Goal: Task Accomplishment & Management: Manage account settings

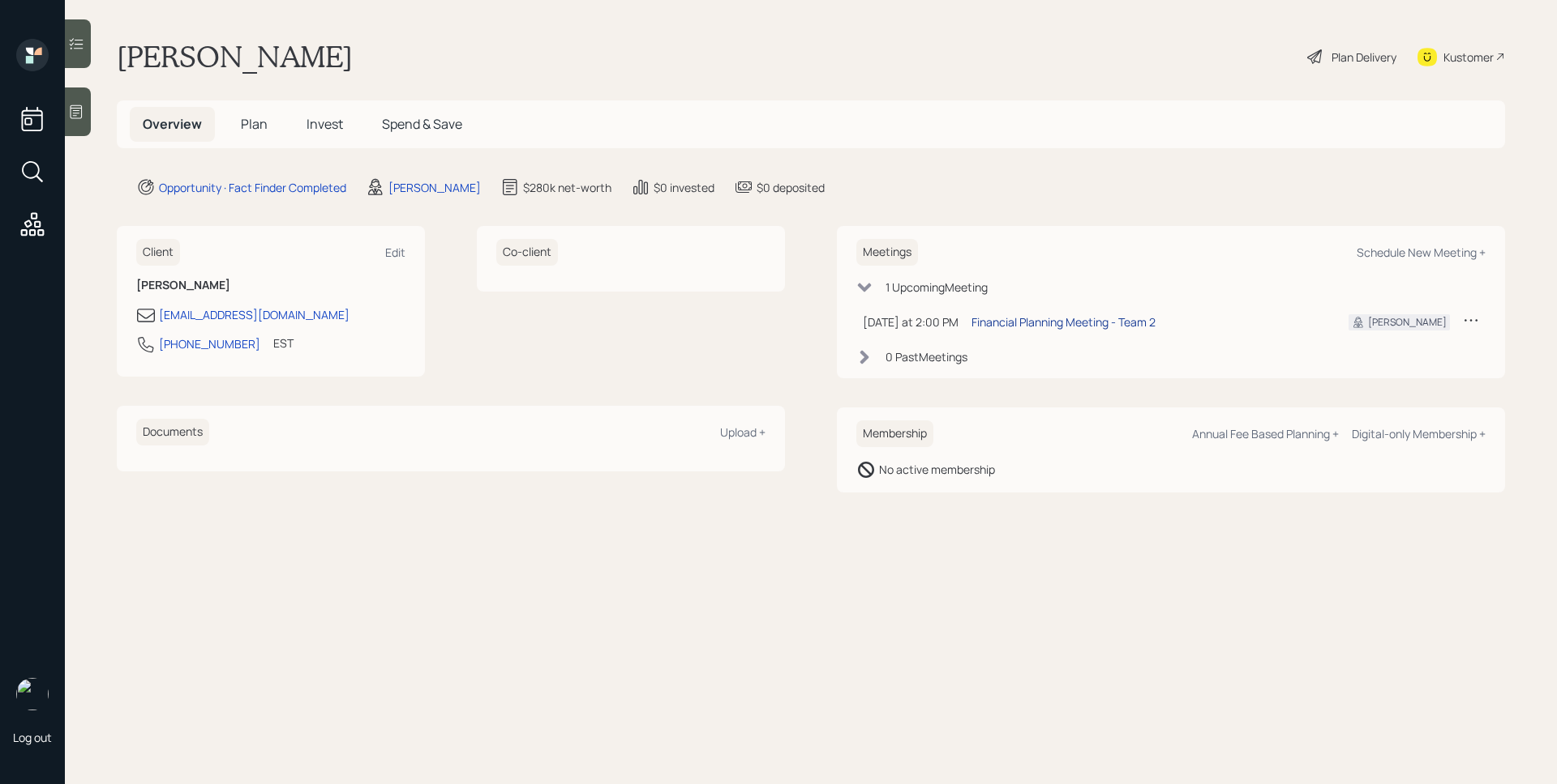
click at [1044, 326] on div "Financial Planning Meeting - Team 2" at bounding box center [1063, 322] width 184 height 17
click at [84, 105] on icon at bounding box center [76, 112] width 16 height 16
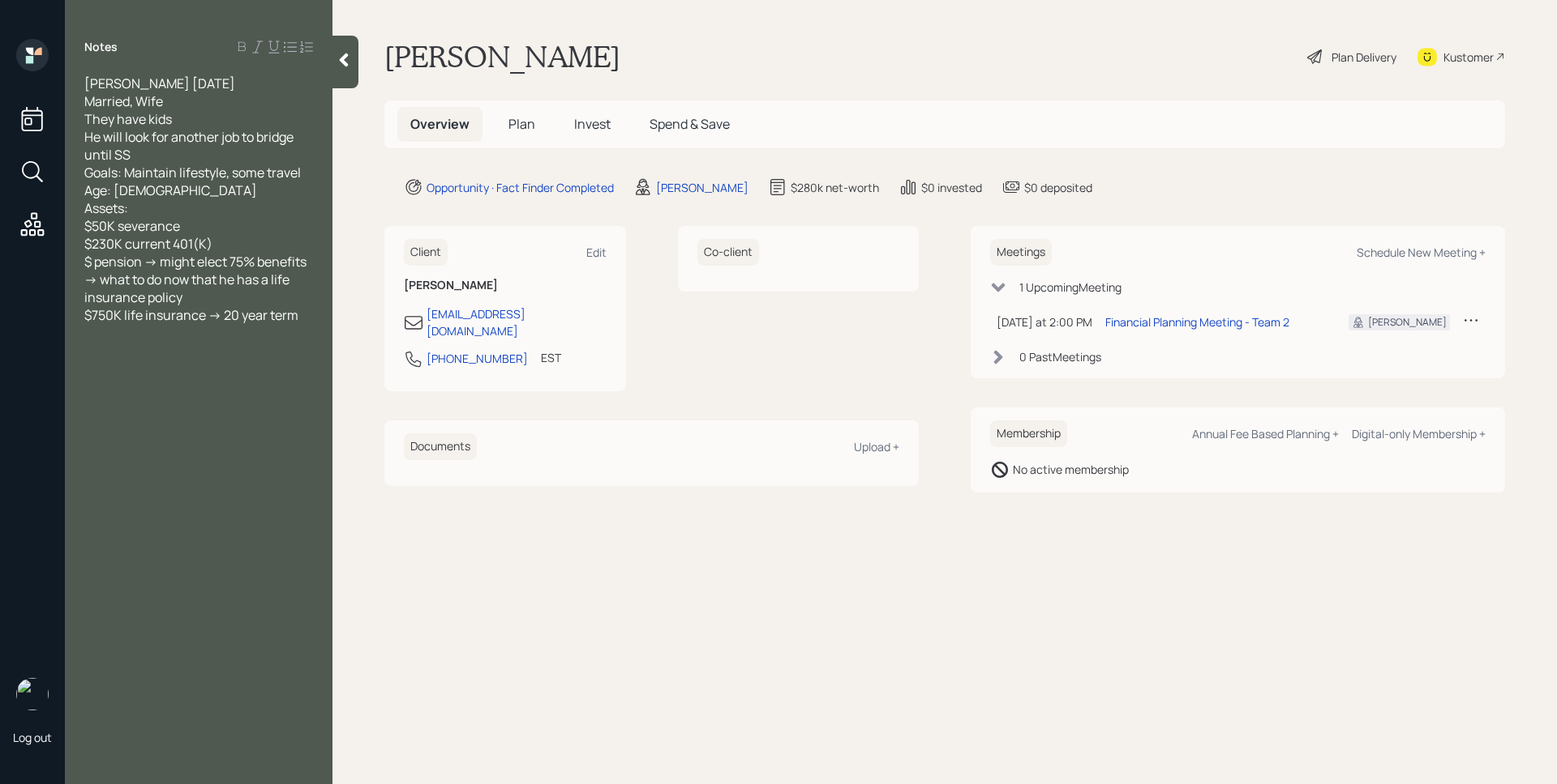
click at [670, 39] on div "[PERSON_NAME] Plan Delivery Kustomer" at bounding box center [945, 57] width 1120 height 36
click at [674, 36] on main "[PERSON_NAME] Plan Delivery Kustomer Overview Plan Invest Spend & Save Opportun…" at bounding box center [945, 392] width 1224 height 784
click at [803, 79] on main "[PERSON_NAME] Plan Delivery Kustomer Overview Plan Invest Spend & Save Opportun…" at bounding box center [945, 392] width 1224 height 784
click at [827, 93] on main "[PERSON_NAME] Plan Delivery Kustomer Overview Plan Invest Spend & Save Opportun…" at bounding box center [945, 392] width 1224 height 784
click at [527, 127] on span "Plan" at bounding box center [521, 124] width 26 height 18
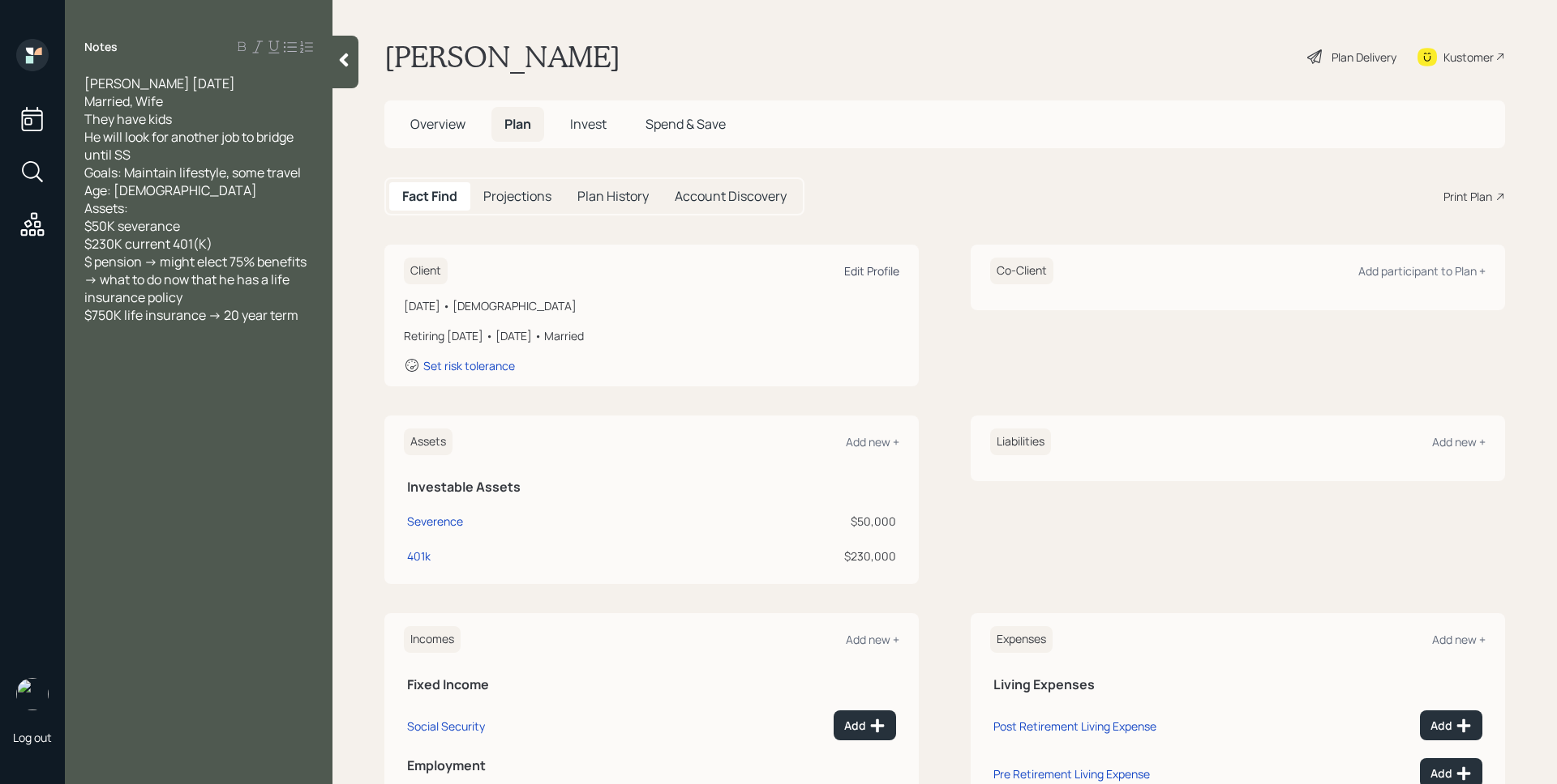
click at [864, 272] on div "Edit Profile" at bounding box center [871, 271] width 55 height 15
select select "10"
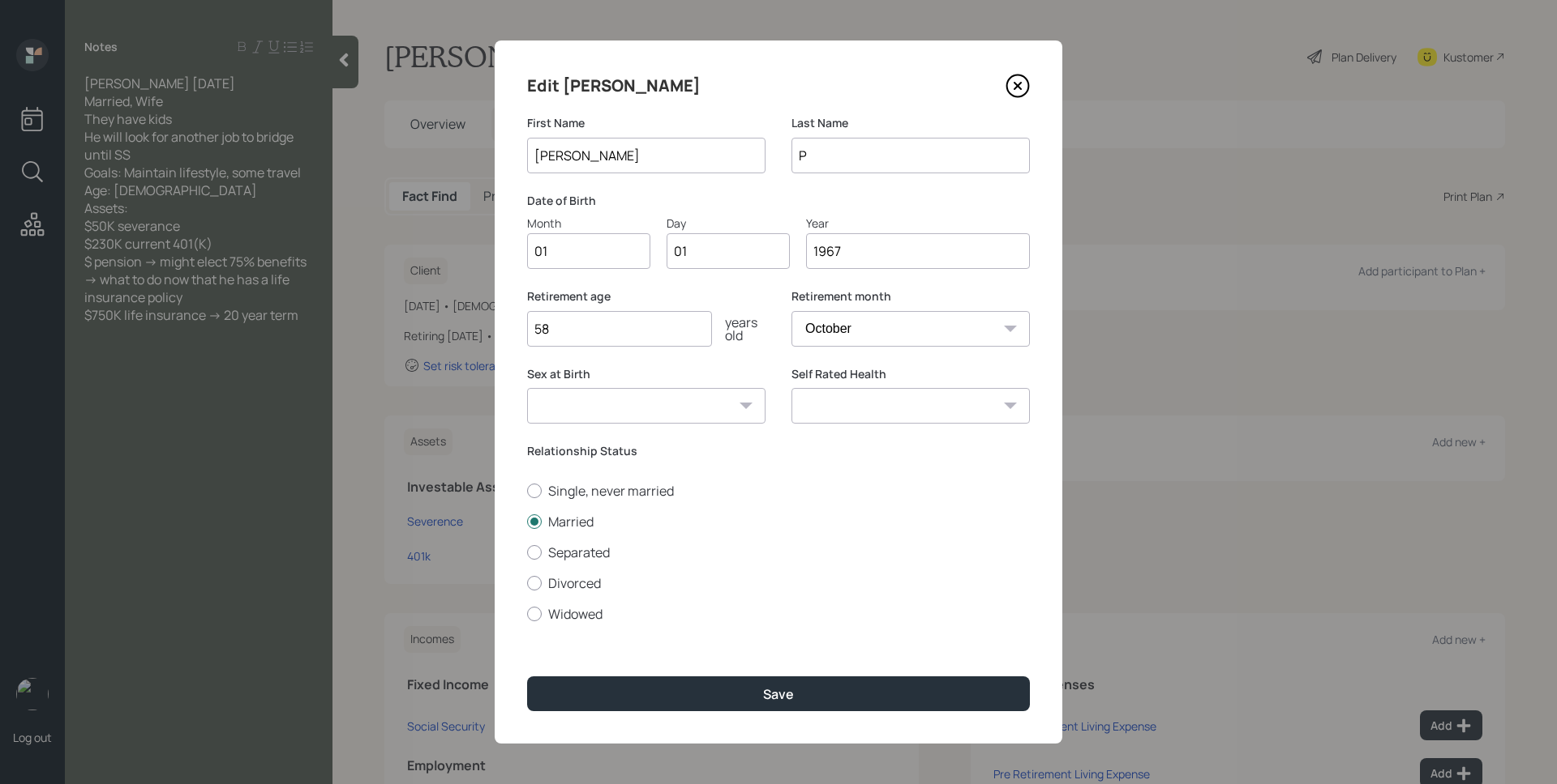
click at [586, 254] on input "01" at bounding box center [588, 251] width 124 height 36
type input "10"
type input "0"
type input "26"
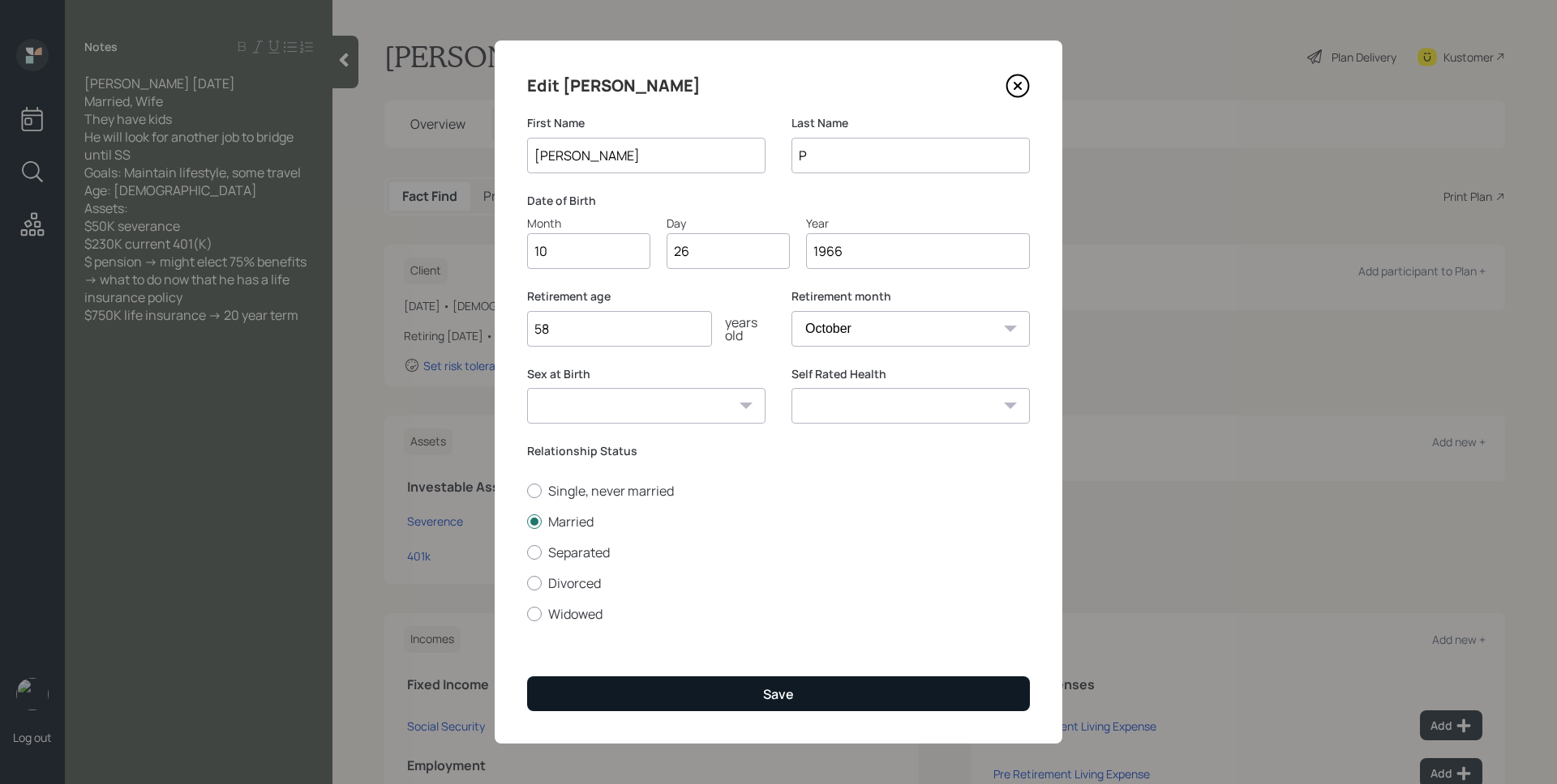
type input "1966"
click at [738, 702] on button "Save" at bounding box center [778, 694] width 503 height 35
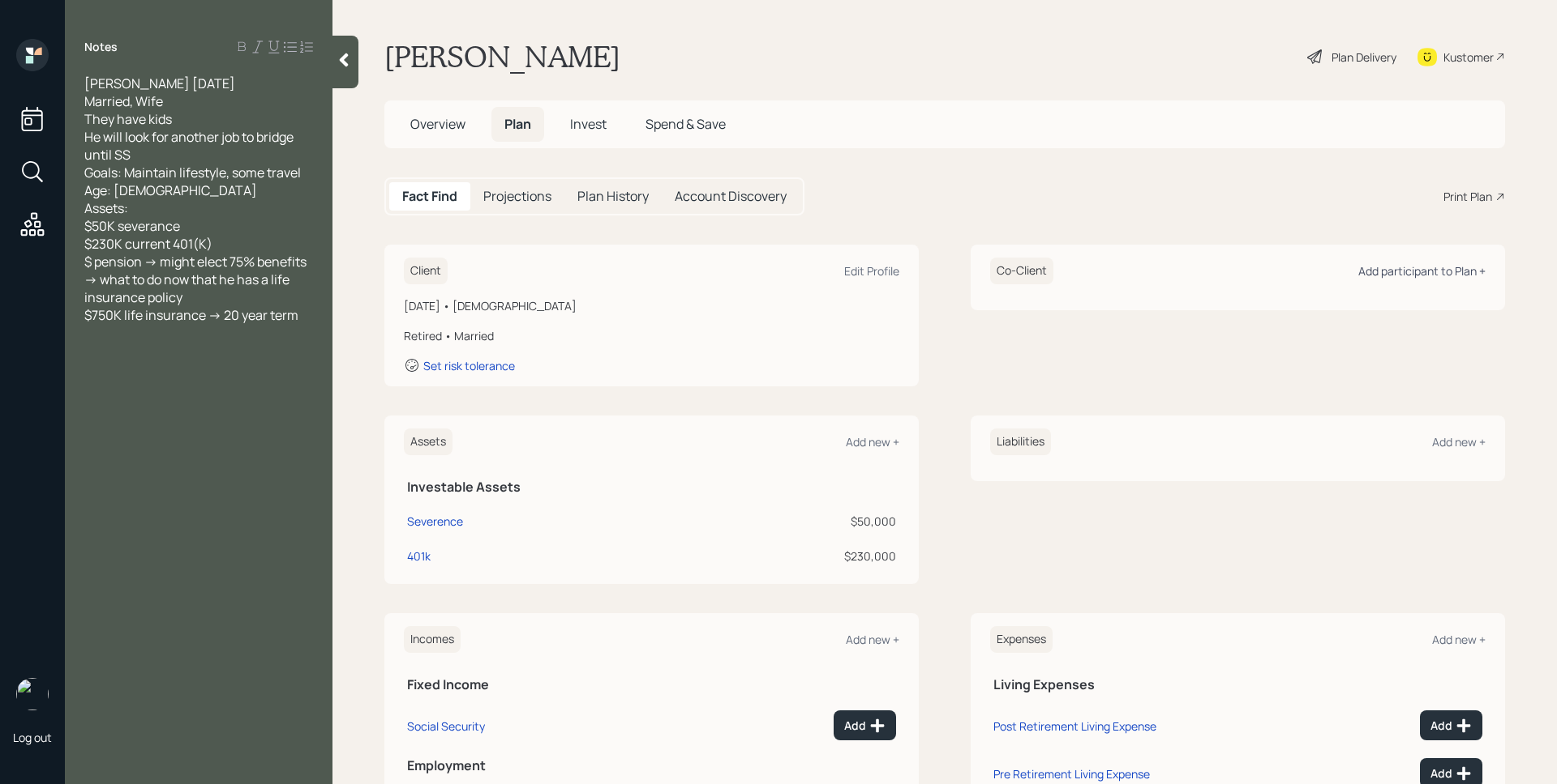
click at [1391, 270] on div "Add participant to Plan +" at bounding box center [1421, 271] width 127 height 15
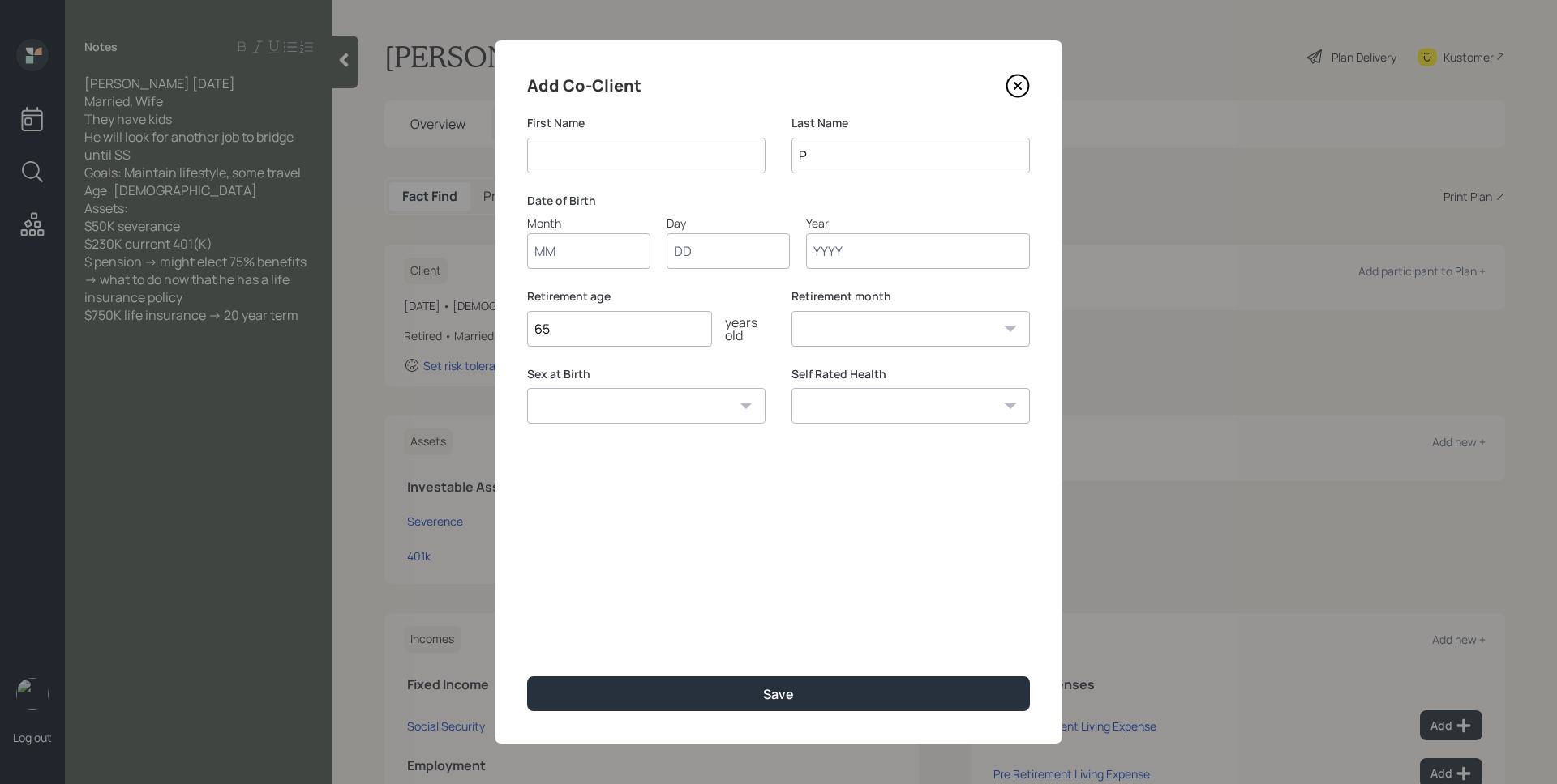
click at [674, 148] on input at bounding box center [646, 156] width 239 height 36
type input "[PERSON_NAME]"
click at [681, 595] on div "Add Co-Client First Name [PERSON_NAME] Last Name P Date of Birth Month Day Year…" at bounding box center [778, 392] width 568 height 703
click at [599, 246] on input "Month" at bounding box center [588, 251] width 124 height 36
type input "03"
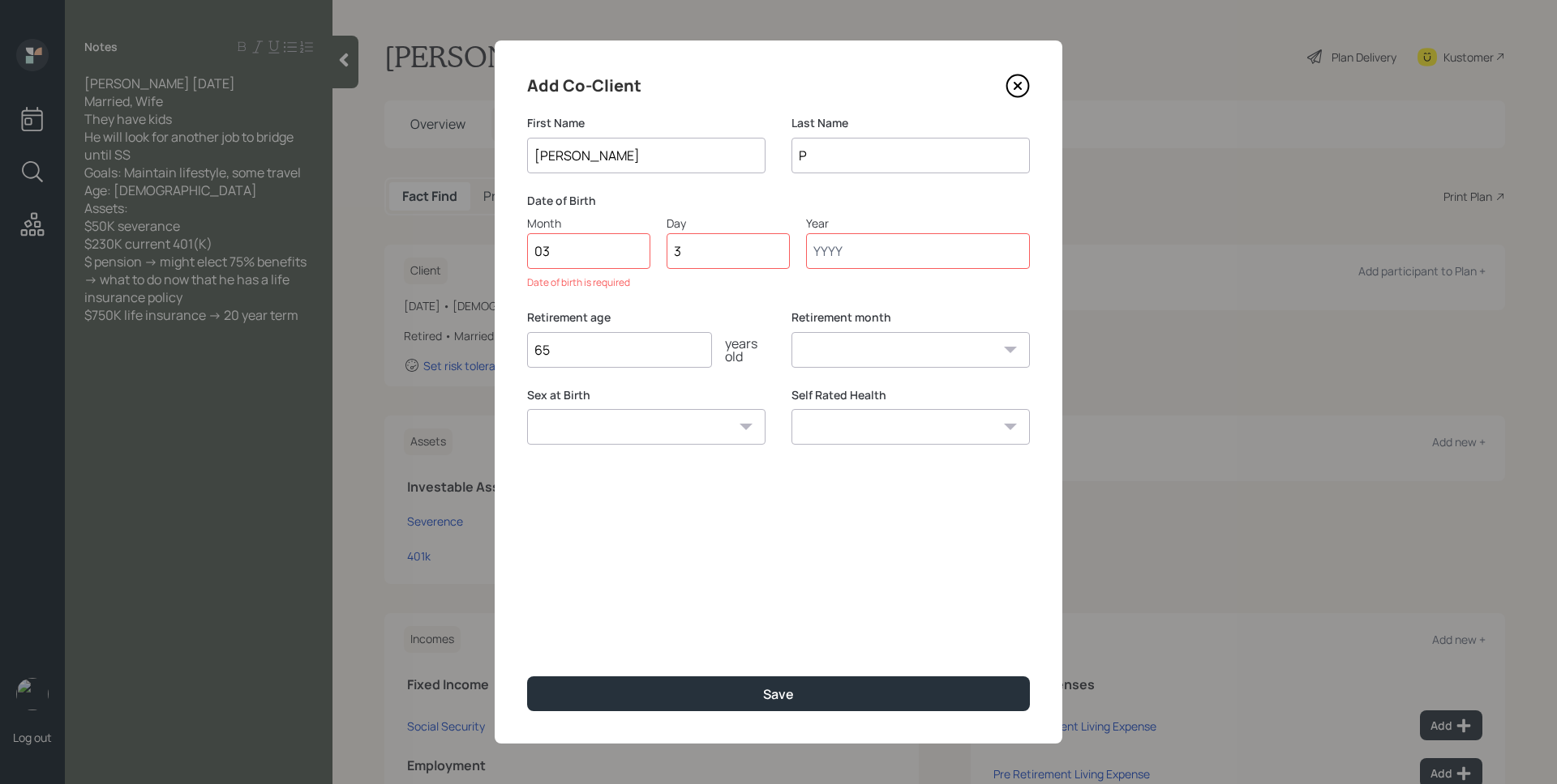
type input "30"
type input "1968"
select select "3"
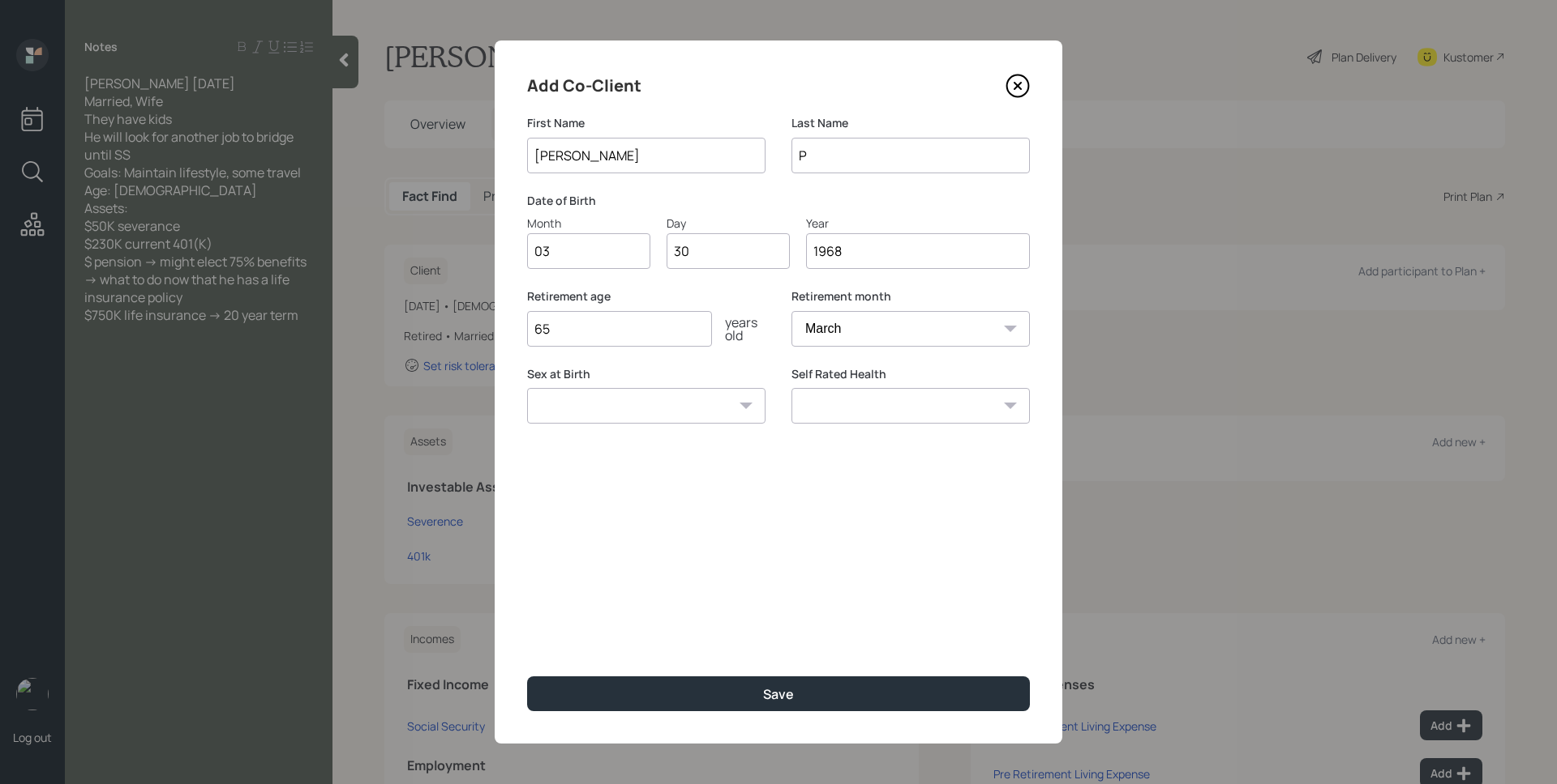
type input "1968"
click at [703, 300] on label "Retirement age" at bounding box center [646, 297] width 239 height 16
click at [611, 326] on input "65" at bounding box center [619, 329] width 185 height 36
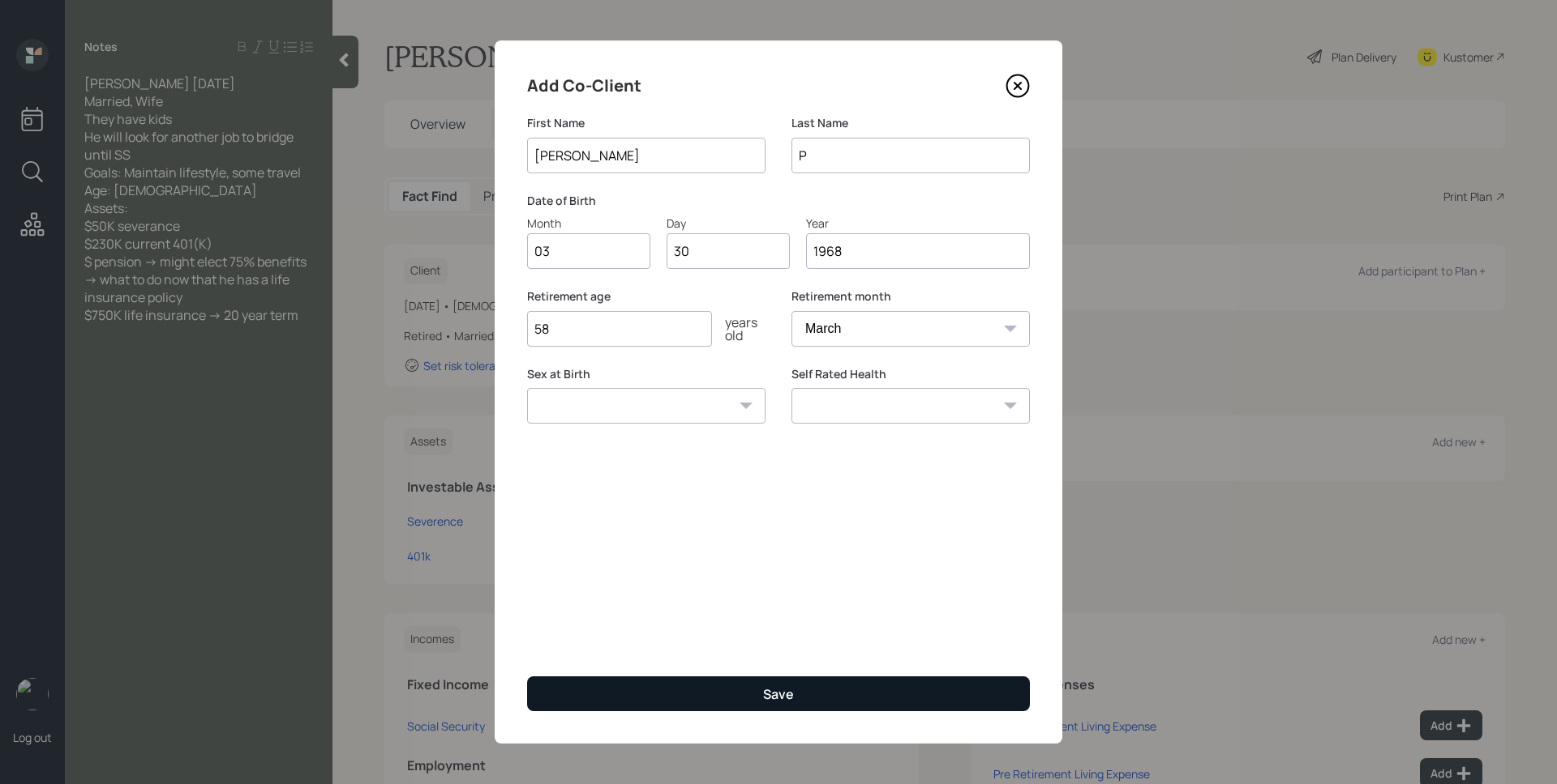
type input "58"
click at [927, 691] on button "Save" at bounding box center [778, 694] width 503 height 35
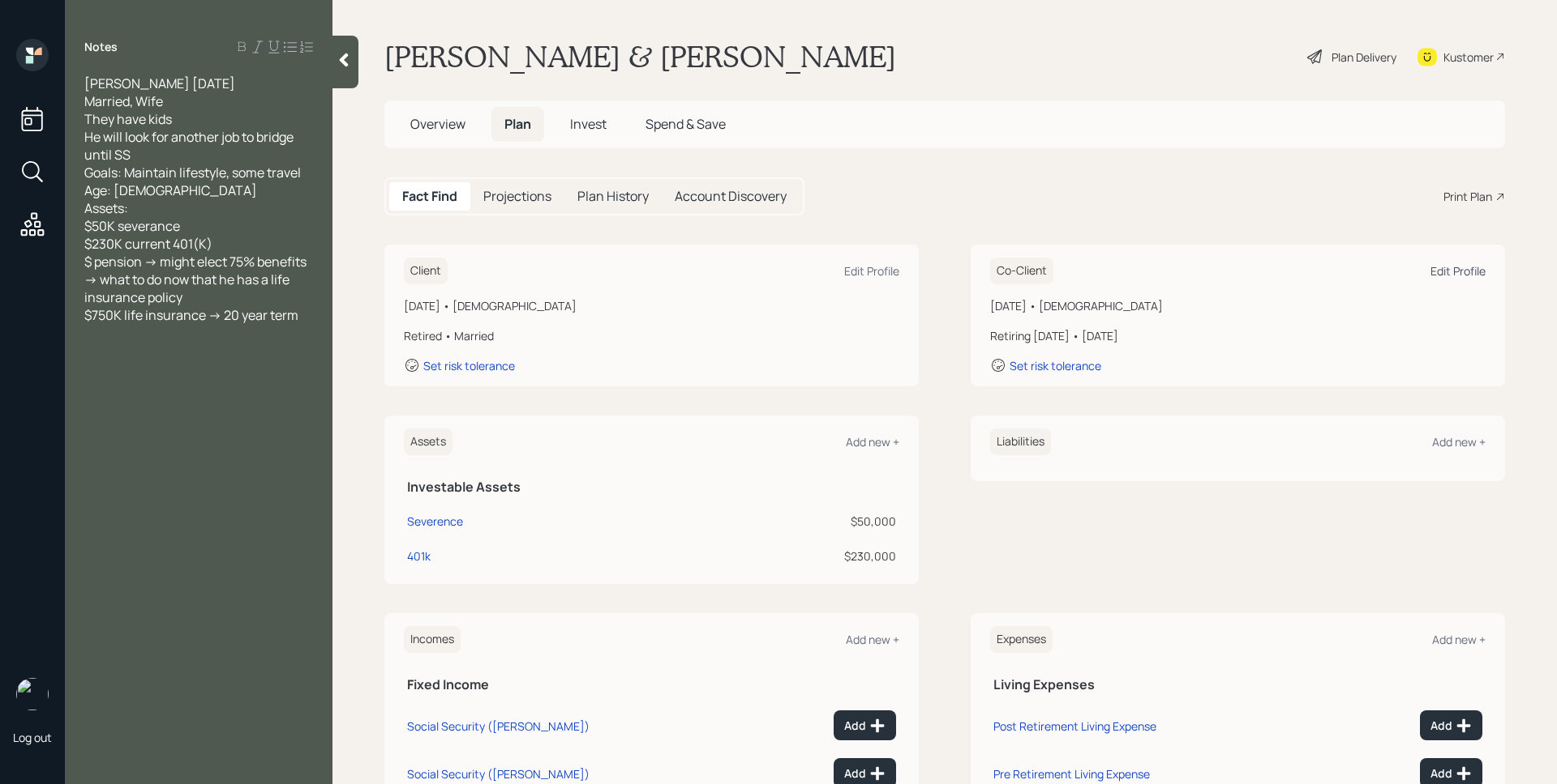
click at [1455, 264] on div "Edit Profile" at bounding box center [1457, 271] width 55 height 15
select select "3"
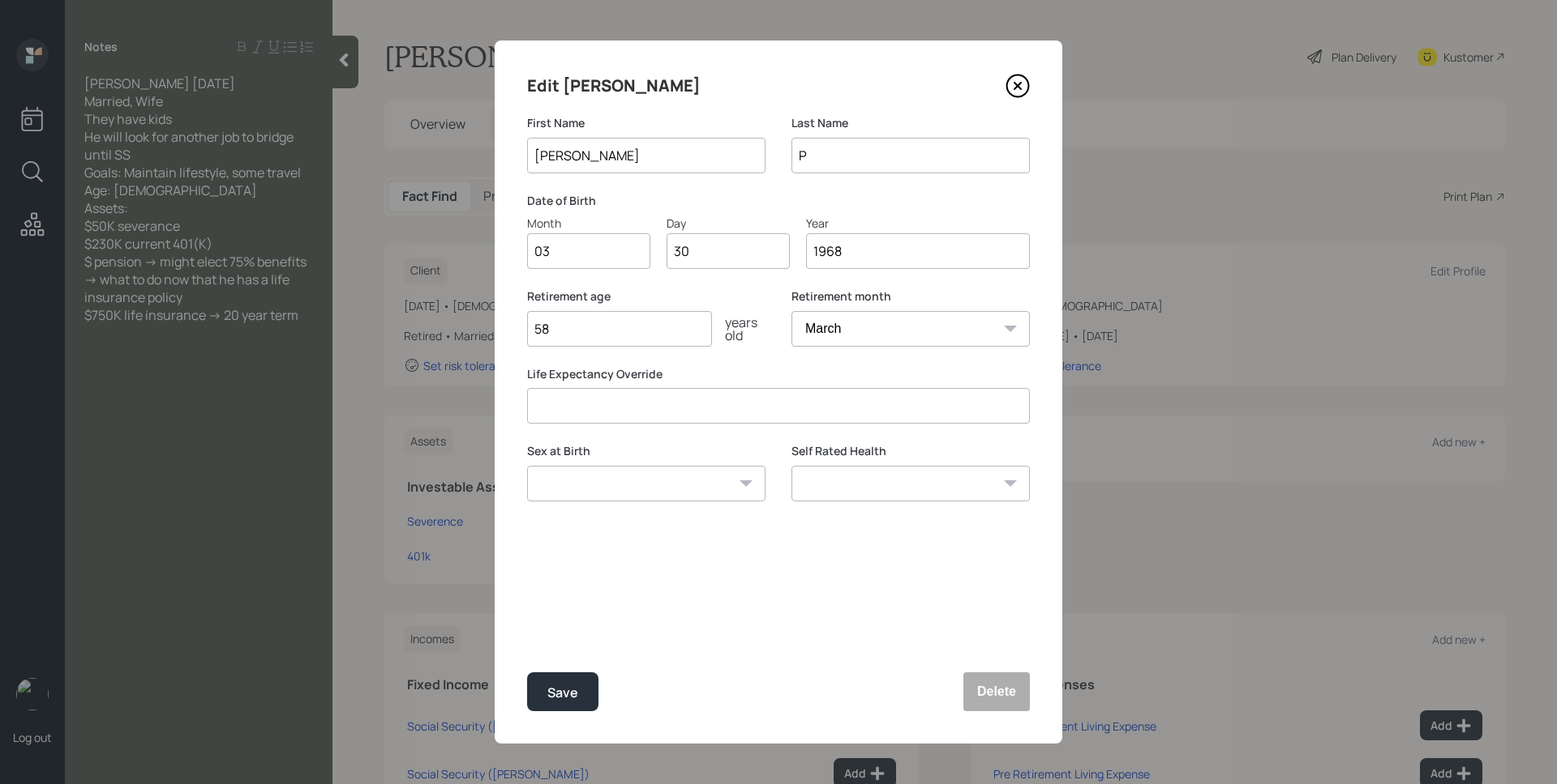
click at [664, 356] on div "Retirement age [DEMOGRAPHIC_DATA] years old" at bounding box center [646, 327] width 239 height 78
click at [661, 343] on input "58" at bounding box center [619, 329] width 185 height 36
type input "55"
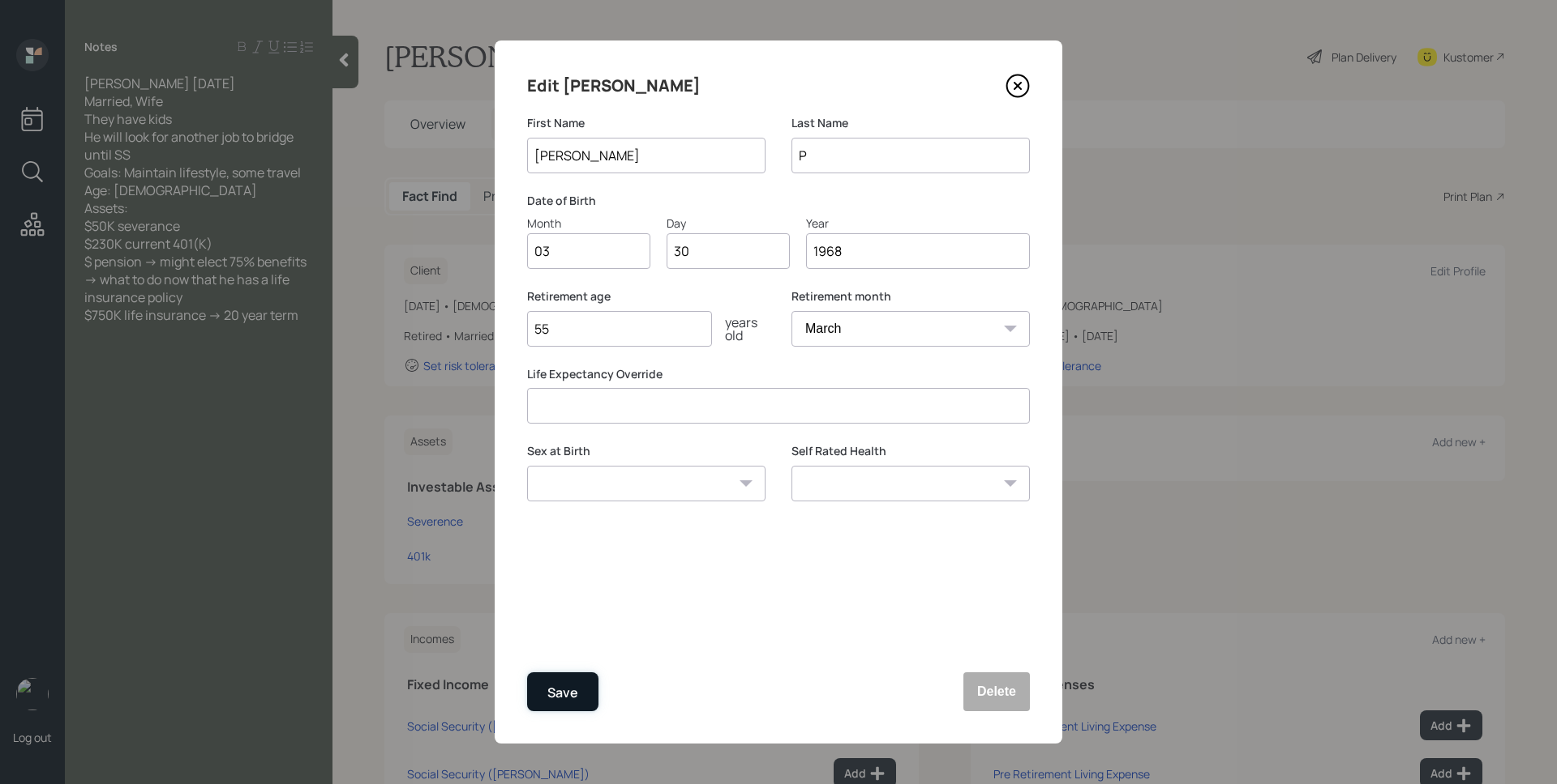
click at [553, 687] on div "Save" at bounding box center [563, 694] width 31 height 22
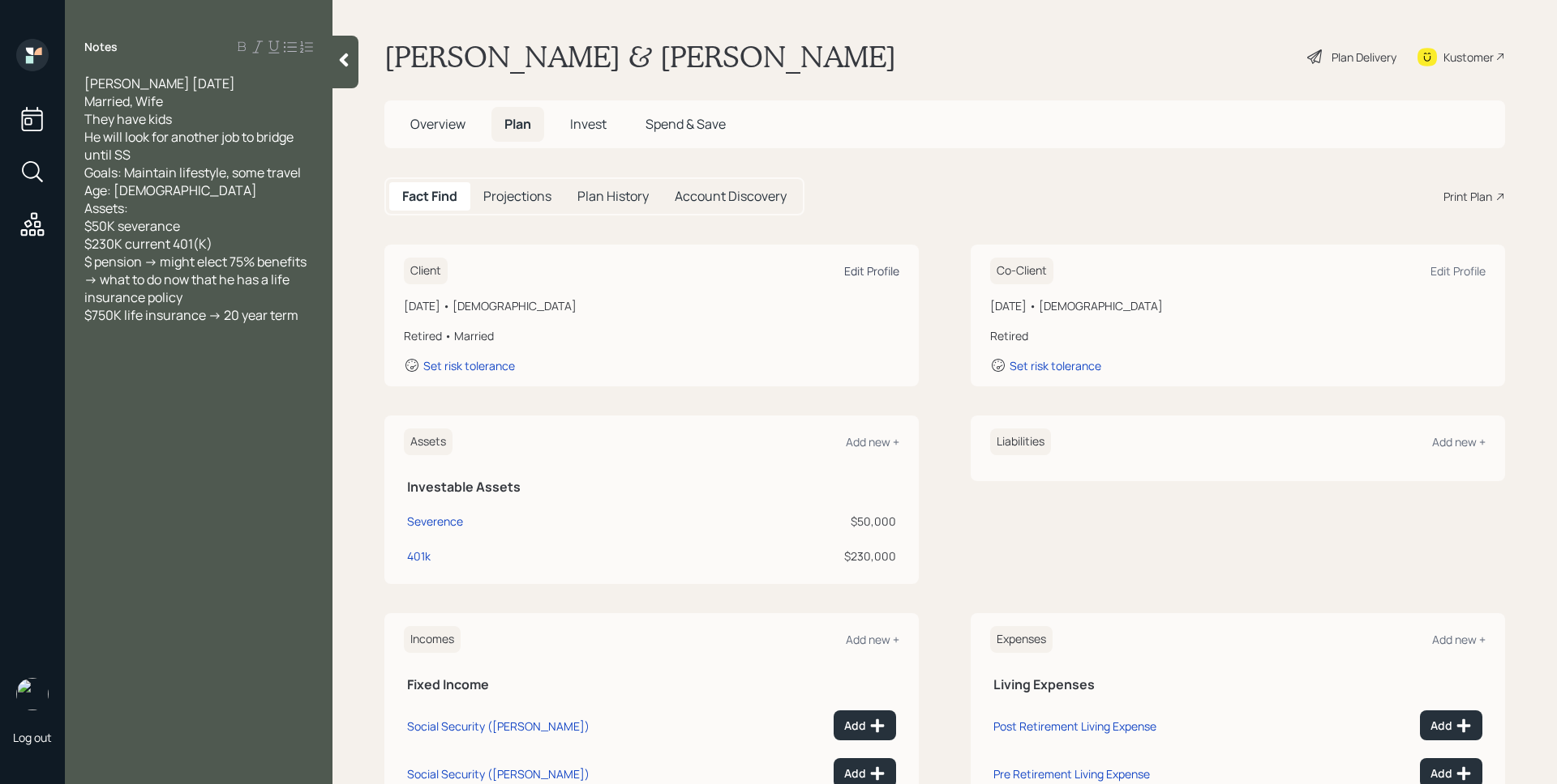
click at [887, 268] on div "Edit Profile" at bounding box center [871, 271] width 55 height 15
select select "10"
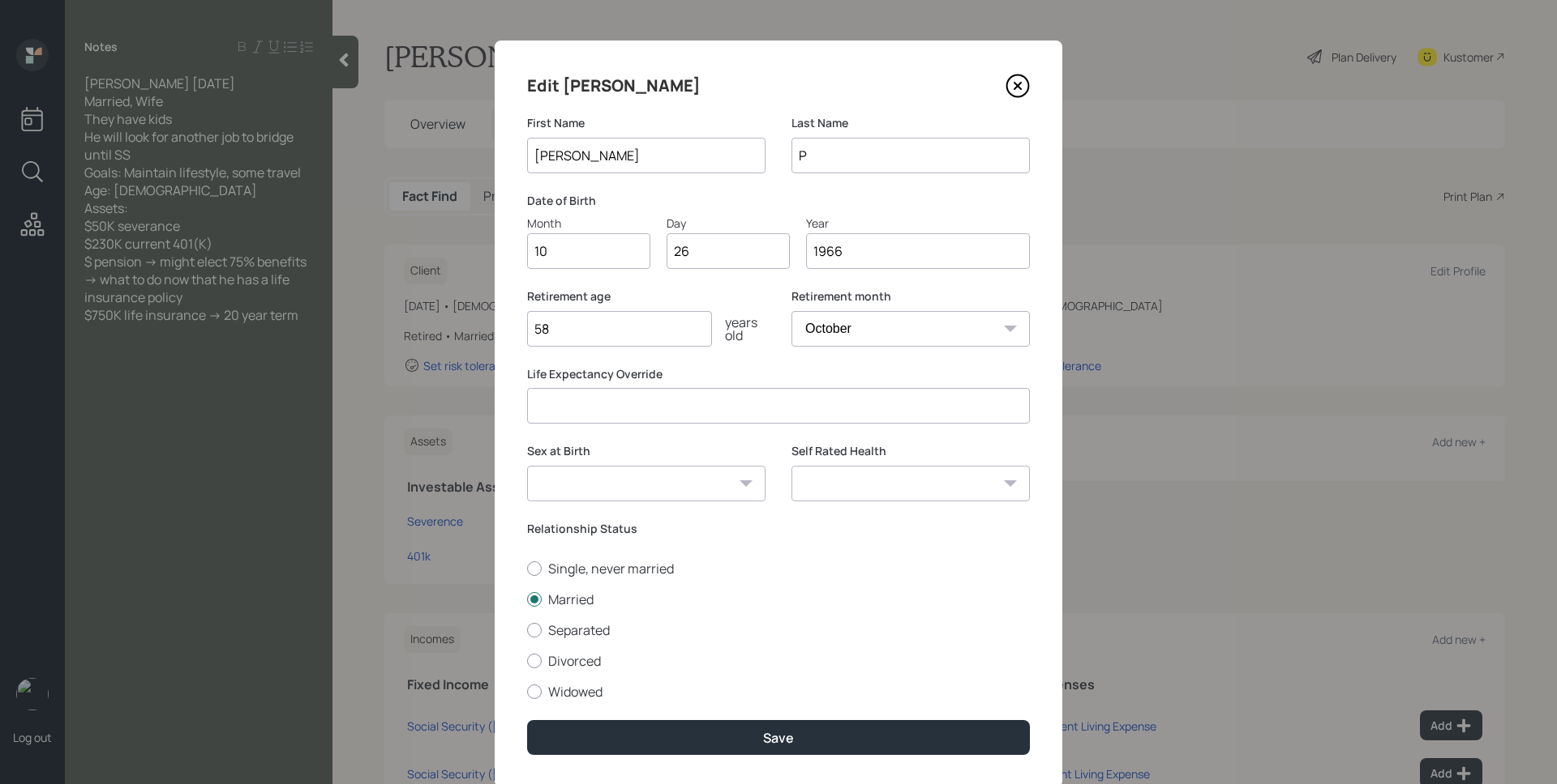
click at [883, 153] on input "P" at bounding box center [911, 156] width 239 height 36
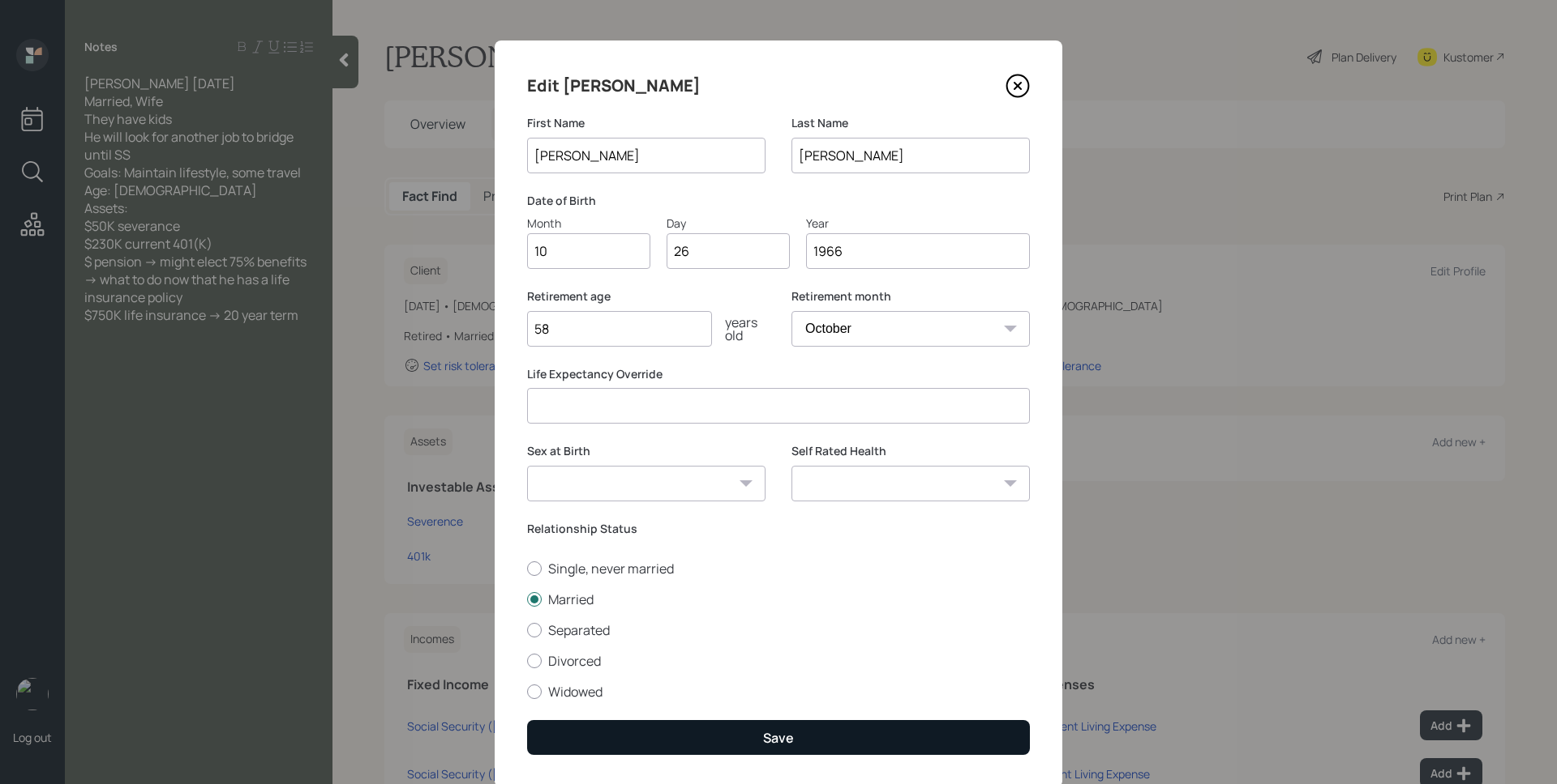
type input "[PERSON_NAME]"
click at [885, 741] on button "Save" at bounding box center [778, 737] width 503 height 35
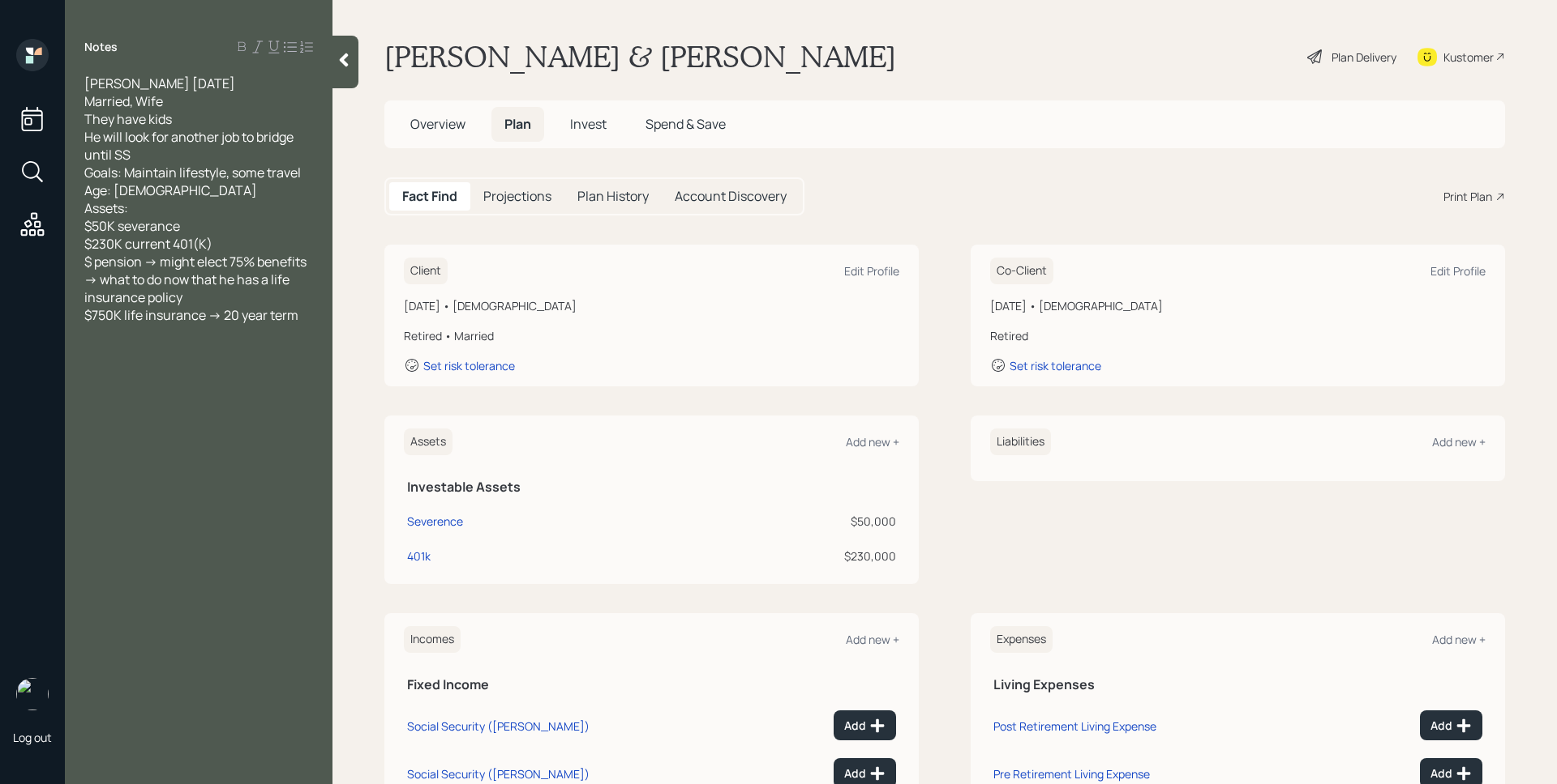
click at [1444, 249] on div "Co-Client Edit Profile [DATE] • [DEMOGRAPHIC_DATA] Retired Set risk tolerance" at bounding box center [1237, 315] width 535 height 141
click at [1451, 273] on div "Edit Profile" at bounding box center [1457, 271] width 55 height 15
select select "3"
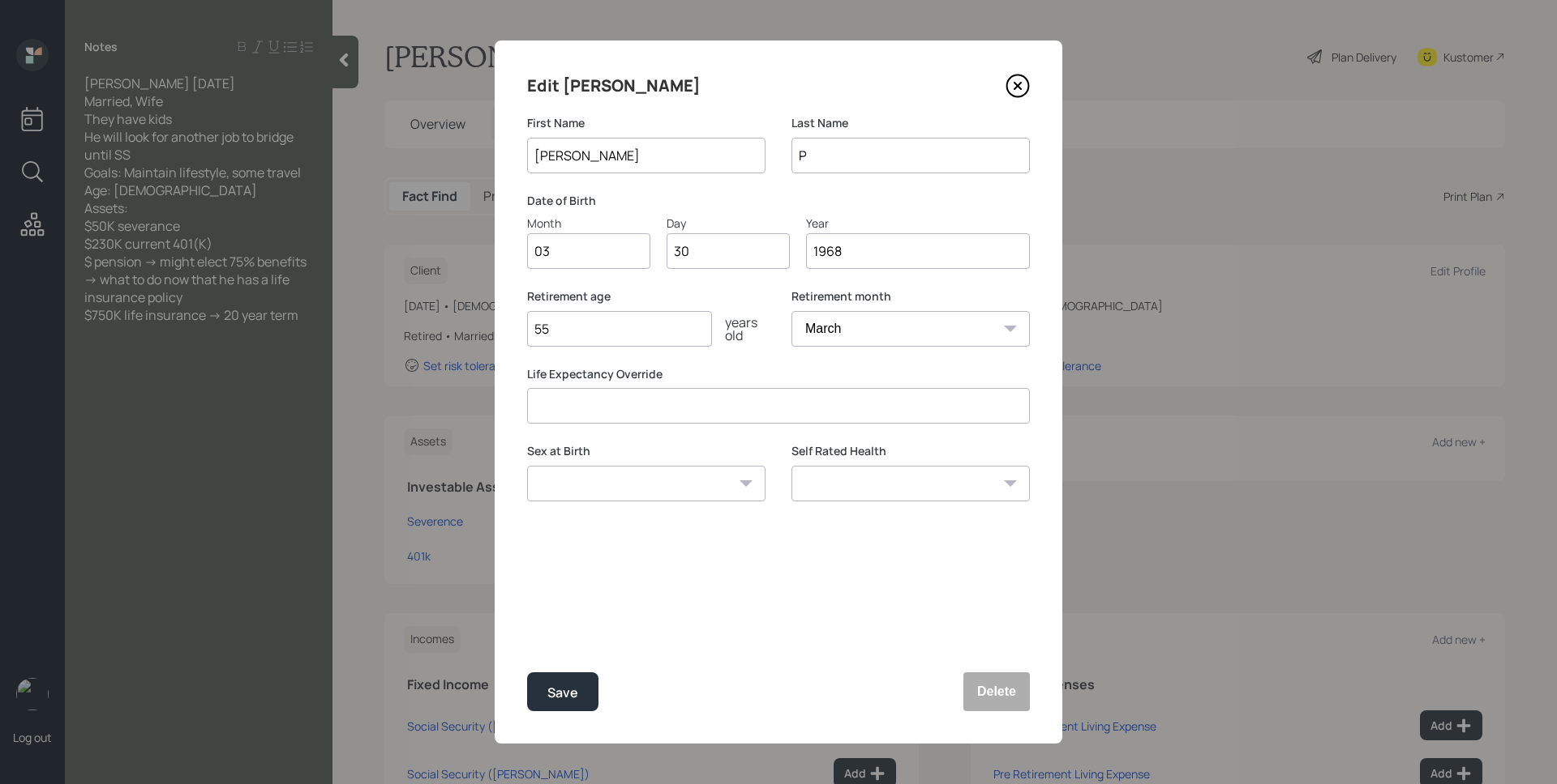
click at [906, 161] on input "P" at bounding box center [911, 156] width 239 height 36
click at [906, 161] on input "P" at bounding box center [911, 156] width 239 height 36
type input "[PERSON_NAME]"
click at [564, 689] on div "Save" at bounding box center [563, 694] width 31 height 22
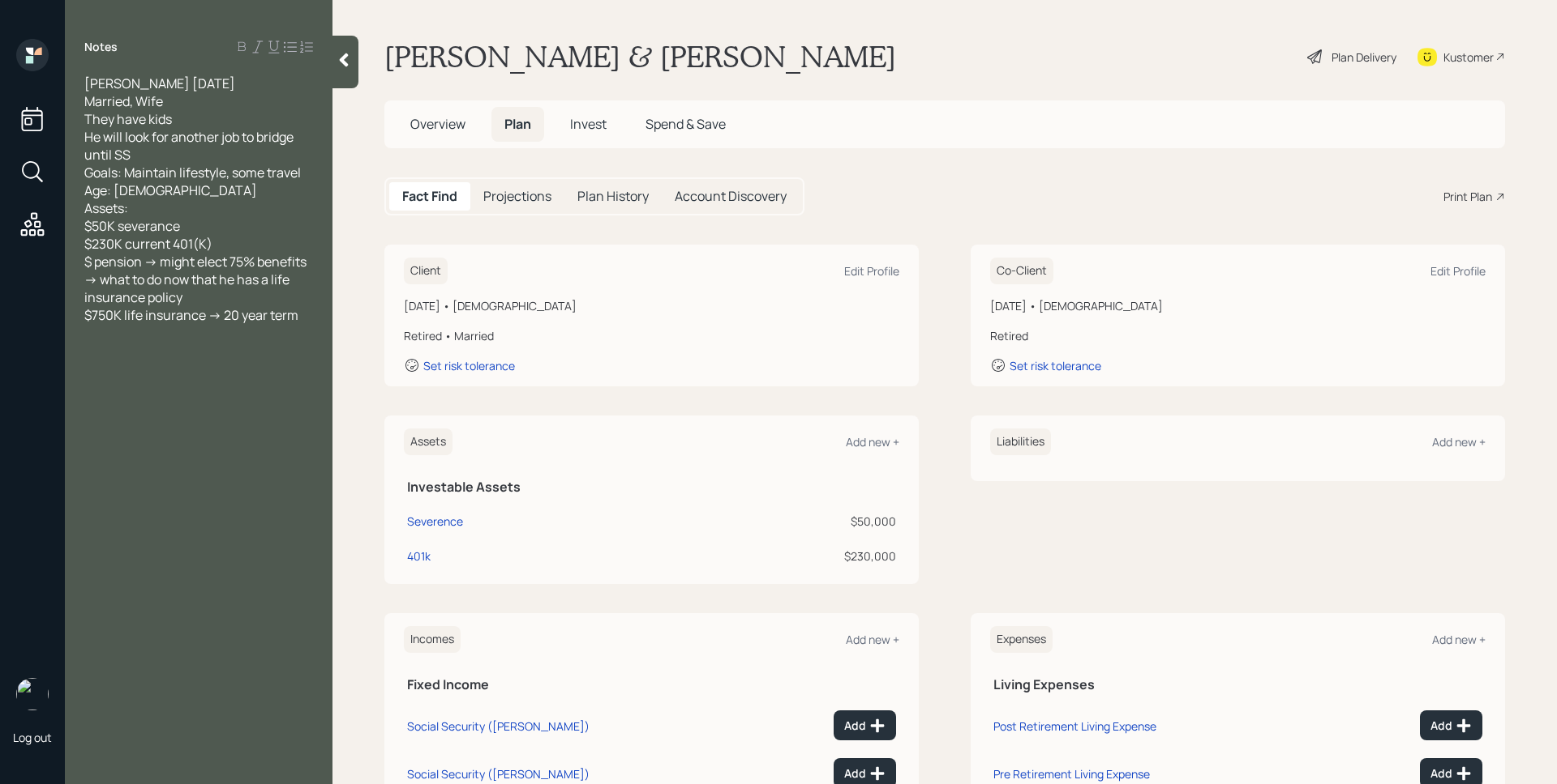
click at [1331, 58] on div "Plan Delivery" at bounding box center [1363, 57] width 65 height 17
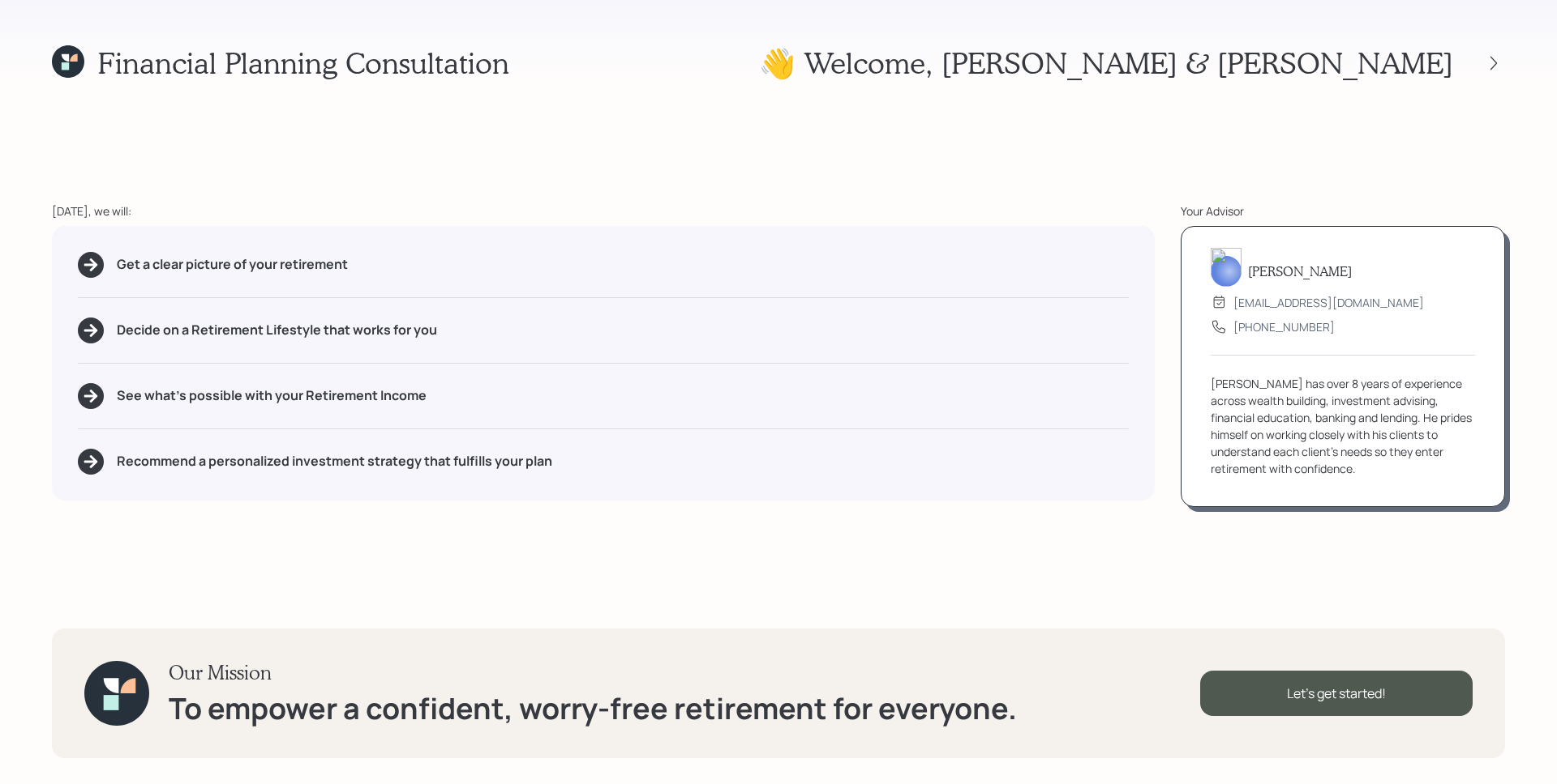
click at [564, 168] on div "Financial Planning Consultation 👋 Welcome , [PERSON_NAME] & [PERSON_NAME] [DATE…" at bounding box center [778, 392] width 1557 height 784
click at [1074, 547] on div "Financial Planning Consultation 👋 Welcome , [PERSON_NAME] & [PERSON_NAME] [DATE…" at bounding box center [778, 392] width 1557 height 784
click at [1362, 691] on div "Let's get started!" at bounding box center [1335, 693] width 272 height 45
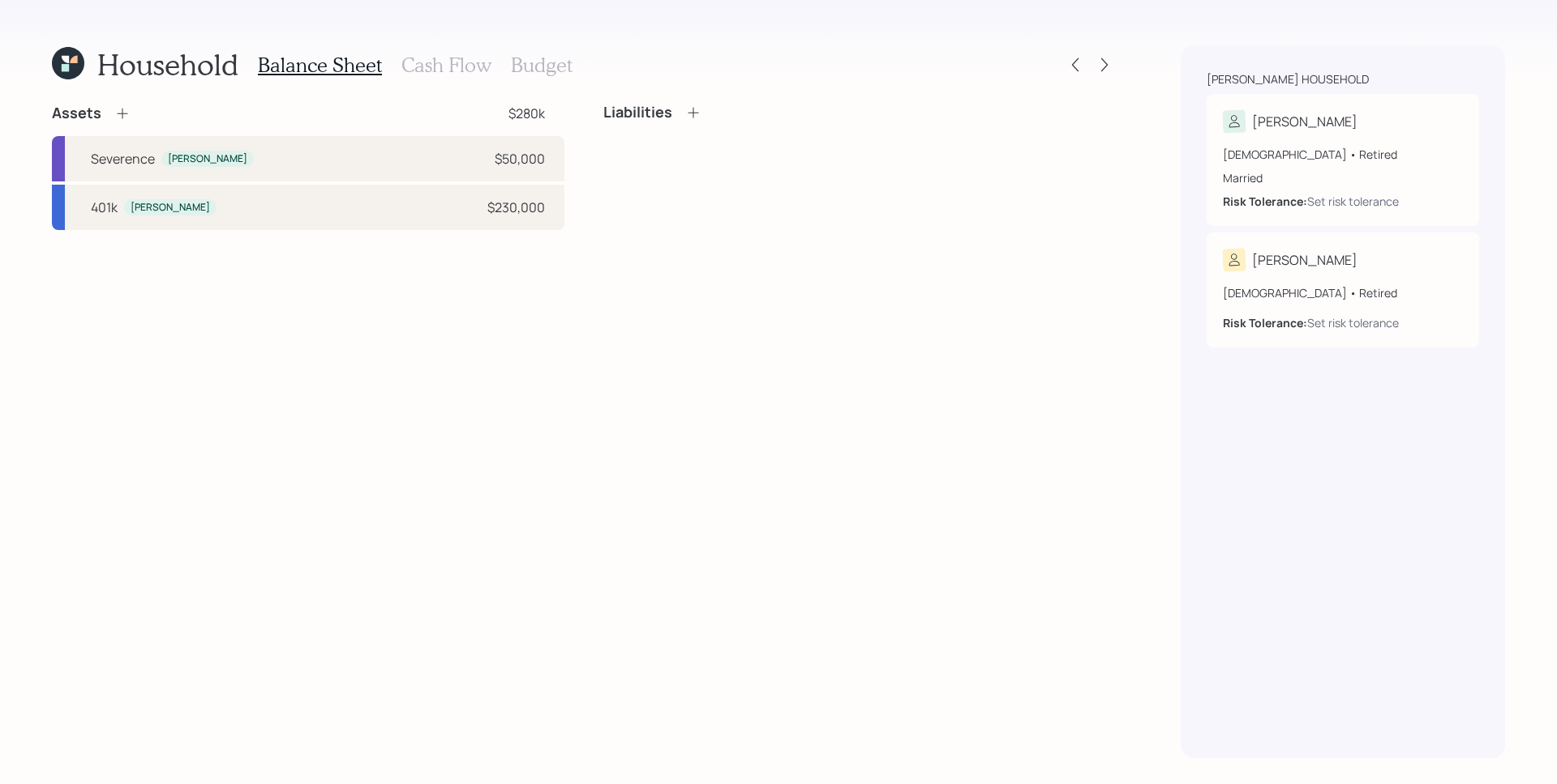
click at [875, 263] on div "Assets $280k [PERSON_NAME] $50,000 401k [PERSON_NAME] $230,000 Liabilities" at bounding box center [584, 431] width 1064 height 654
click at [305, 219] on div "401k [PERSON_NAME] $230,000" at bounding box center [308, 207] width 512 height 45
select select "ira"
select select "balanced"
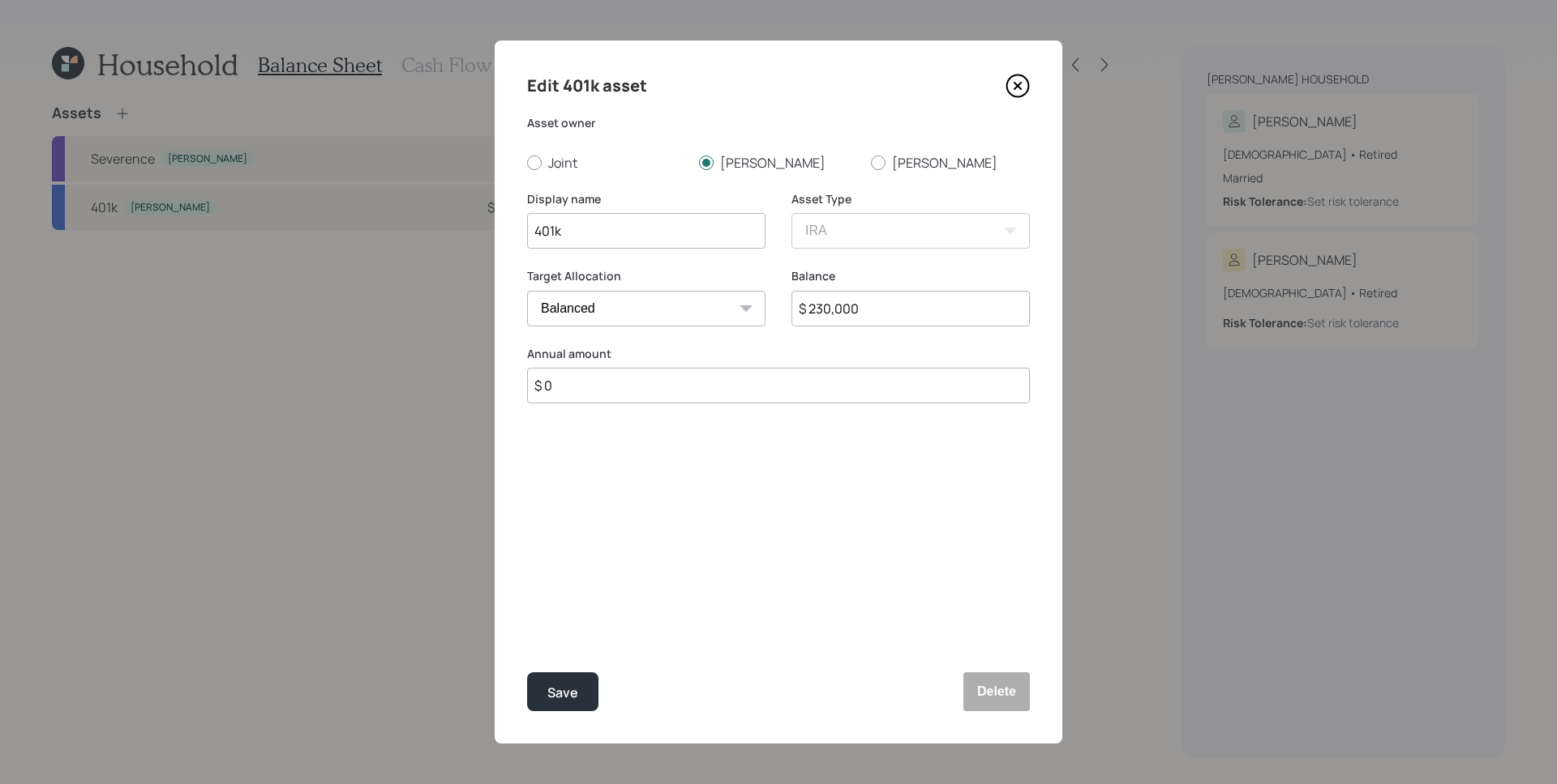
click at [990, 310] on input "$ 230,000" at bounding box center [911, 308] width 239 height 36
type input "$ 325,000"
click at [530, 223] on input "401k" at bounding box center [646, 231] width 239 height 36
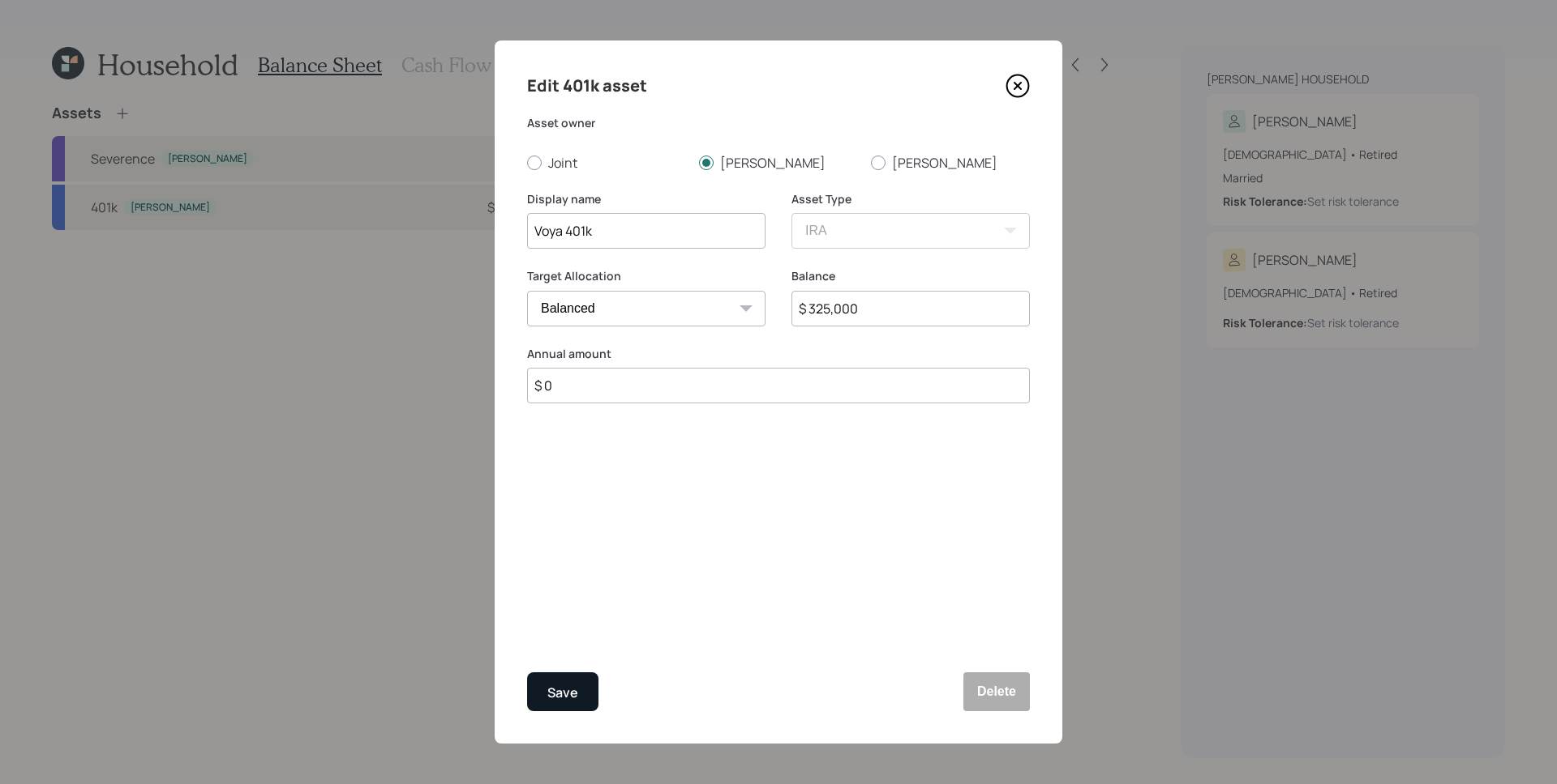
type input "Voya 401k"
click at [568, 699] on div "Save" at bounding box center [563, 694] width 31 height 22
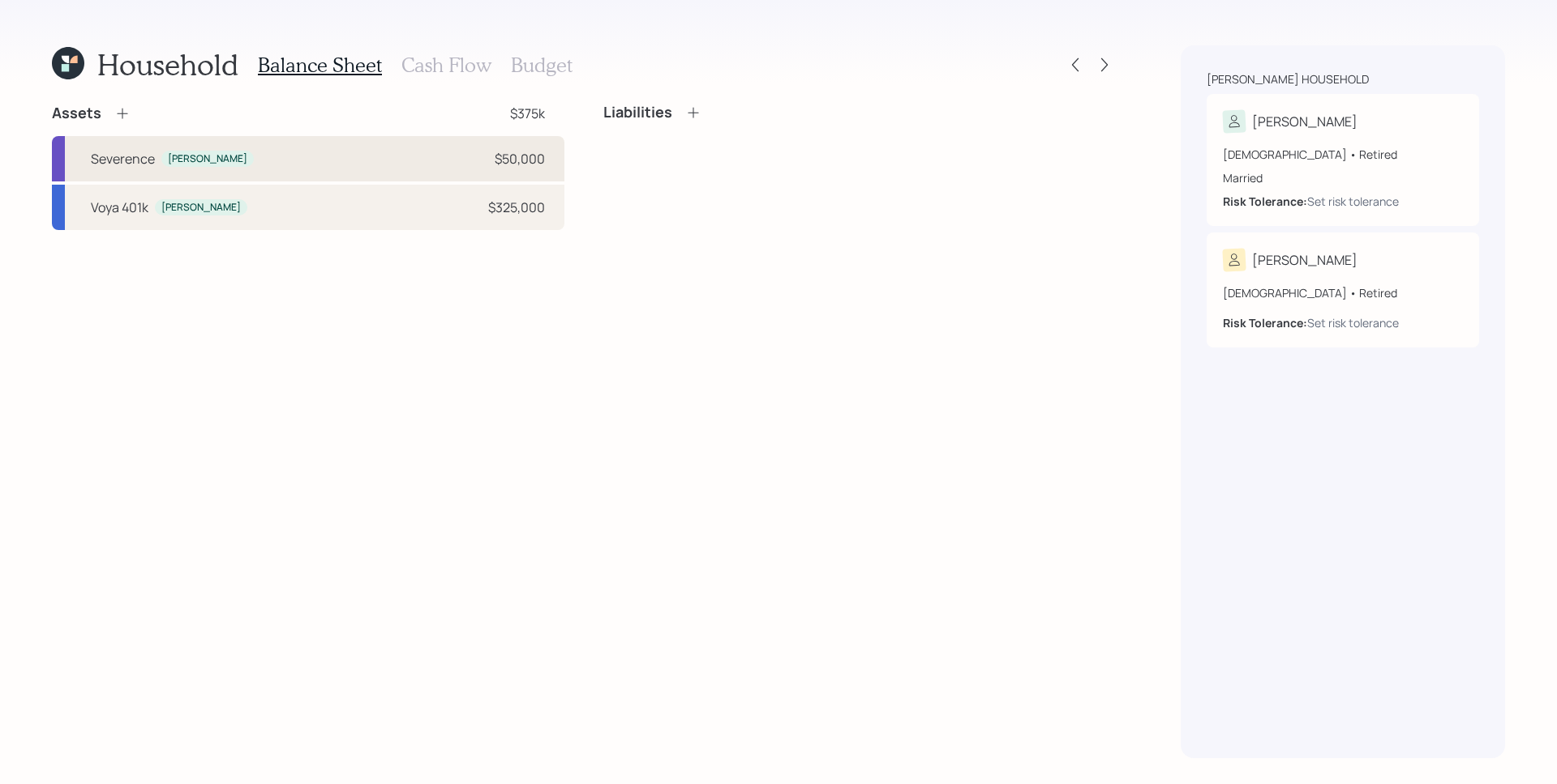
click at [217, 158] on div "[PERSON_NAME] $50,000" at bounding box center [308, 159] width 512 height 45
select select "cash"
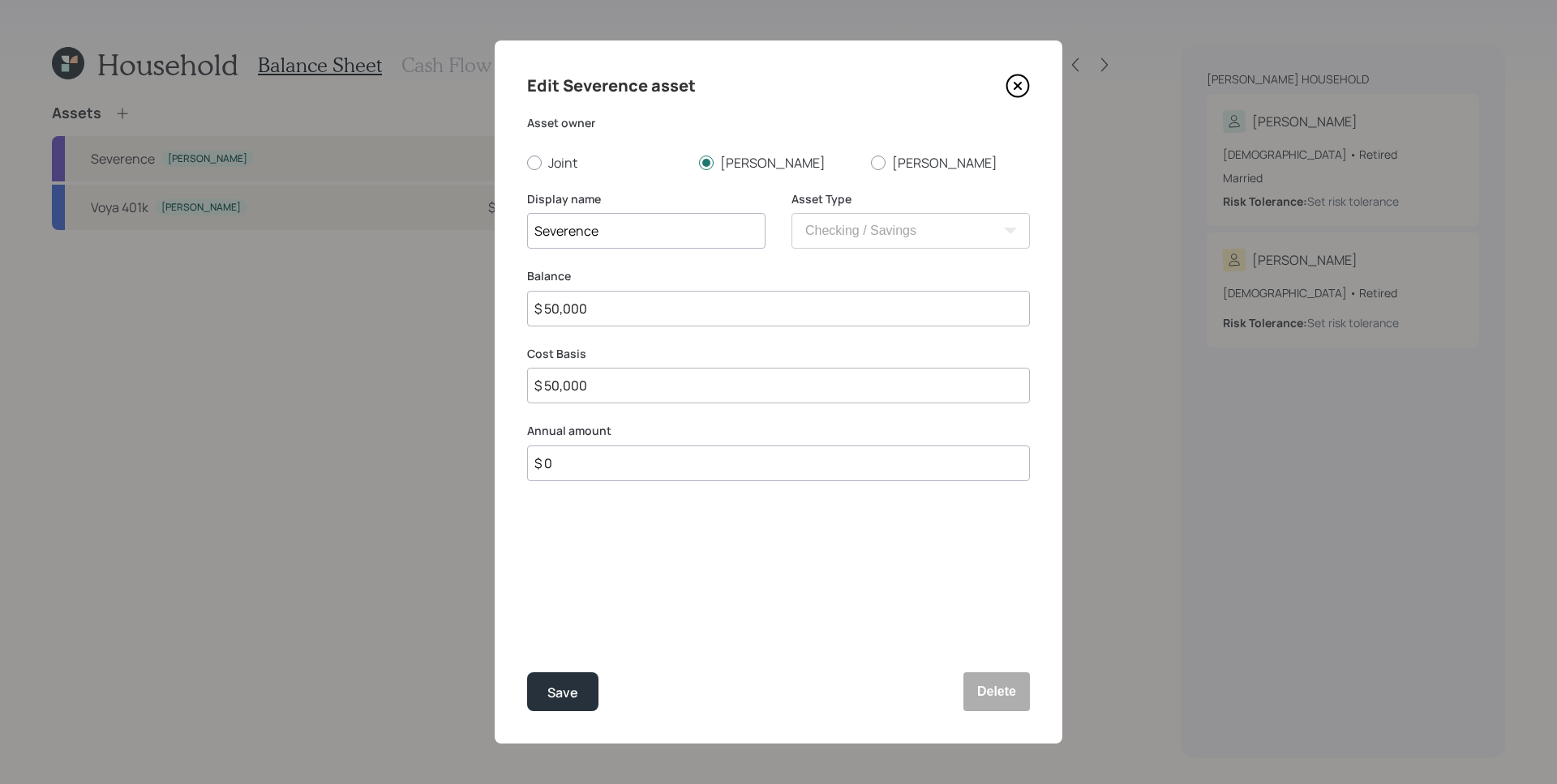
click at [718, 294] on input "$ 50,000" at bounding box center [778, 308] width 503 height 36
click at [718, 296] on input "$ 50,000" at bounding box center [778, 308] width 503 height 36
click at [664, 301] on input "$ 50,000" at bounding box center [778, 308] width 503 height 36
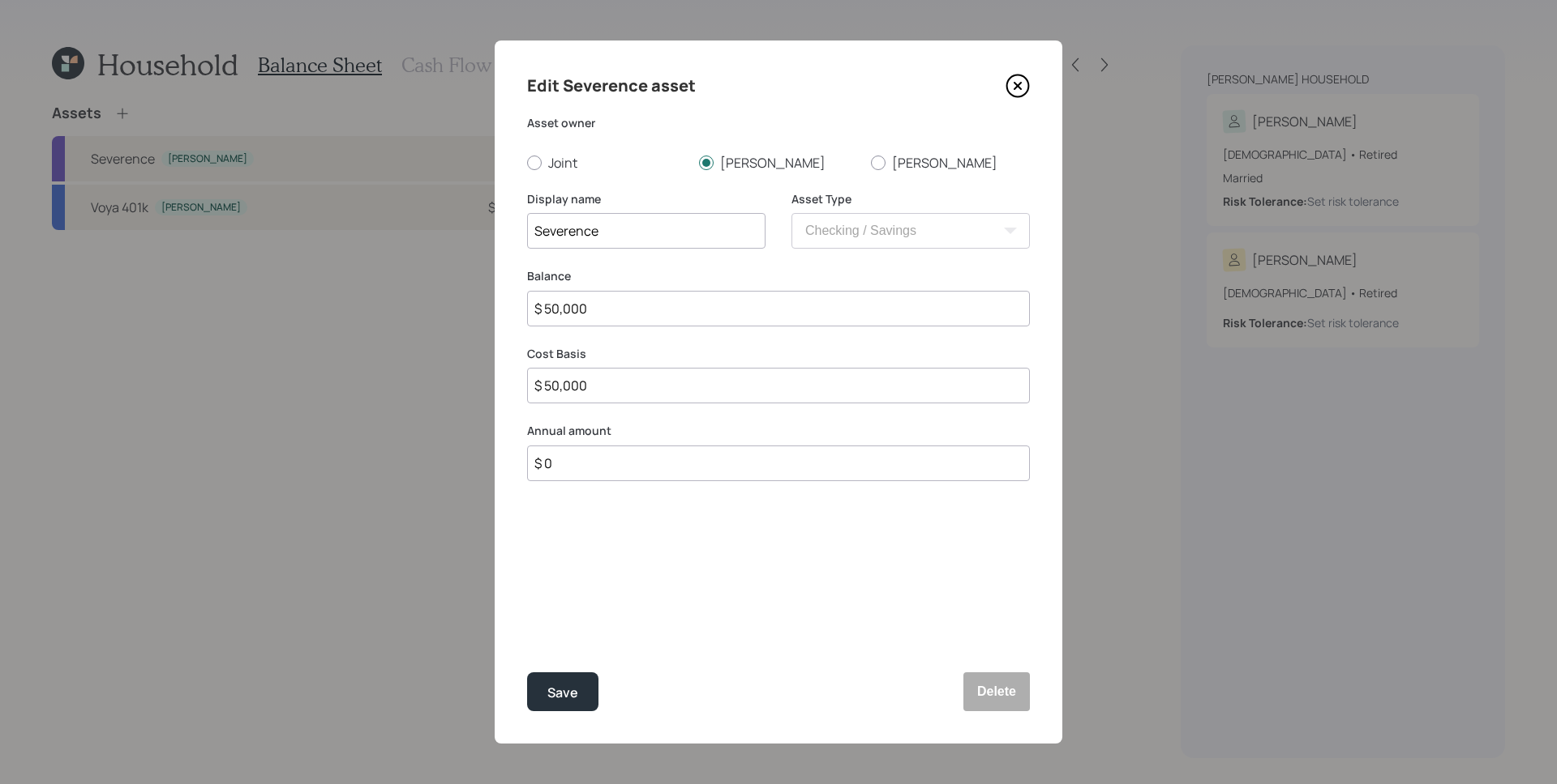
type input "$ 9"
type input "$ 90"
type input "$ 900"
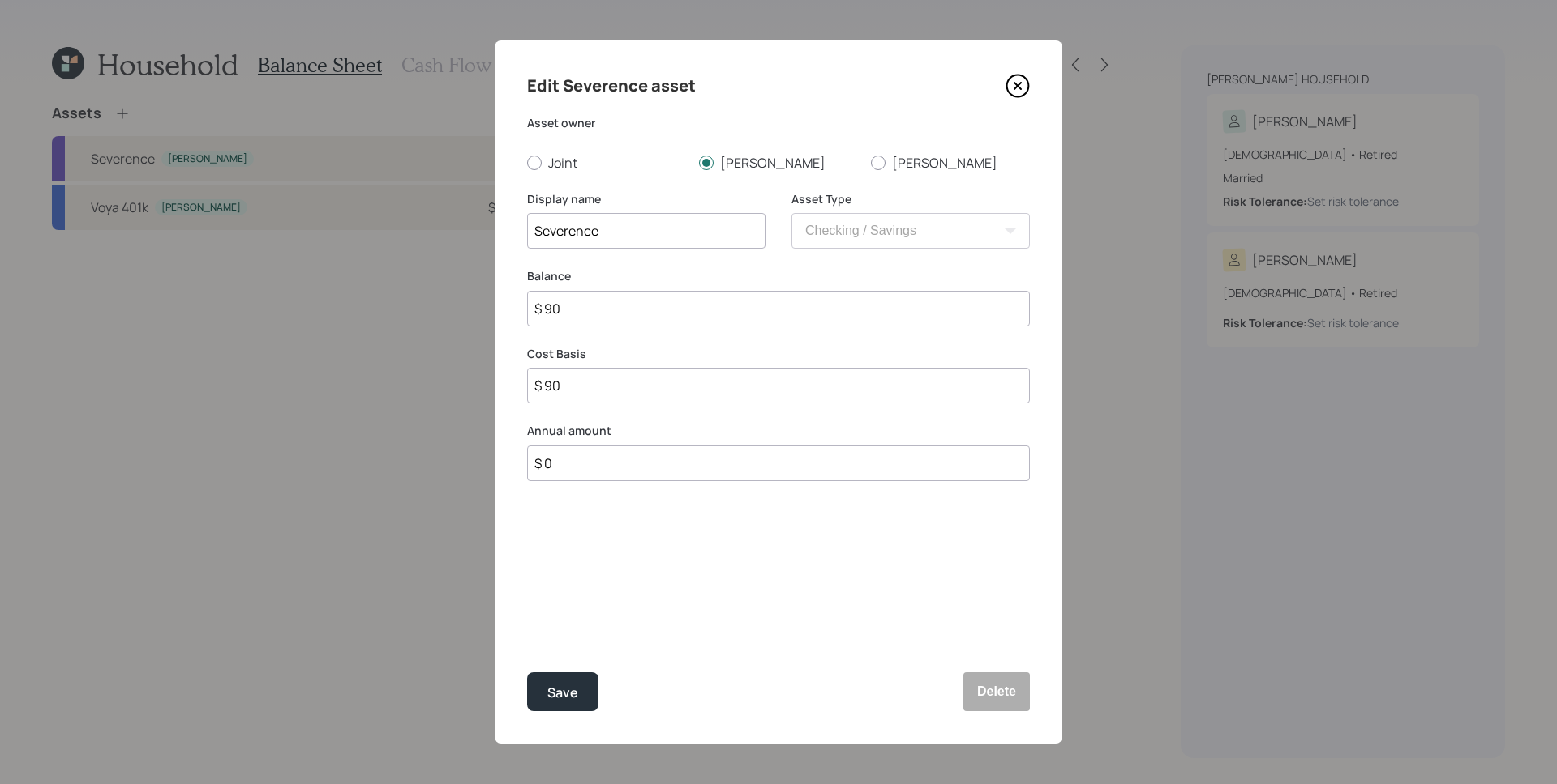
type input "$ 900"
type input "$ 9,000"
type input "$ 90,000"
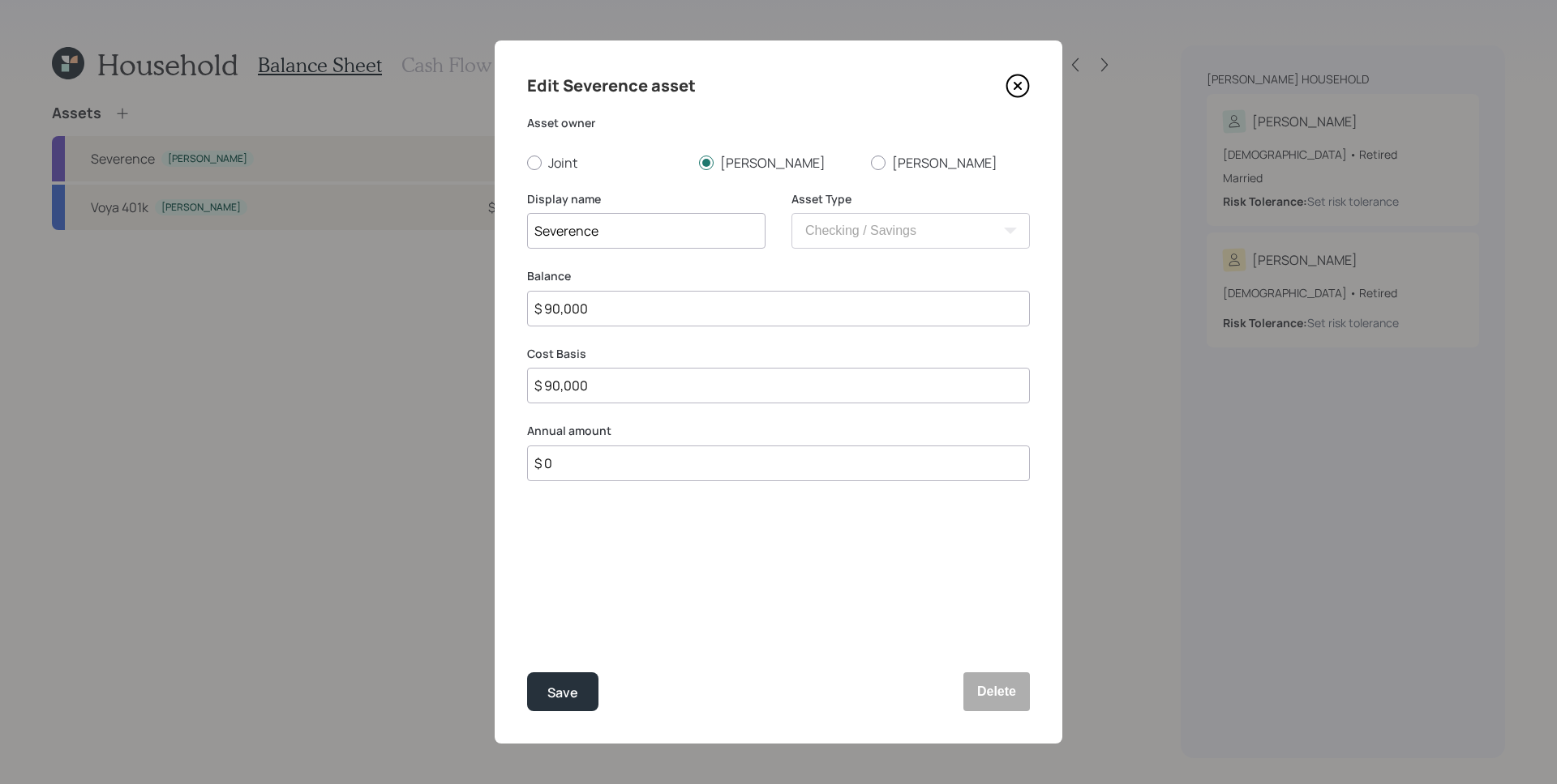
type input "$ 90,000"
click at [527, 672] on button "Save" at bounding box center [563, 692] width 72 height 39
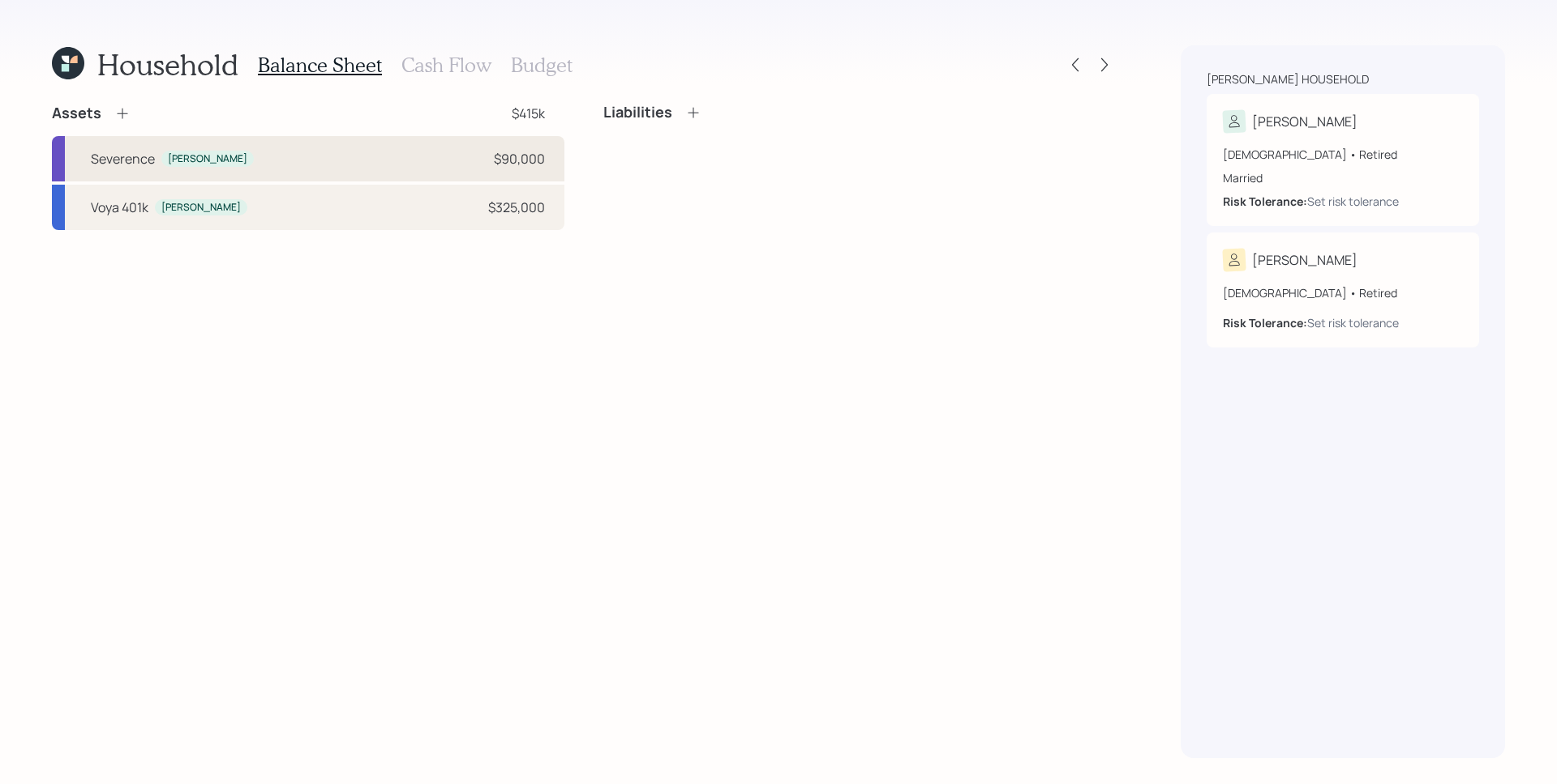
click at [541, 164] on div "$90,000" at bounding box center [519, 159] width 51 height 20
select select "cash"
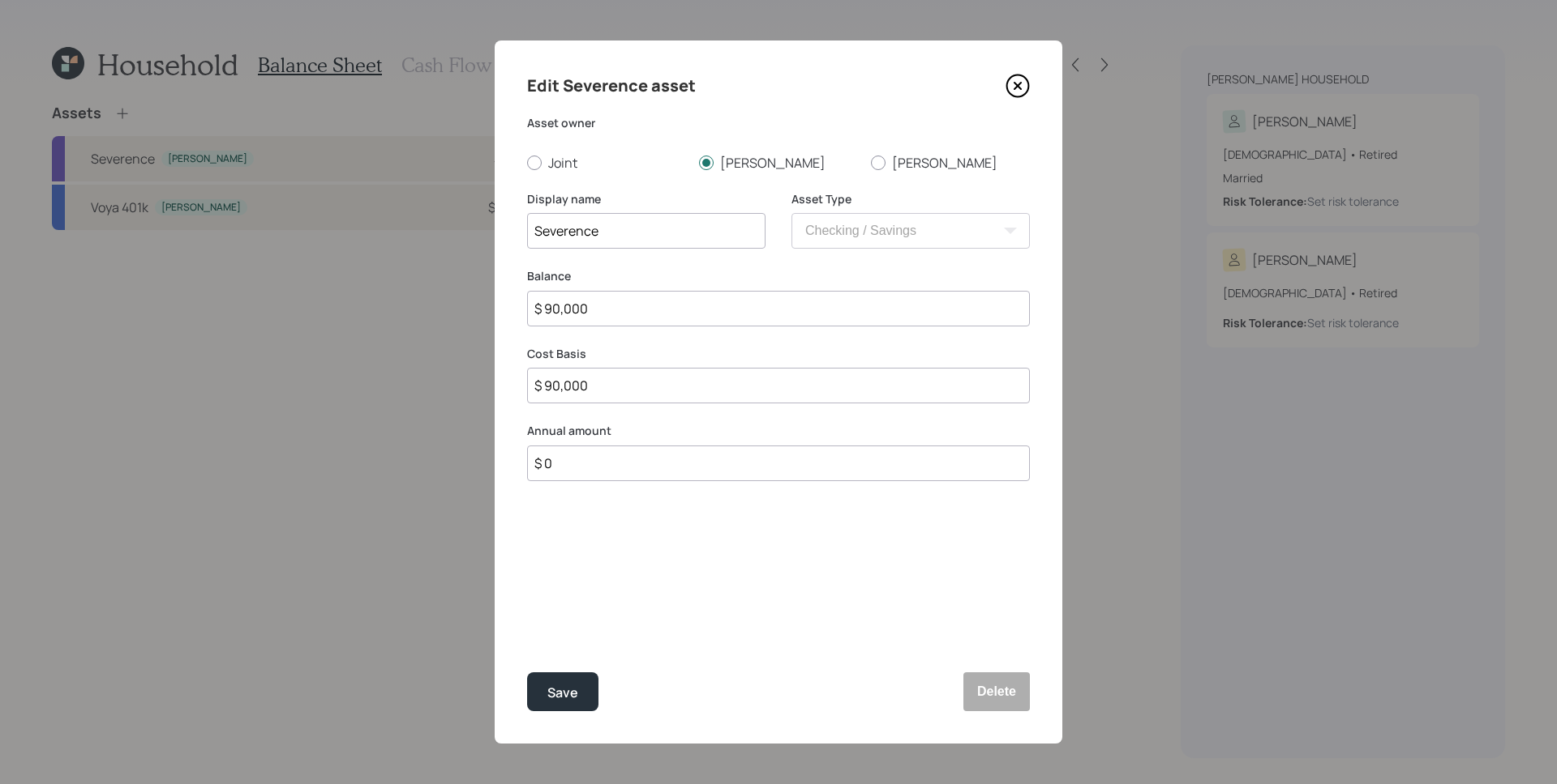
click at [702, 308] on input "$ 90,000" at bounding box center [778, 308] width 503 height 36
type input "$ 4"
type input "$ 45"
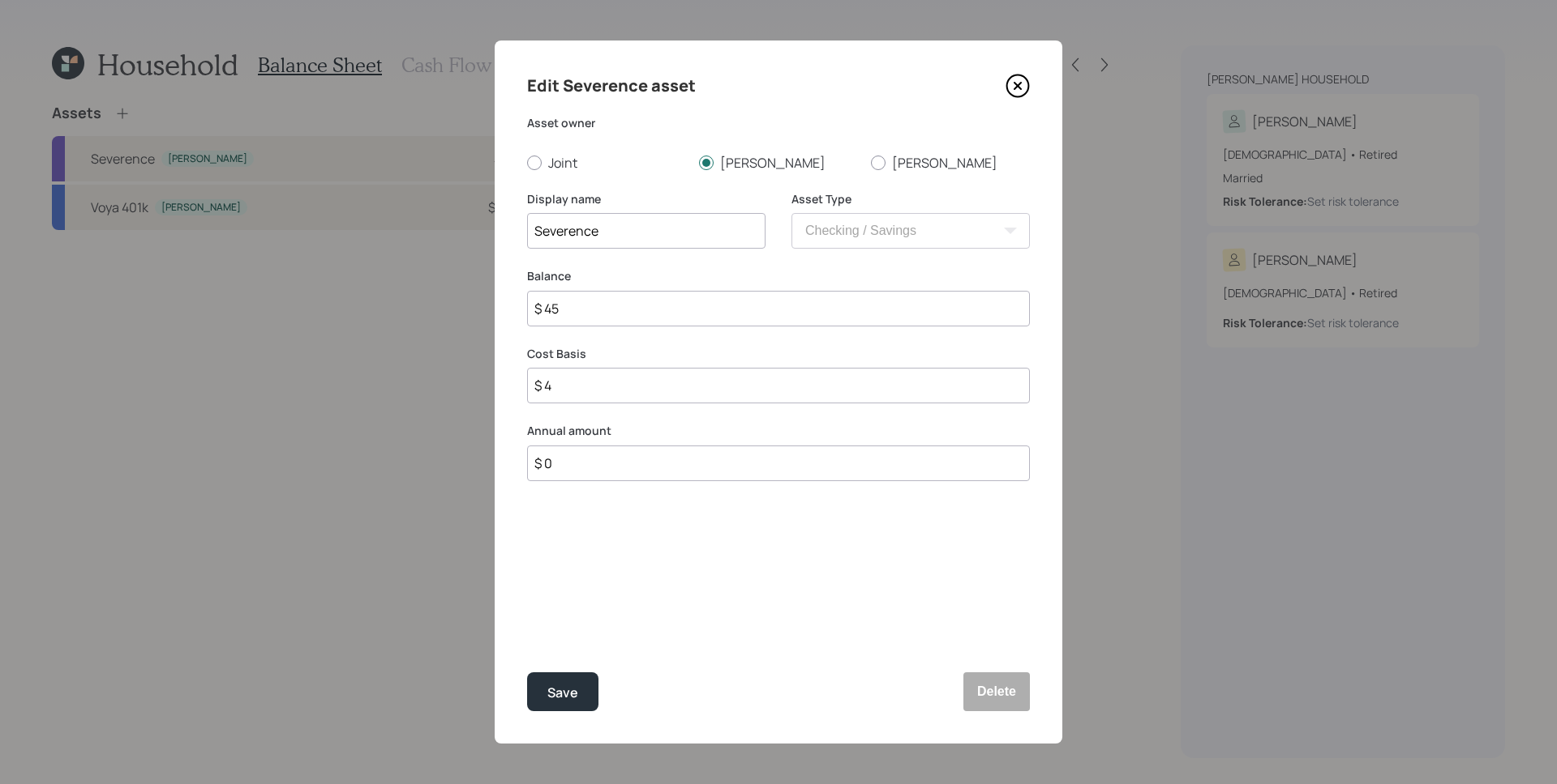
type input "$ 45"
type input "$ 450"
type input "$ 4,500"
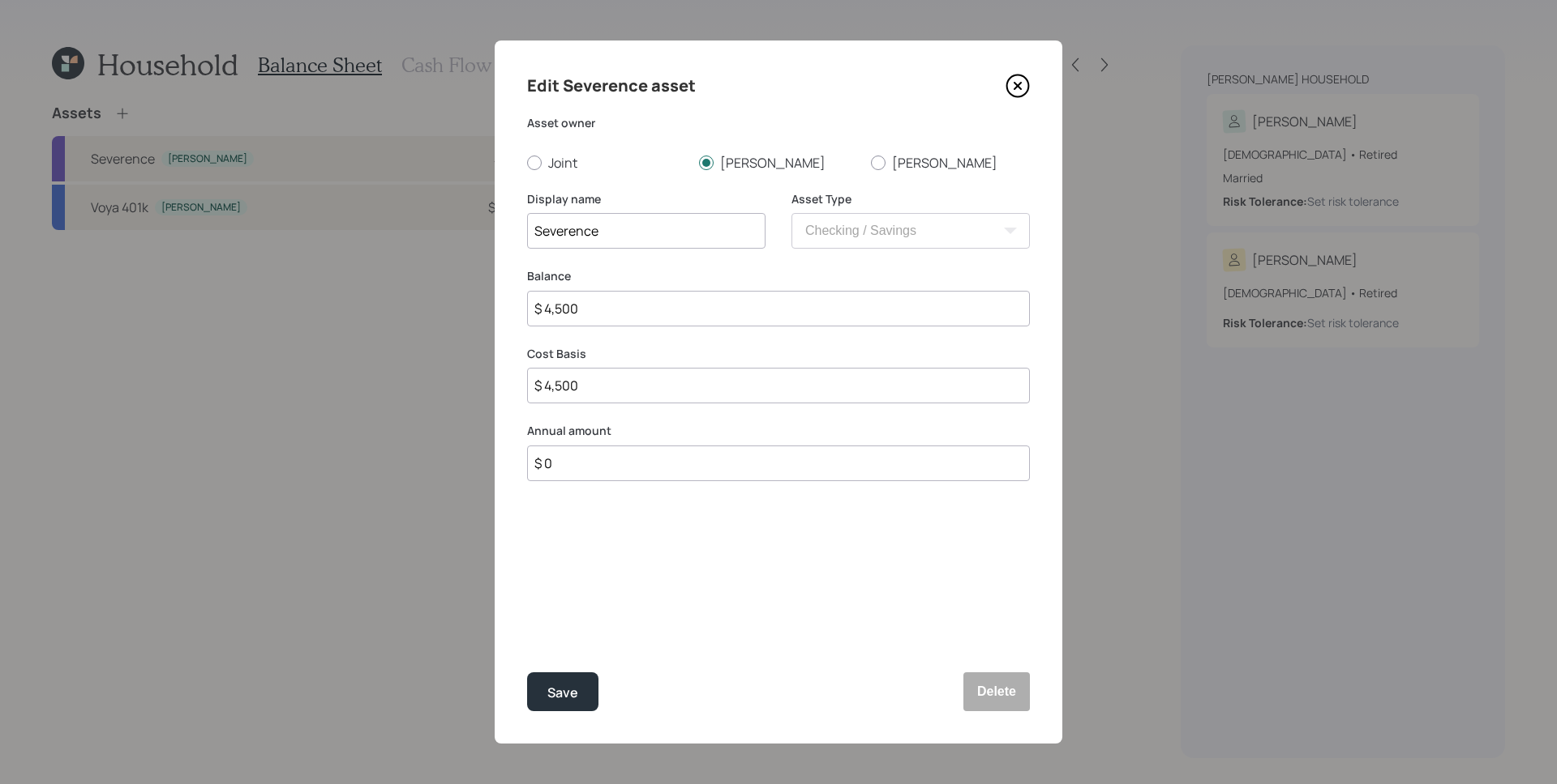
type input "$ 45,000"
click at [527, 672] on button "Save" at bounding box center [563, 692] width 72 height 39
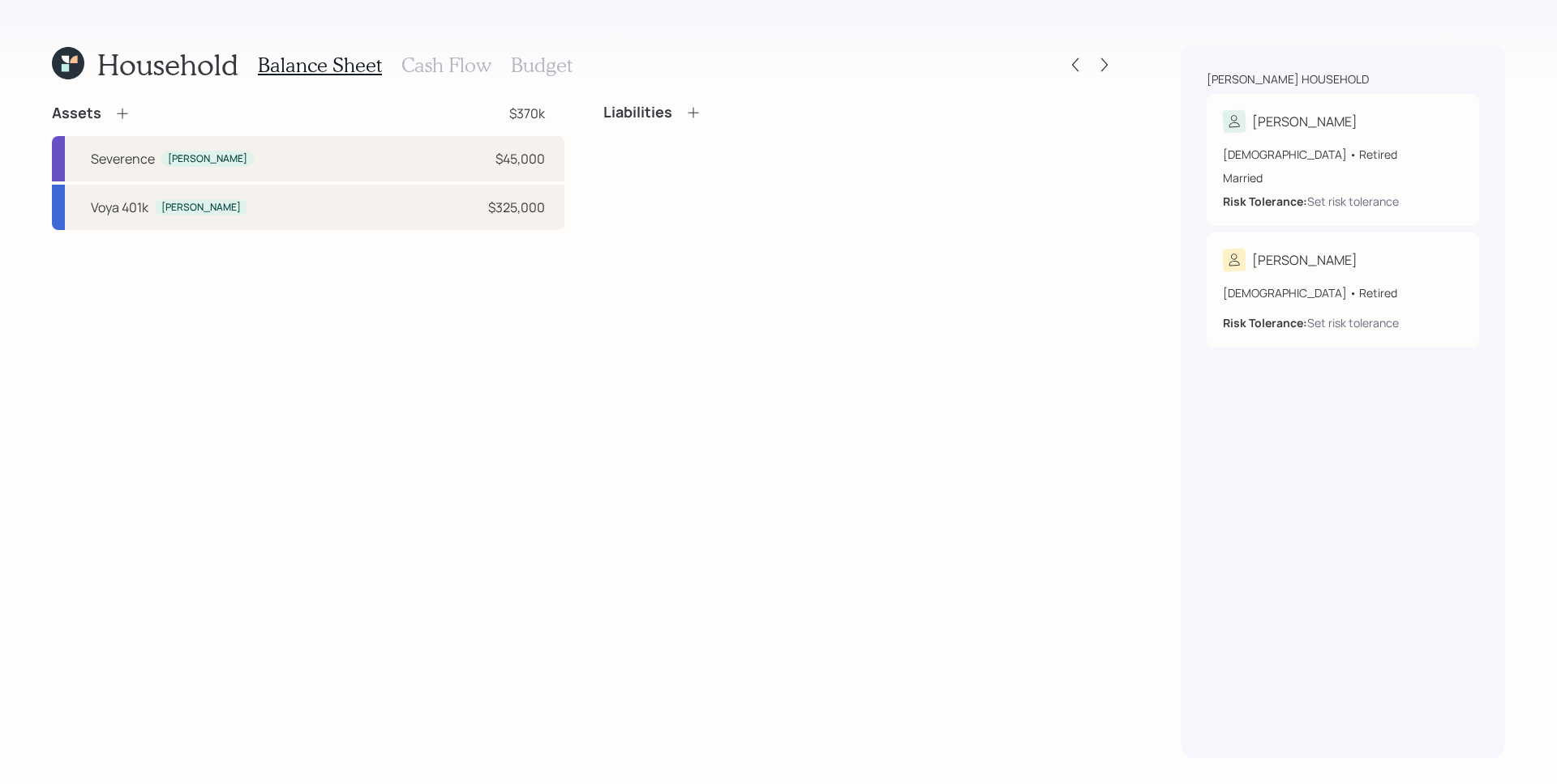
click at [240, 378] on div "Assets $370k [PERSON_NAME] $45,000 Voya 401k [PERSON_NAME] $325,000 Liabilities" at bounding box center [584, 431] width 1064 height 654
click at [281, 295] on div "Assets $370k [PERSON_NAME] $45,000 Voya 401k [PERSON_NAME] $325,000 Liabilities" at bounding box center [584, 431] width 1064 height 654
click at [418, 344] on div "Assets $370k [PERSON_NAME] $45,000 Voya 401k [PERSON_NAME] $325,000 Liabilities" at bounding box center [584, 431] width 1064 height 654
click at [200, 104] on div "Assets $370k" at bounding box center [308, 113] width 512 height 20
click at [117, 112] on icon at bounding box center [122, 113] width 16 height 16
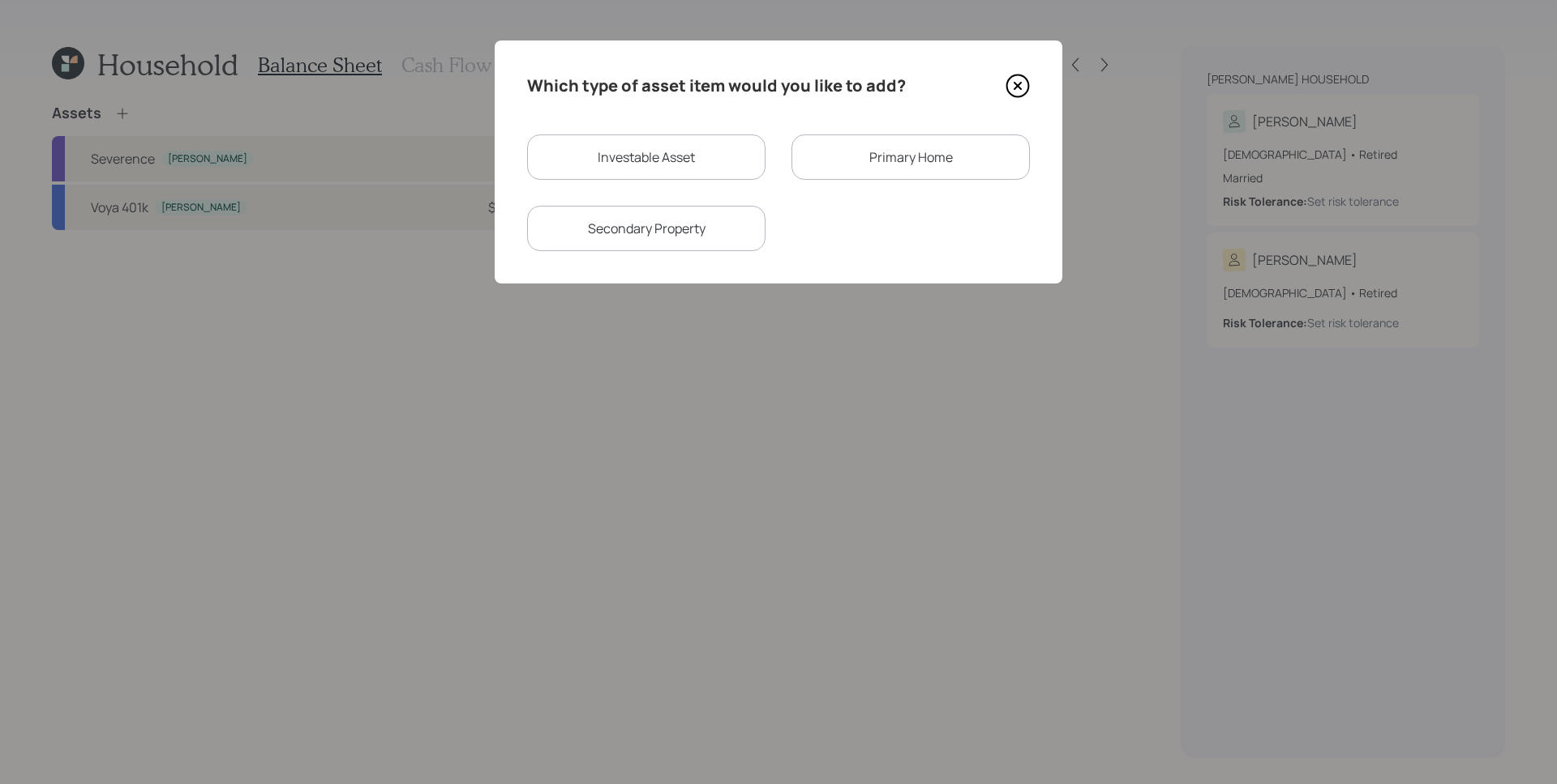
click at [894, 170] on div "Primary Home" at bounding box center [911, 157] width 239 height 45
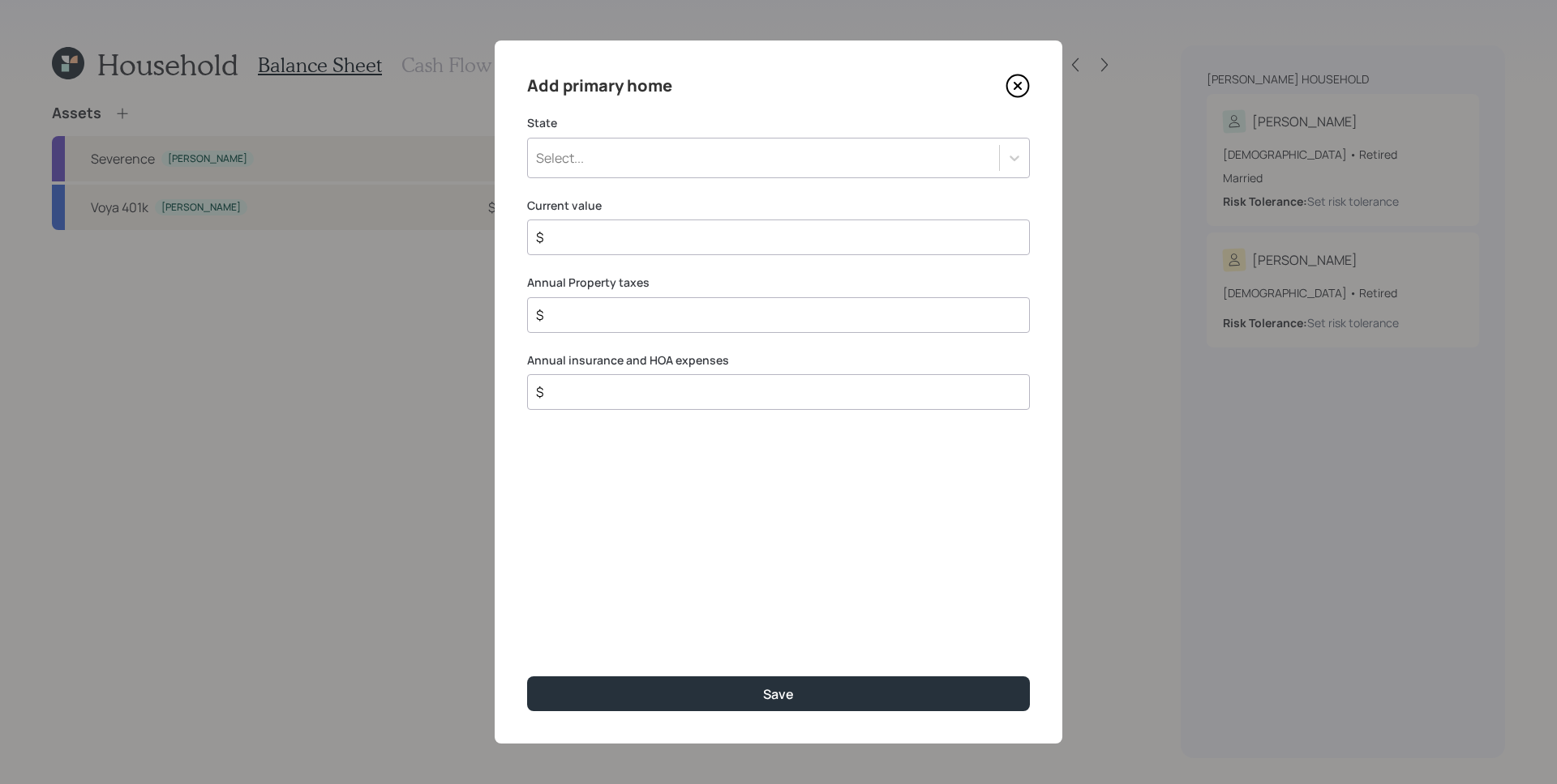
click at [773, 157] on div "Select..." at bounding box center [763, 158] width 471 height 27
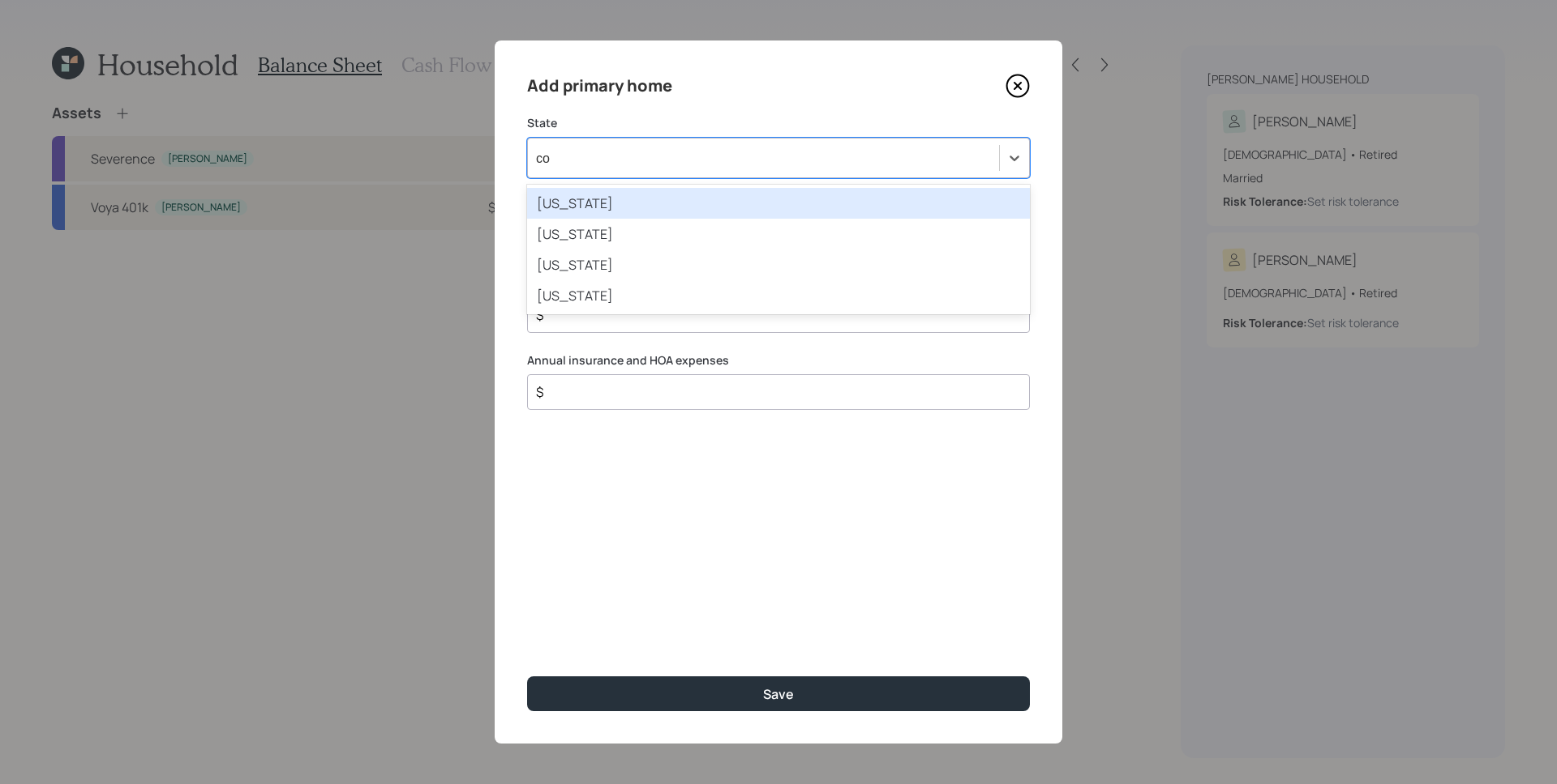
type input "con"
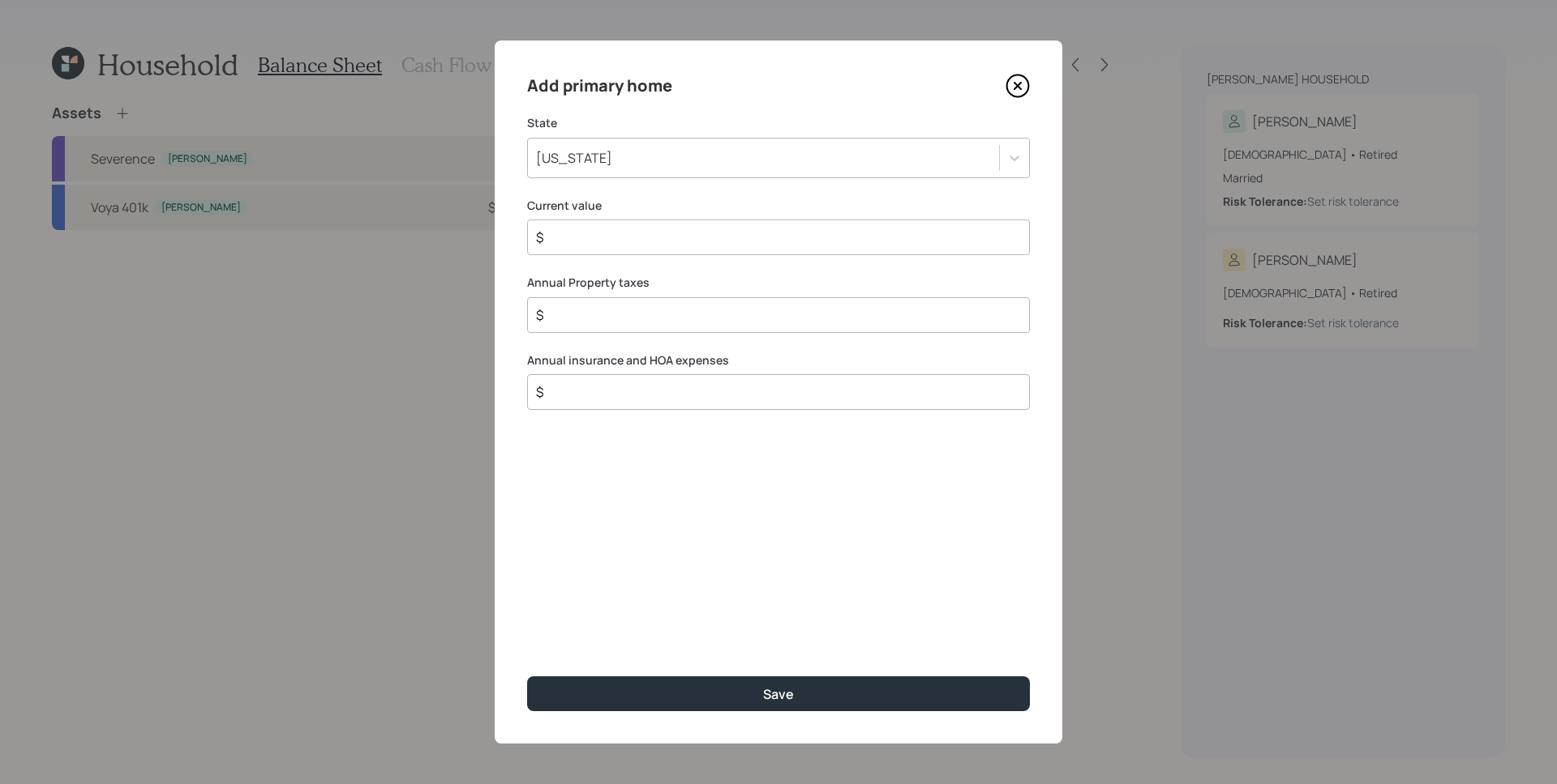
click at [621, 245] on input "$" at bounding box center [772, 237] width 475 height 20
click at [626, 238] on input "$" at bounding box center [772, 237] width 475 height 20
type input "$ 475,000"
click at [592, 318] on input "$" at bounding box center [772, 314] width 475 height 20
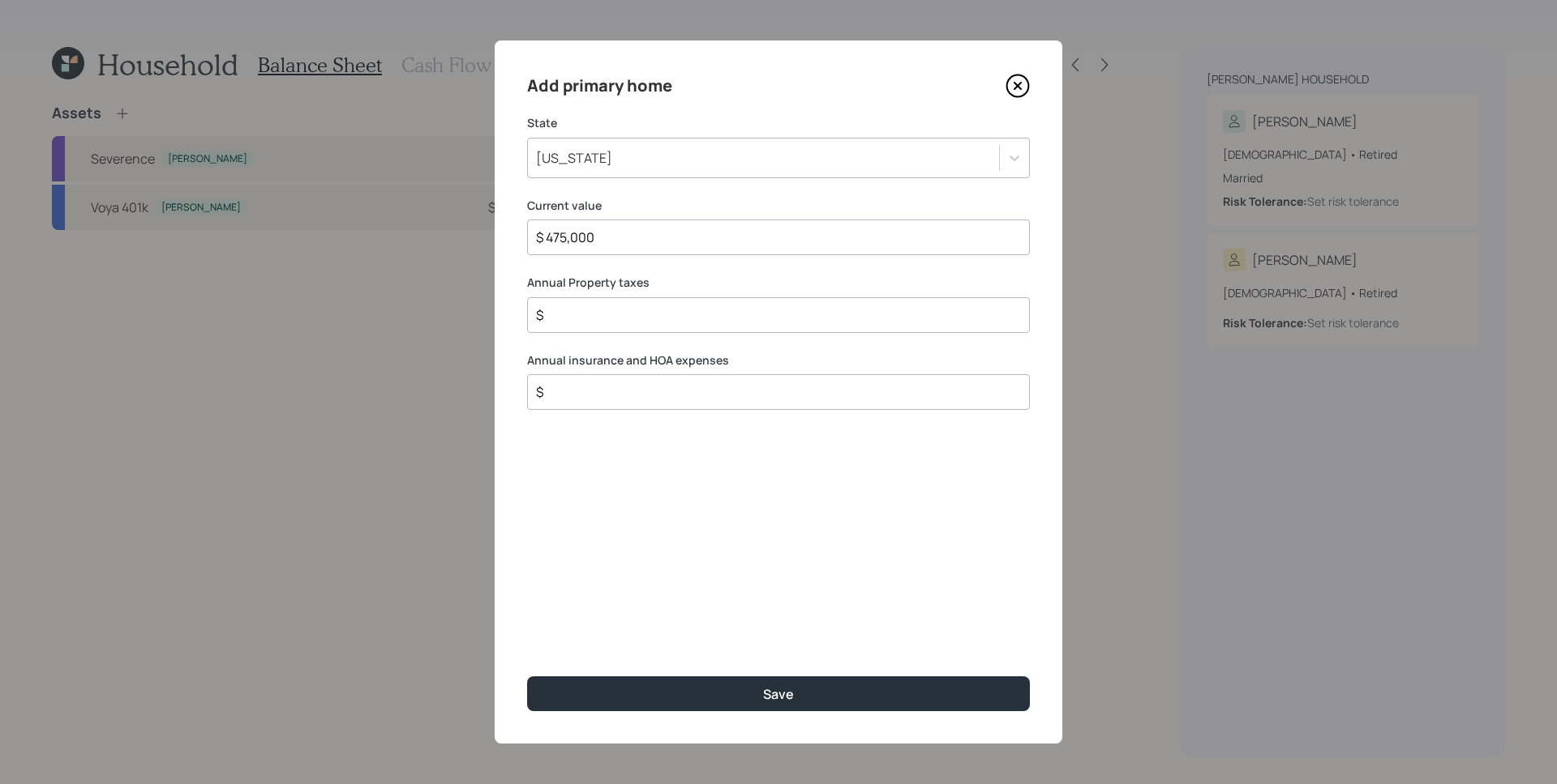
click at [699, 310] on input "$" at bounding box center [772, 314] width 475 height 20
type input "$ 6,900"
click at [681, 393] on input "$" at bounding box center [772, 392] width 475 height 20
type input "$ 1,500"
click at [527, 677] on button "Save" at bounding box center [778, 694] width 503 height 35
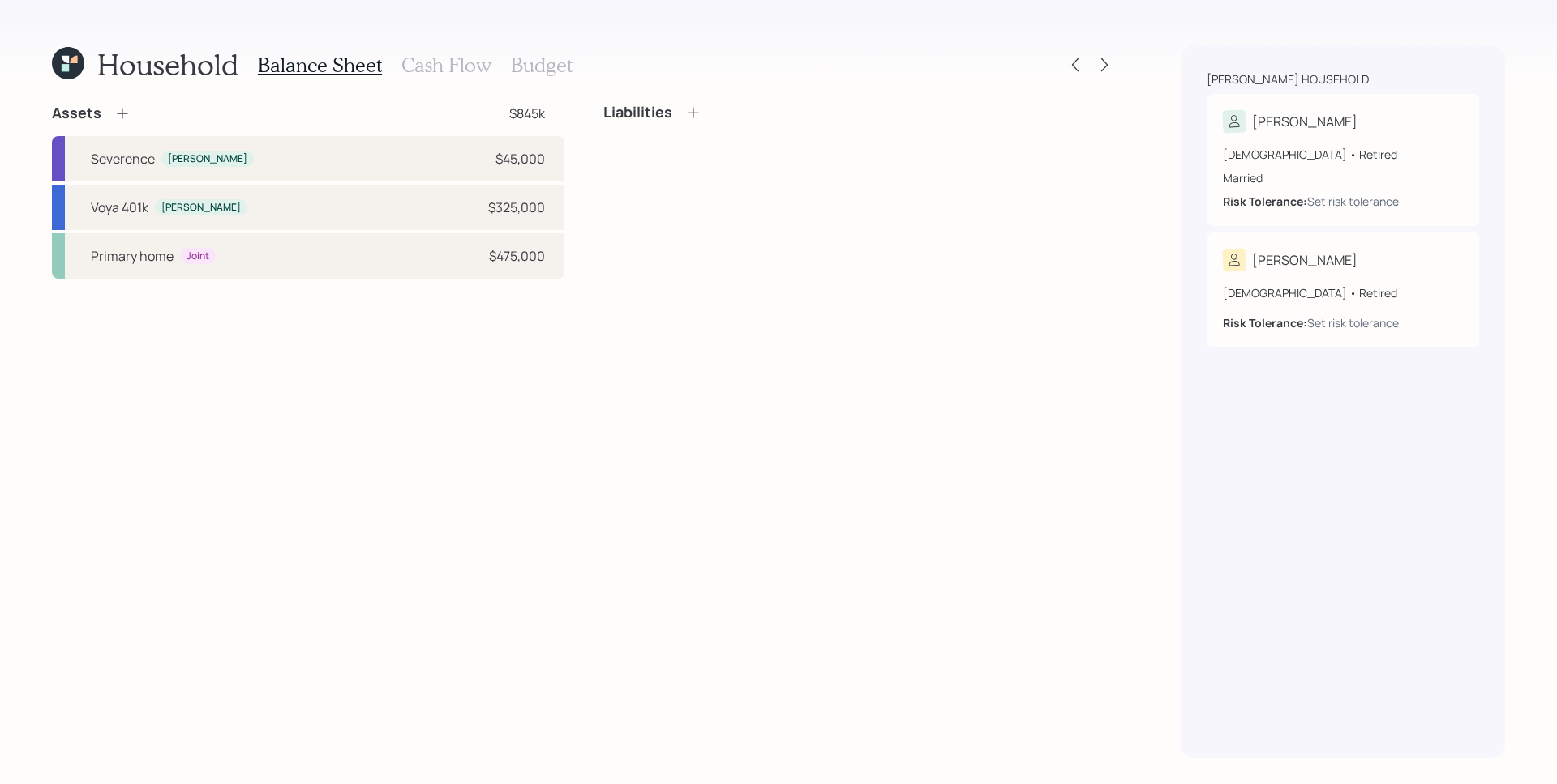
click at [695, 110] on icon at bounding box center [692, 112] width 16 height 16
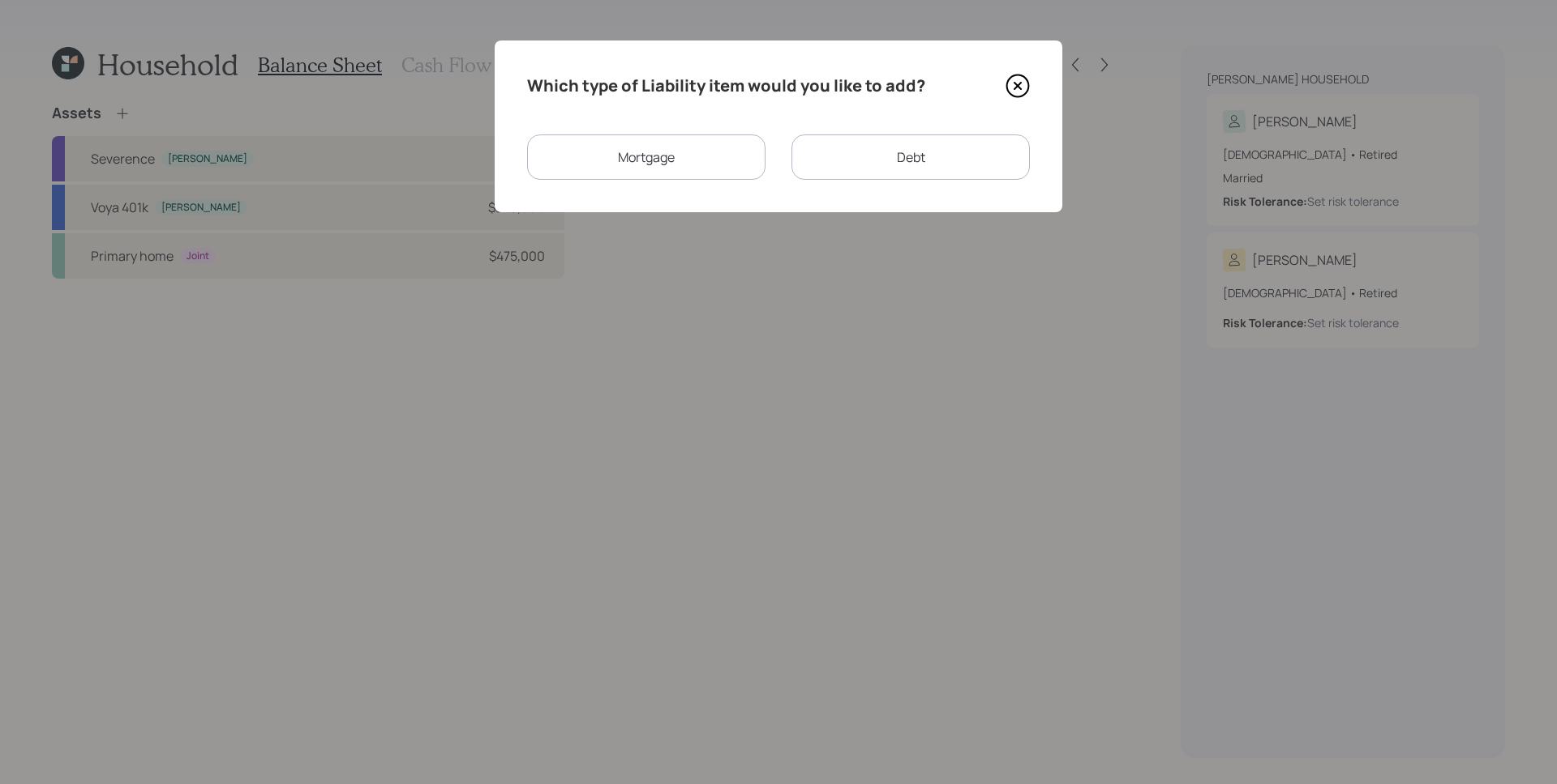
click at [690, 147] on div "Mortgage" at bounding box center [646, 157] width 239 height 45
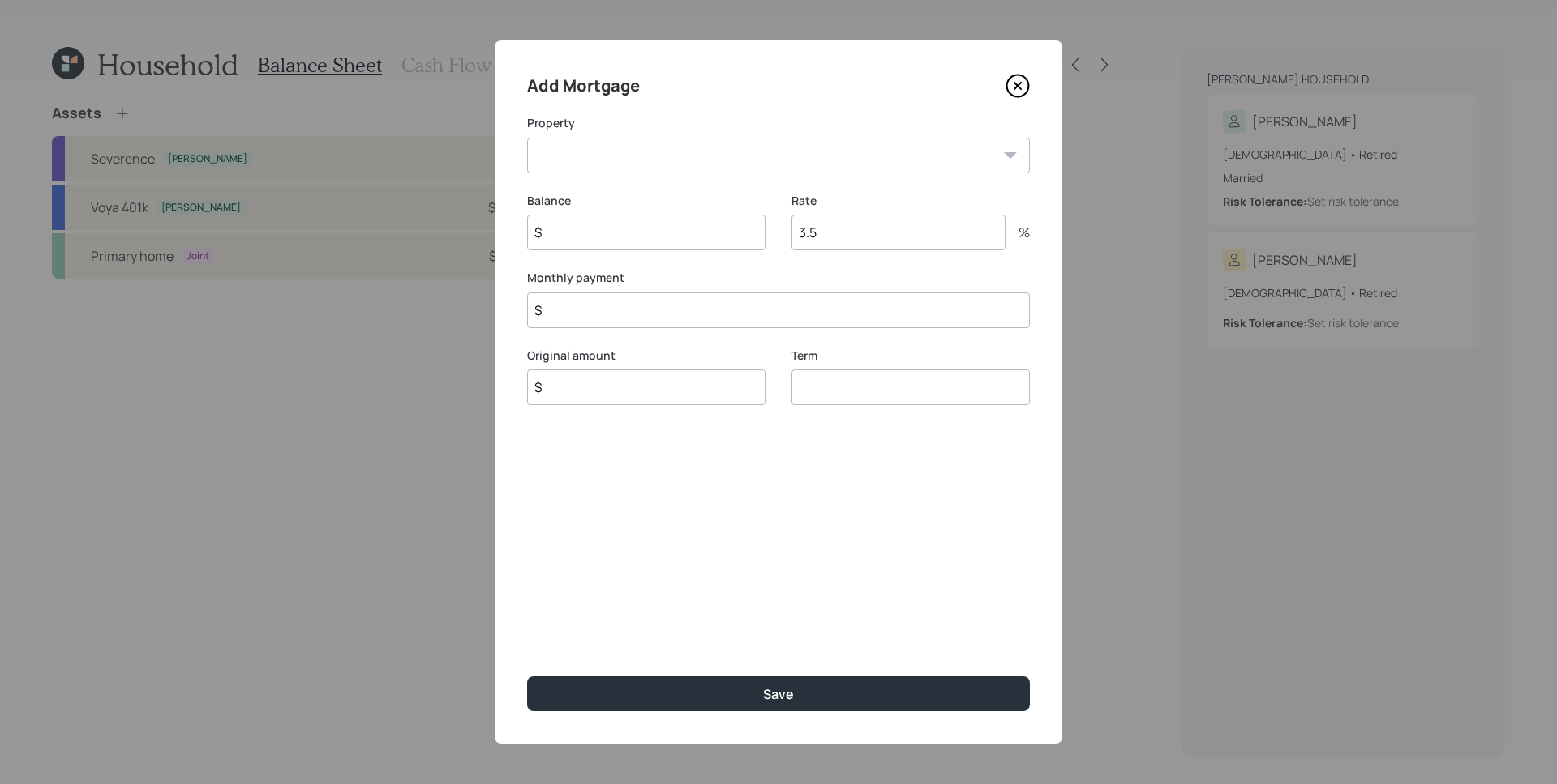
click at [683, 159] on select "CT Primary home" at bounding box center [778, 156] width 503 height 36
select select "310b4a9c-b7e4-4c38-bbc5-44fa37dd2bf4"
click at [527, 138] on select "CT Primary home" at bounding box center [778, 156] width 503 height 36
click at [669, 236] on input "$" at bounding box center [646, 233] width 239 height 36
type input "$ 110,000"
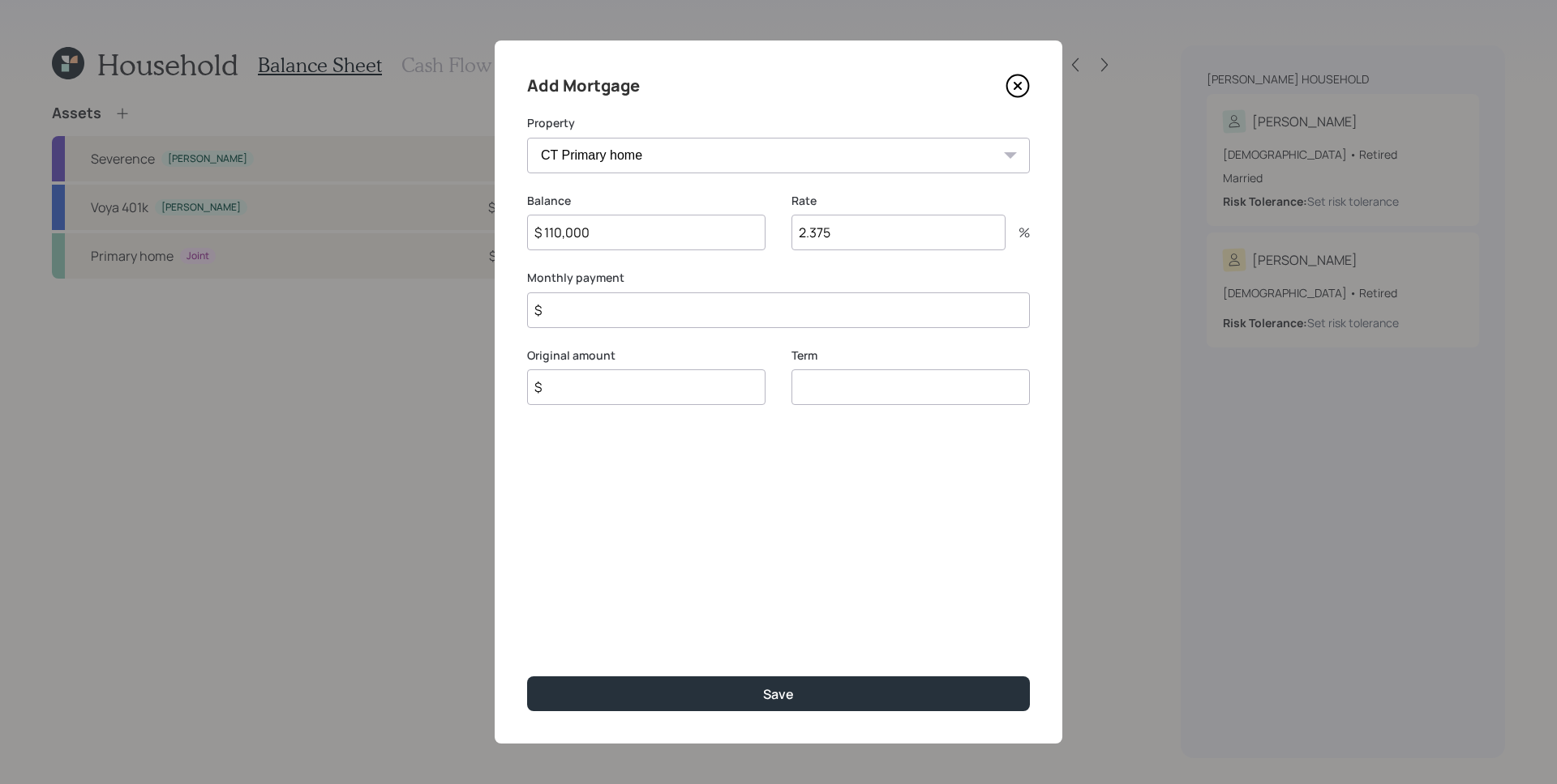
type input "2.375"
click at [655, 264] on div "Balance $ 110,000" at bounding box center [646, 231] width 239 height 78
click at [692, 323] on input "$" at bounding box center [778, 310] width 503 height 36
type input "$ 1,100"
click at [711, 477] on div "Add Mortgage Property CT Primary home Balance $ 110,000 Rate 2.375 % Monthly pa…" at bounding box center [778, 392] width 568 height 703
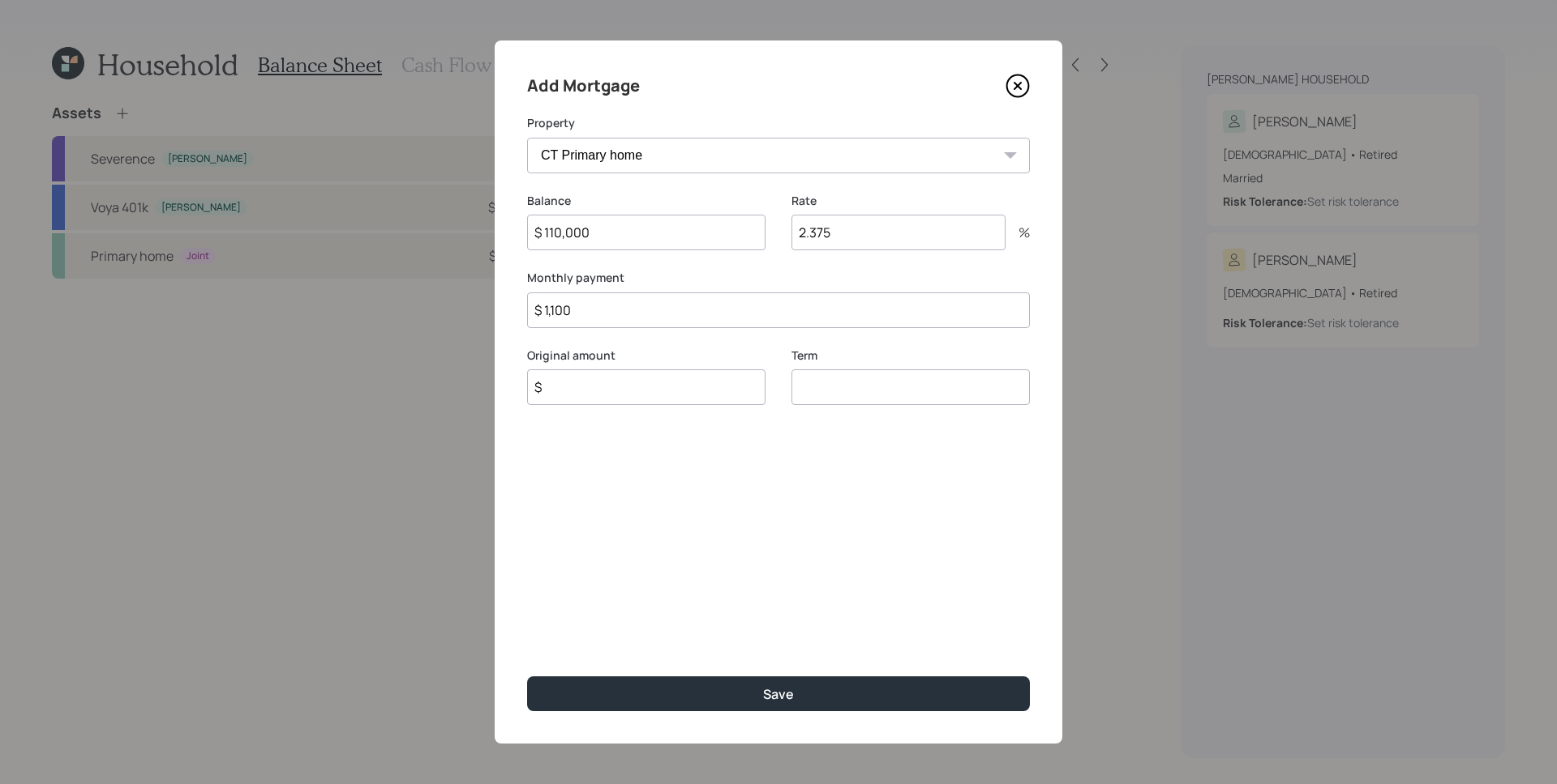
click at [858, 399] on input "number" at bounding box center [911, 388] width 239 height 36
type input "15"
click at [751, 519] on div "Add Mortgage Property CT Primary home Balance $ 110,000 Rate 2.375 % Monthly pa…" at bounding box center [778, 392] width 568 height 703
click at [726, 395] on input "$" at bounding box center [646, 388] width 239 height 36
type input "$ 130,000"
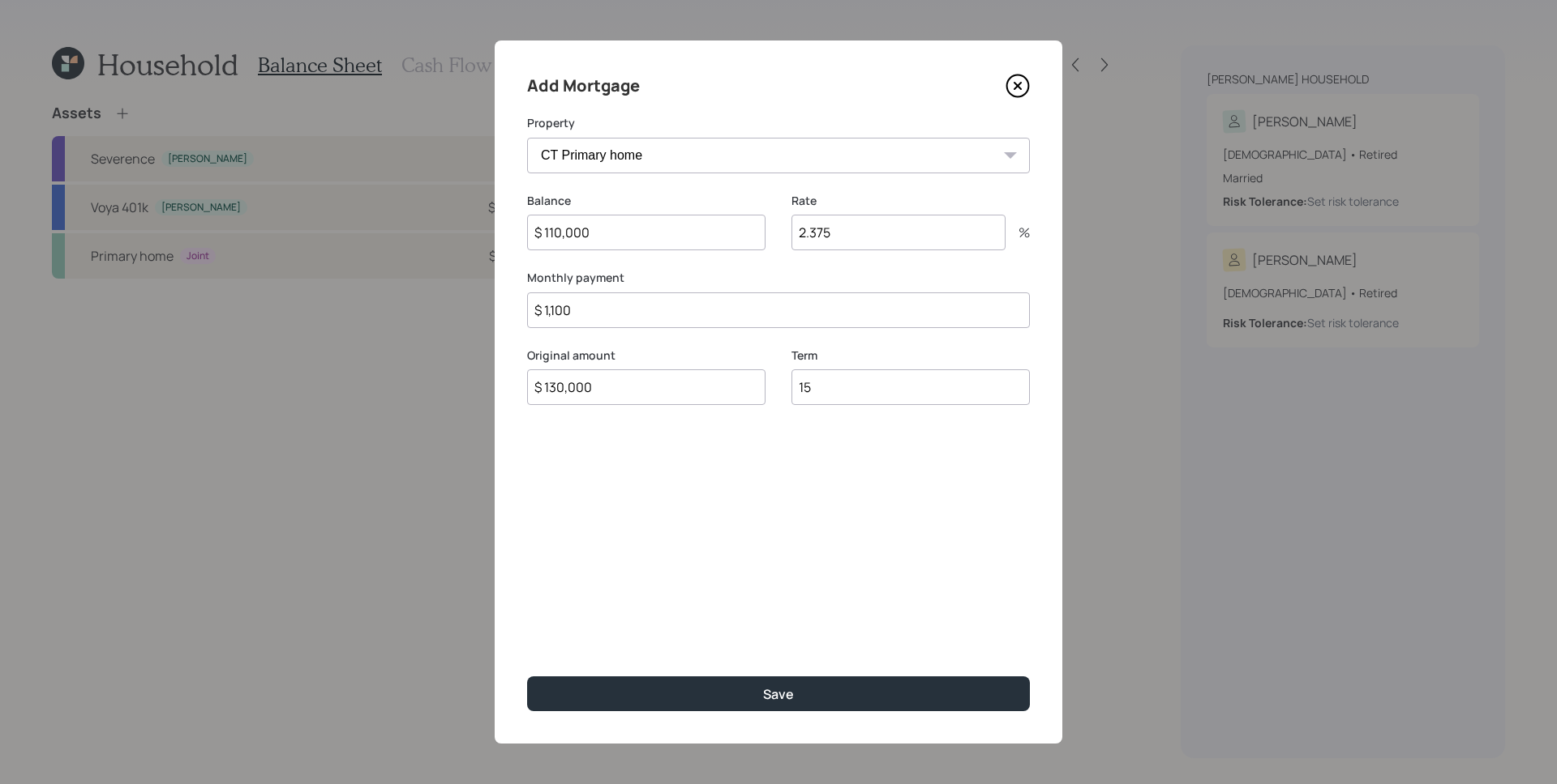
click at [527, 677] on button "Save" at bounding box center [778, 694] width 503 height 35
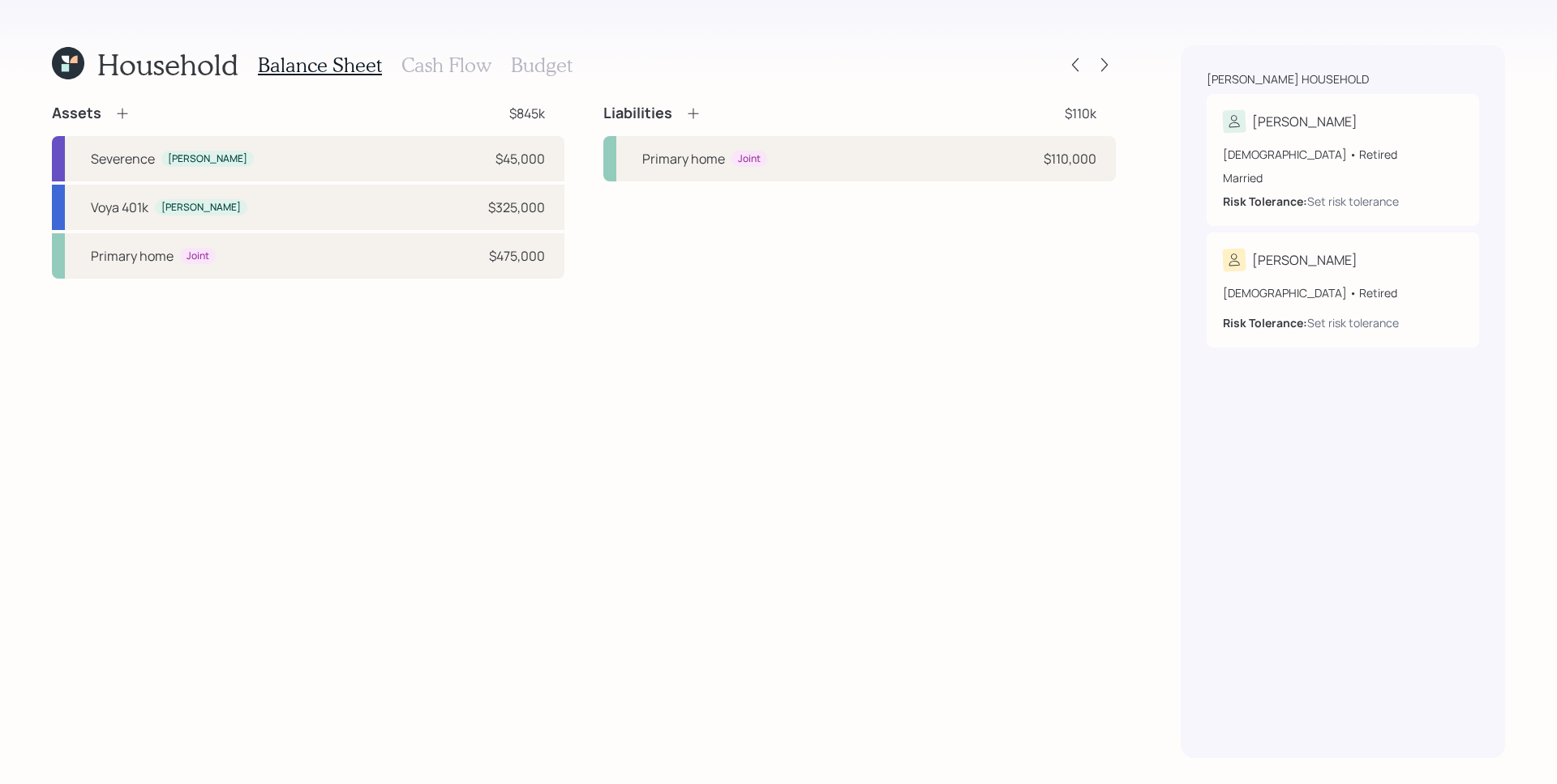
click at [761, 262] on div "Liabilities $110k Primary home Joint $110,000" at bounding box center [859, 191] width 512 height 175
drag, startPoint x: 832, startPoint y: 303, endPoint x: 833, endPoint y: 285, distance: 18.0
click at [833, 301] on div "Assets $845k [PERSON_NAME] $45,000 Voya 401k [PERSON_NAME] $325,000 Primary hom…" at bounding box center [584, 431] width 1064 height 654
click at [915, 470] on div "Assets $845k [PERSON_NAME] $45,000 Voya 401k [PERSON_NAME] $325,000 Primary hom…" at bounding box center [584, 431] width 1064 height 654
click at [605, 597] on div "Assets $845k [PERSON_NAME] $45,000 Voya 401k [PERSON_NAME] $325,000 Primary hom…" at bounding box center [584, 431] width 1064 height 654
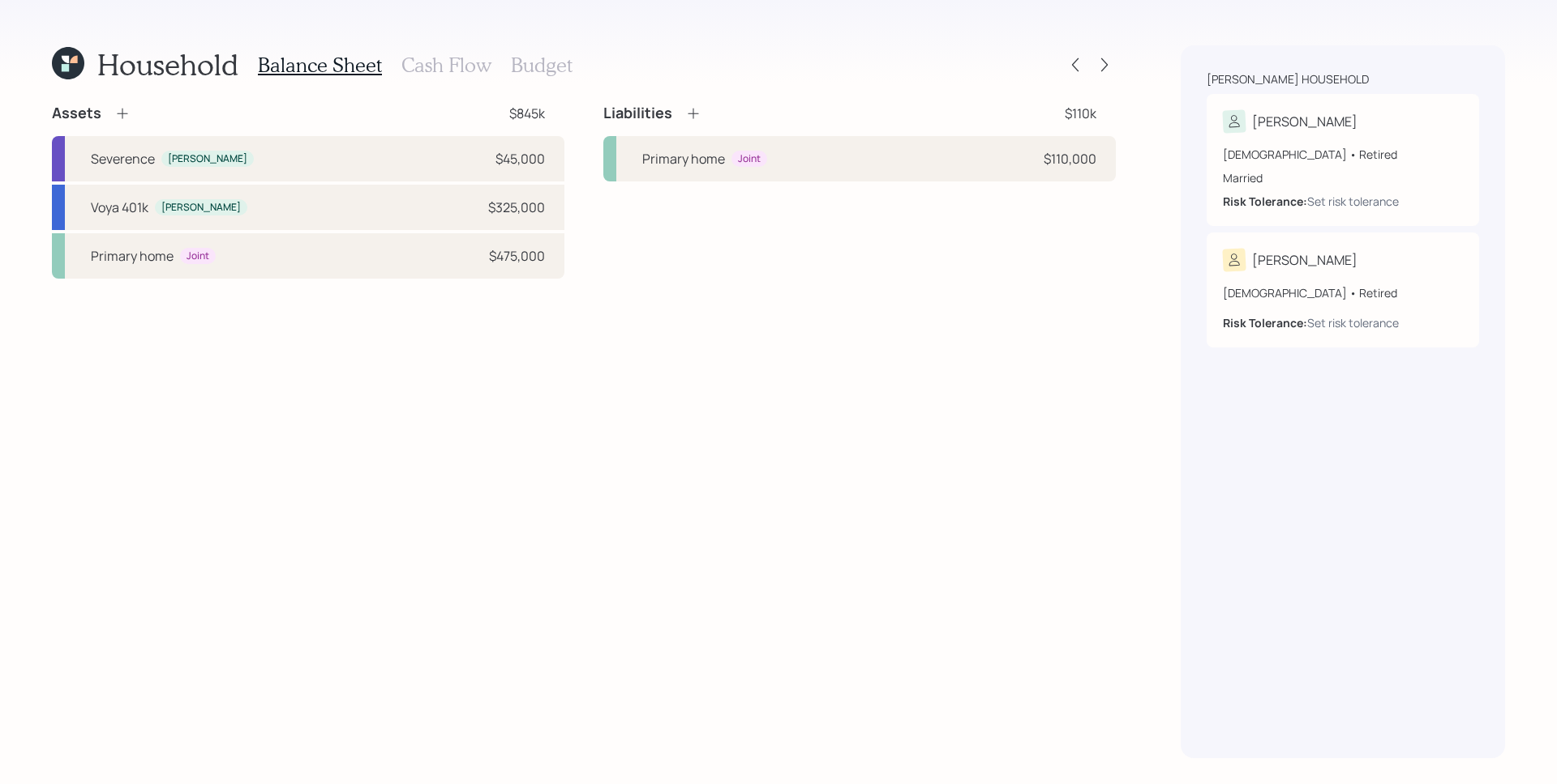
click at [459, 58] on h3 "Cash Flow" at bounding box center [447, 66] width 90 height 24
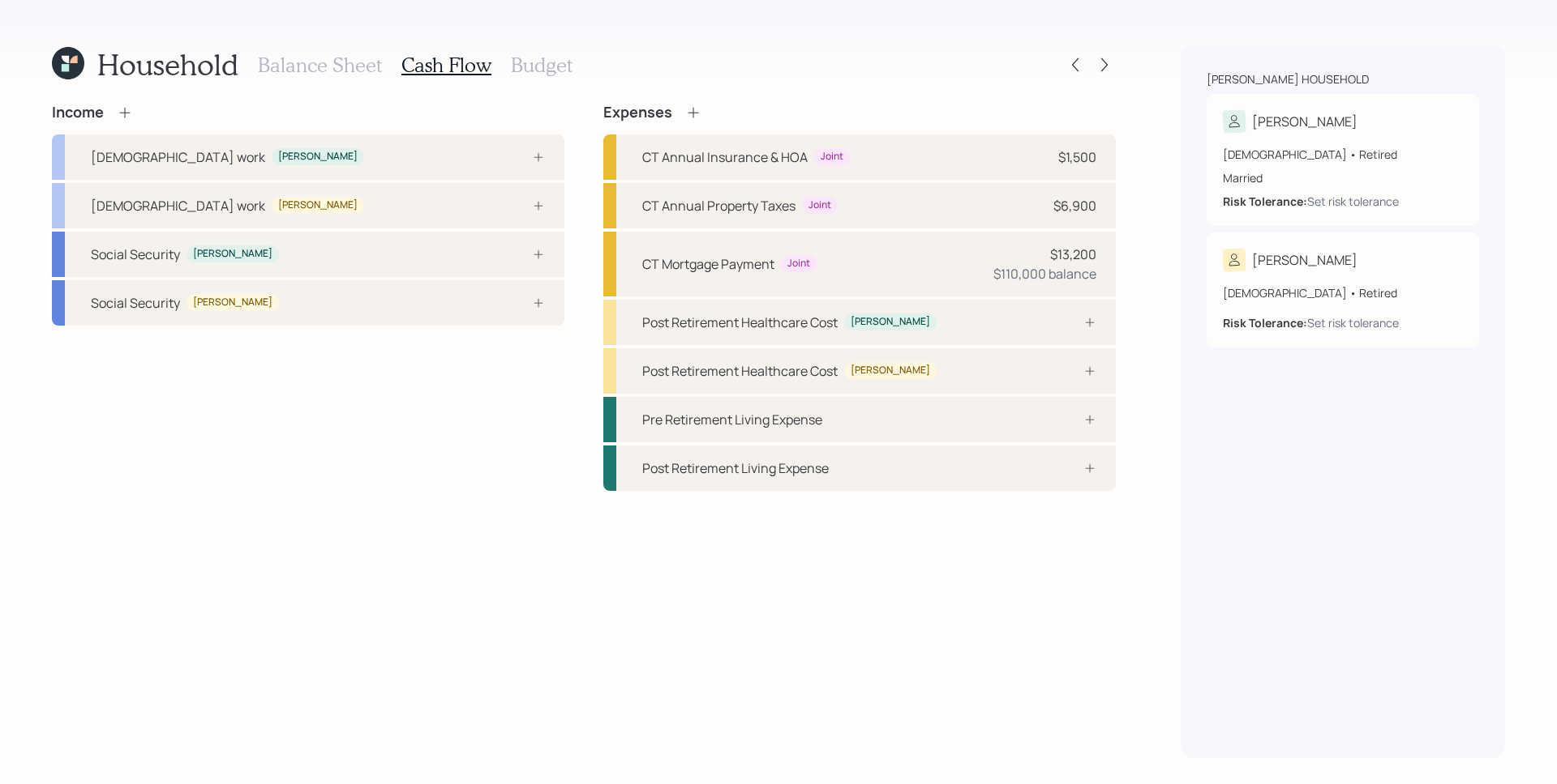
click at [124, 108] on icon at bounding box center [124, 112] width 10 height 10
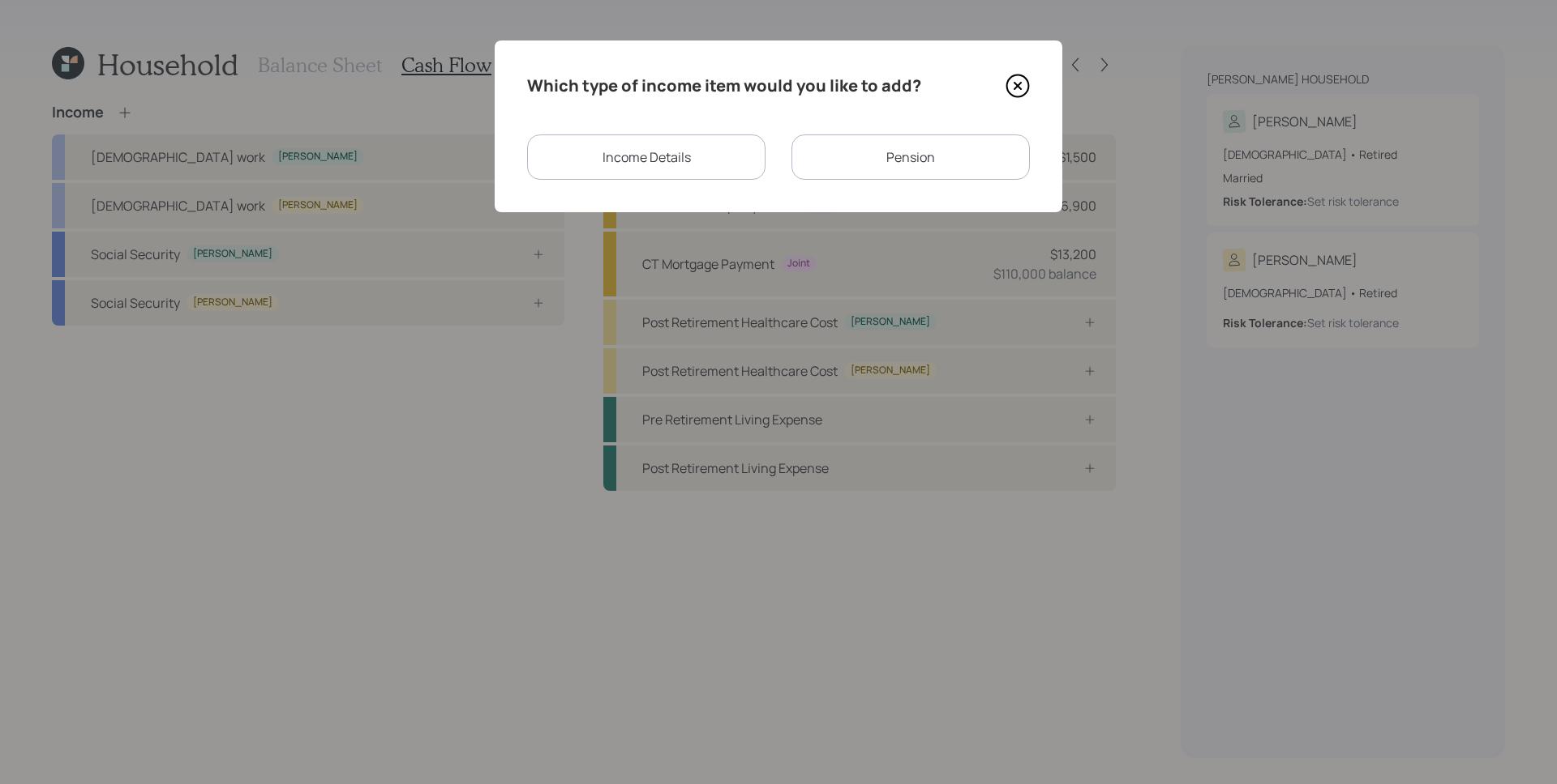
click at [680, 160] on div "Income Details" at bounding box center [646, 157] width 239 height 45
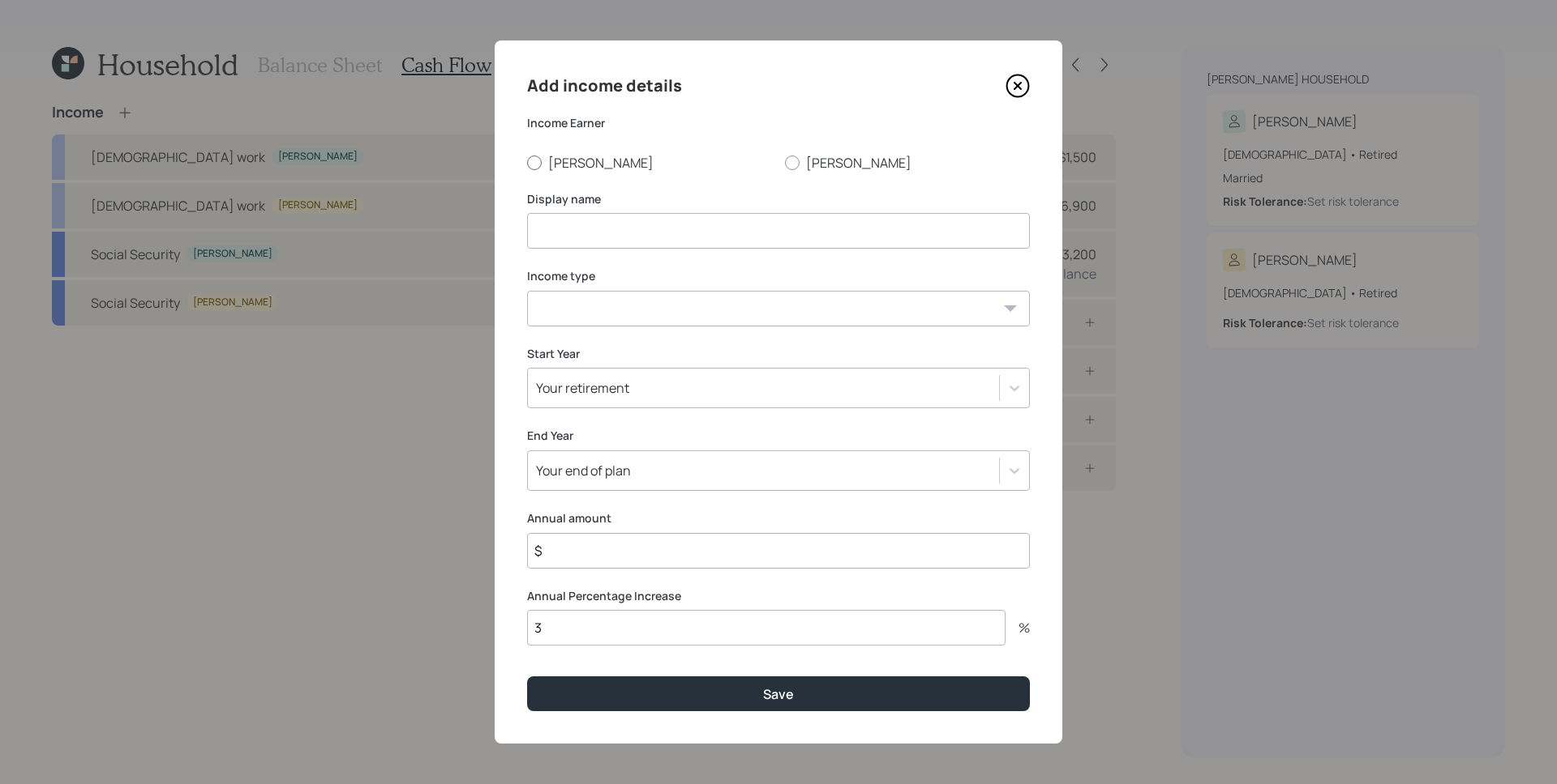
click at [545, 155] on label "[PERSON_NAME]" at bounding box center [649, 163] width 245 height 18
click at [527, 162] on input "[PERSON_NAME]" at bounding box center [526, 162] width 1 height 1
radio input "true"
click at [617, 222] on input at bounding box center [778, 231] width 503 height 36
type input "Income Fix"
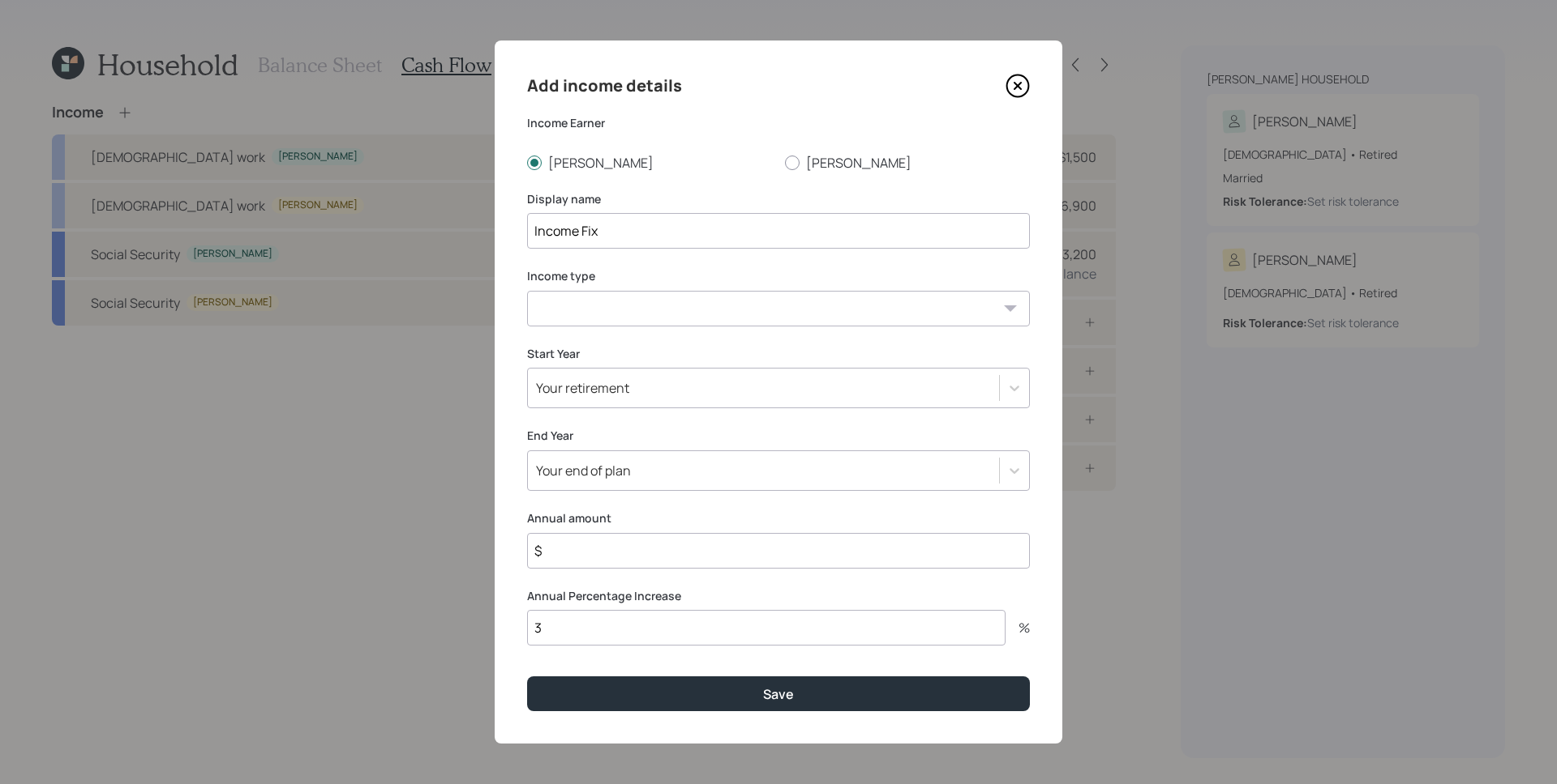
click at [721, 308] on select "[DEMOGRAPHIC_DATA] work [DEMOGRAPHIC_DATA] work Self employment Other" at bounding box center [778, 308] width 503 height 36
select select "other"
click at [527, 291] on select "[DEMOGRAPHIC_DATA] work [DEMOGRAPHIC_DATA] work Self employment Other" at bounding box center [778, 308] width 503 height 36
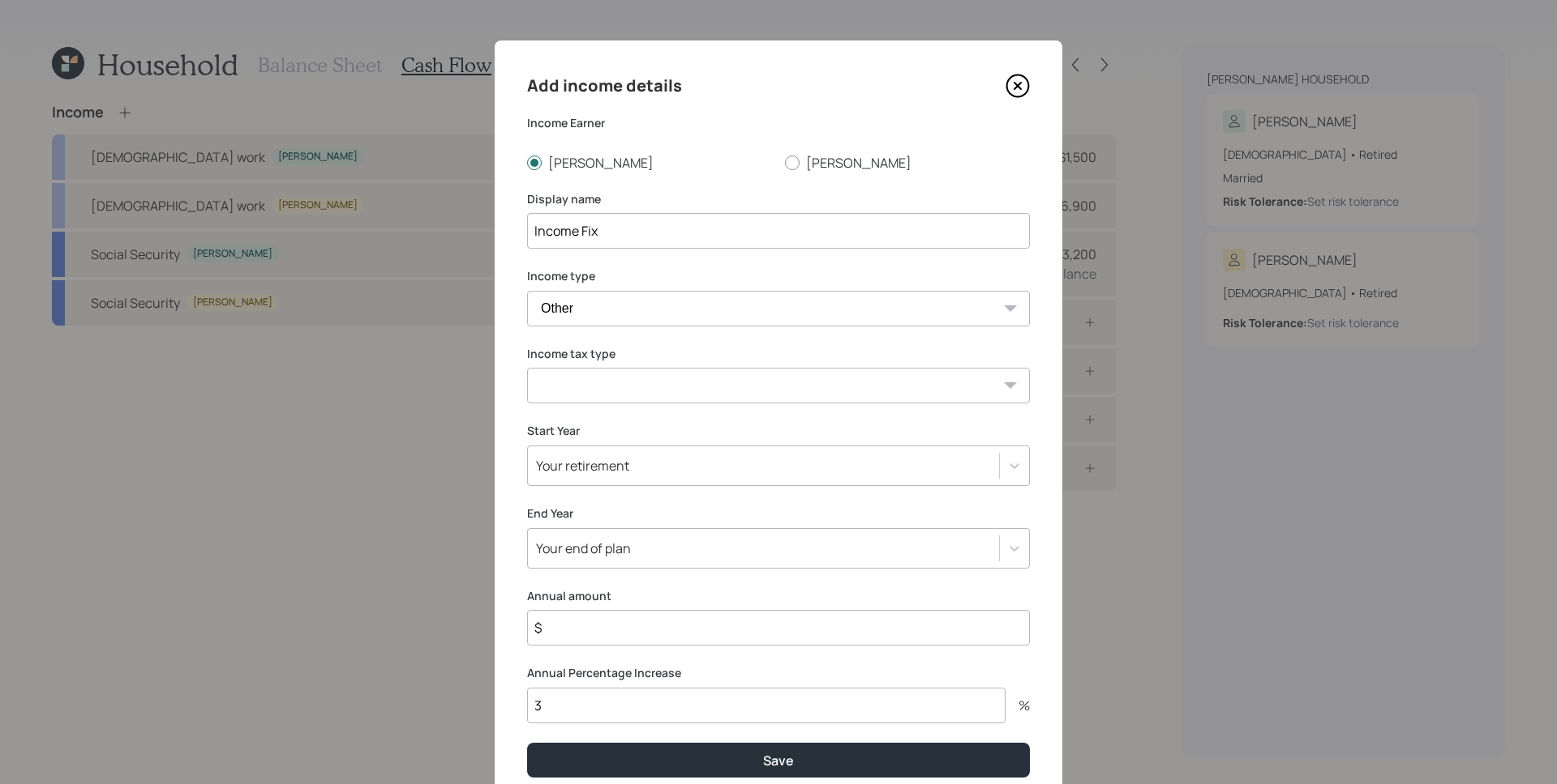
click at [639, 370] on select "Tax-free Earned Self Employment Alimony Royalties Pension / Annuity Interest Di…" at bounding box center [778, 386] width 503 height 36
select select "earned"
click at [527, 368] on select "Tax-free Earned Self Employment Alimony Royalties Pension / Annuity Interest Di…" at bounding box center [778, 386] width 503 height 36
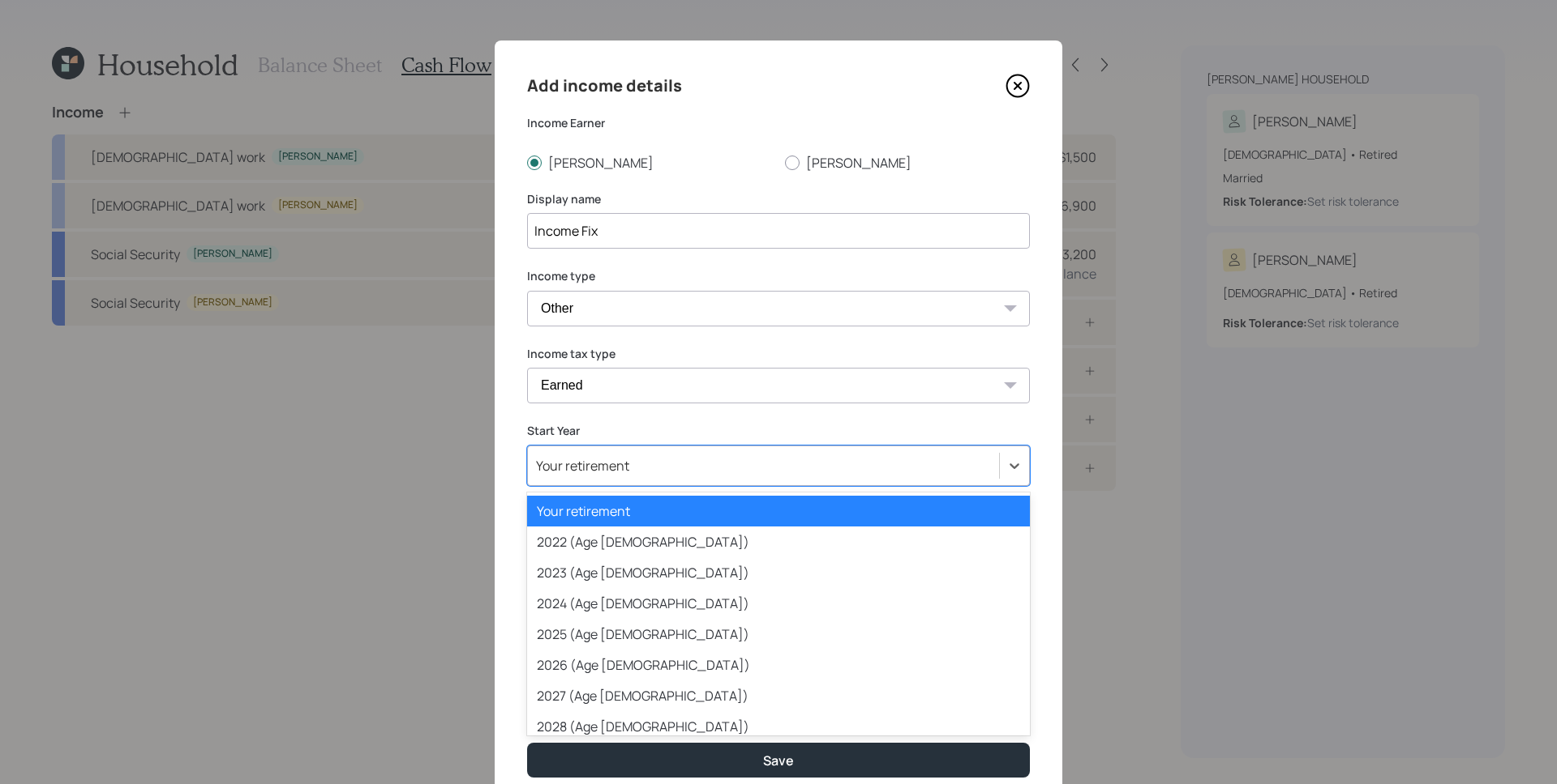
click at [623, 478] on div "Your retirement" at bounding box center [763, 466] width 471 height 27
click at [623, 638] on div "2025 (Age [DEMOGRAPHIC_DATA])" at bounding box center [778, 634] width 503 height 31
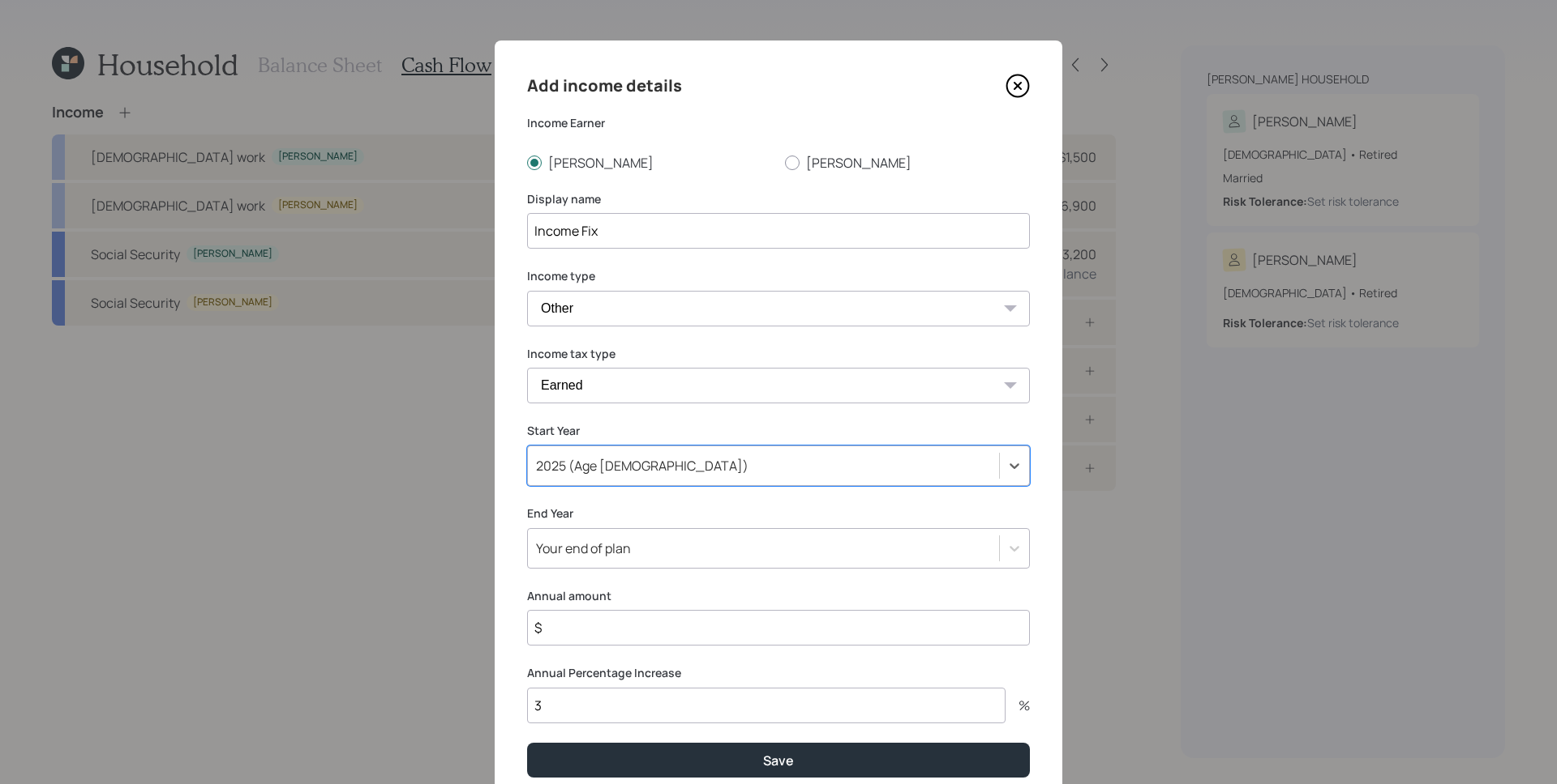
click at [640, 540] on div "Your end of plan" at bounding box center [763, 549] width 471 height 27
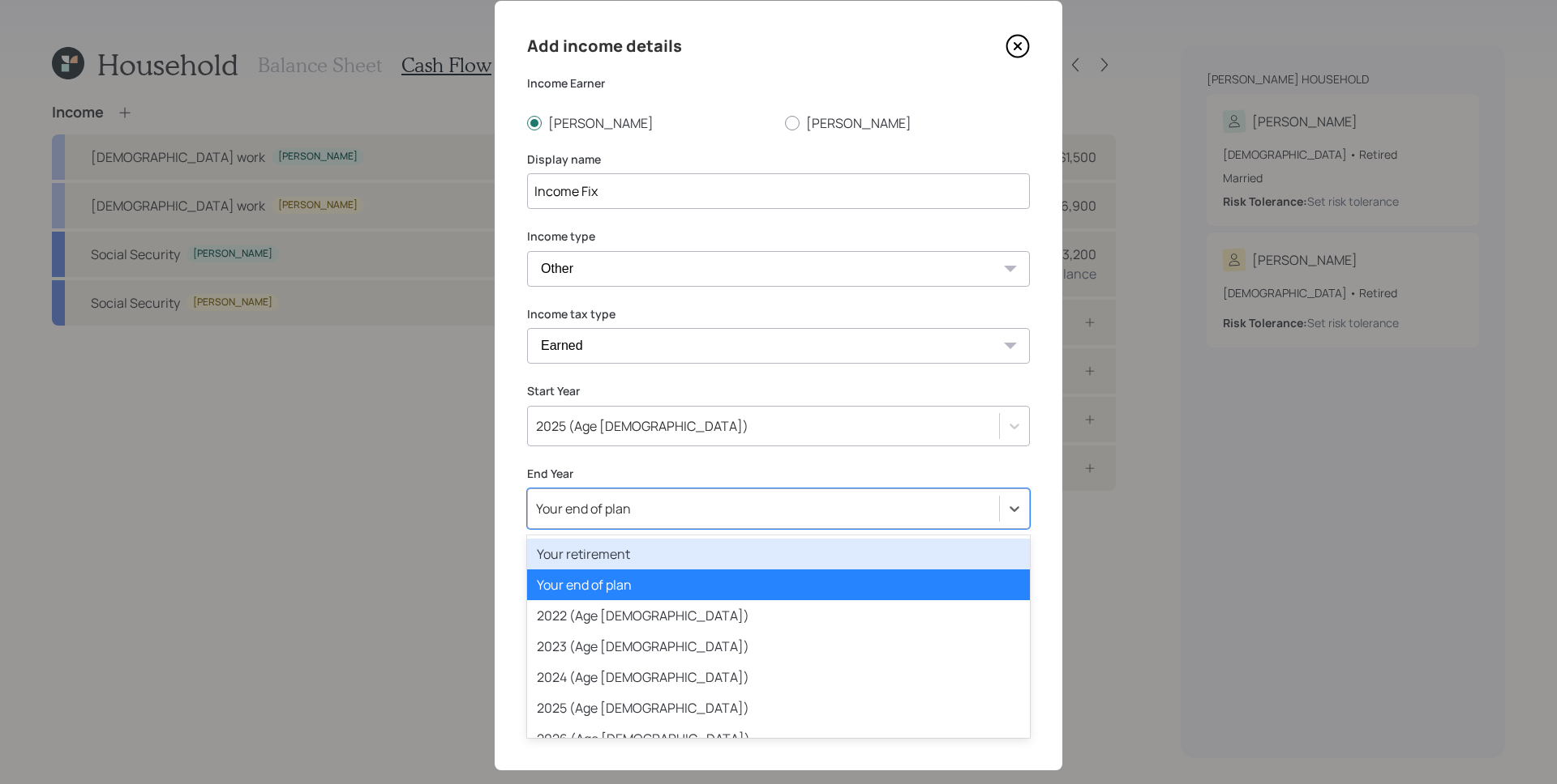
scroll to position [40, 0]
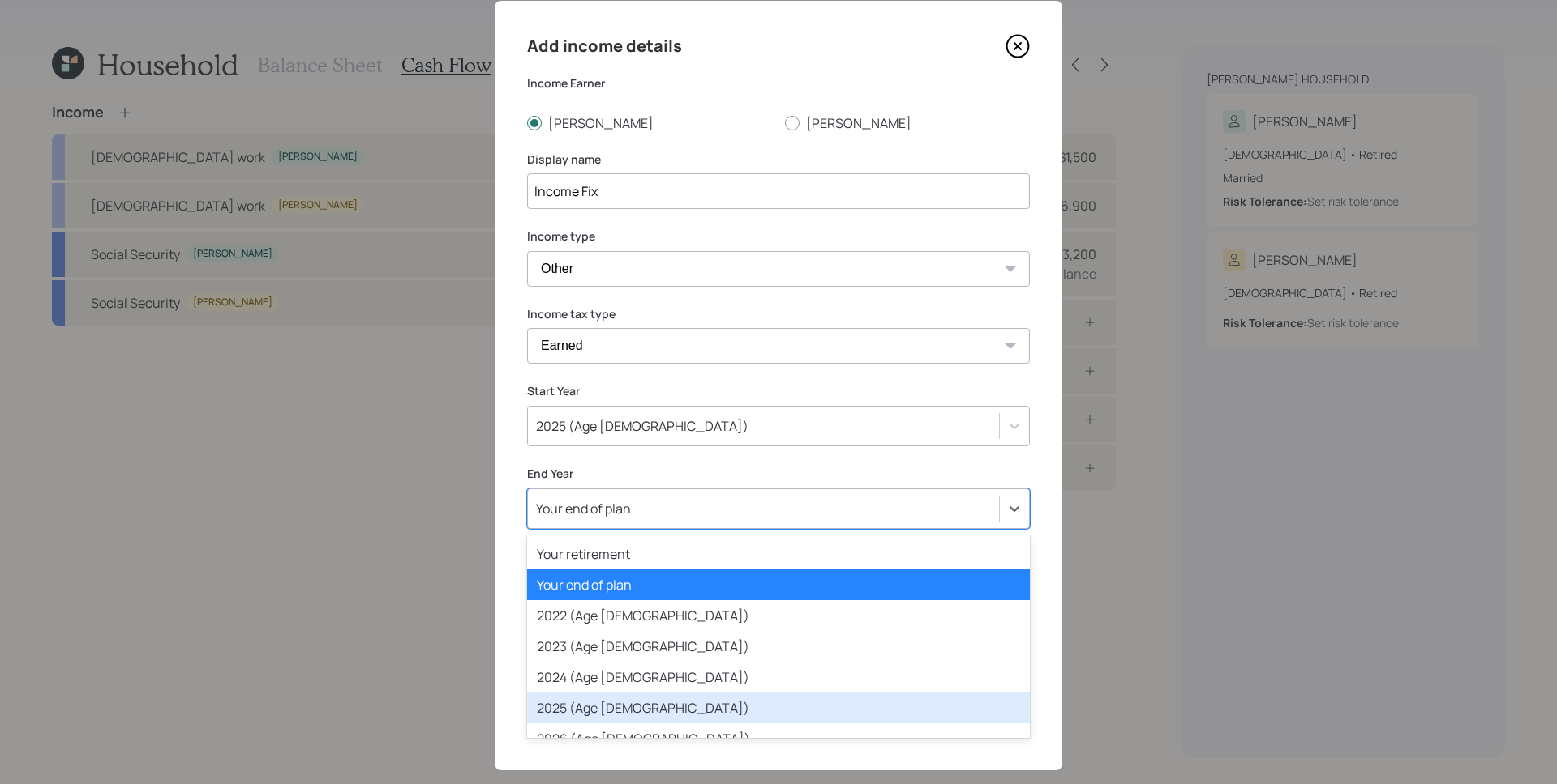
drag, startPoint x: 585, startPoint y: 703, endPoint x: 589, endPoint y: 694, distance: 9.8
click at [585, 704] on div "2025 (Age [DEMOGRAPHIC_DATA])" at bounding box center [778, 708] width 503 height 31
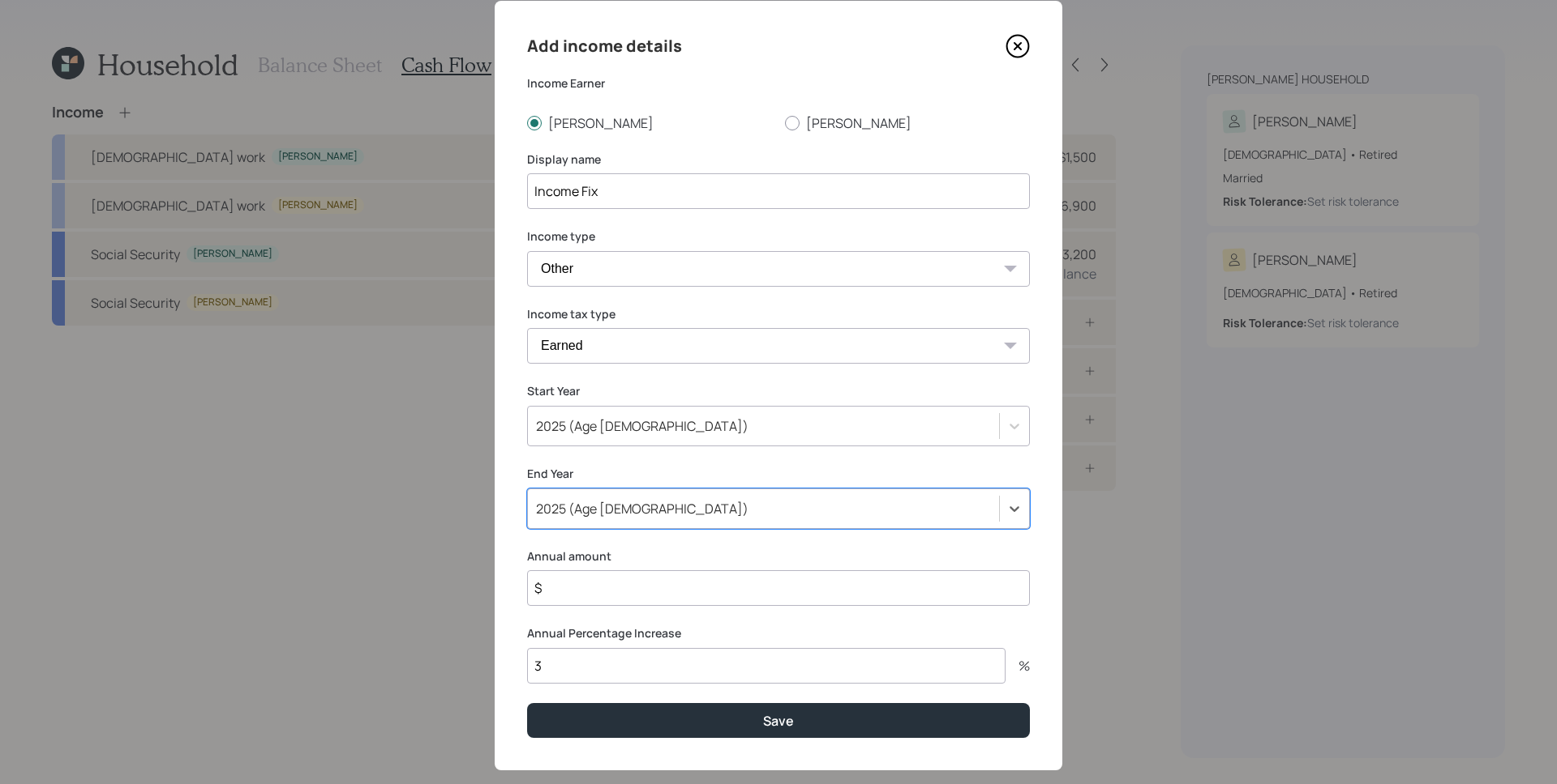
click at [620, 594] on input "$" at bounding box center [778, 588] width 503 height 36
type input "$ 94,500"
click at [587, 663] on input "3" at bounding box center [766, 666] width 478 height 36
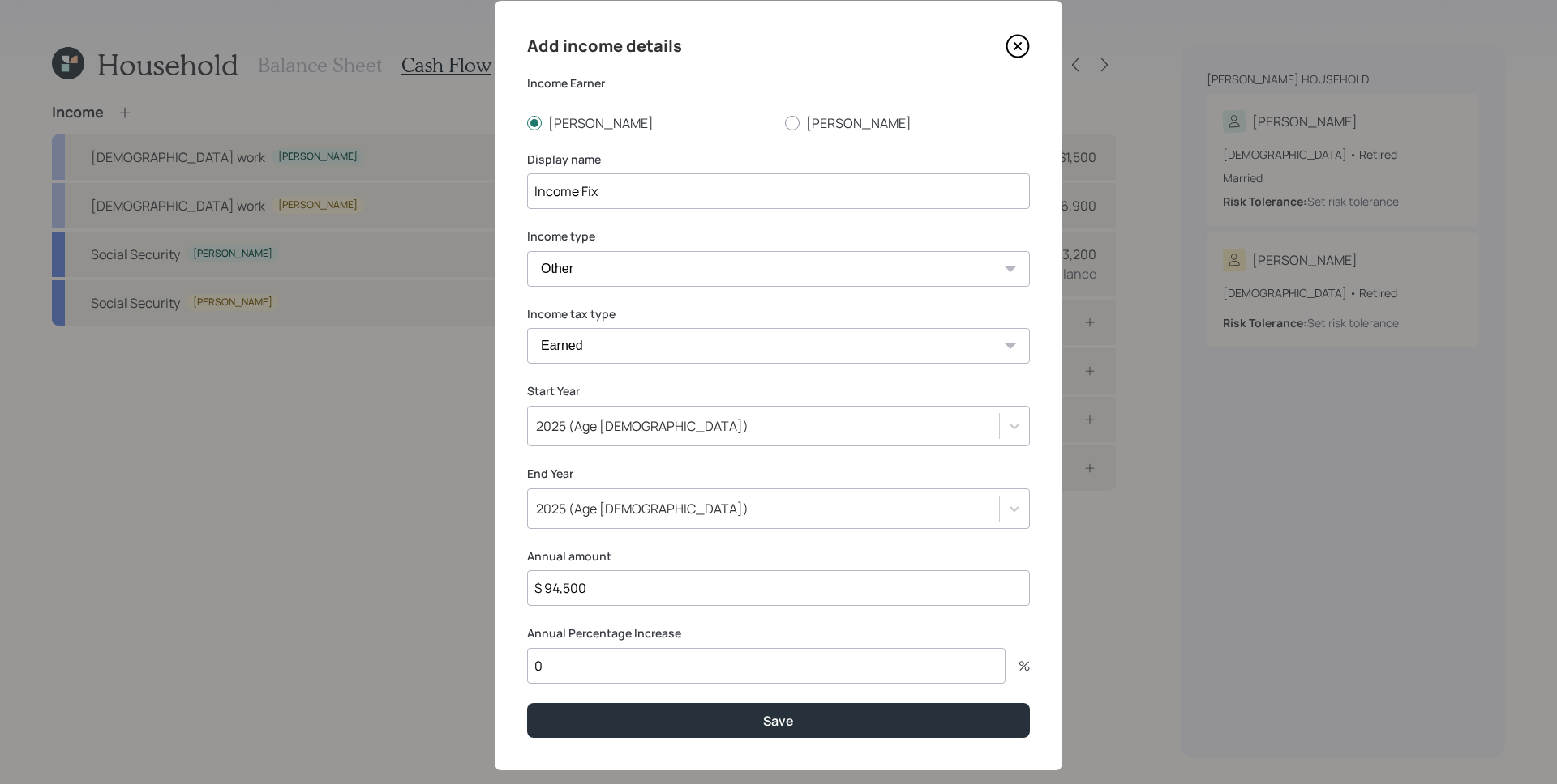
type input "0"
click at [527, 703] on button "Save" at bounding box center [778, 720] width 503 height 35
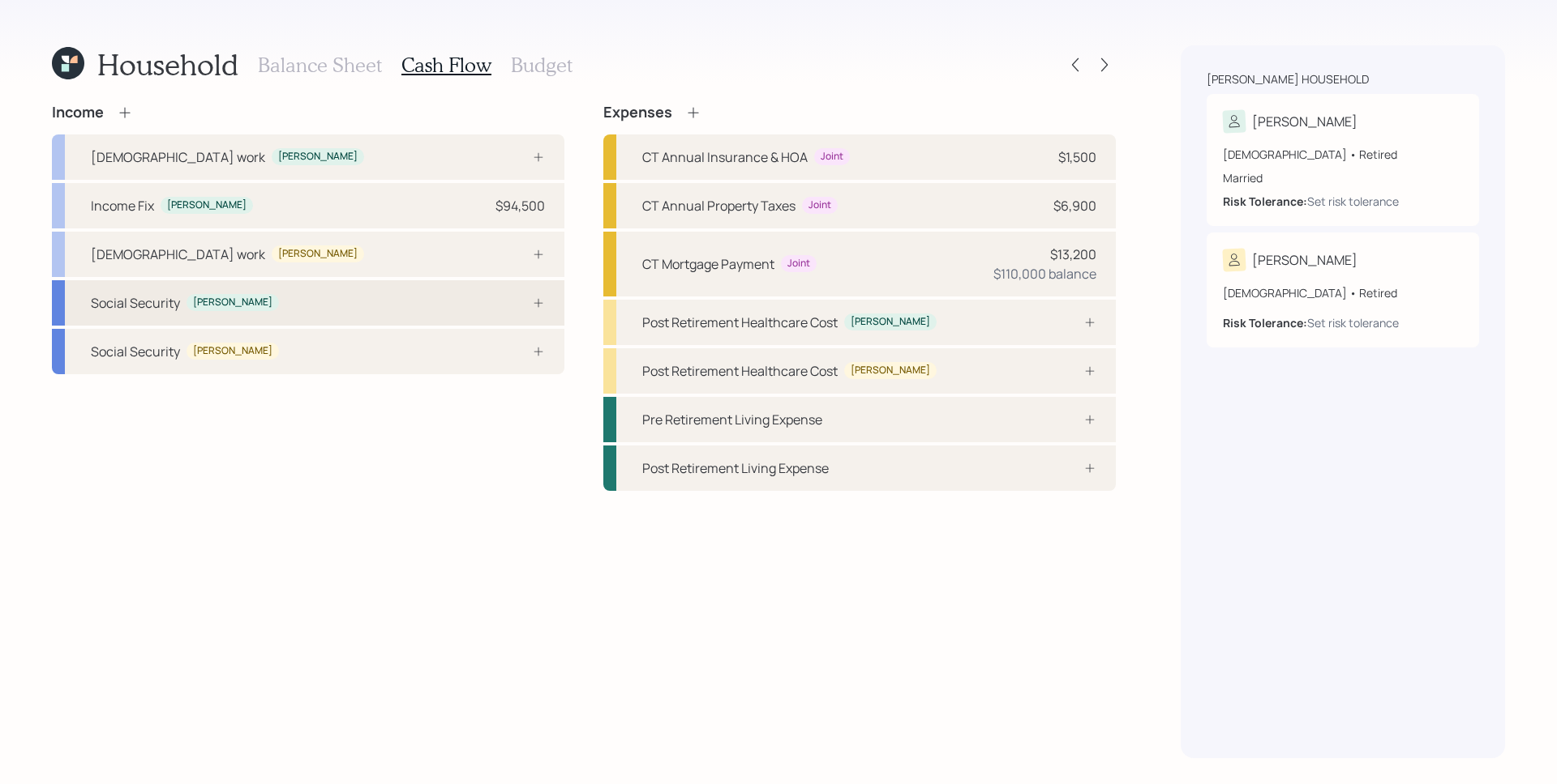
click at [420, 322] on div "Social Security [PERSON_NAME]" at bounding box center [308, 303] width 512 height 45
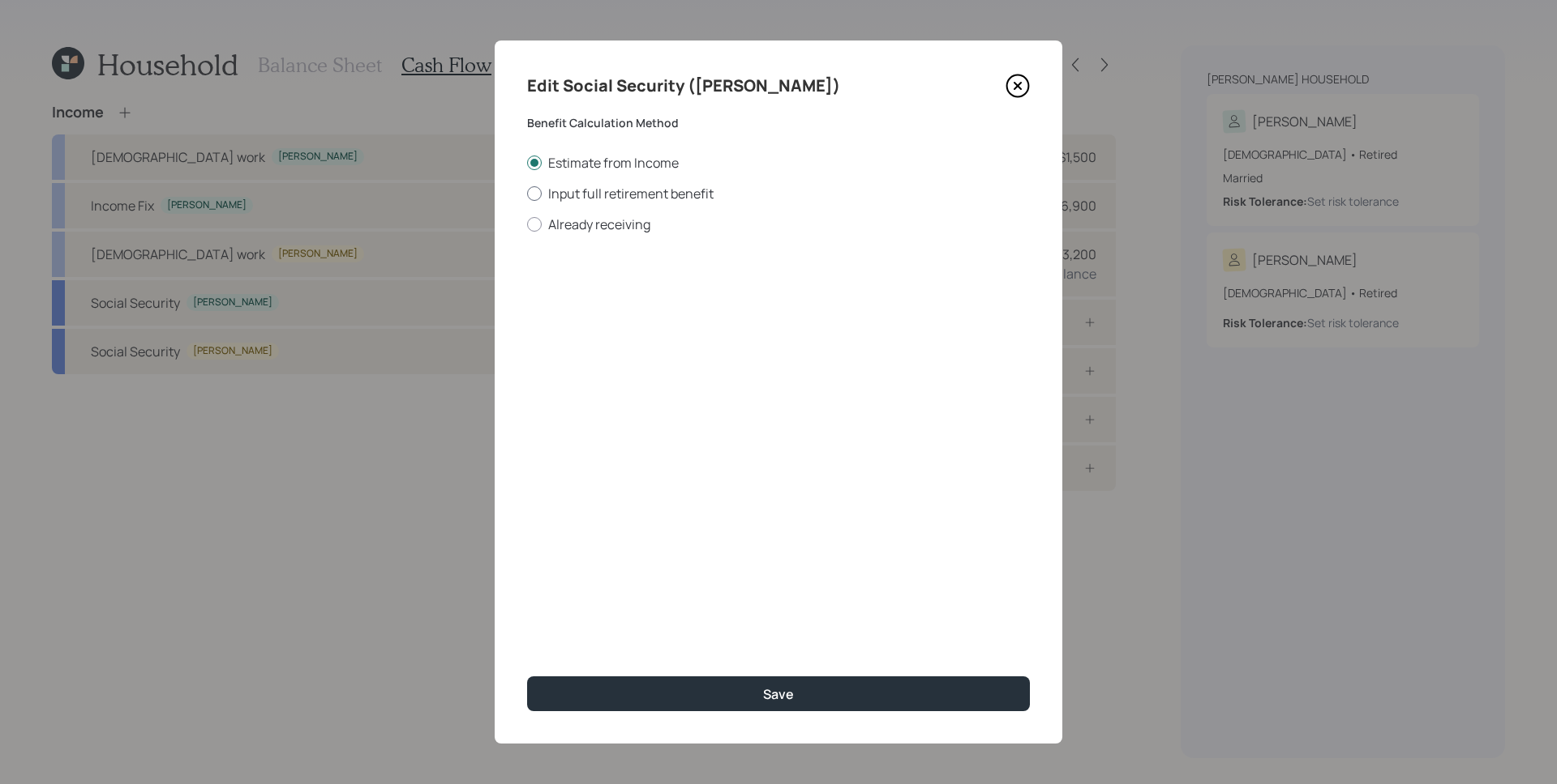
click at [598, 188] on label "Input full retirement benefit" at bounding box center [778, 193] width 503 height 18
click at [527, 193] on input "Input full retirement benefit" at bounding box center [526, 193] width 1 height 1
radio input "true"
click at [599, 292] on input "$" at bounding box center [778, 292] width 503 height 36
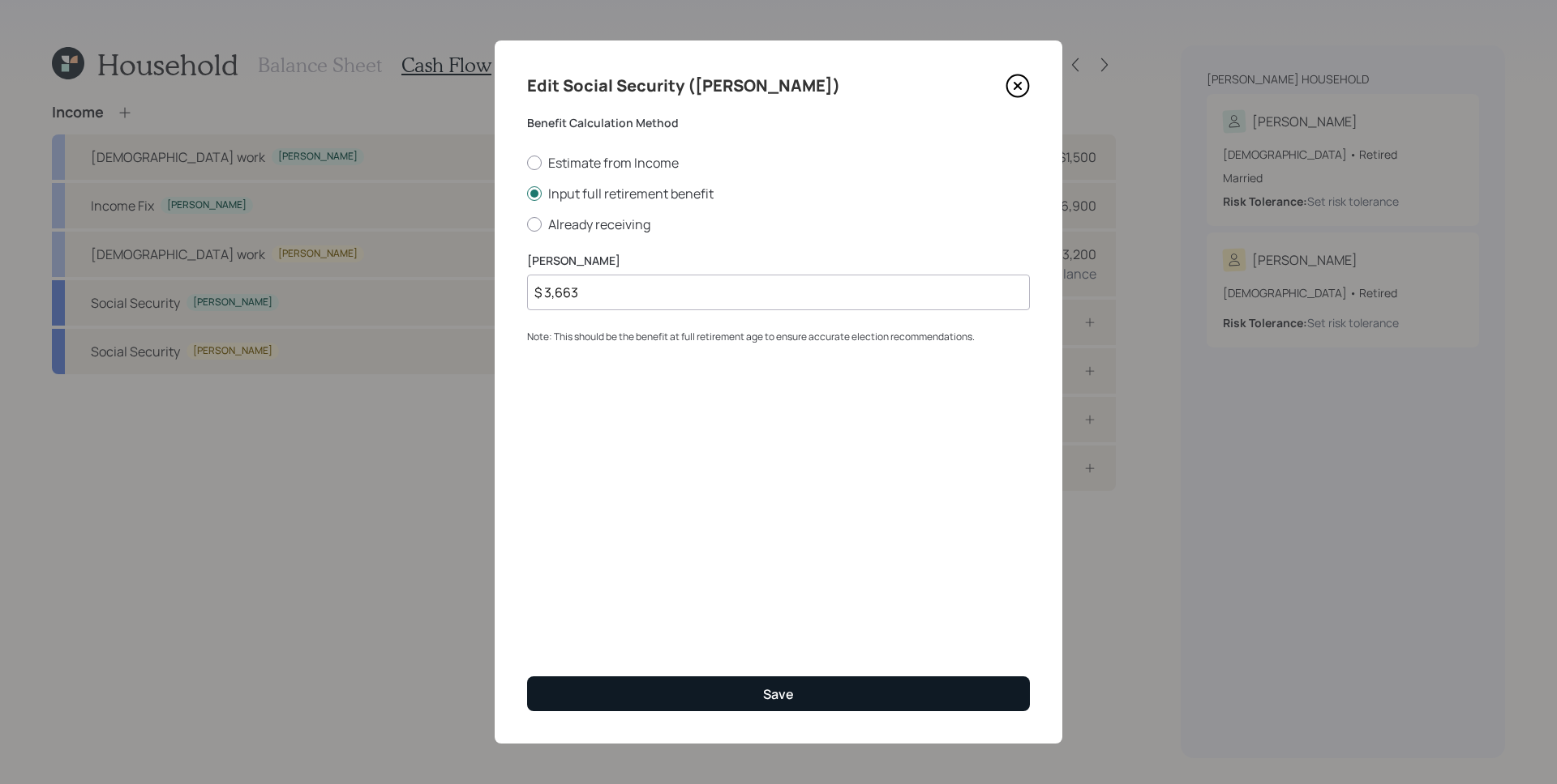
type input "$ 3,663"
click at [774, 693] on div "Save" at bounding box center [778, 694] width 31 height 18
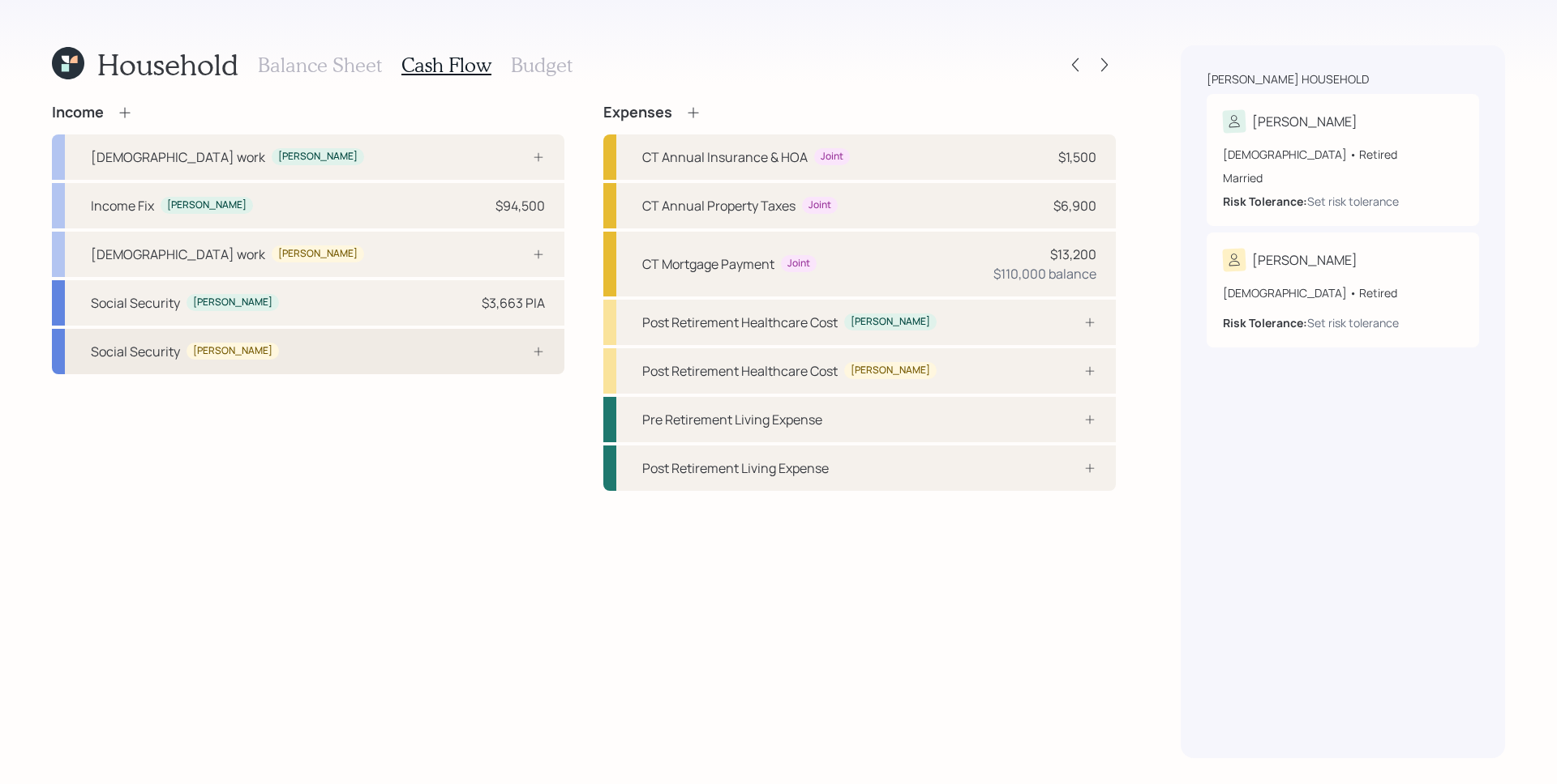
click at [456, 336] on div "Social Security [PERSON_NAME]" at bounding box center [308, 351] width 512 height 45
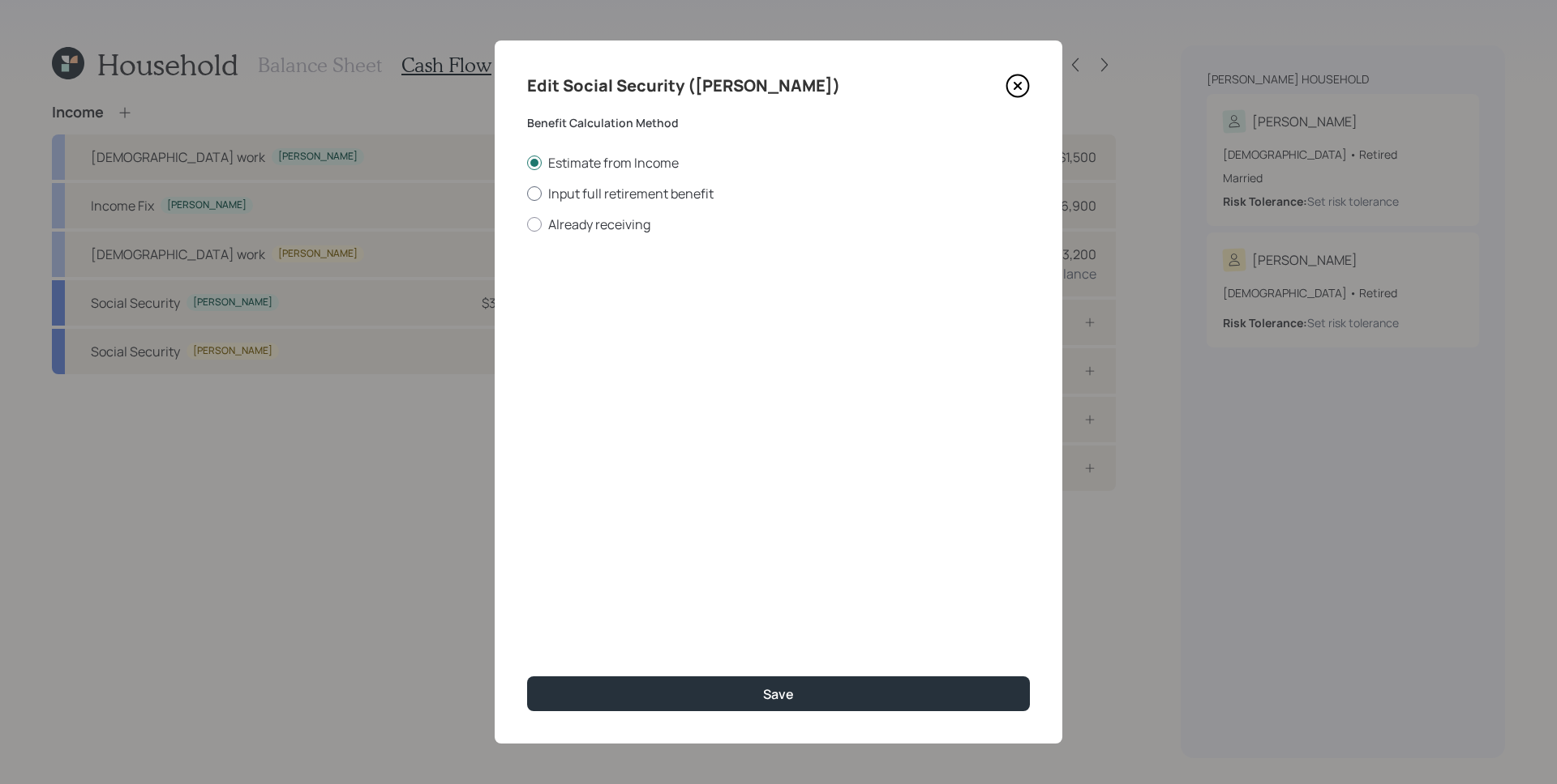
click at [584, 189] on label "Input full retirement benefit" at bounding box center [778, 193] width 503 height 18
click at [527, 193] on input "Input full retirement benefit" at bounding box center [526, 193] width 1 height 1
radio input "true"
click at [611, 280] on input "$" at bounding box center [778, 292] width 503 height 36
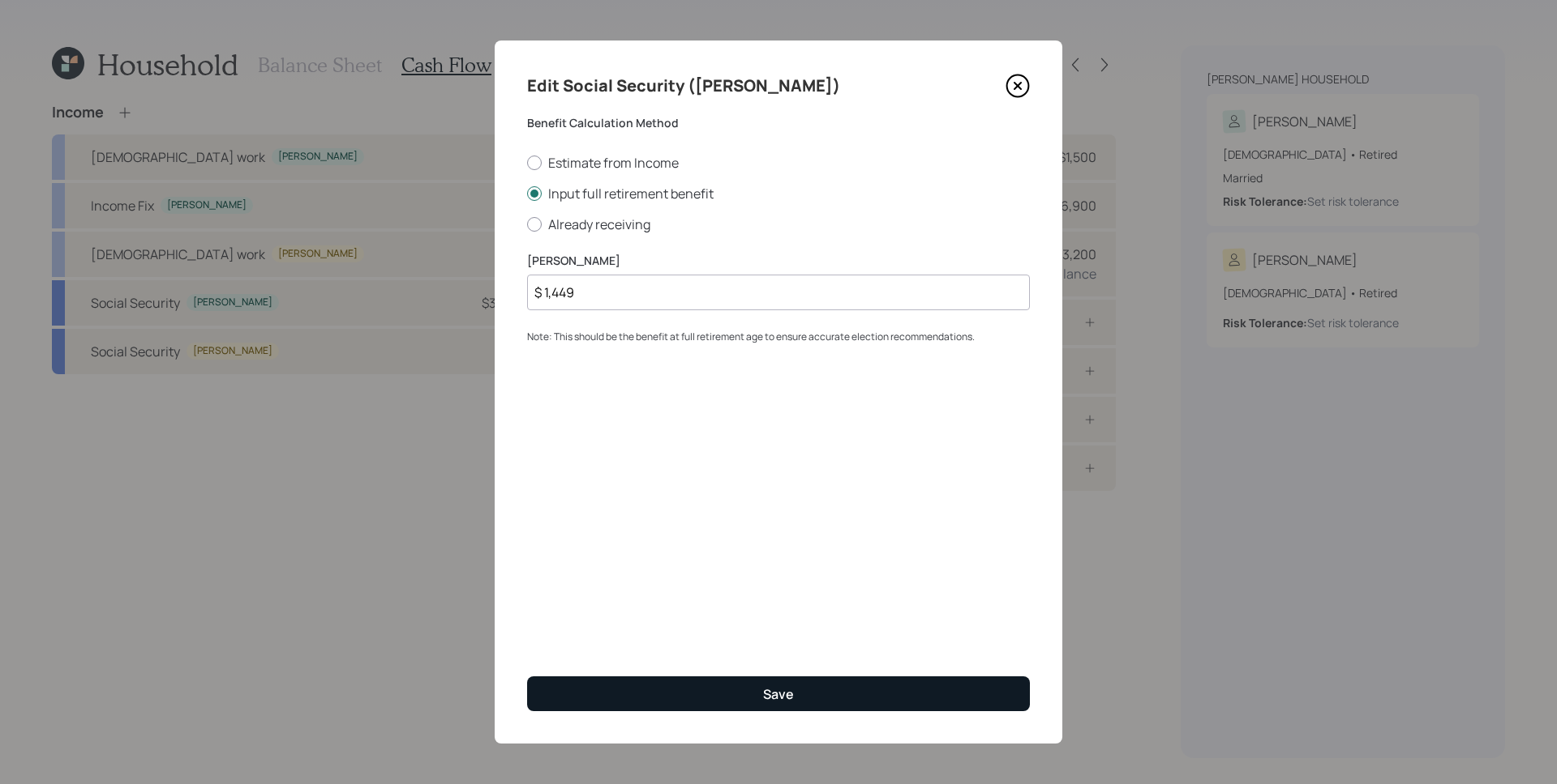
type input "$ 1,449"
click at [790, 698] on div "Save" at bounding box center [778, 694] width 31 height 18
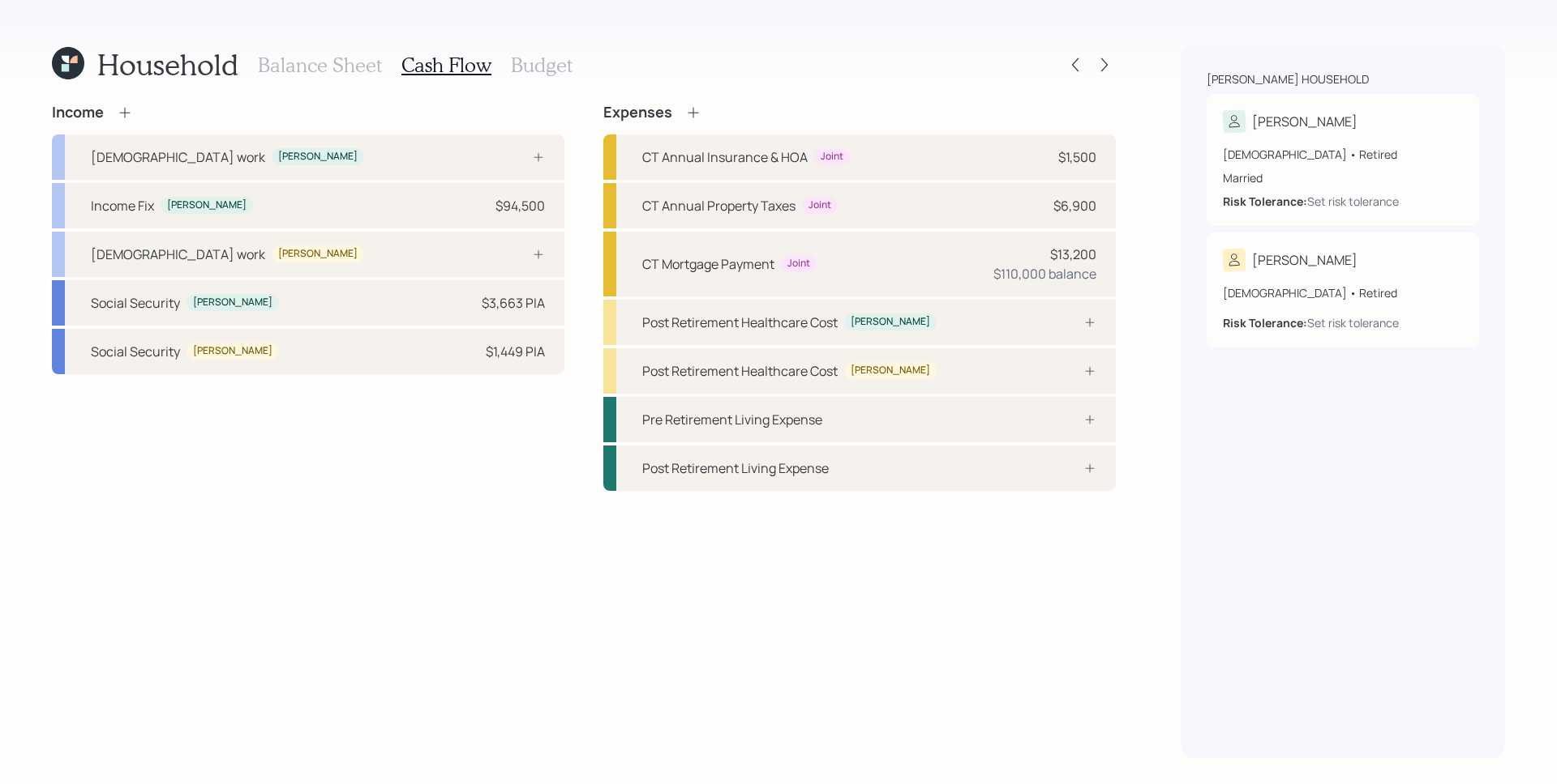
click at [118, 113] on icon at bounding box center [124, 112] width 16 height 16
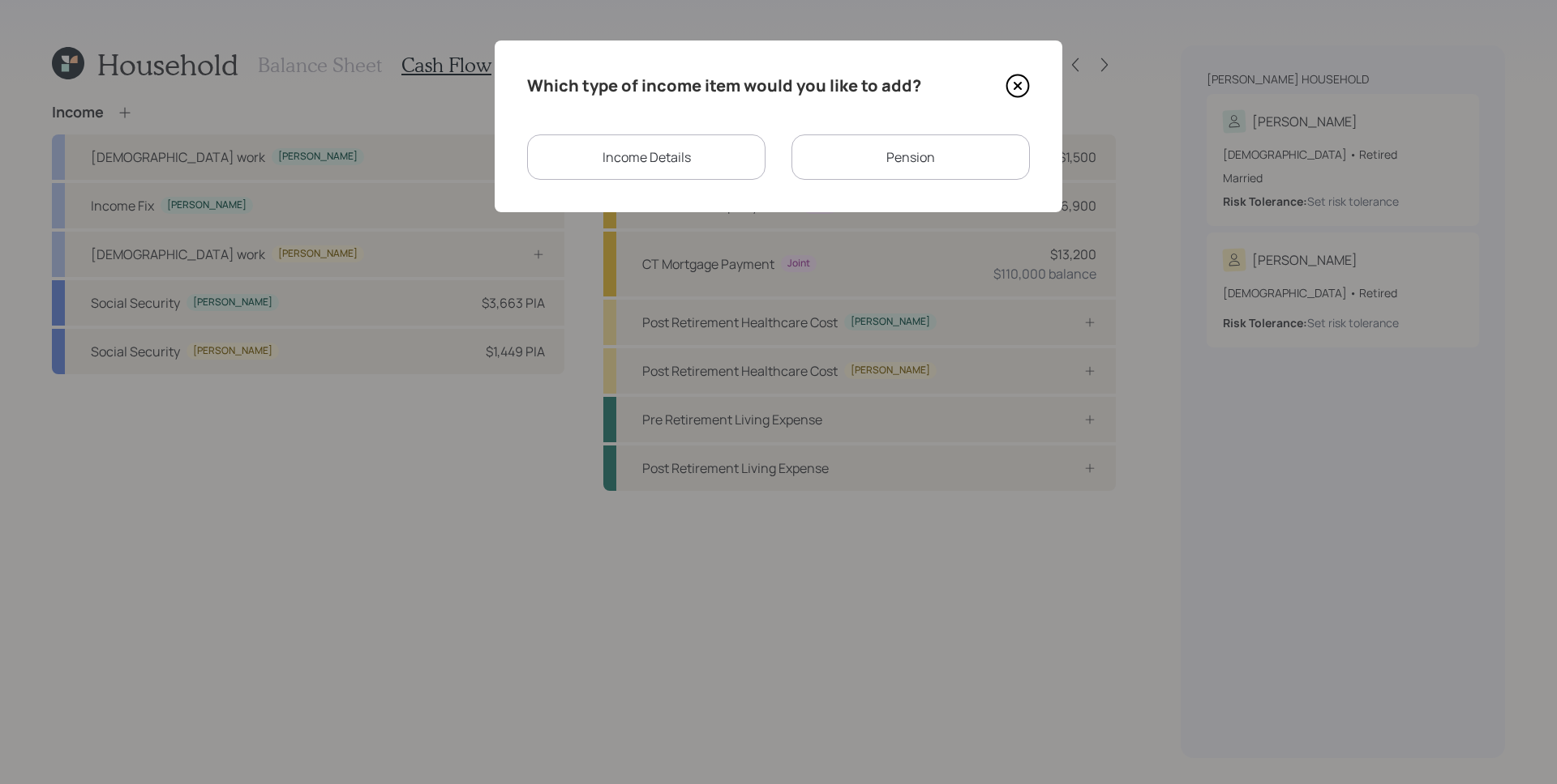
click at [918, 141] on div "Pension" at bounding box center [911, 157] width 239 height 45
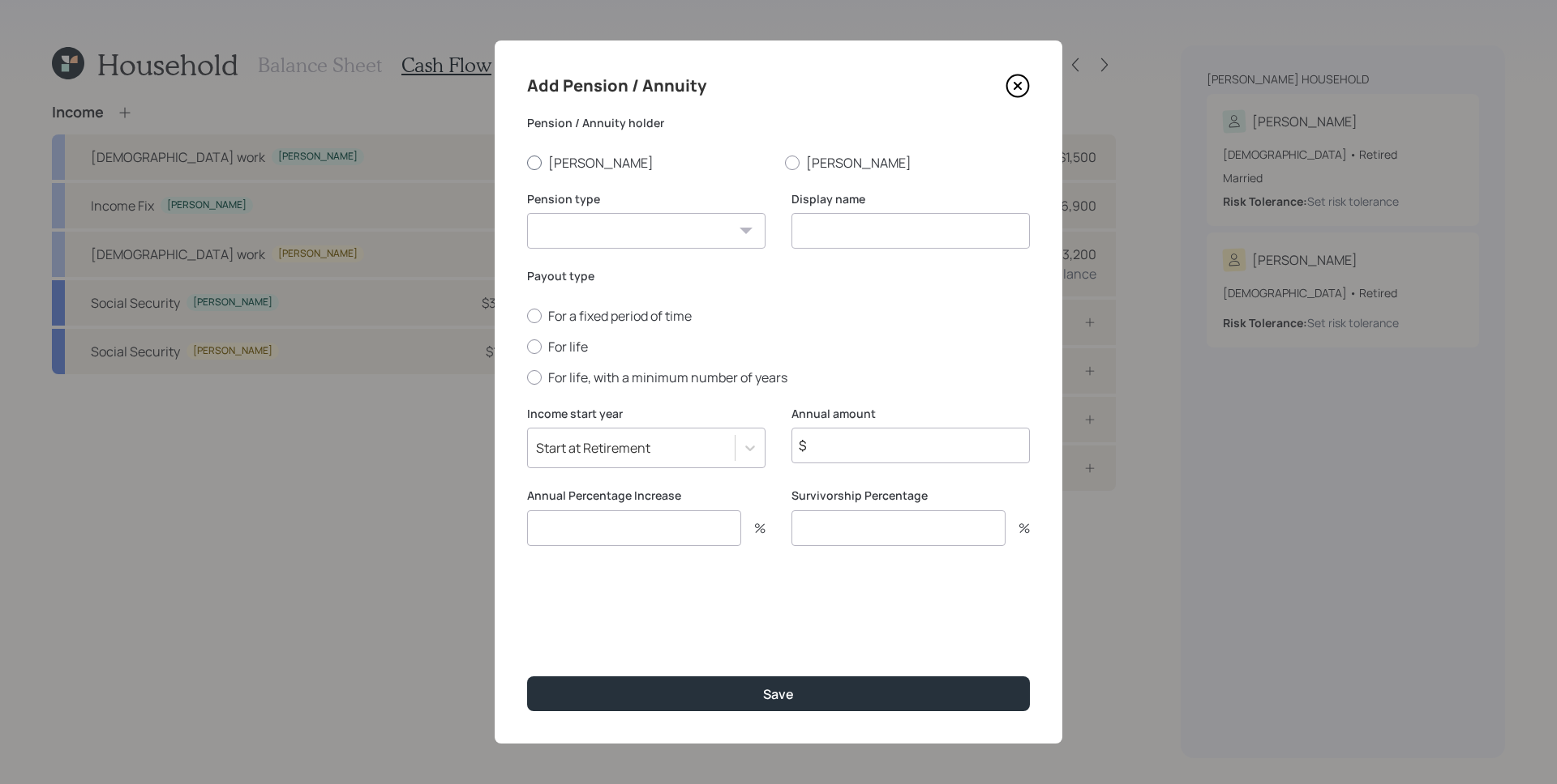
click at [576, 154] on label "[PERSON_NAME]" at bounding box center [649, 163] width 245 height 18
click at [527, 162] on input "[PERSON_NAME]" at bounding box center [526, 162] width 1 height 1
radio input "true"
click at [633, 237] on select "Pension Annuity" at bounding box center [646, 231] width 239 height 36
select select "pension"
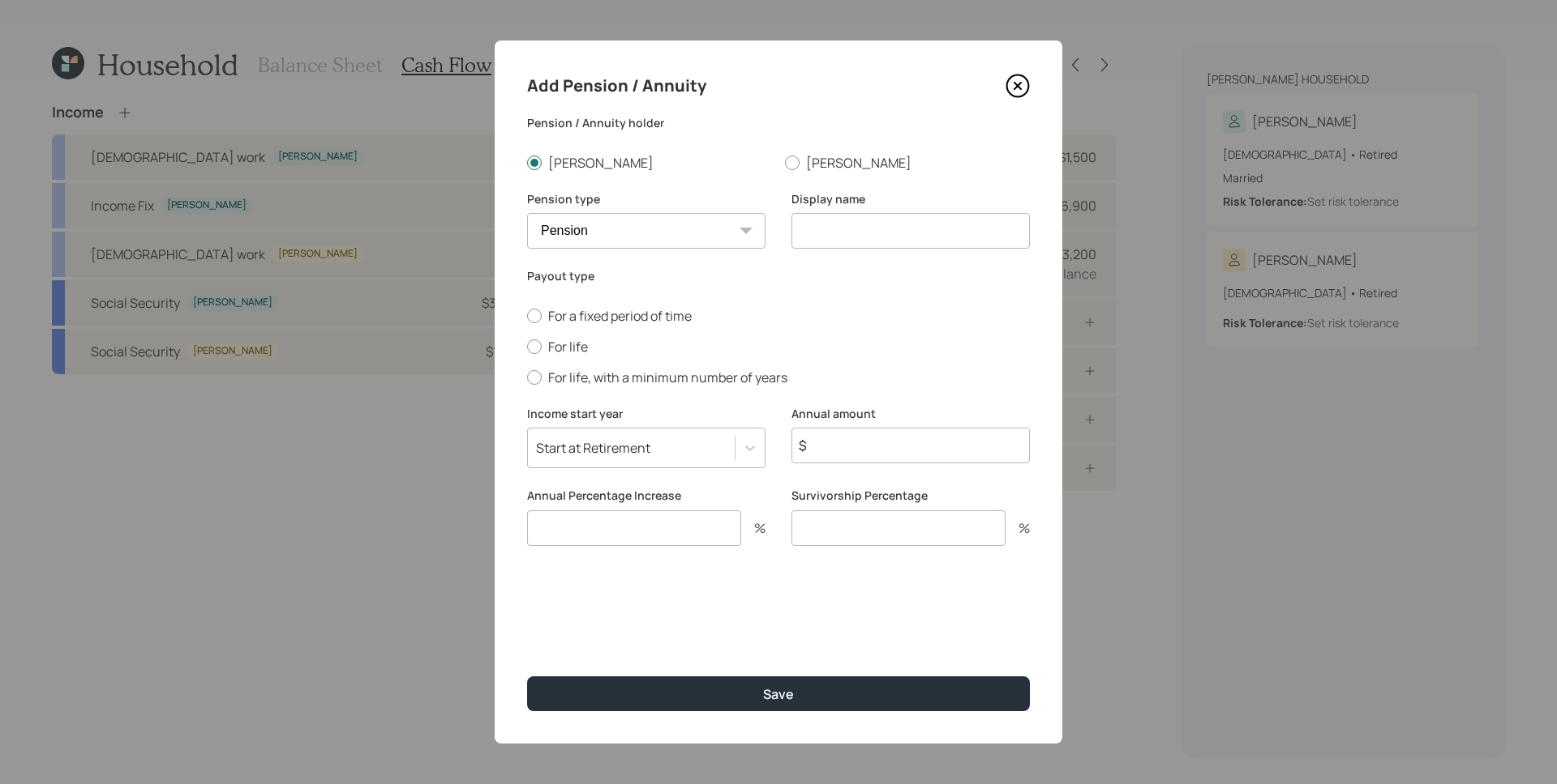
click at [527, 213] on select "Pension Annuity" at bounding box center [646, 231] width 239 height 36
click at [865, 226] on input at bounding box center [911, 231] width 239 height 36
type input "[PERSON_NAME]'s Pension"
click at [563, 344] on label "For life" at bounding box center [778, 347] width 503 height 18
click at [527, 346] on input "For life" at bounding box center [526, 346] width 1 height 1
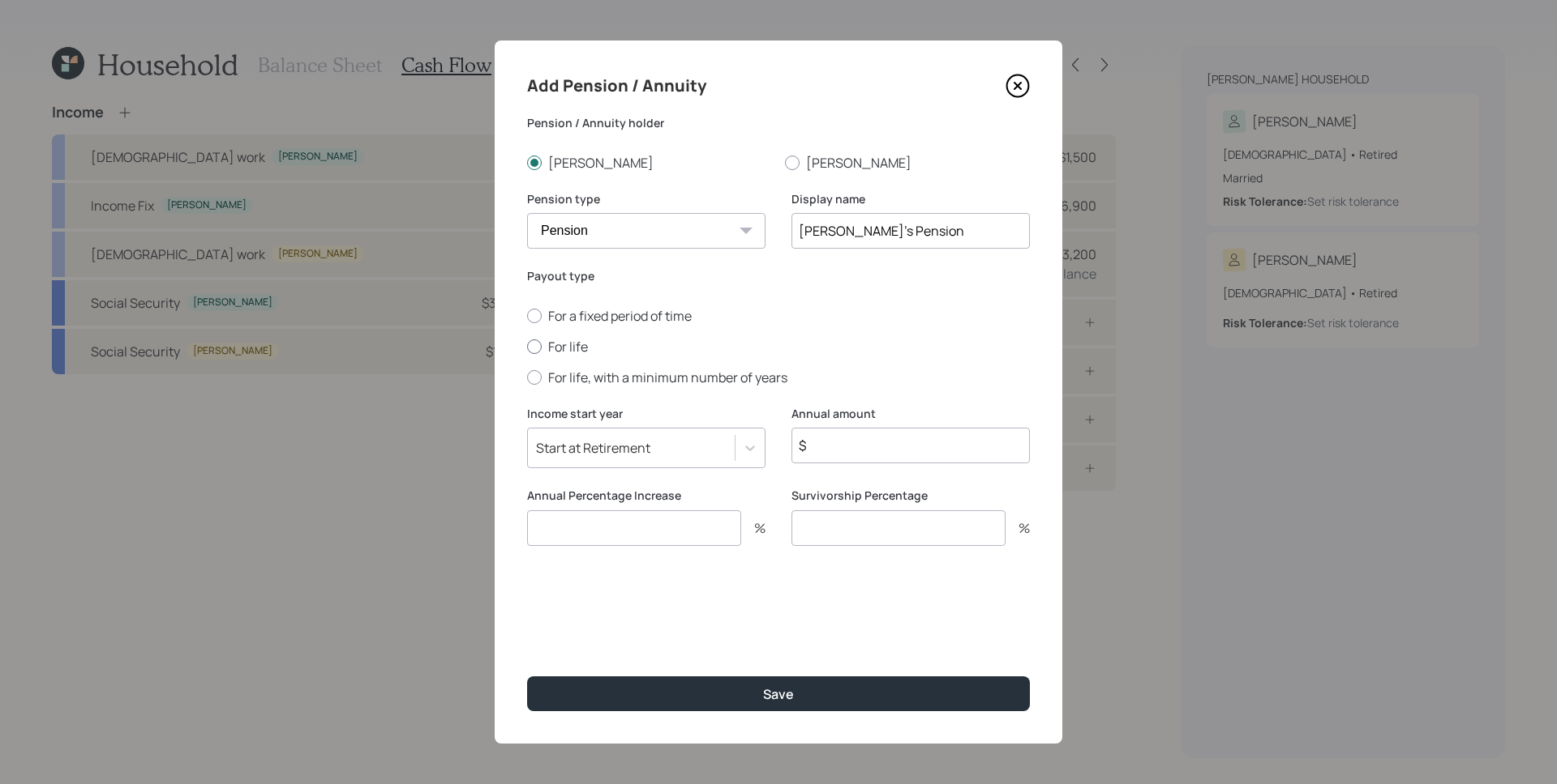
radio input "true"
click at [850, 432] on input "$" at bounding box center [911, 446] width 239 height 36
click at [837, 541] on input "number" at bounding box center [898, 545] width 214 height 36
type input "75"
click at [841, 432] on input "$" at bounding box center [911, 446] width 239 height 36
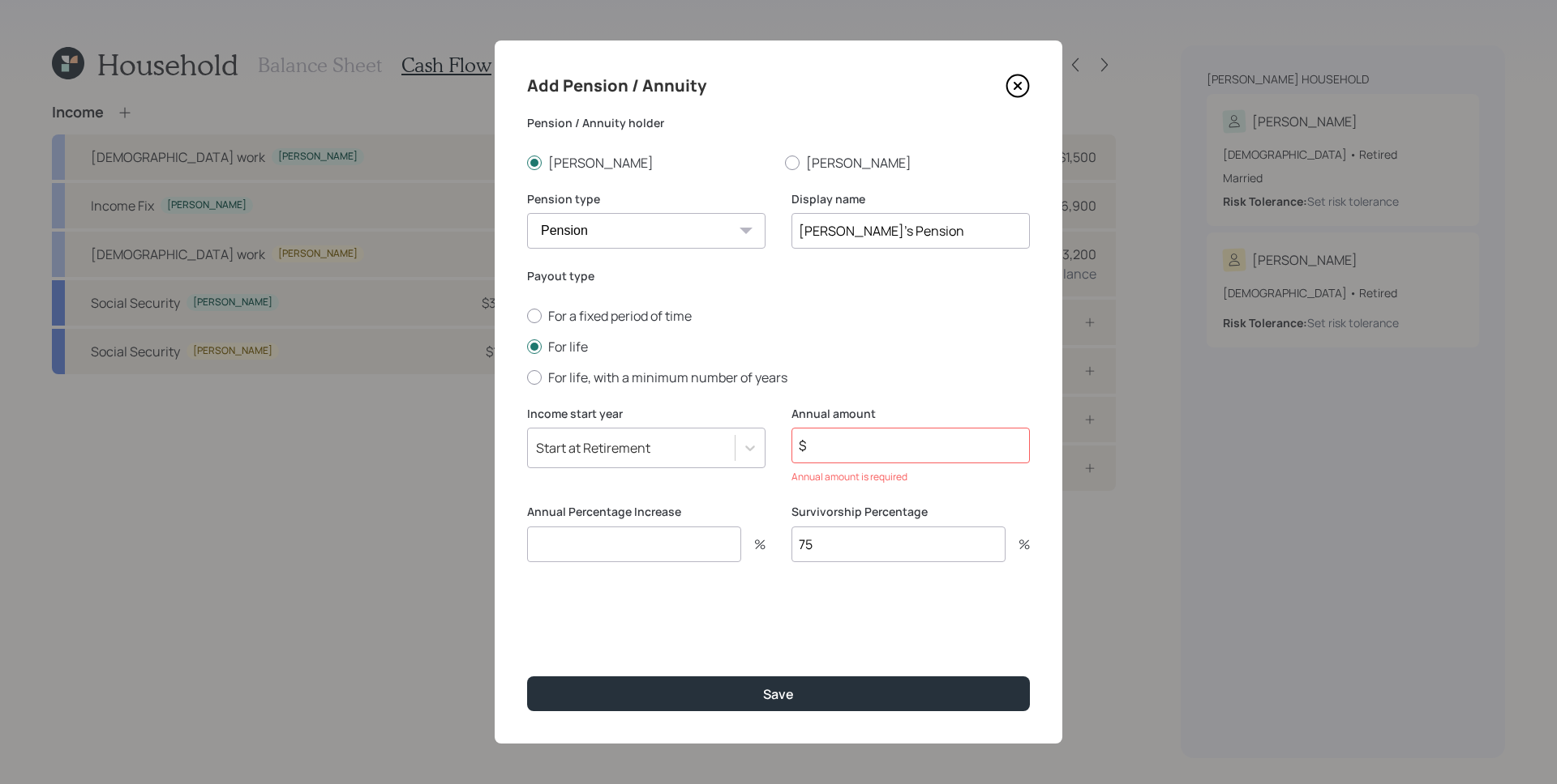
click at [843, 453] on input "$" at bounding box center [911, 446] width 239 height 36
type input "$ 35,280"
click at [674, 524] on input "number" at bounding box center [634, 528] width 214 height 36
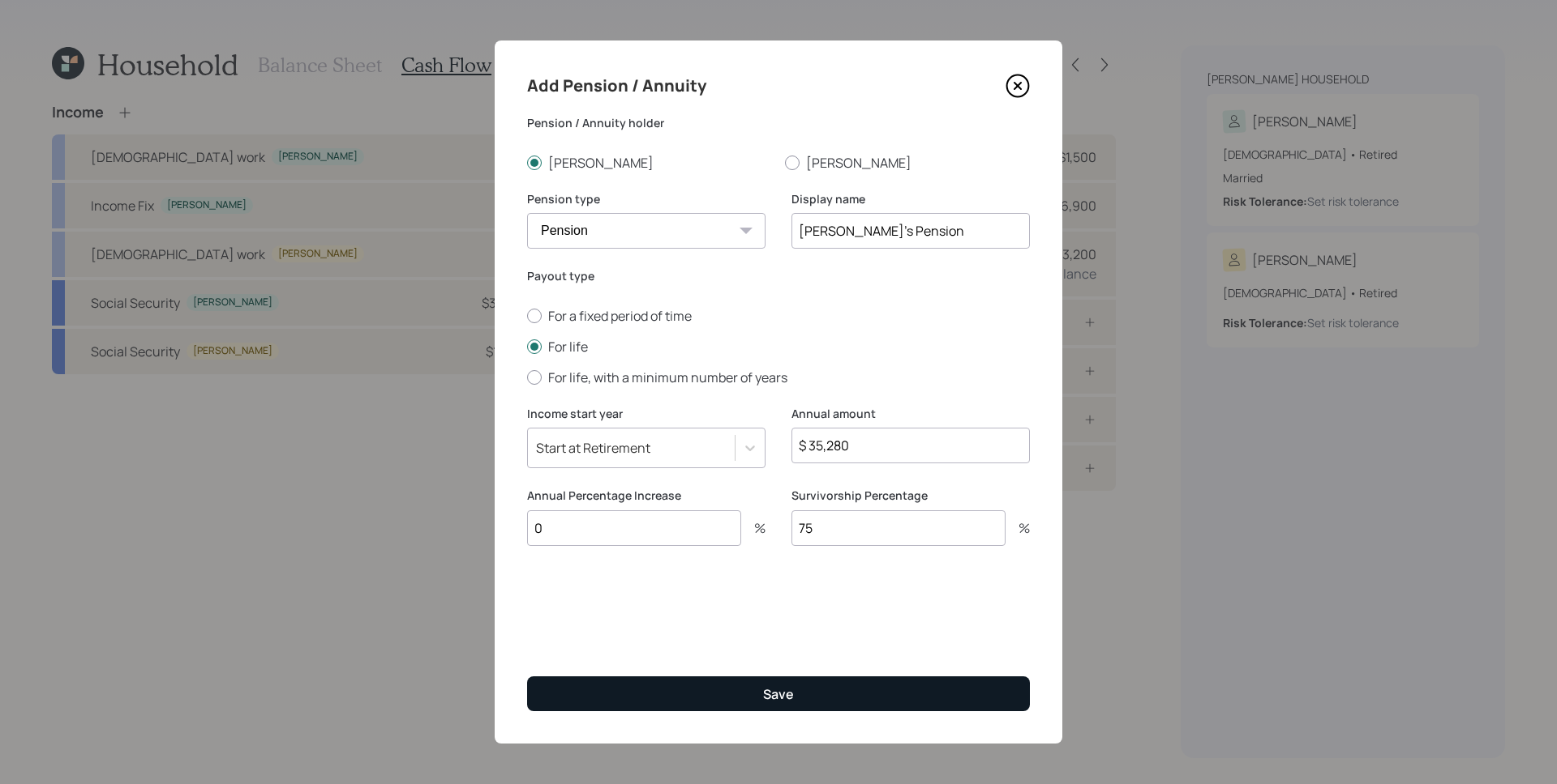
type input "0"
click at [755, 690] on button "Save" at bounding box center [778, 694] width 503 height 35
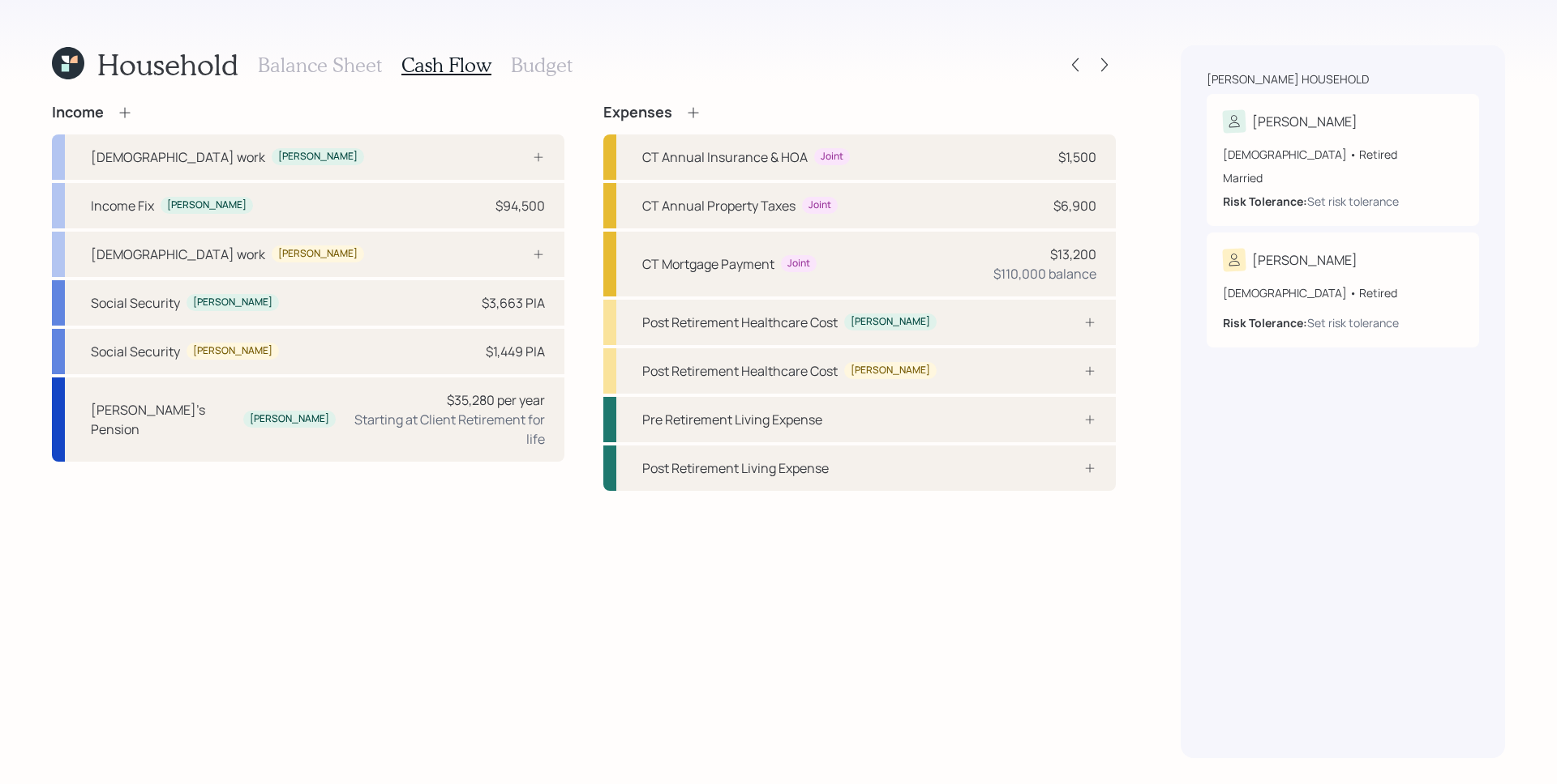
click at [1261, 499] on div "[PERSON_NAME] household [PERSON_NAME] [DEMOGRAPHIC_DATA] • Retired Married Risk…" at bounding box center [1342, 401] width 324 height 713
click at [1034, 327] on div "Post Retirement Healthcare Cost [PERSON_NAME]" at bounding box center [859, 322] width 512 height 45
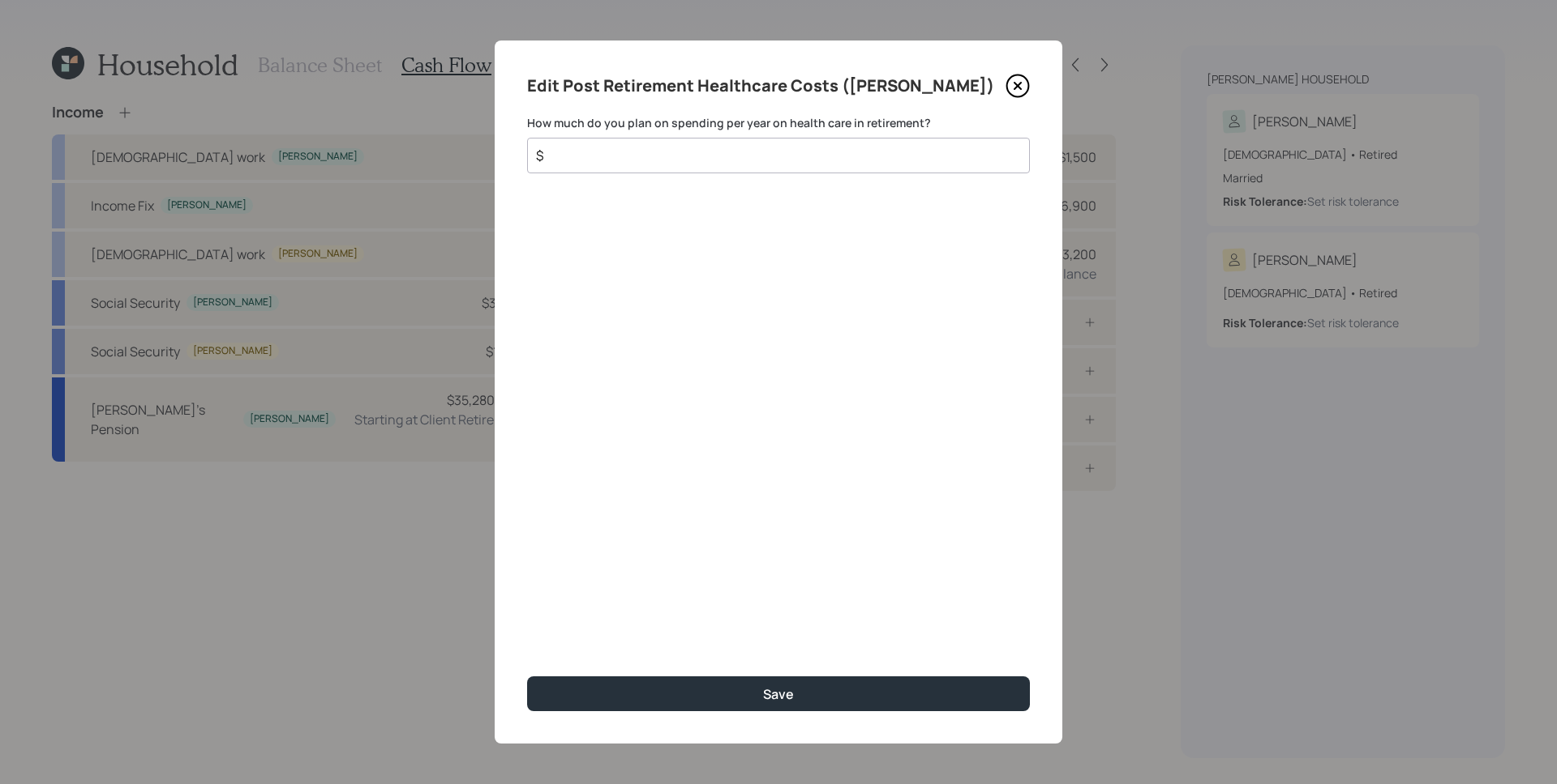
click at [648, 159] on input "$" at bounding box center [772, 155] width 475 height 20
type input "$ 2,400"
click at [527, 677] on button "Save" at bounding box center [778, 694] width 503 height 35
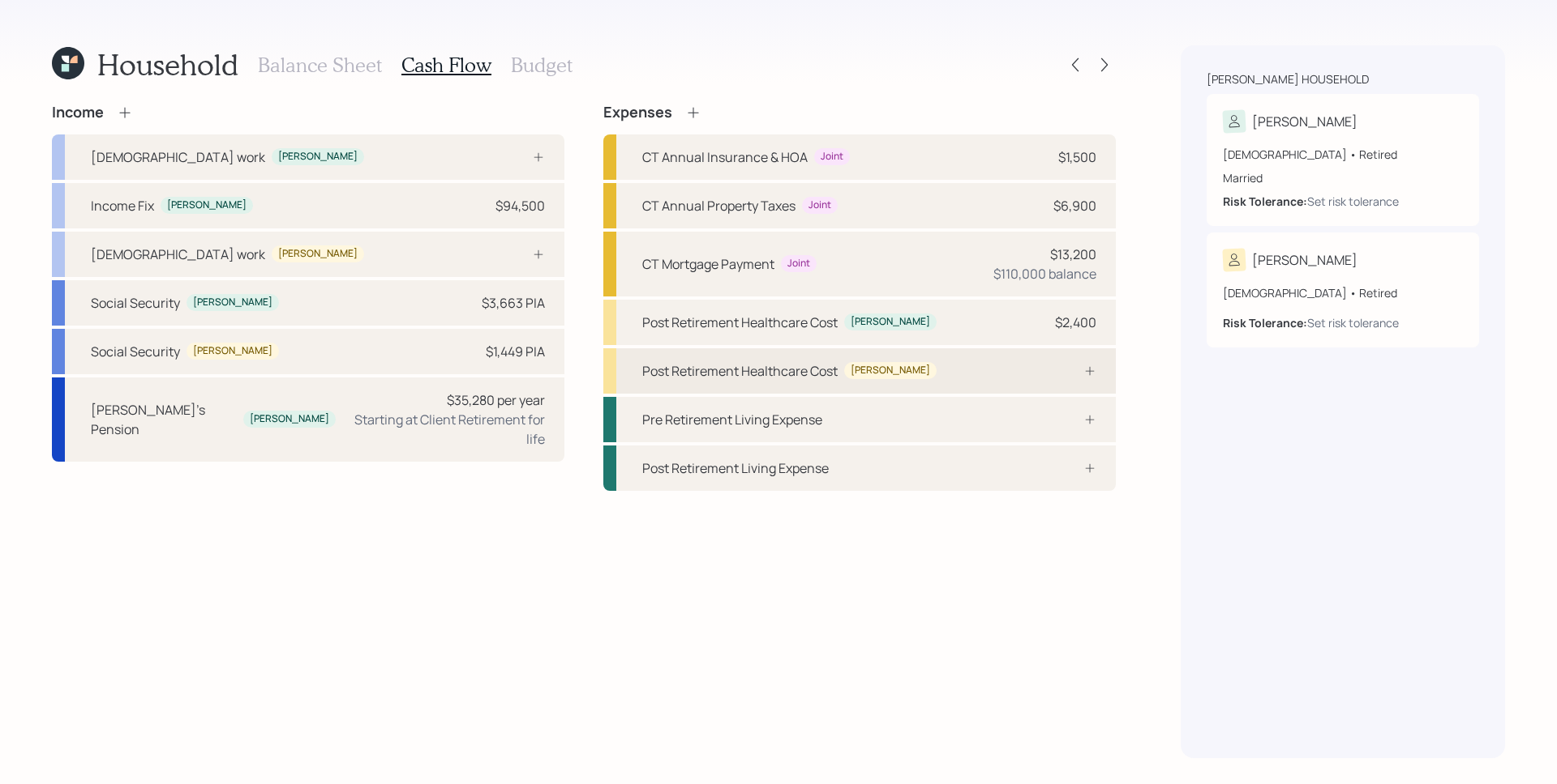
click at [970, 362] on div "Post Retirement Healthcare Cost [PERSON_NAME]" at bounding box center [859, 371] width 512 height 45
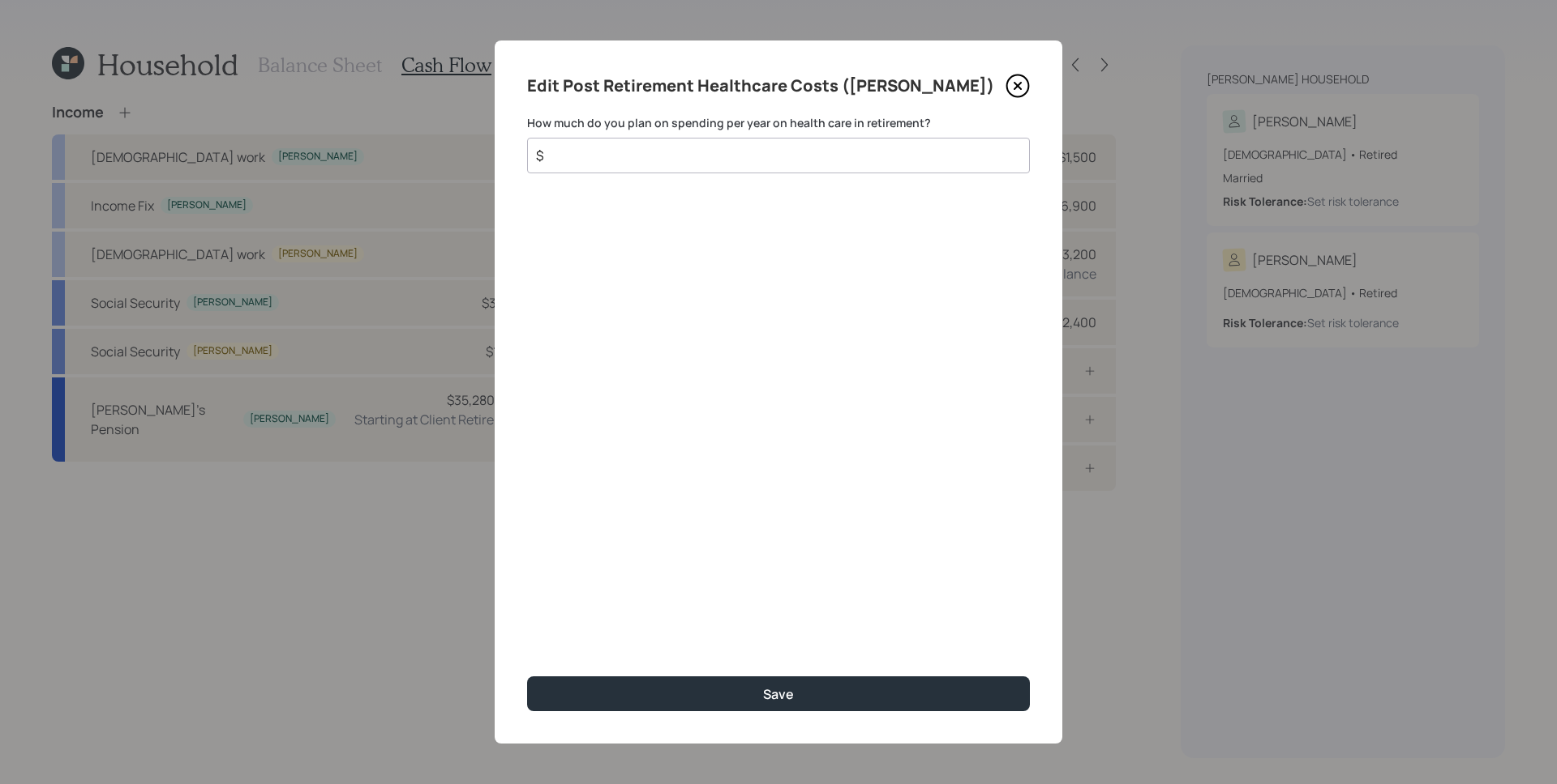
click at [801, 154] on input "$" at bounding box center [772, 155] width 475 height 20
type input "$ 2,400"
click at [527, 677] on button "Save" at bounding box center [778, 694] width 503 height 35
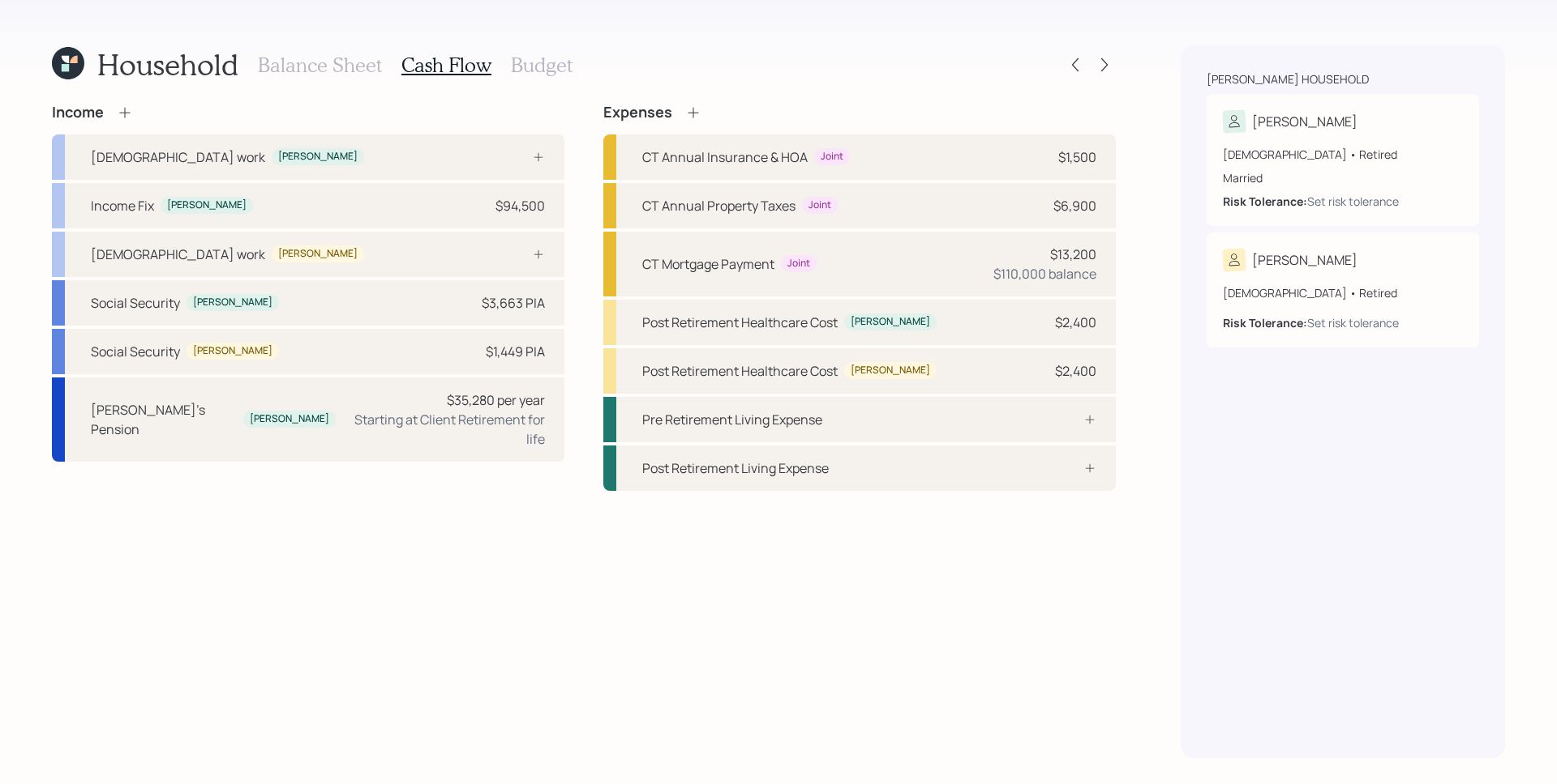
click at [693, 123] on div "Expenses CT Annual Insurance & HOA Joint $1,500 CT Annual Property Taxes Joint …" at bounding box center [859, 297] width 512 height 388
click at [693, 113] on icon at bounding box center [692, 112] width 16 height 16
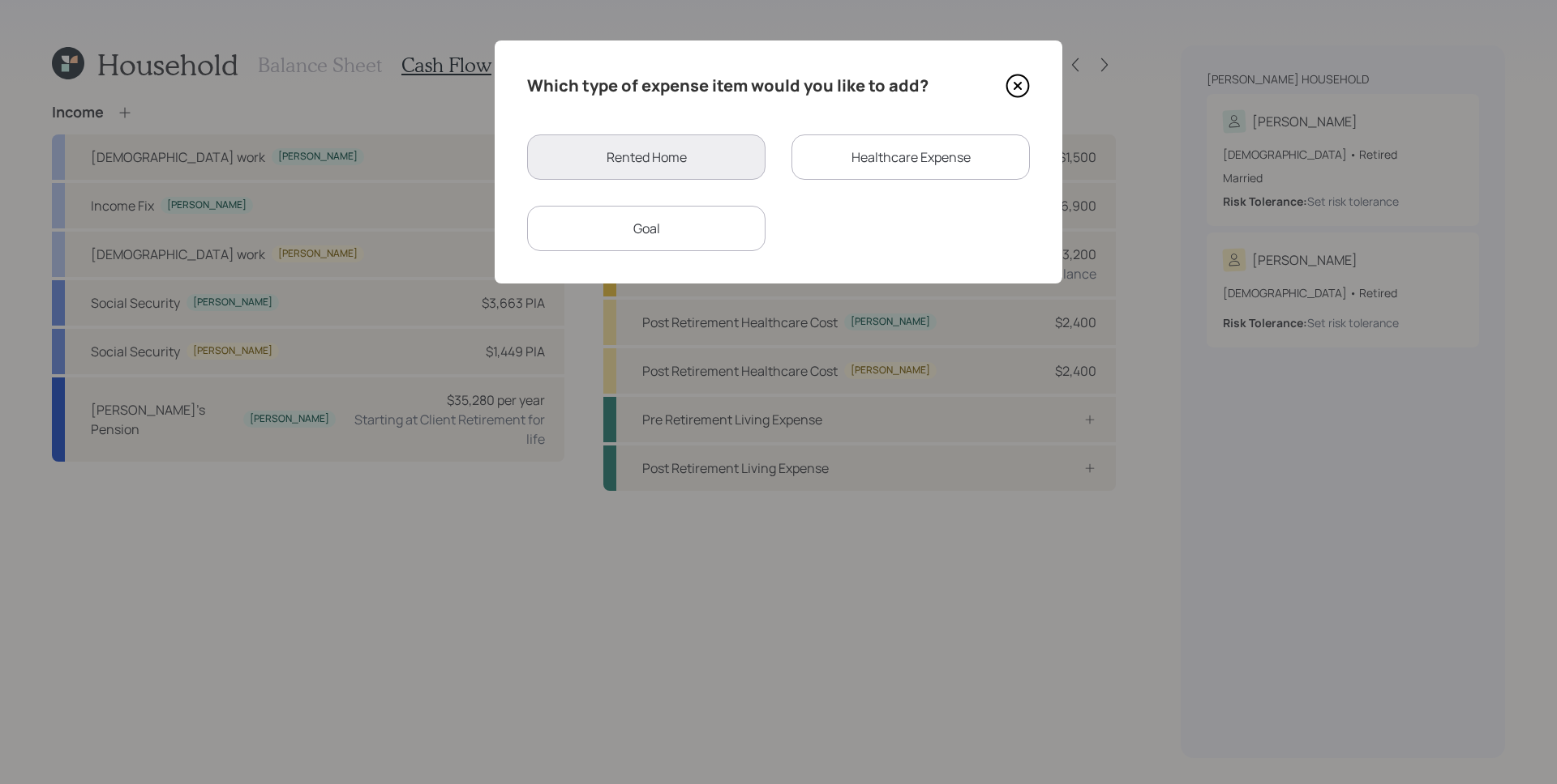
click at [898, 154] on div "Healthcare Expense" at bounding box center [911, 157] width 239 height 45
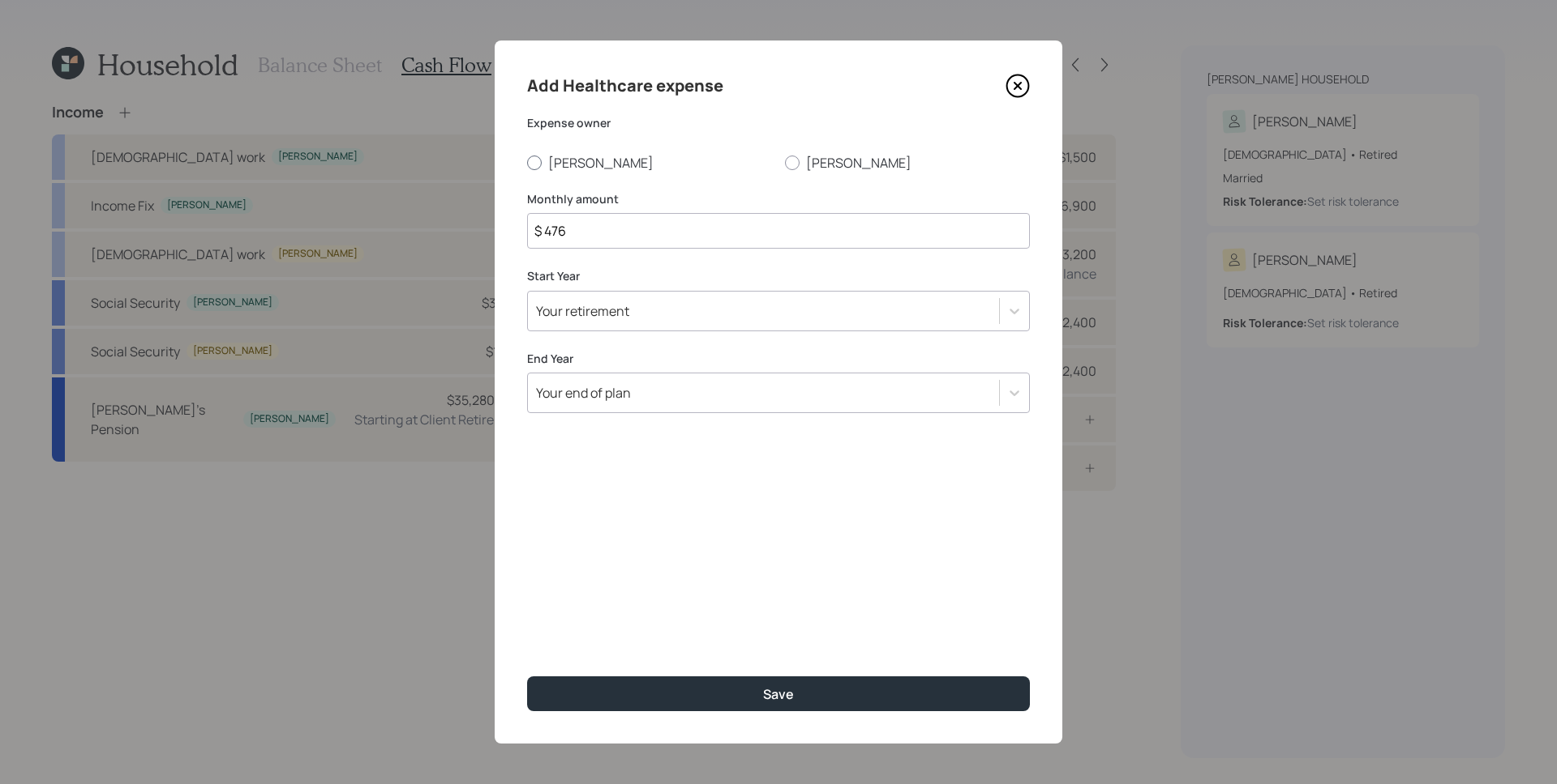
click at [586, 157] on label "[PERSON_NAME]" at bounding box center [649, 163] width 245 height 18
click at [527, 162] on input "[PERSON_NAME]" at bounding box center [526, 162] width 1 height 1
radio input "true"
click at [587, 309] on div "Your retirement" at bounding box center [582, 311] width 93 height 18
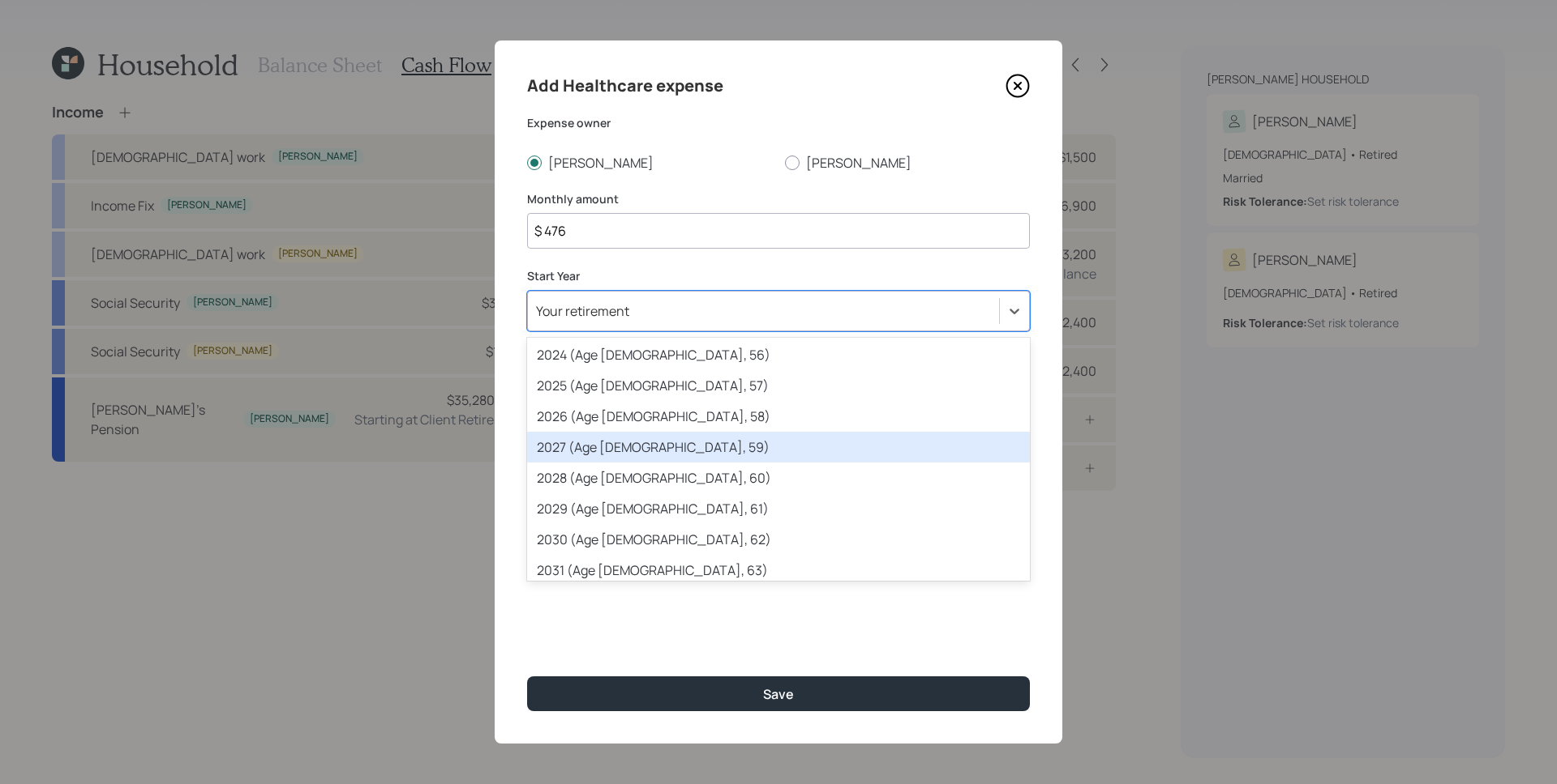
scroll to position [162, 0]
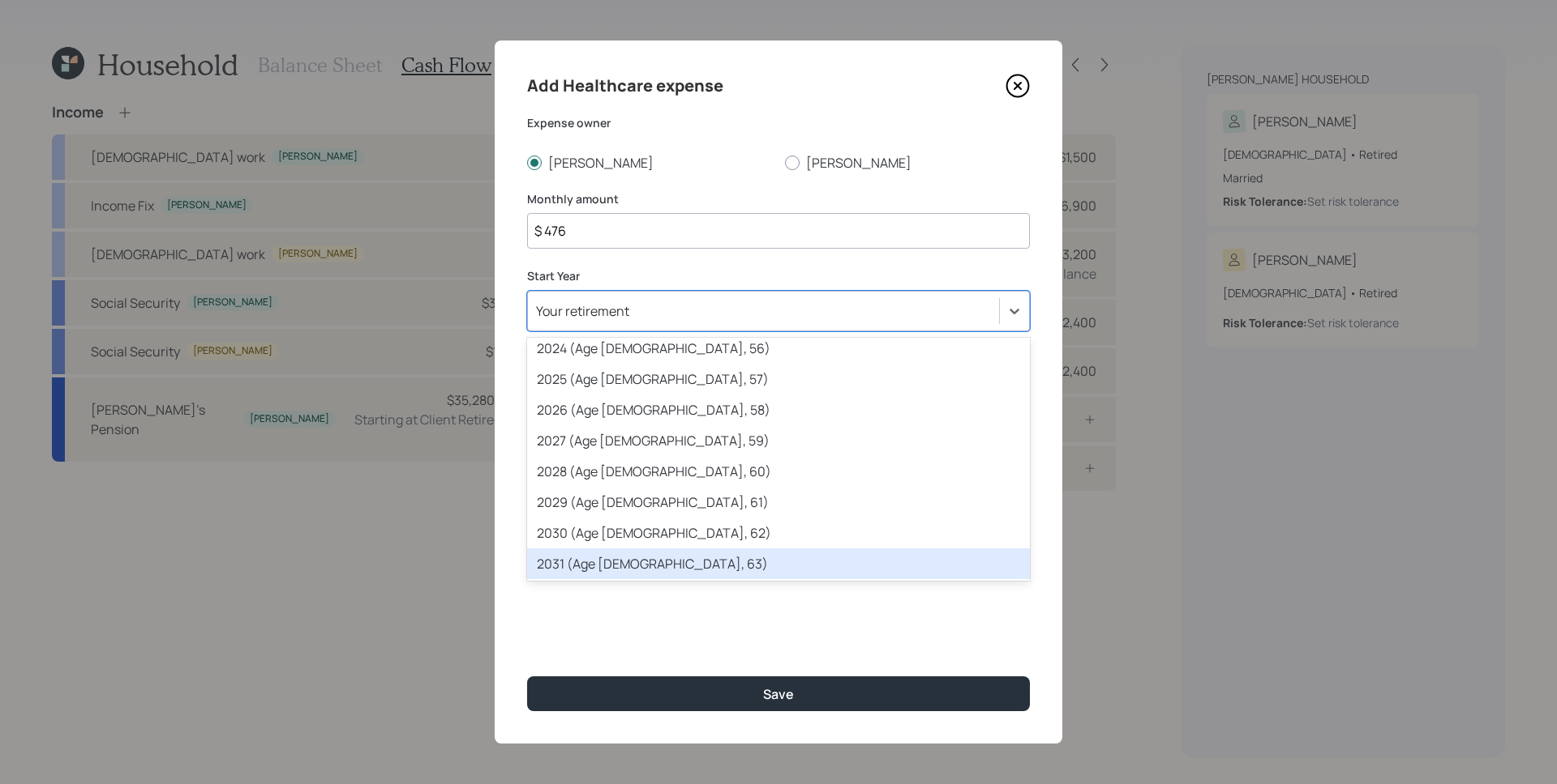
click at [712, 553] on div "2031 (Age [DEMOGRAPHIC_DATA], 63)" at bounding box center [778, 564] width 503 height 31
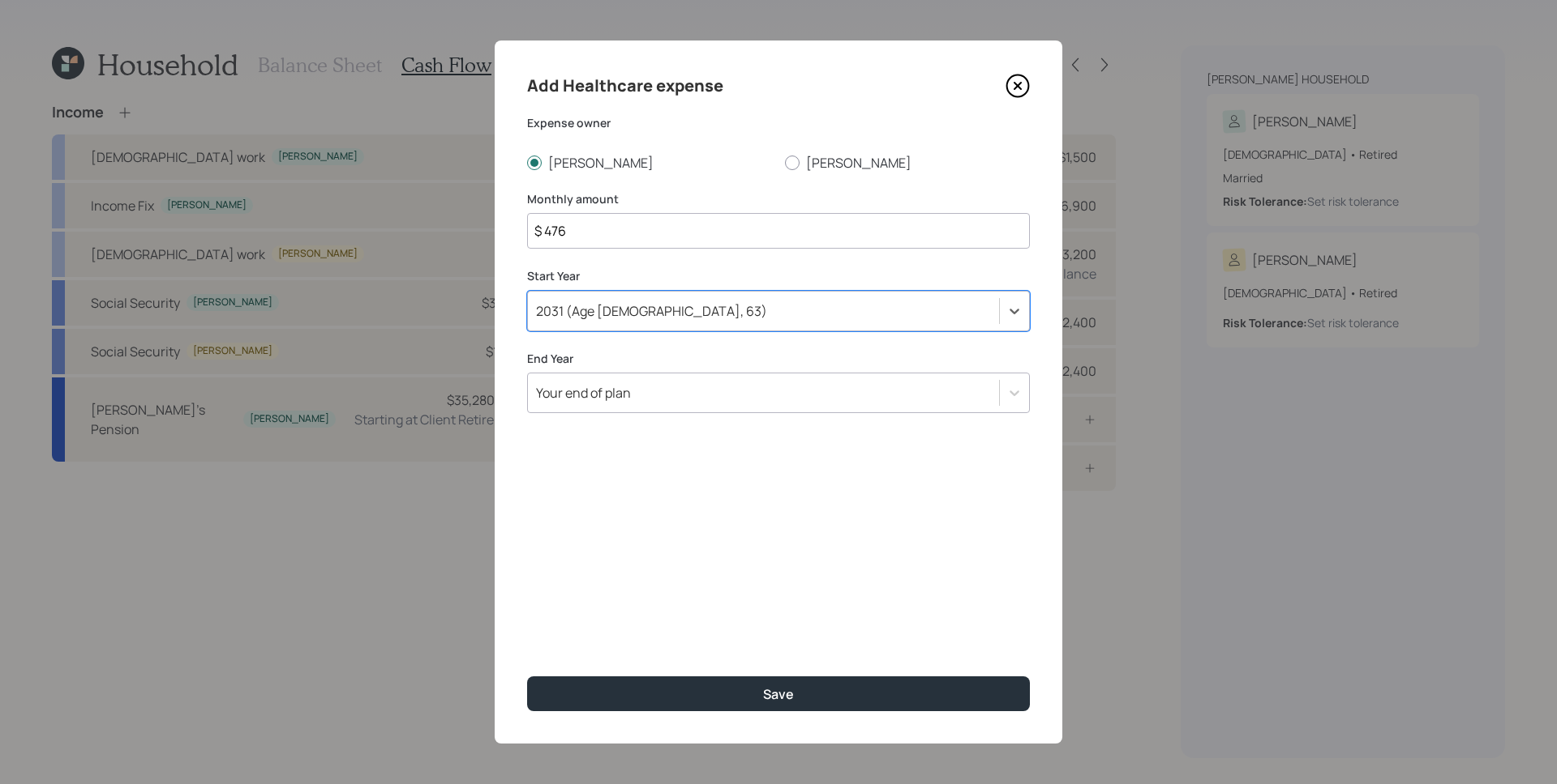
click at [632, 232] on input "$ 476" at bounding box center [778, 231] width 503 height 36
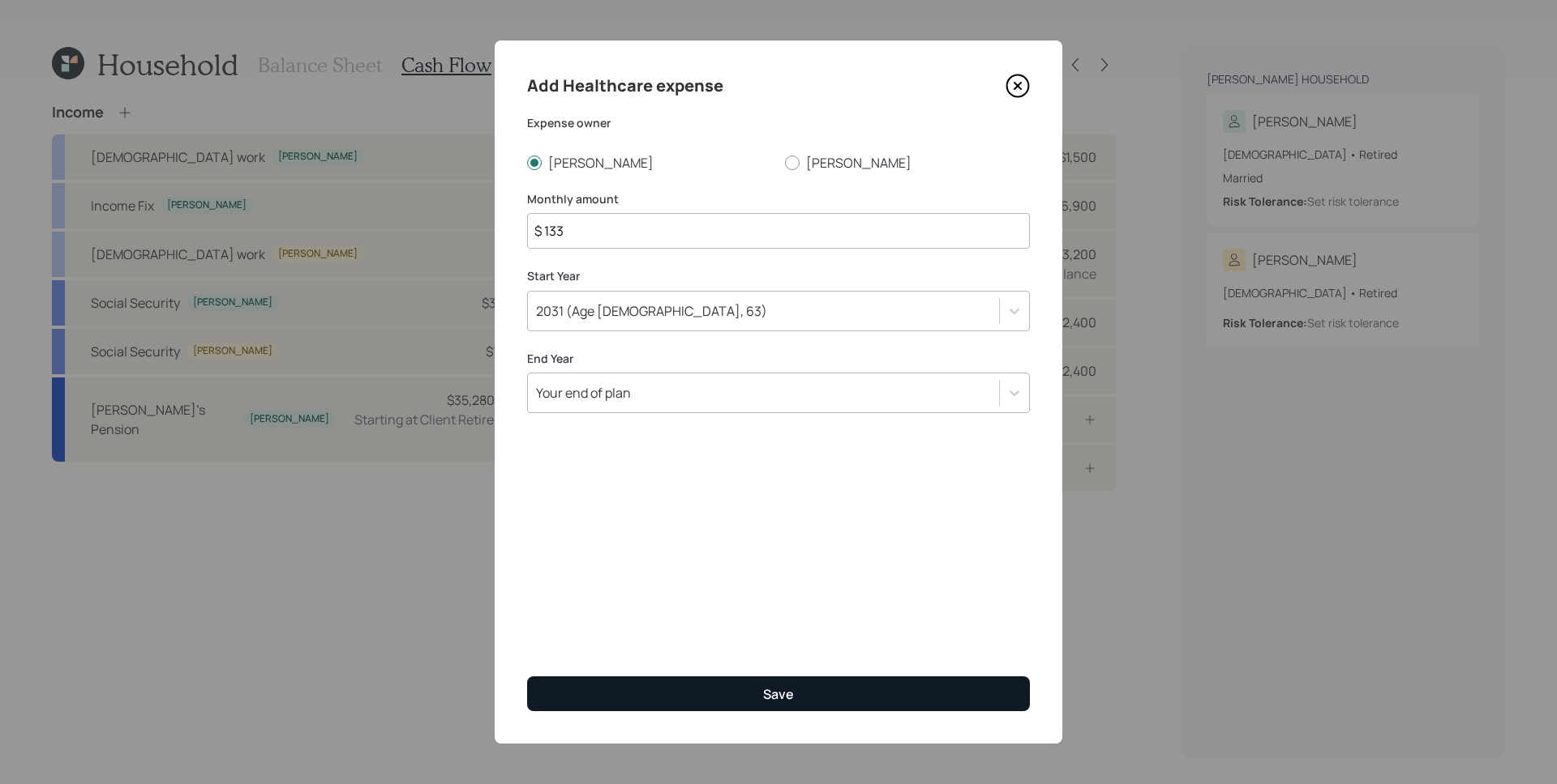
type input "$ 133"
click at [835, 703] on button "Save" at bounding box center [778, 694] width 503 height 35
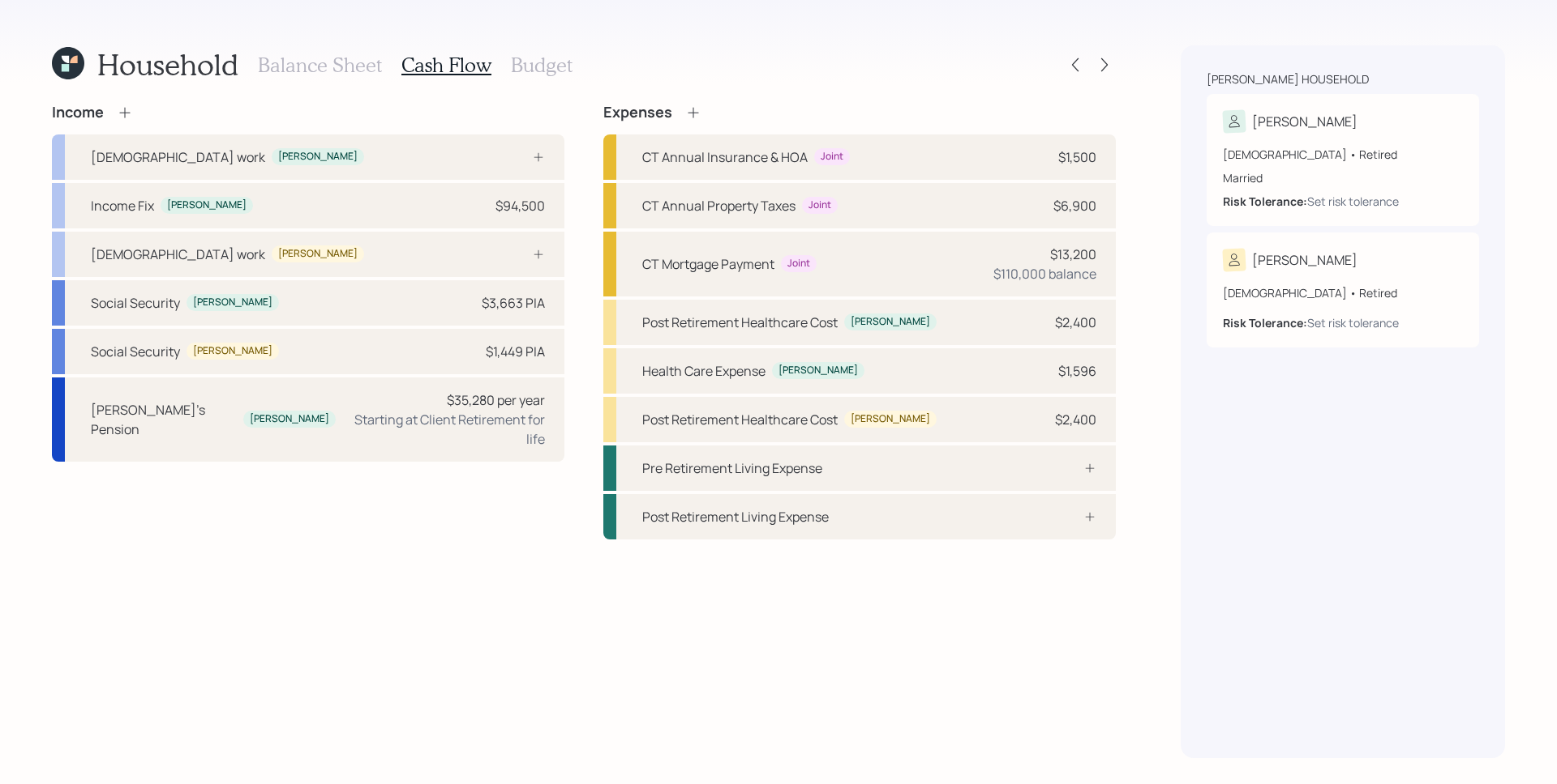
click at [691, 109] on icon at bounding box center [692, 112] width 16 height 16
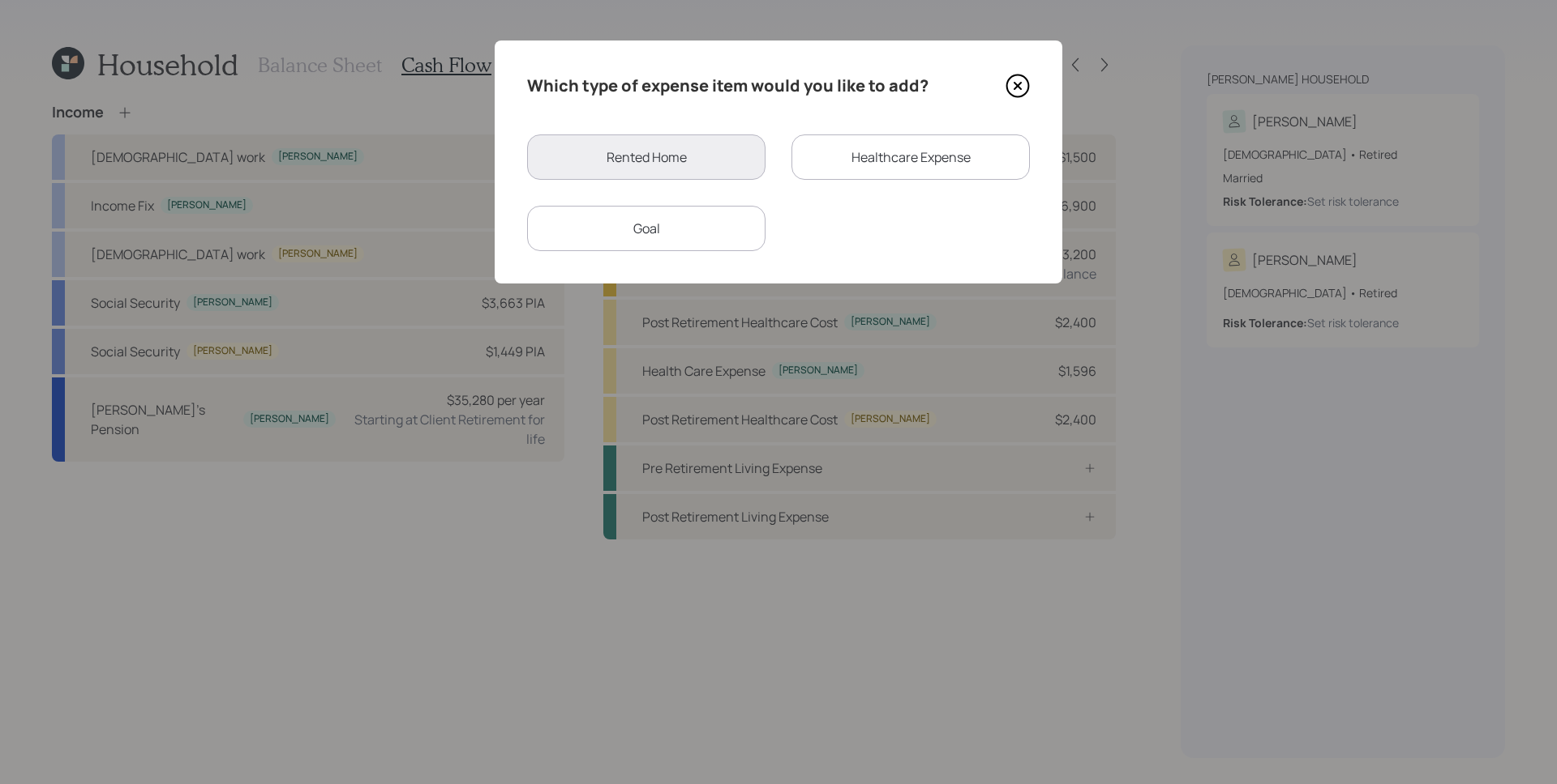
click at [888, 167] on div "Healthcare Expense" at bounding box center [911, 157] width 239 height 45
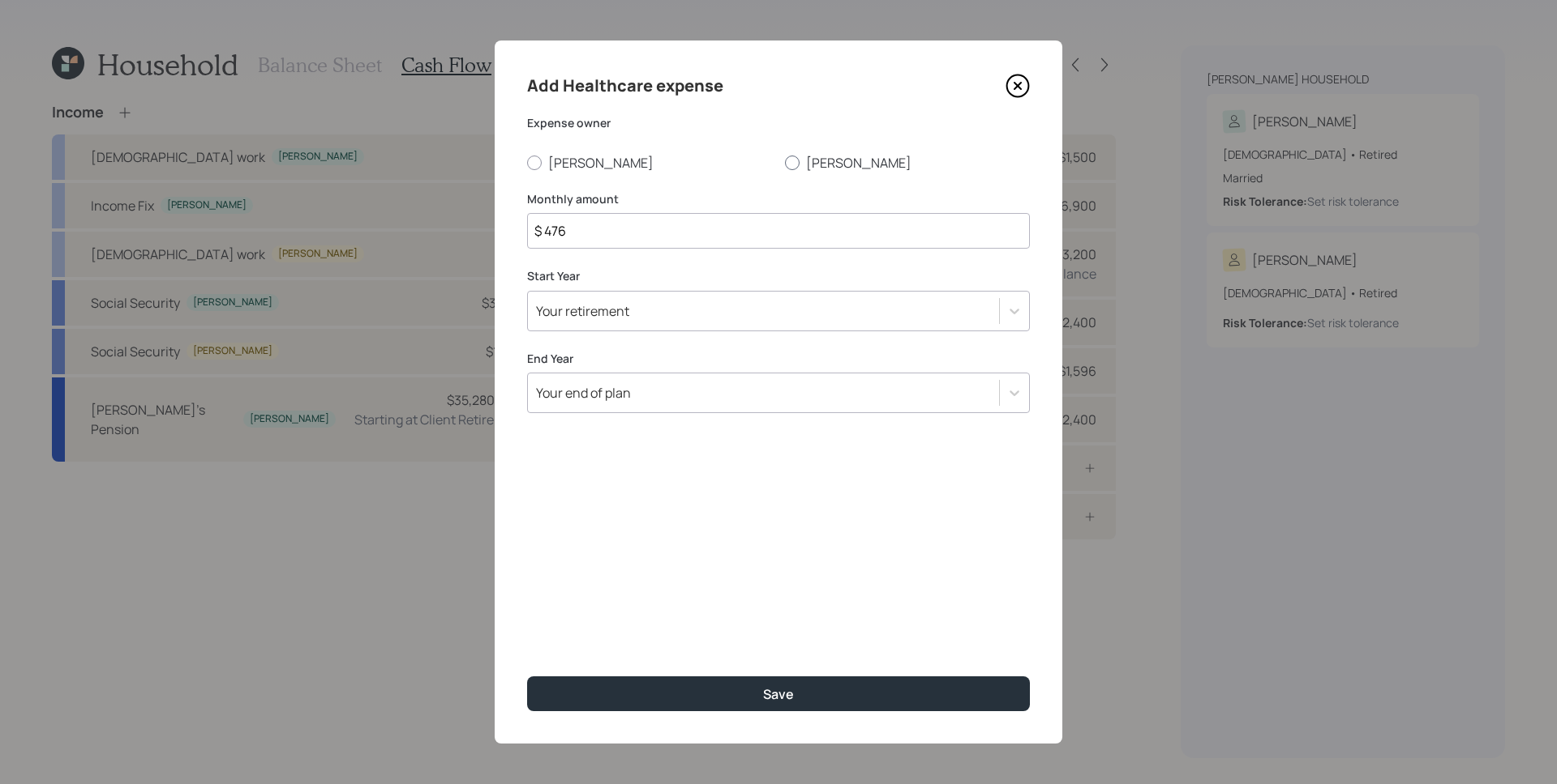
click at [800, 158] on label "[PERSON_NAME]" at bounding box center [906, 163] width 245 height 18
click at [784, 162] on input "[PERSON_NAME]" at bounding box center [784, 162] width 1 height 1
radio input "true"
click at [669, 241] on input "$ 476" at bounding box center [778, 231] width 503 height 36
click at [669, 240] on input "$ 476" at bounding box center [778, 231] width 503 height 36
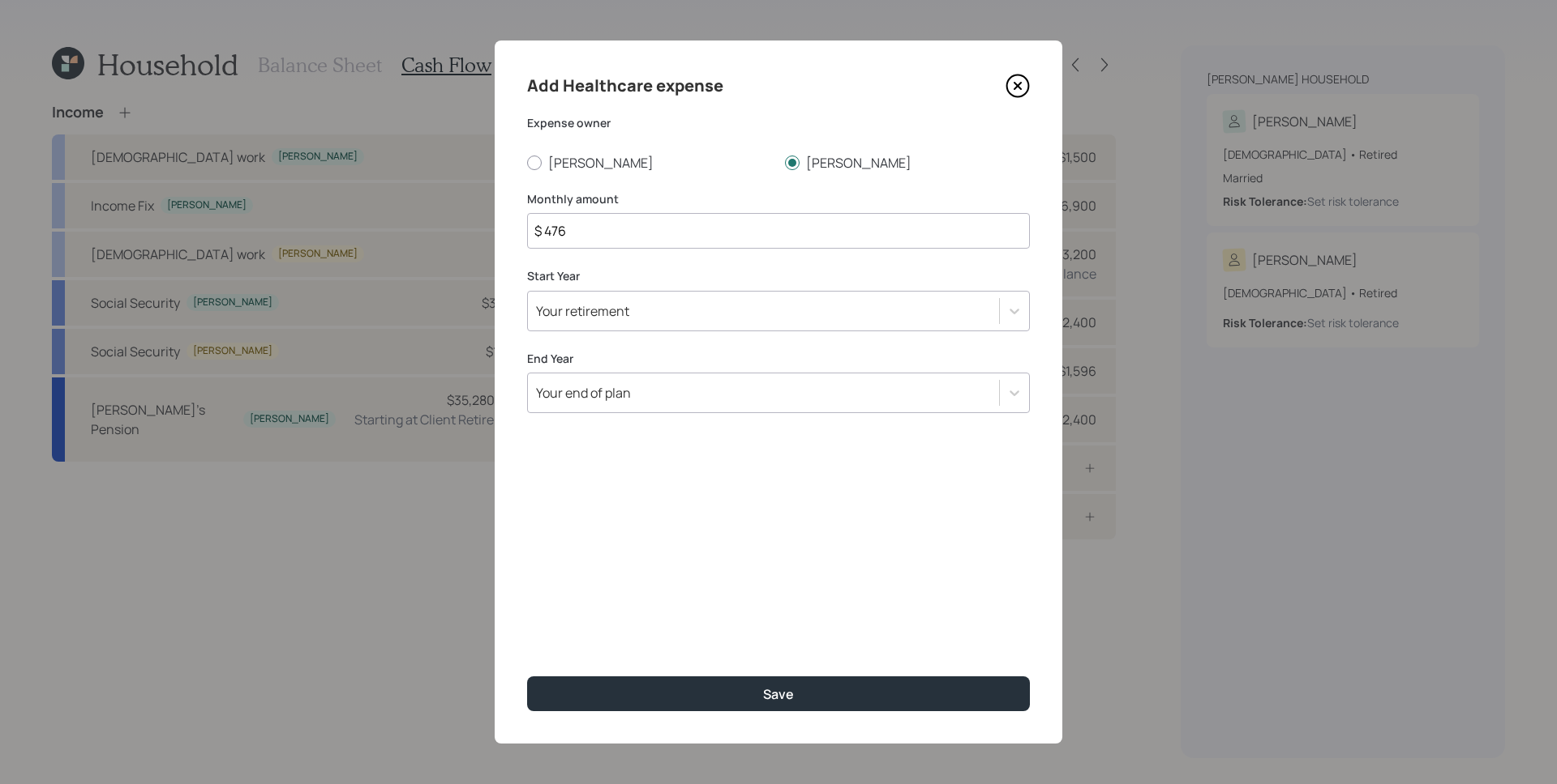
click at [669, 240] on input "$ 476" at bounding box center [778, 231] width 503 height 36
type input "$ 133"
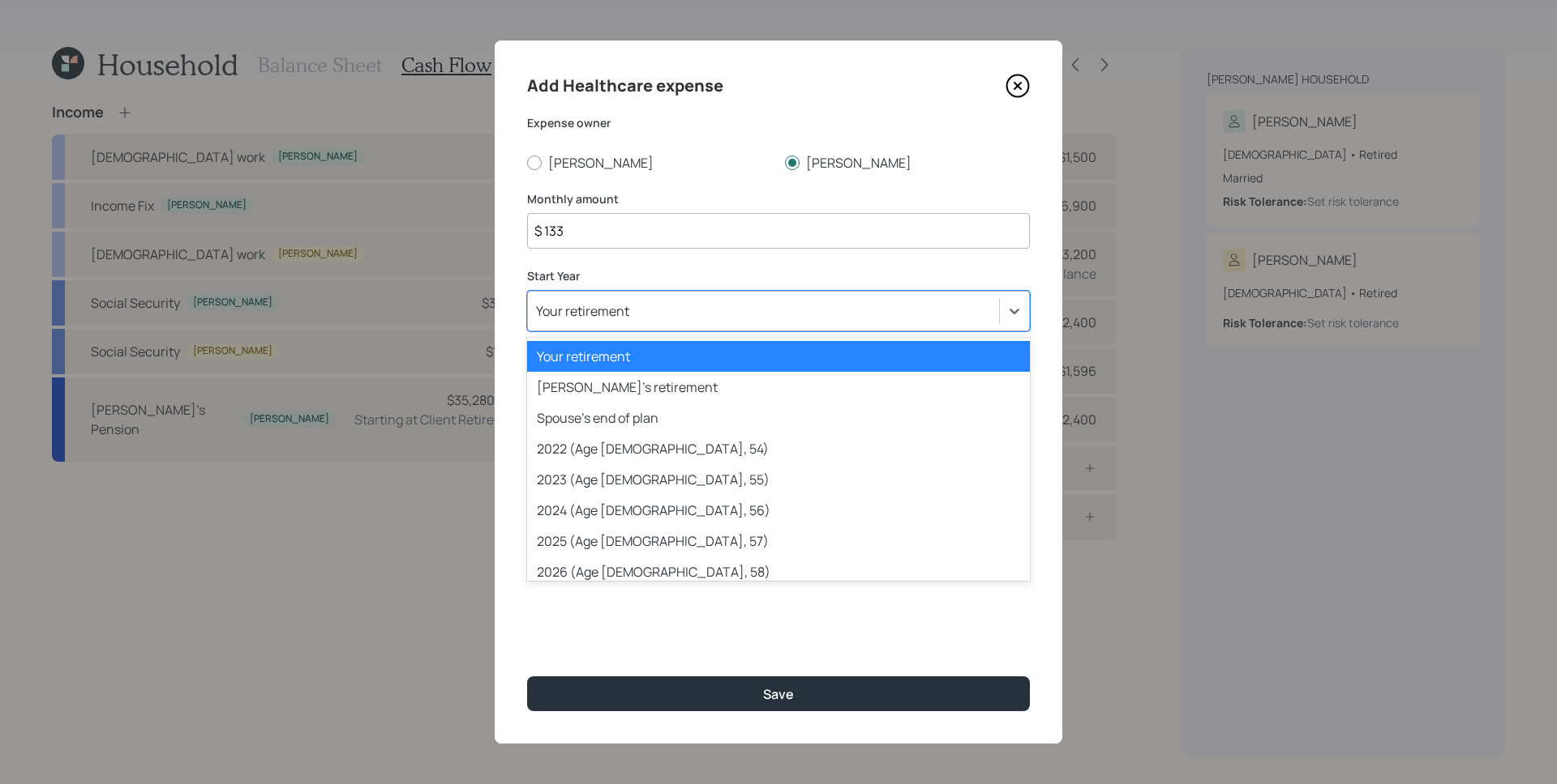
click at [757, 307] on div "Your retirement" at bounding box center [763, 311] width 471 height 27
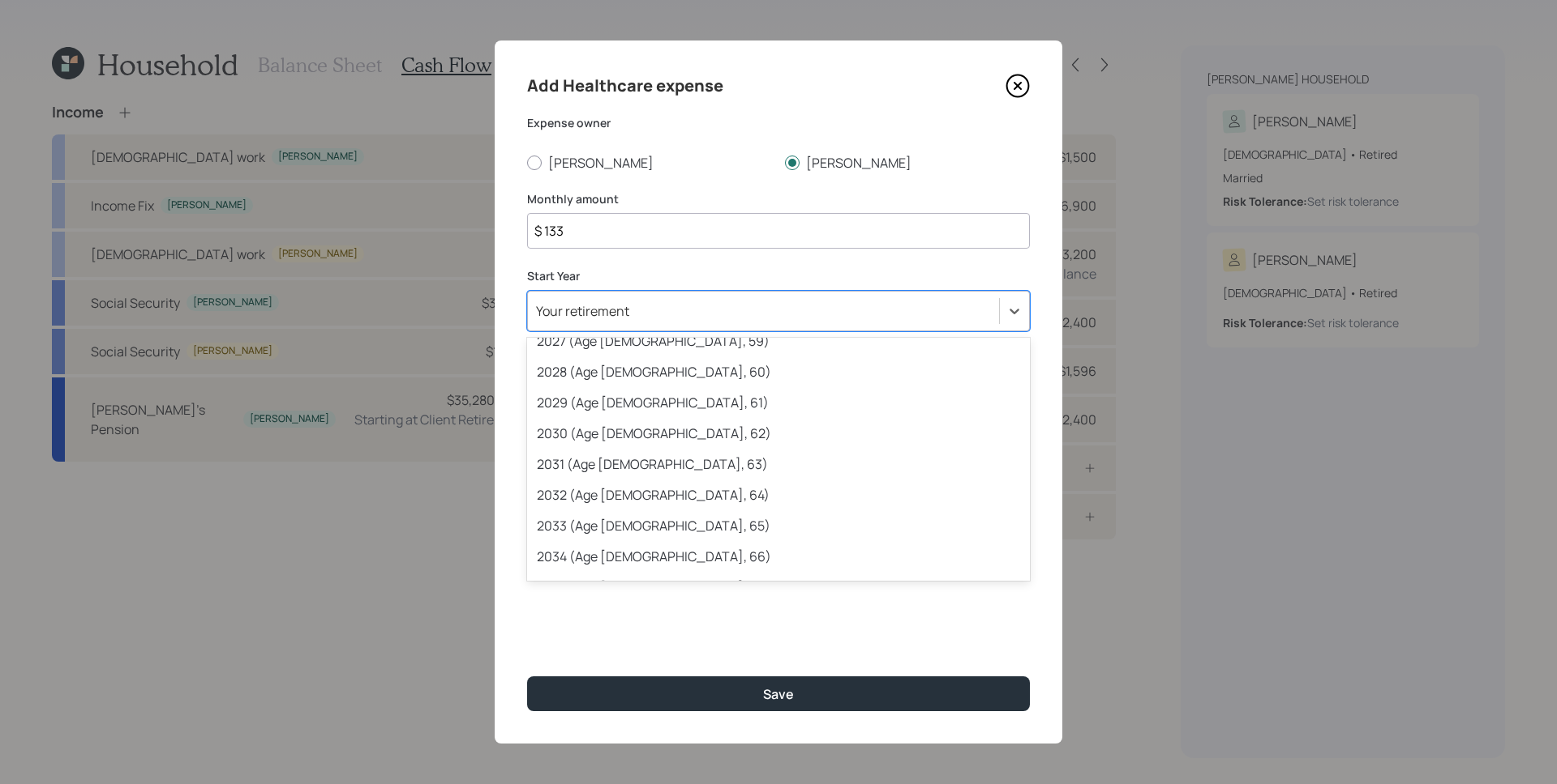
scroll to position [270, 0]
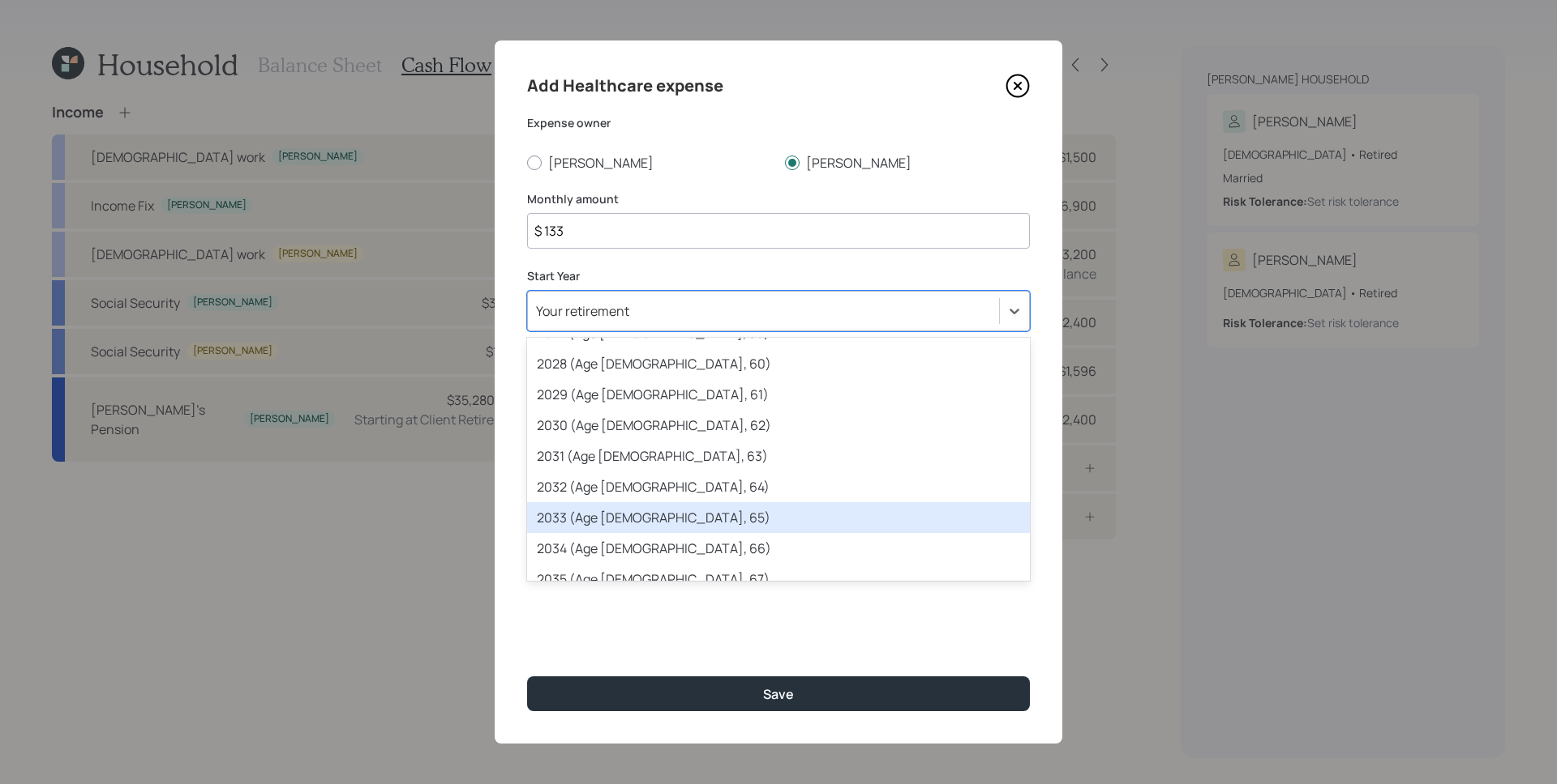
click at [755, 515] on div "2033 (Age [DEMOGRAPHIC_DATA], 65)" at bounding box center [778, 518] width 503 height 31
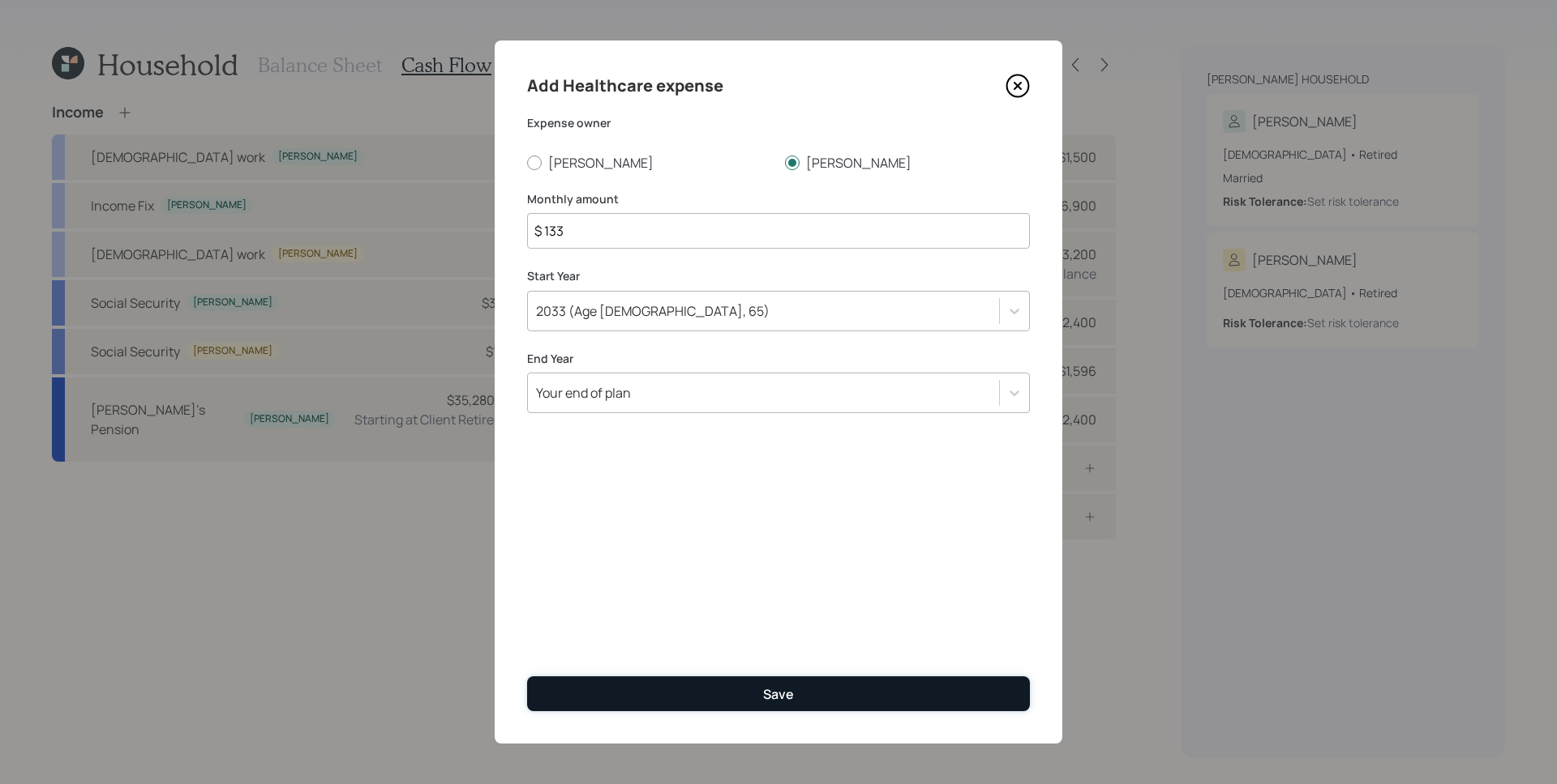
click at [842, 686] on button "Save" at bounding box center [778, 694] width 503 height 35
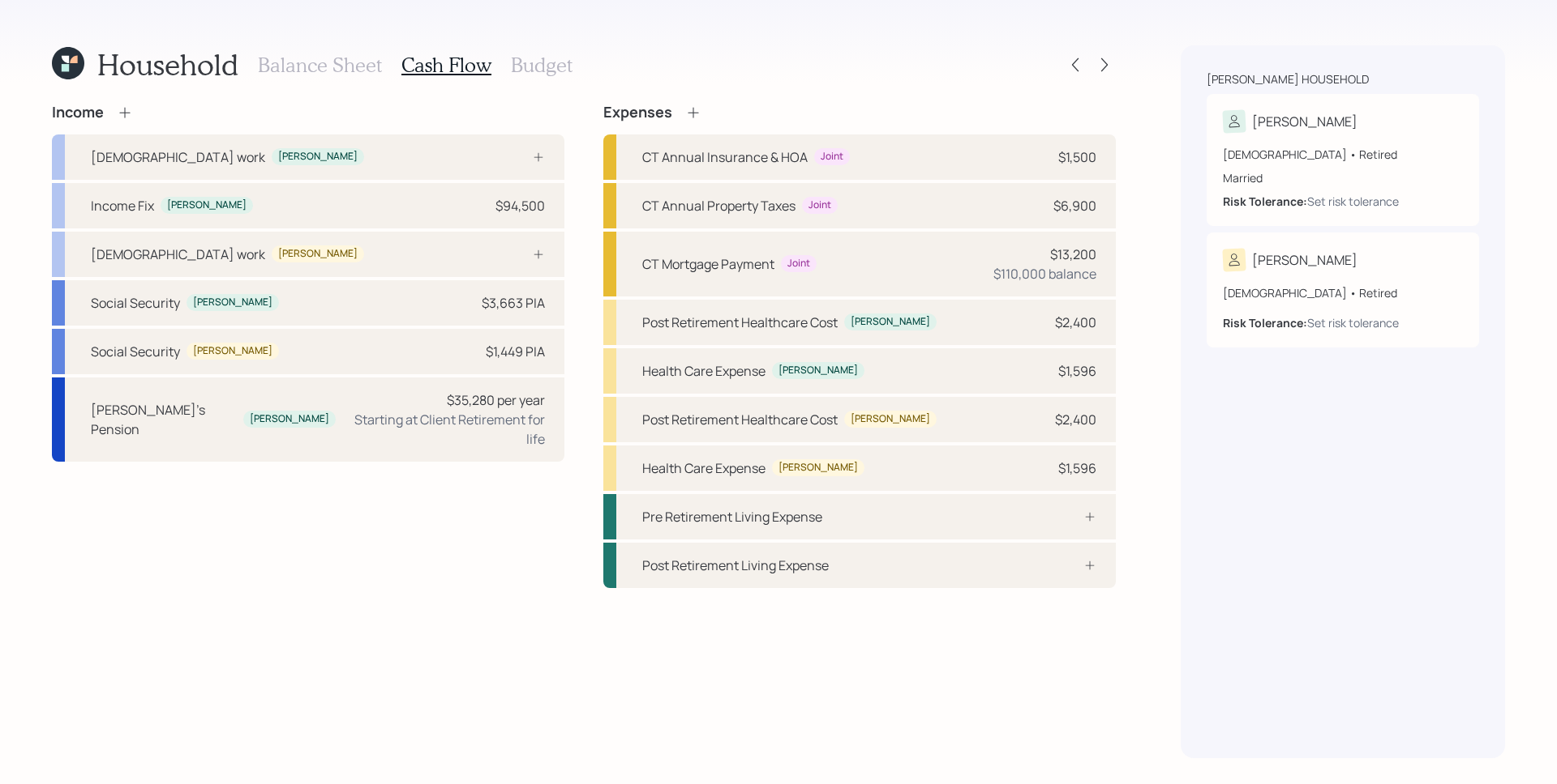
click at [1341, 549] on div "[PERSON_NAME] household [PERSON_NAME] [DEMOGRAPHIC_DATA] • Retired Married Risk…" at bounding box center [1342, 401] width 324 height 713
click at [1146, 631] on div "Household Balance Sheet Cash Flow Budget Income [DEMOGRAPHIC_DATA] work [PERSON…" at bounding box center [778, 392] width 1557 height 784
click at [1159, 280] on div "Household Balance Sheet Cash Flow Budget Income [DEMOGRAPHIC_DATA] work [PERSON…" at bounding box center [778, 392] width 1557 height 784
click at [1065, 562] on div at bounding box center [1072, 565] width 49 height 13
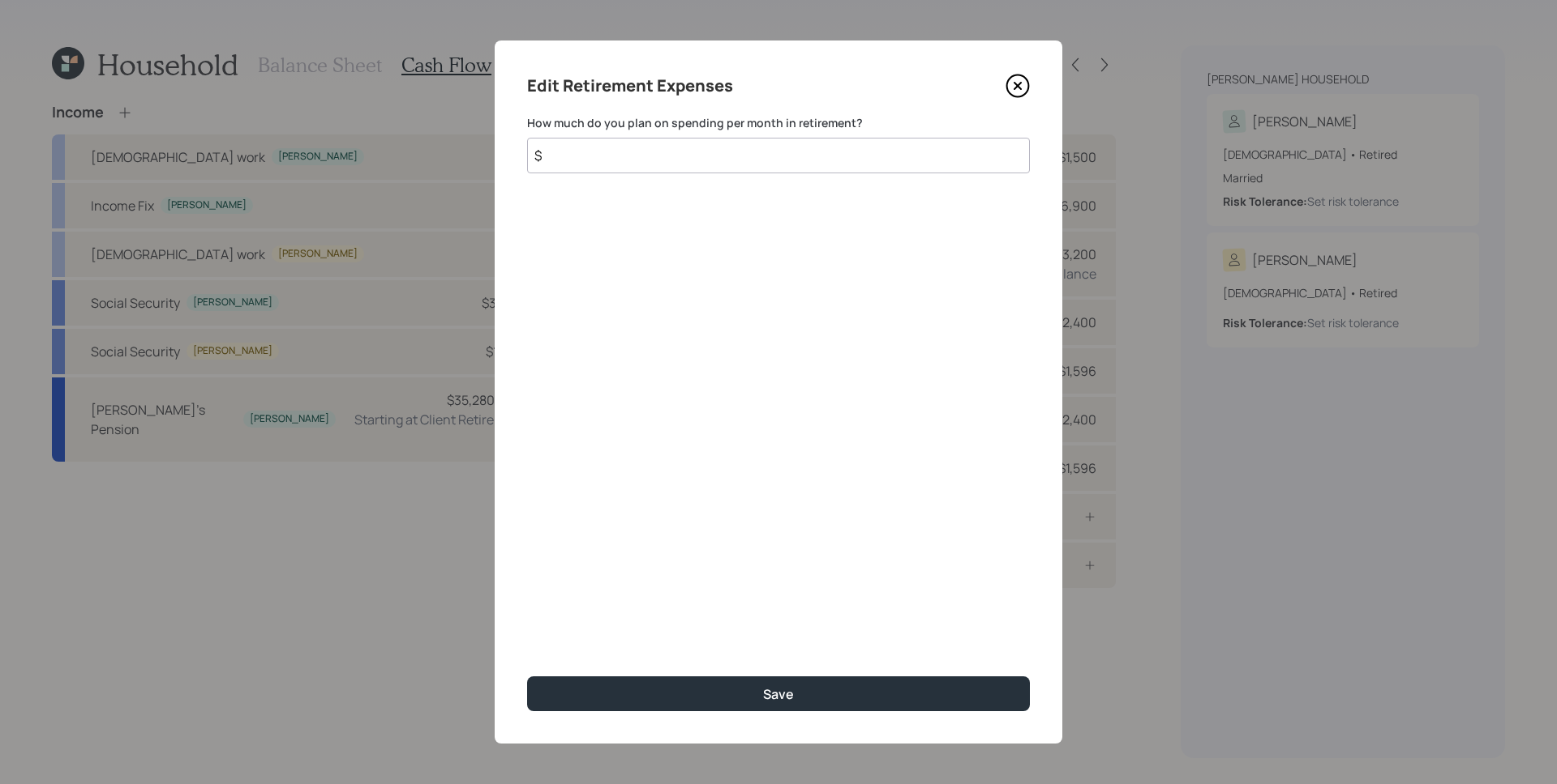
click at [767, 157] on input "$" at bounding box center [778, 156] width 503 height 36
type input "$ 1,300"
click at [527, 677] on button "Save" at bounding box center [778, 694] width 503 height 35
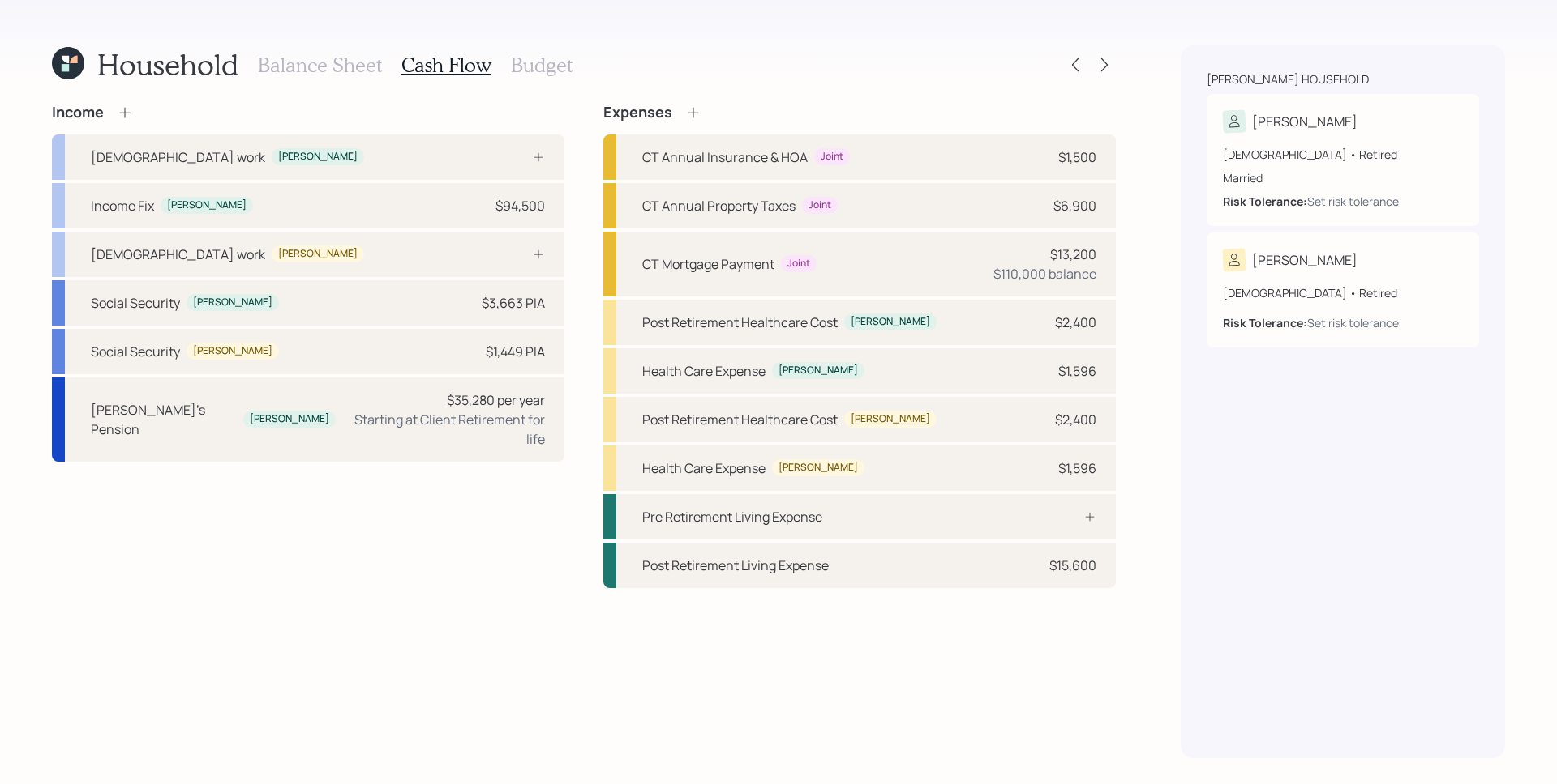
click at [124, 118] on icon at bounding box center [124, 112] width 16 height 16
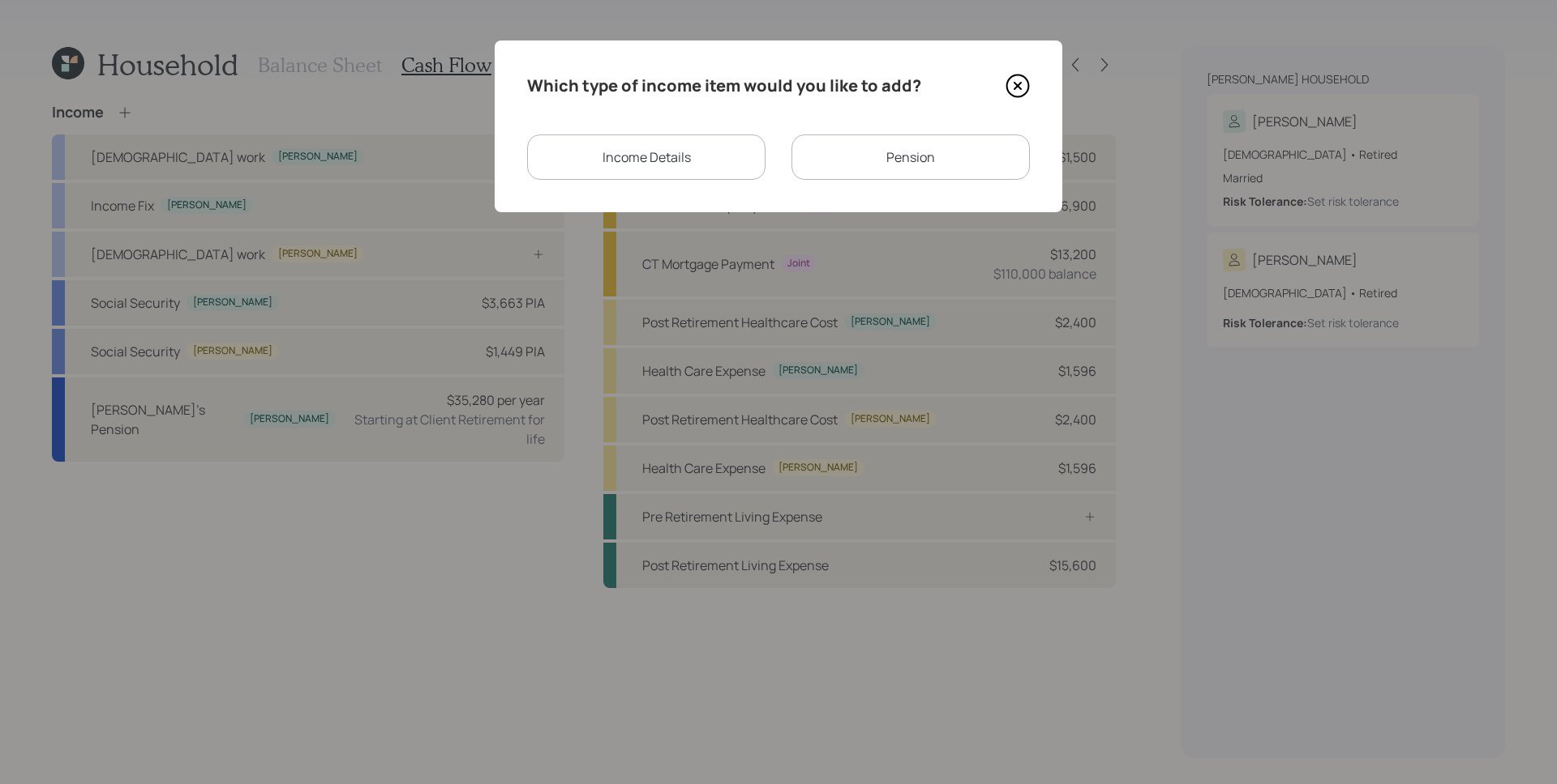
click at [1015, 86] on icon at bounding box center [1017, 86] width 25 height 25
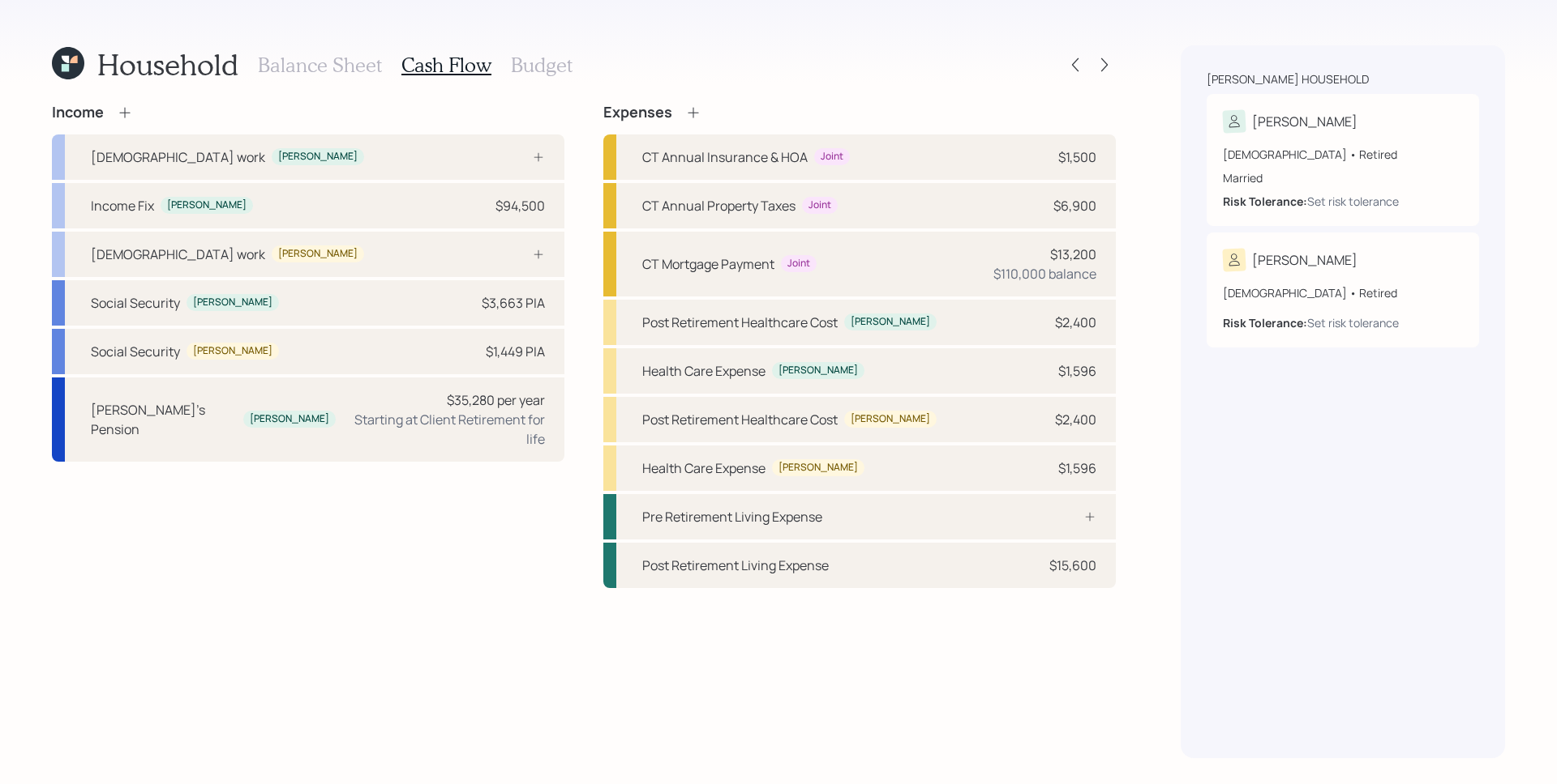
click at [850, 66] on div "Household Balance Sheet Cash Flow Budget" at bounding box center [584, 65] width 1064 height 39
click at [1140, 460] on div "Household Balance Sheet Cash Flow Budget Income [DEMOGRAPHIC_DATA] work [PERSON…" at bounding box center [778, 392] width 1557 height 784
click at [1179, 112] on div "Household Balance Sheet Cash Flow Budget Income [DEMOGRAPHIC_DATA] work [PERSON…" at bounding box center [778, 392] width 1557 height 784
click at [1097, 68] on icon at bounding box center [1104, 65] width 16 height 16
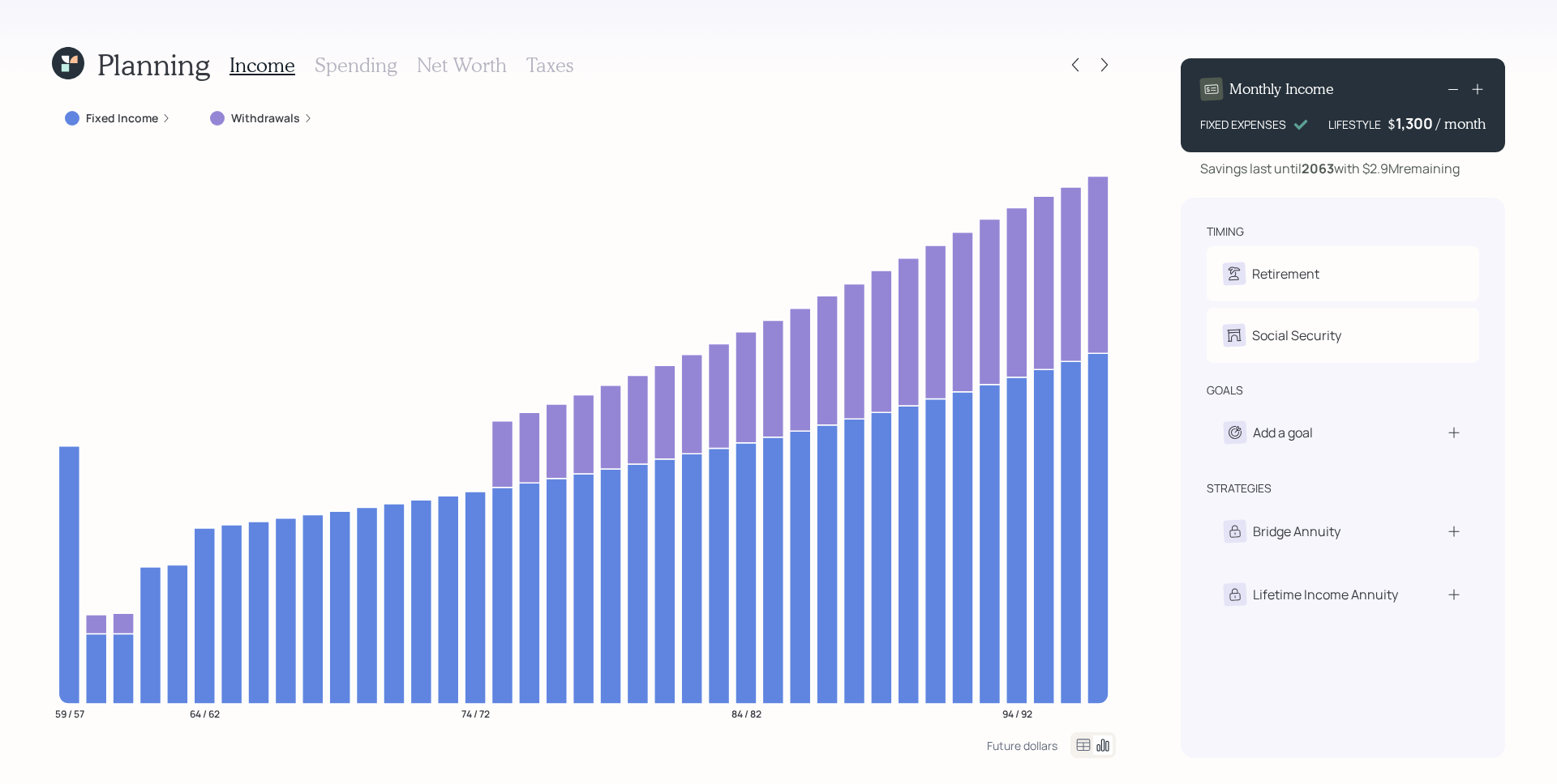
click at [159, 124] on div "Fixed Income" at bounding box center [118, 118] width 107 height 16
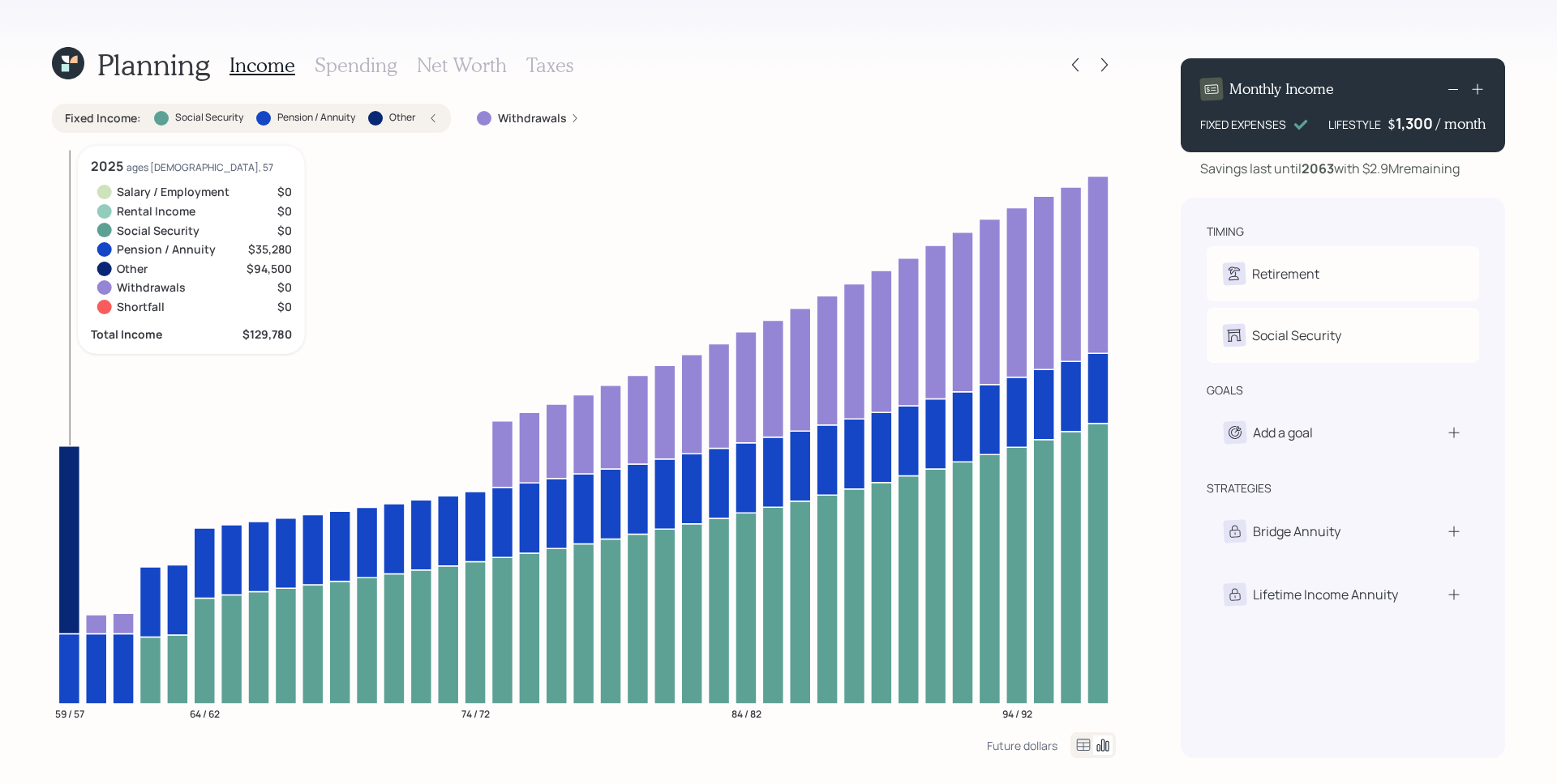
click at [62, 499] on icon at bounding box center [68, 539] width 21 height 188
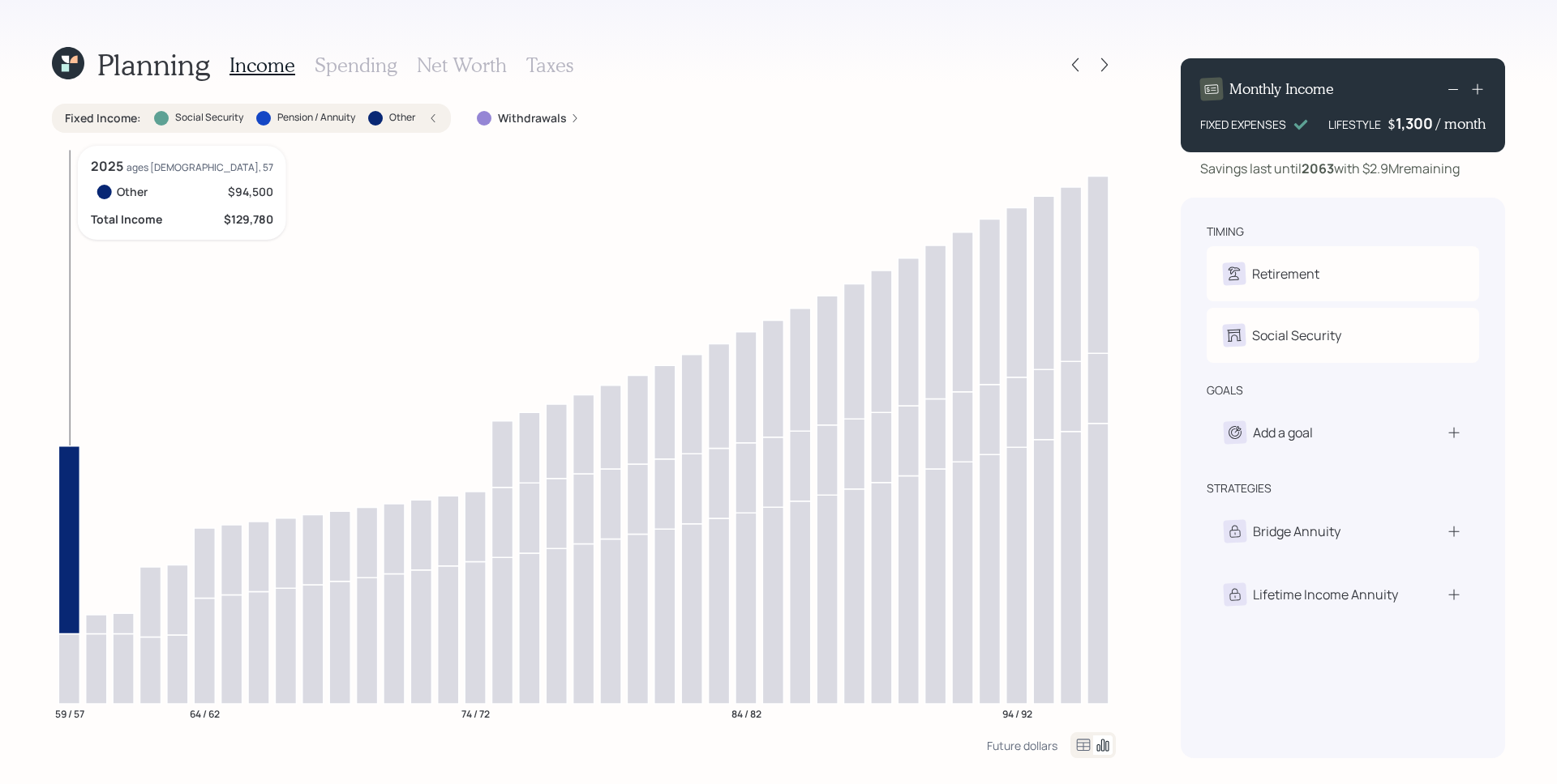
click at [78, 487] on icon at bounding box center [68, 539] width 21 height 188
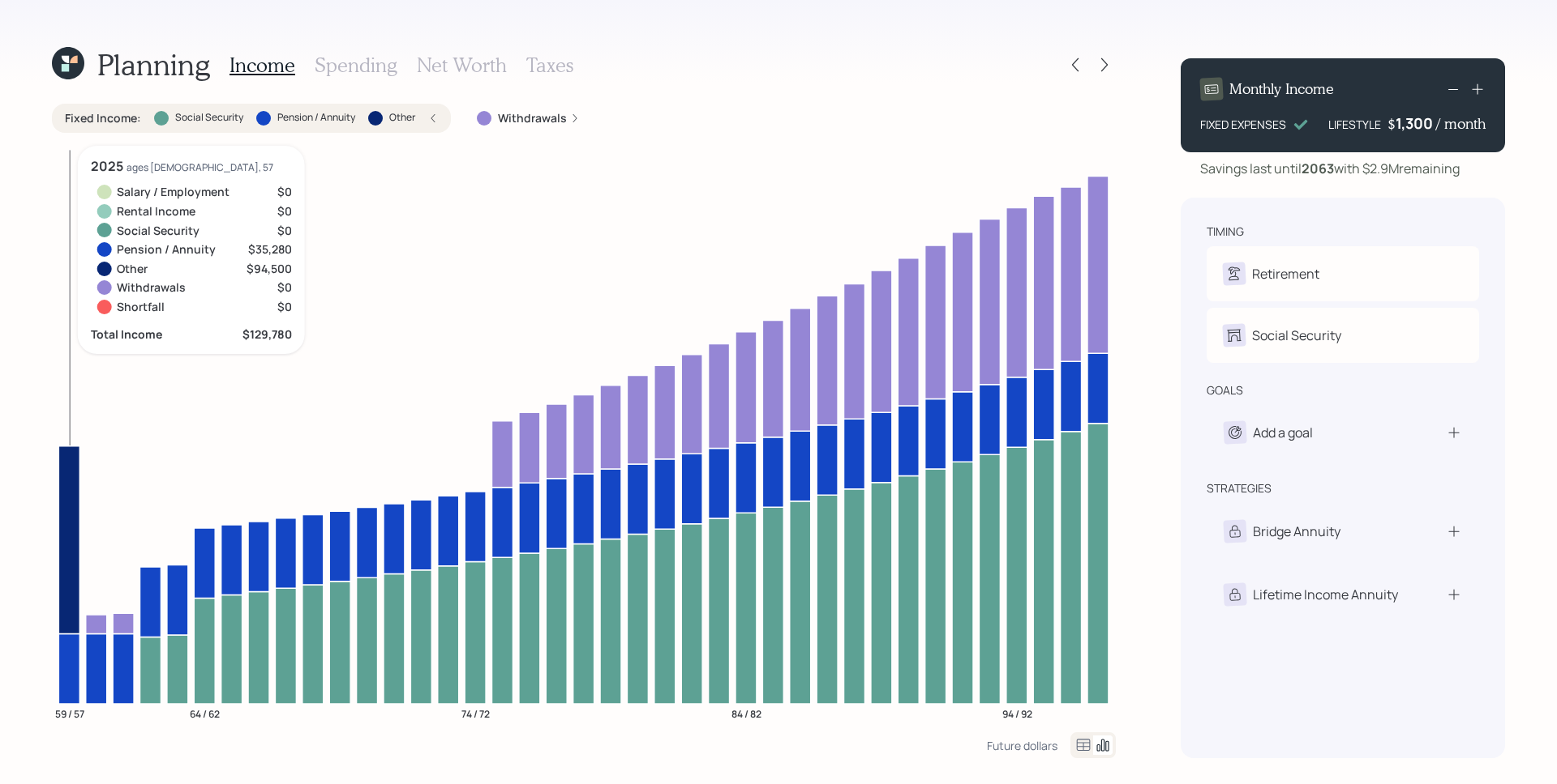
click at [67, 668] on icon at bounding box center [68, 669] width 21 height 71
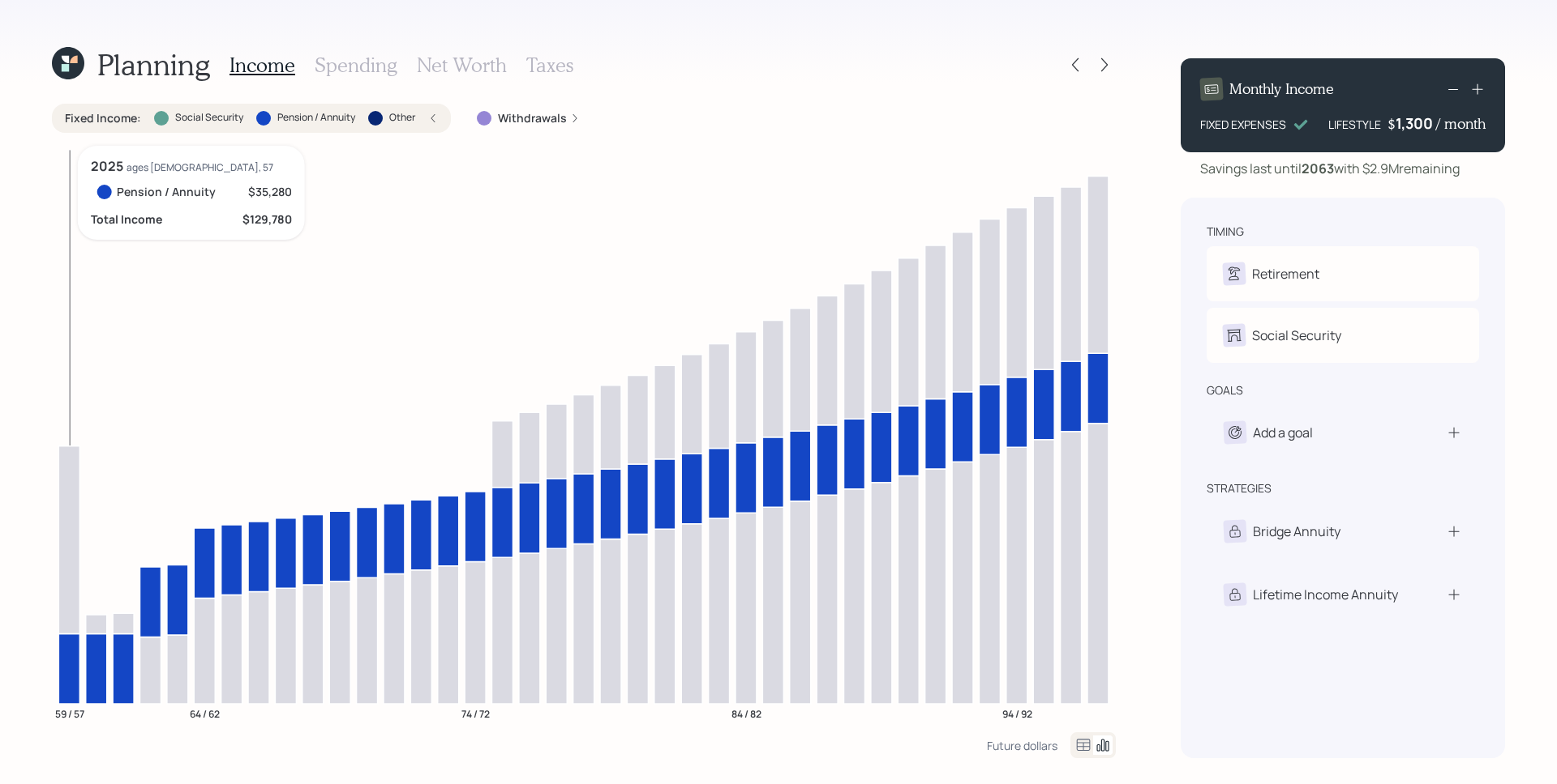
click at [61, 574] on icon at bounding box center [68, 539] width 21 height 188
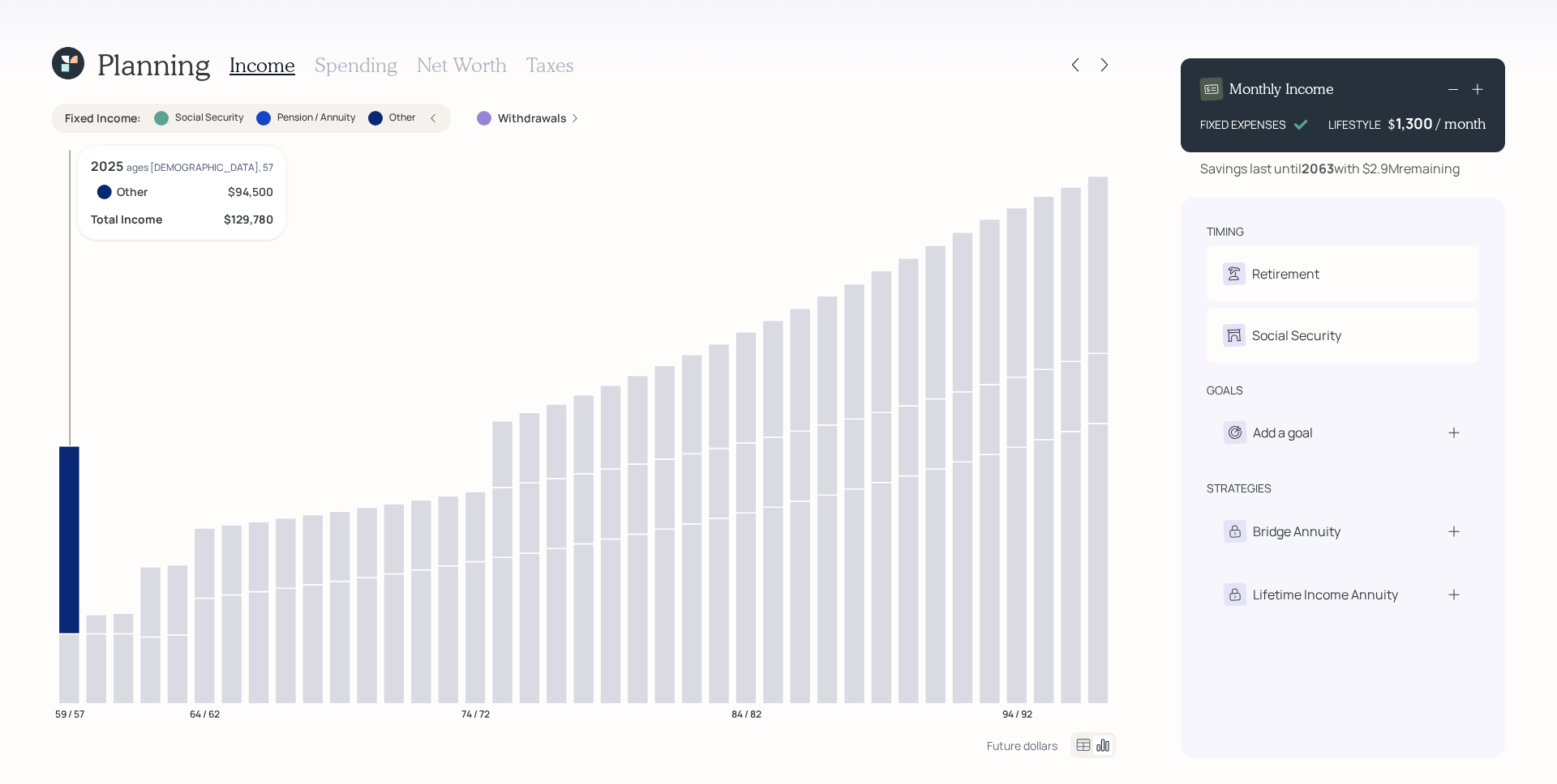
click at [64, 487] on icon at bounding box center [68, 539] width 21 height 188
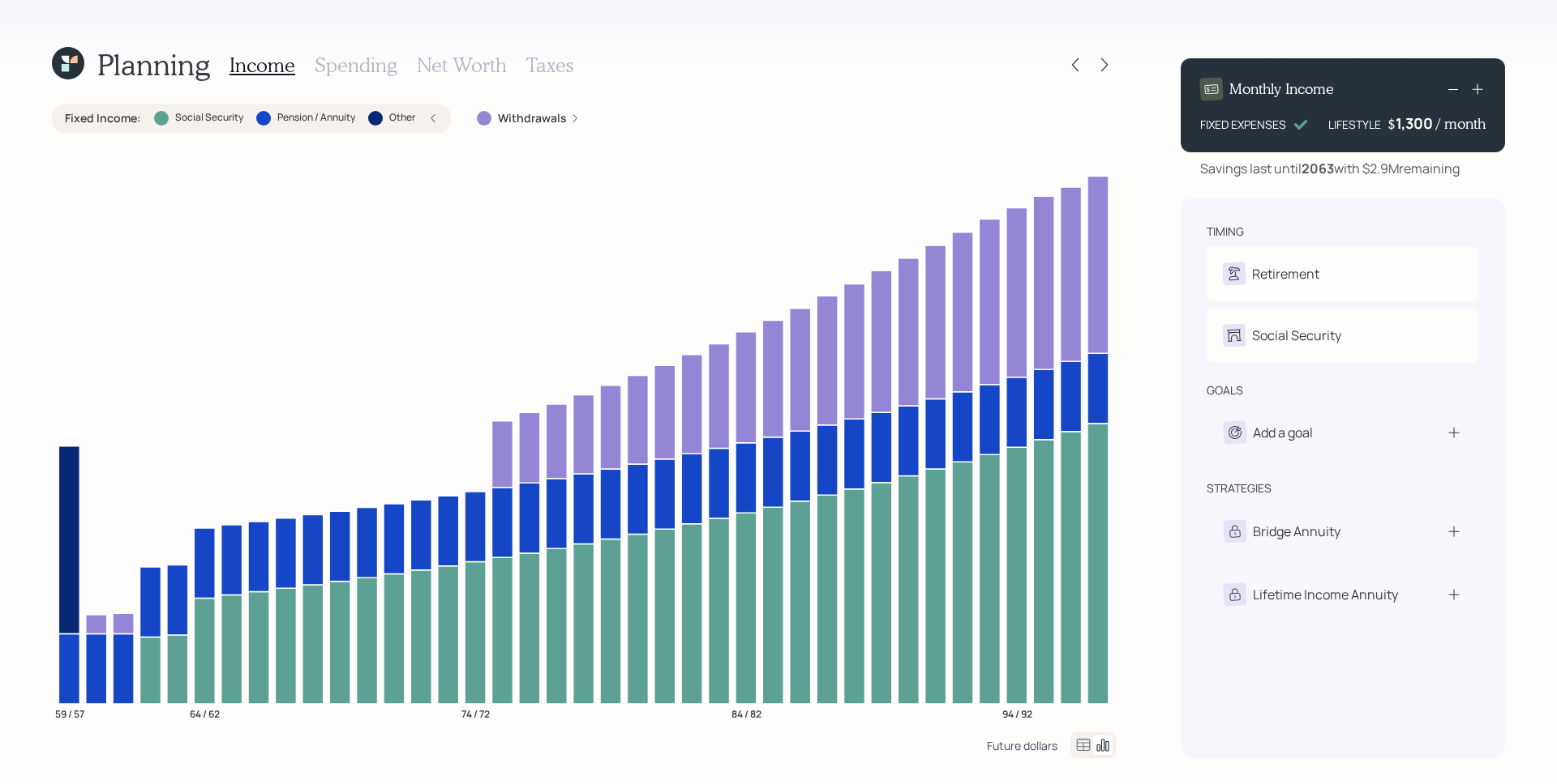
click at [1050, 750] on div "Future dollars" at bounding box center [1022, 746] width 71 height 15
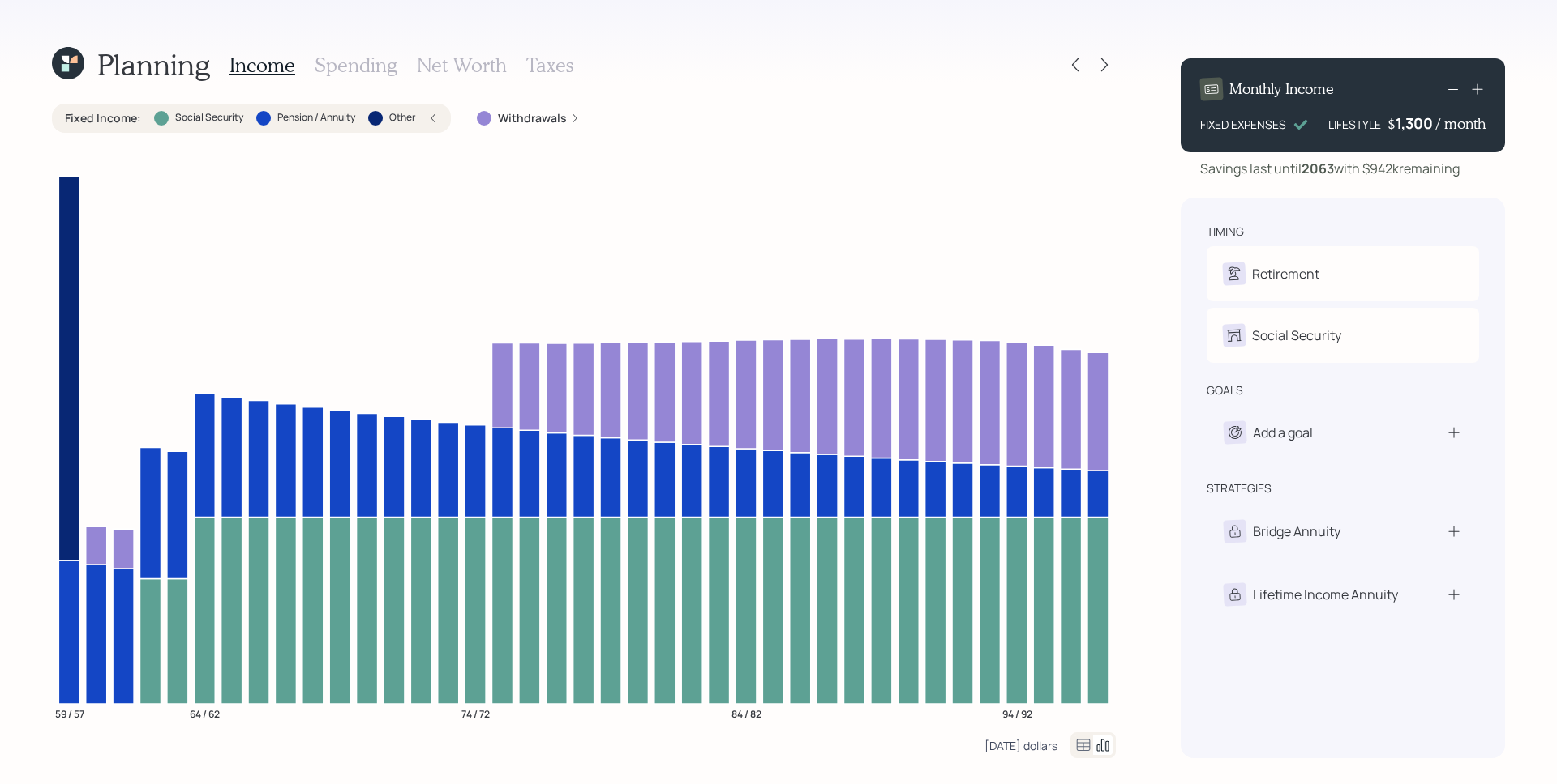
click at [1048, 747] on div "[DATE] dollars" at bounding box center [1021, 746] width 73 height 15
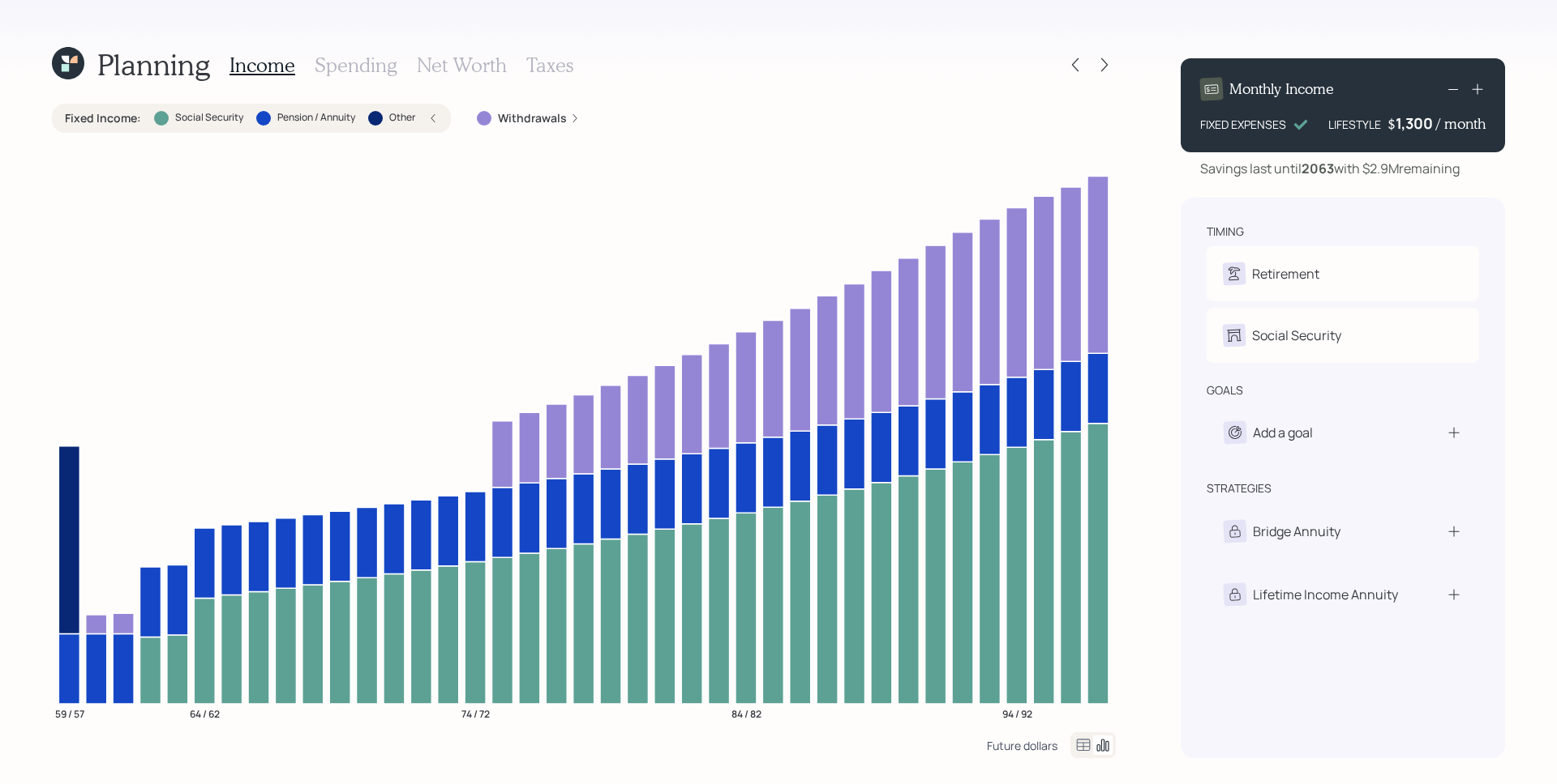
click at [1027, 747] on div "Future dollars" at bounding box center [1022, 746] width 71 height 15
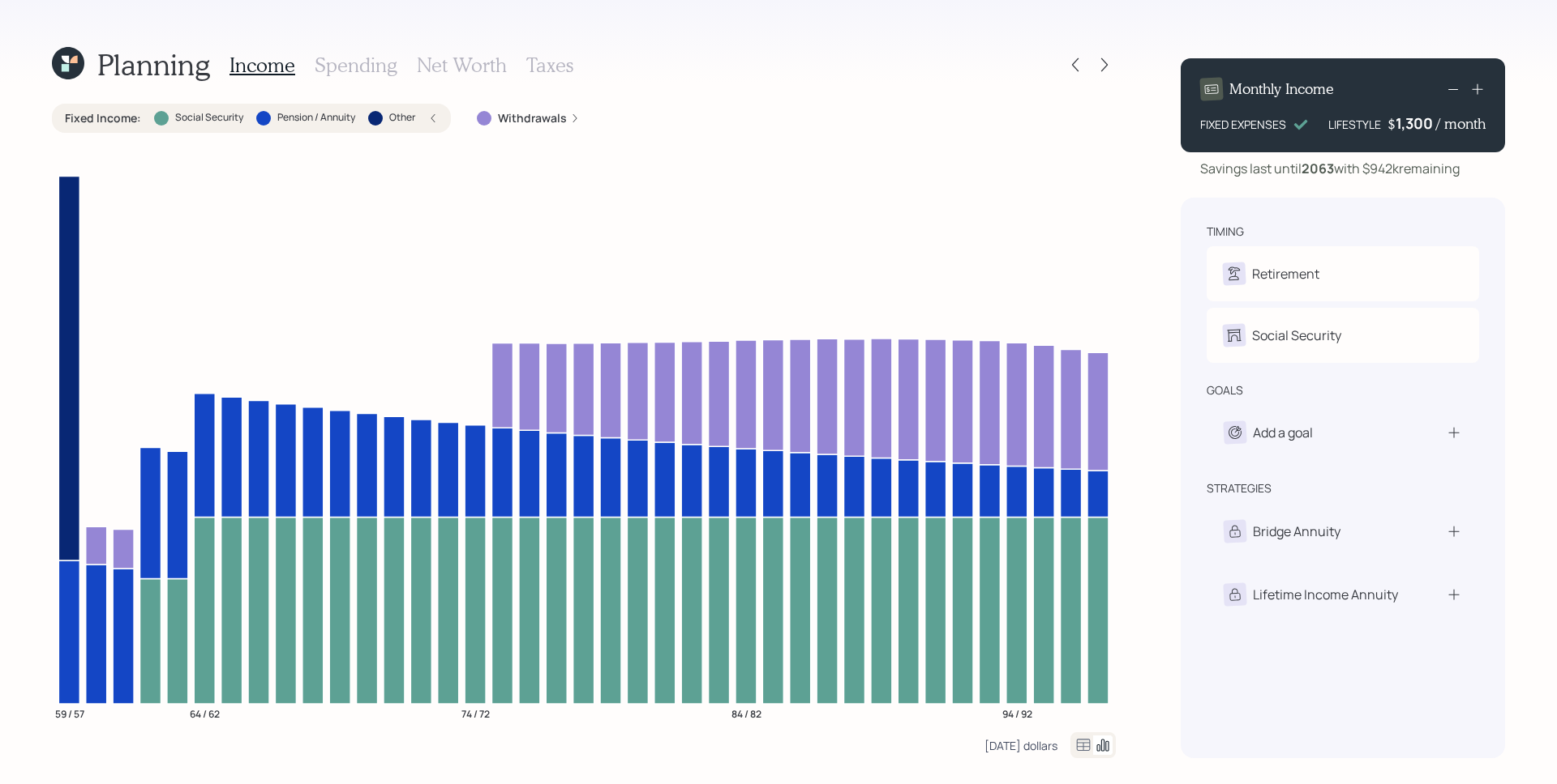
click at [1019, 751] on div "[DATE] dollars" at bounding box center [1021, 746] width 73 height 15
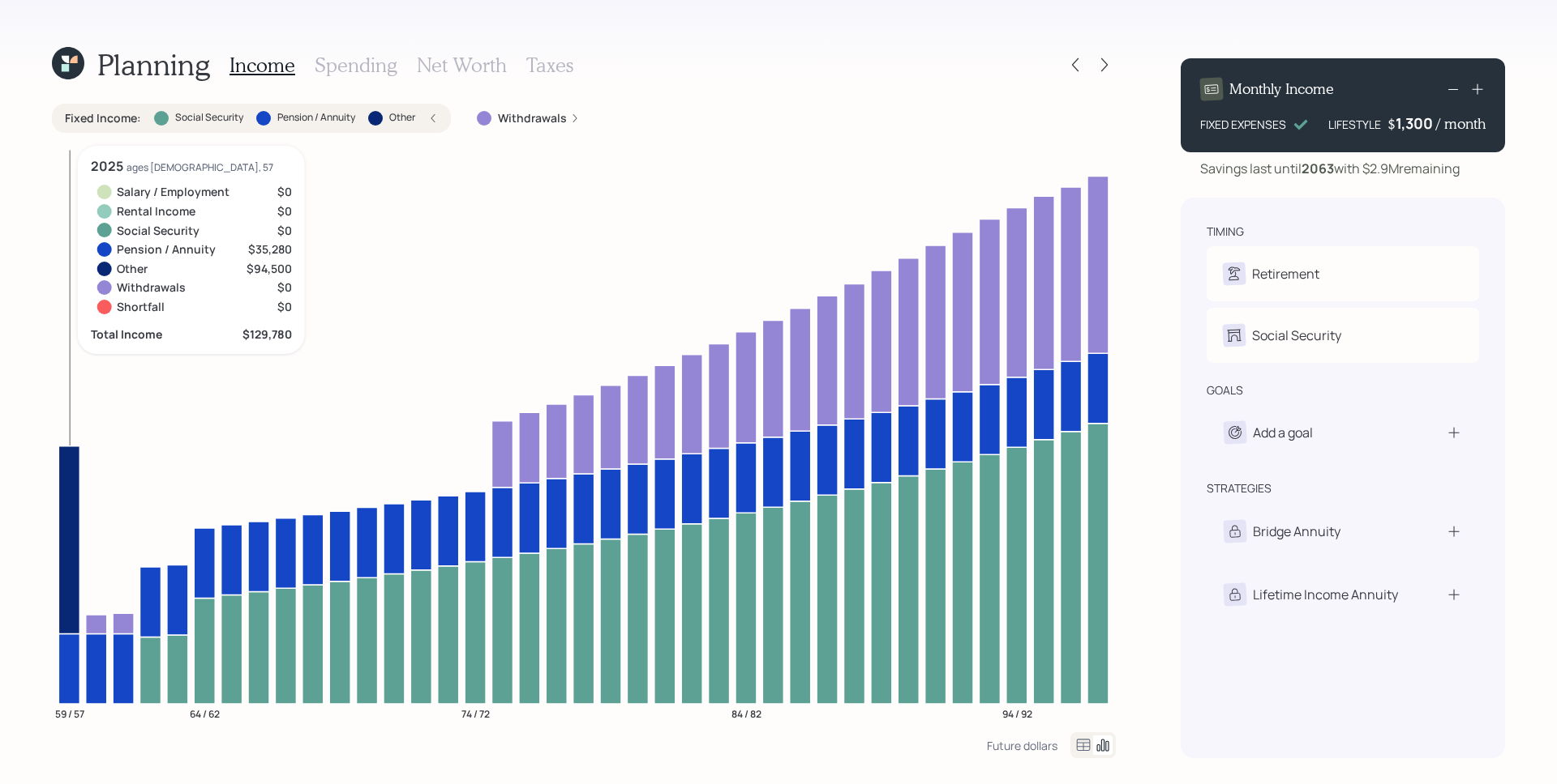
click at [71, 492] on icon at bounding box center [68, 539] width 21 height 188
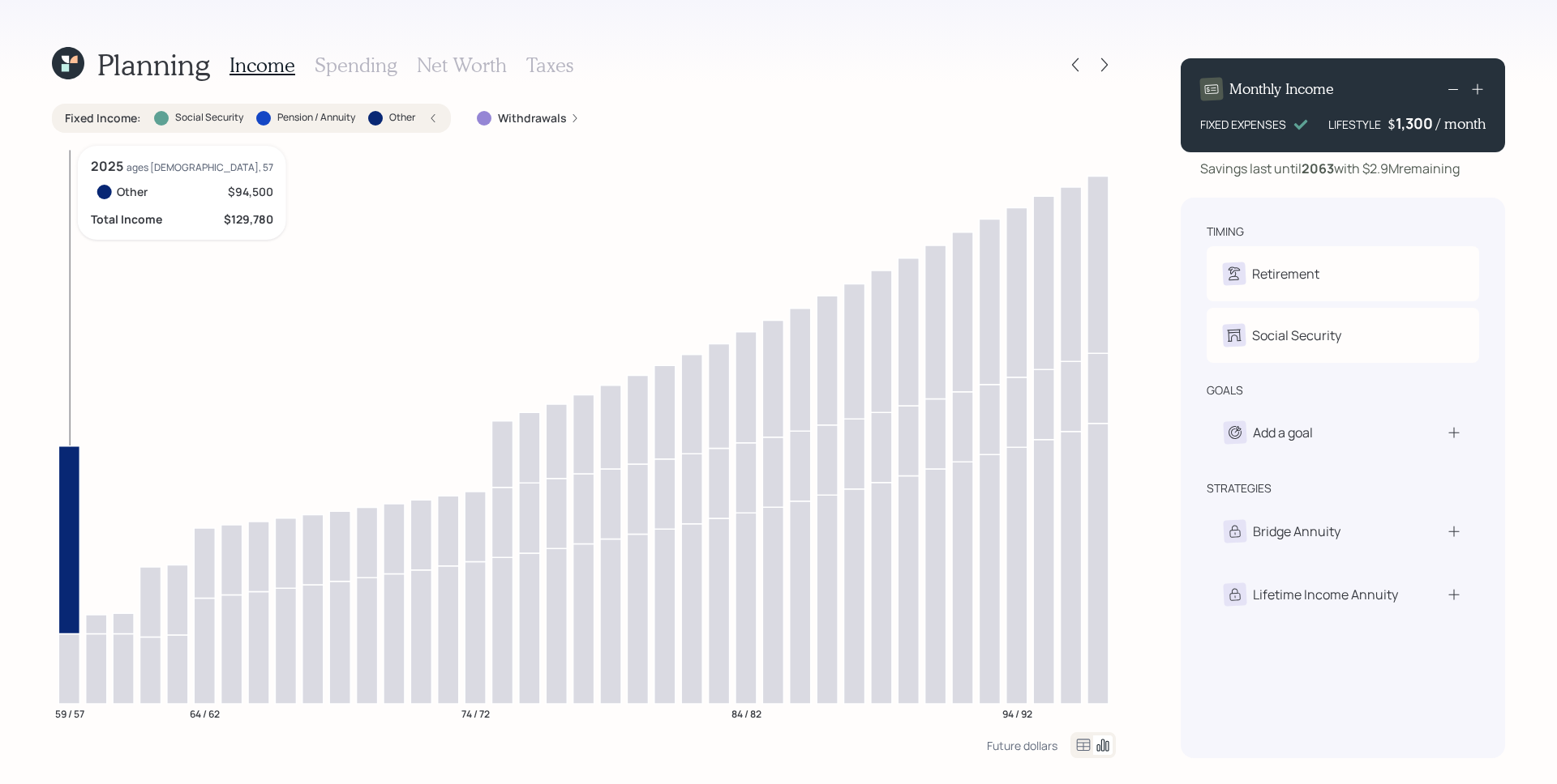
click at [71, 465] on icon at bounding box center [68, 539] width 21 height 188
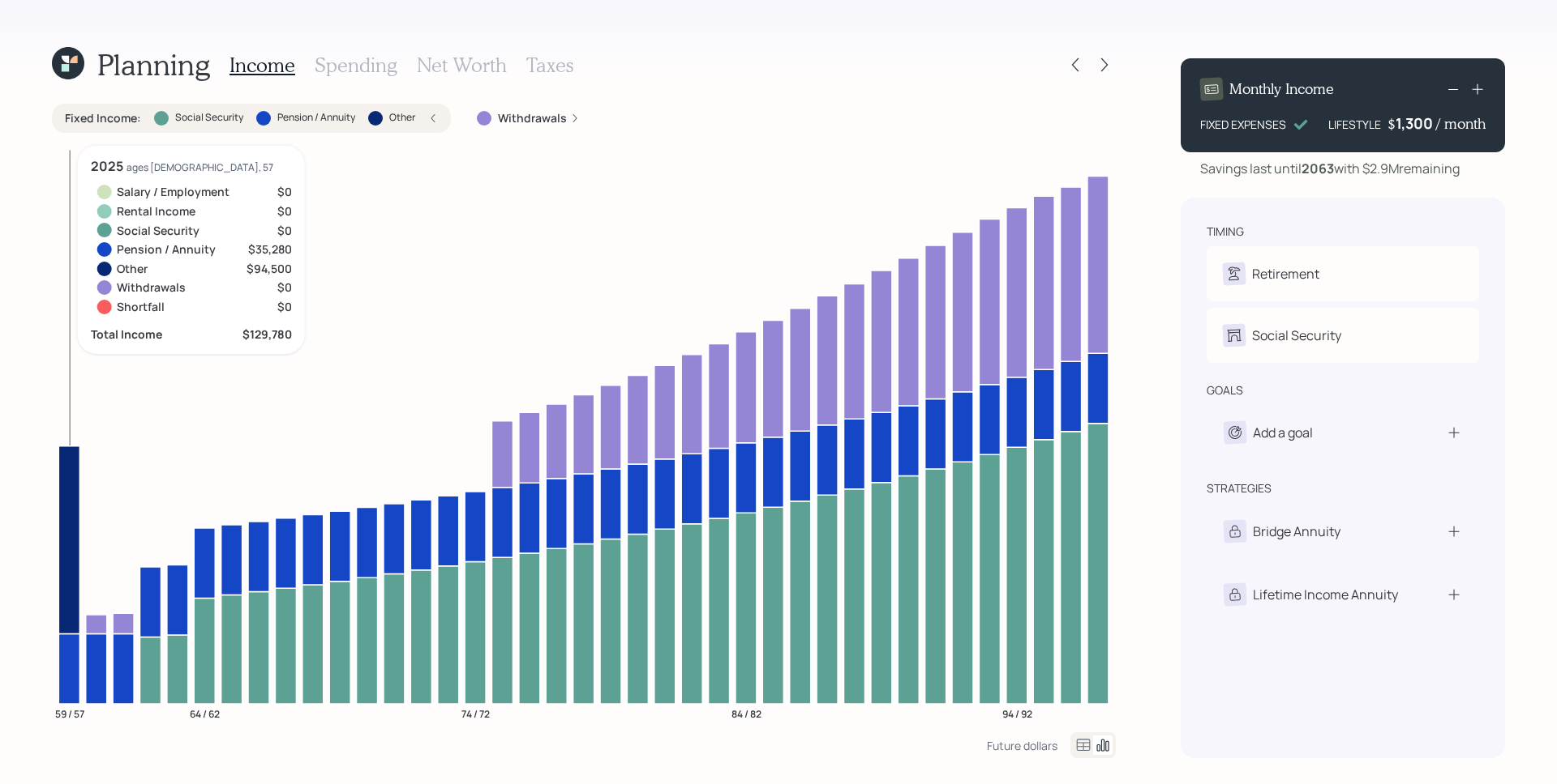
click at [67, 662] on icon at bounding box center [68, 669] width 21 height 71
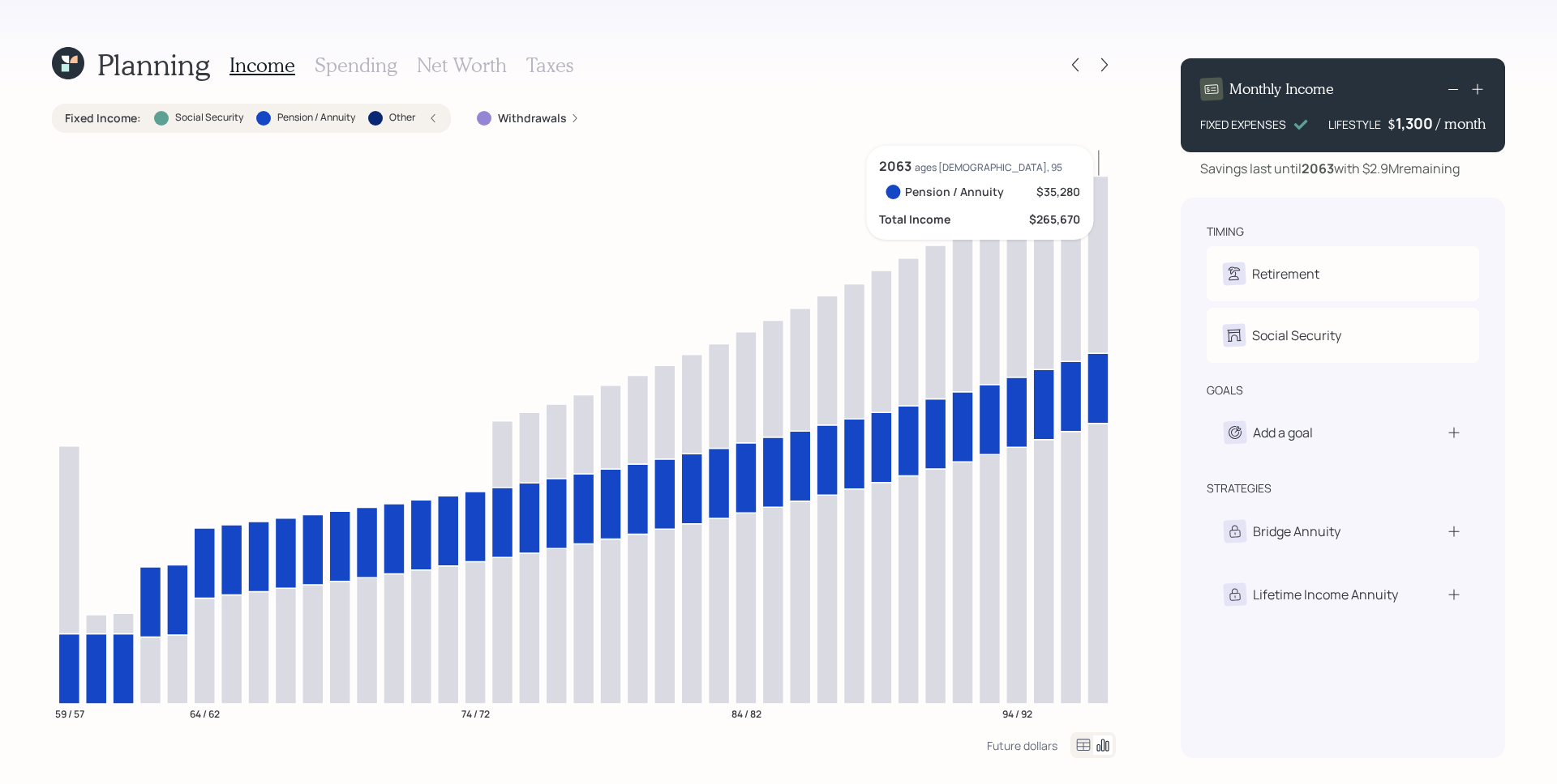
click at [1097, 406] on icon at bounding box center [1097, 389] width 21 height 71
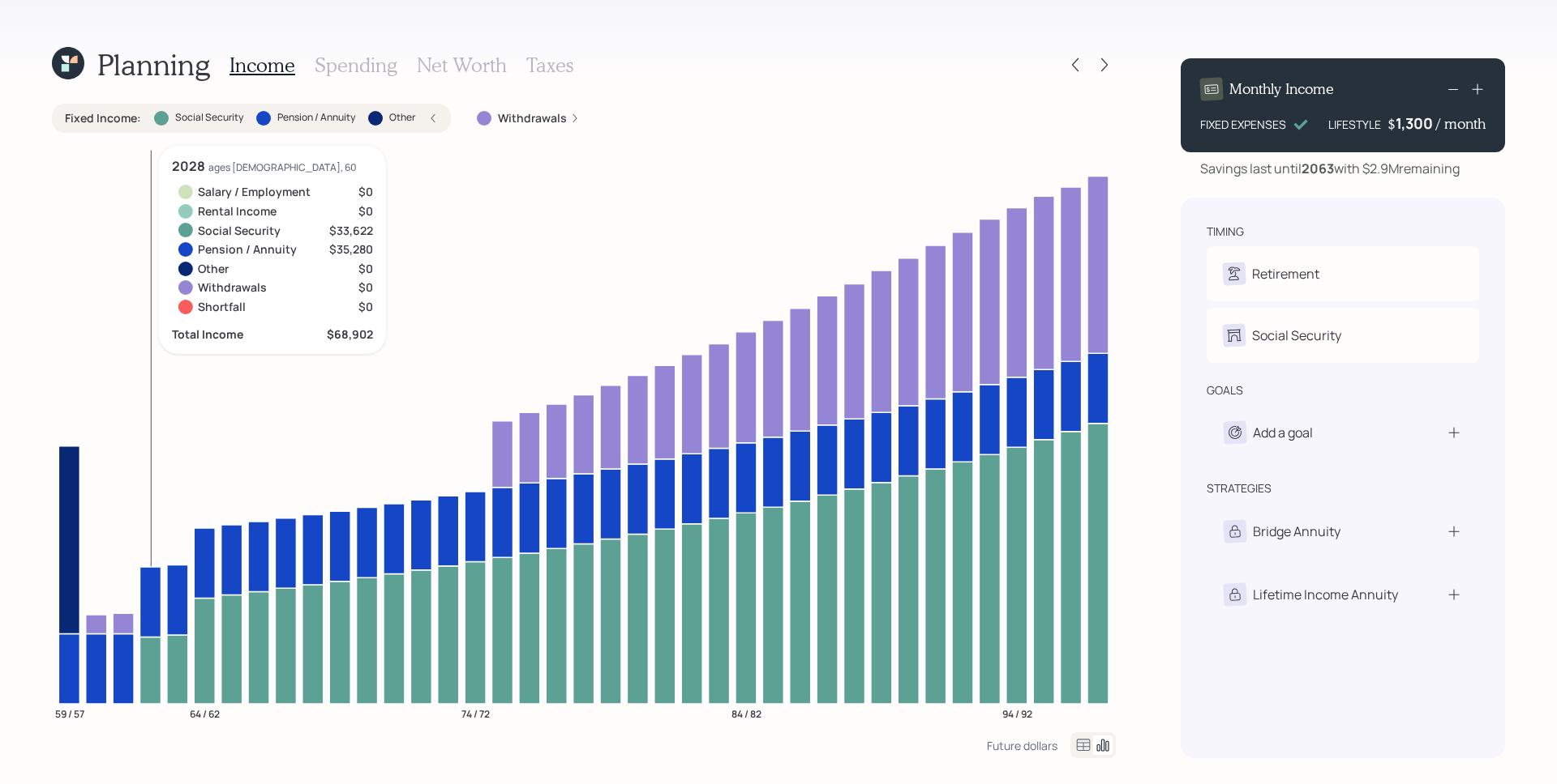
click at [152, 668] on icon at bounding box center [150, 670] width 21 height 66
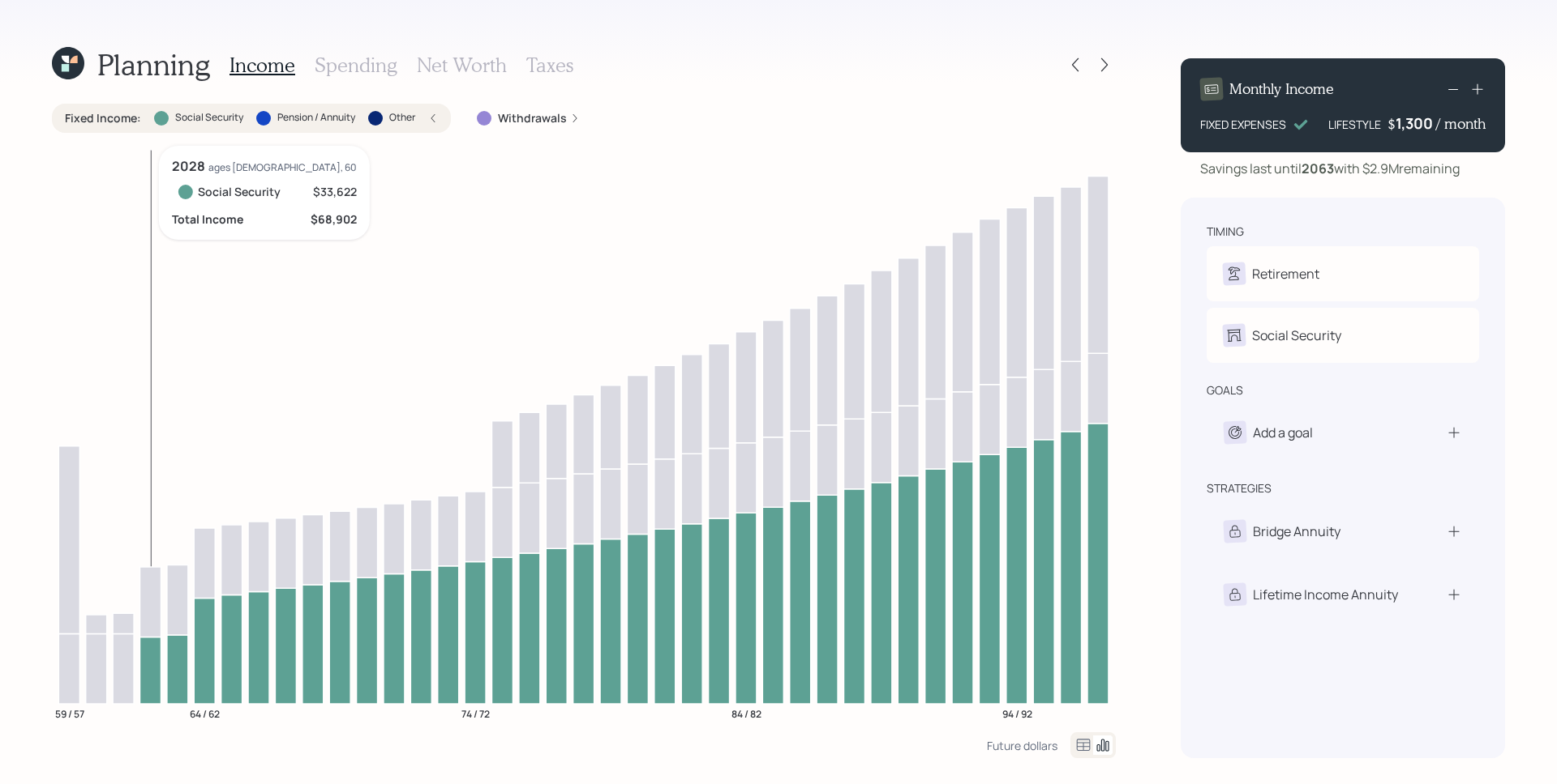
click at [152, 668] on icon at bounding box center [150, 670] width 21 height 66
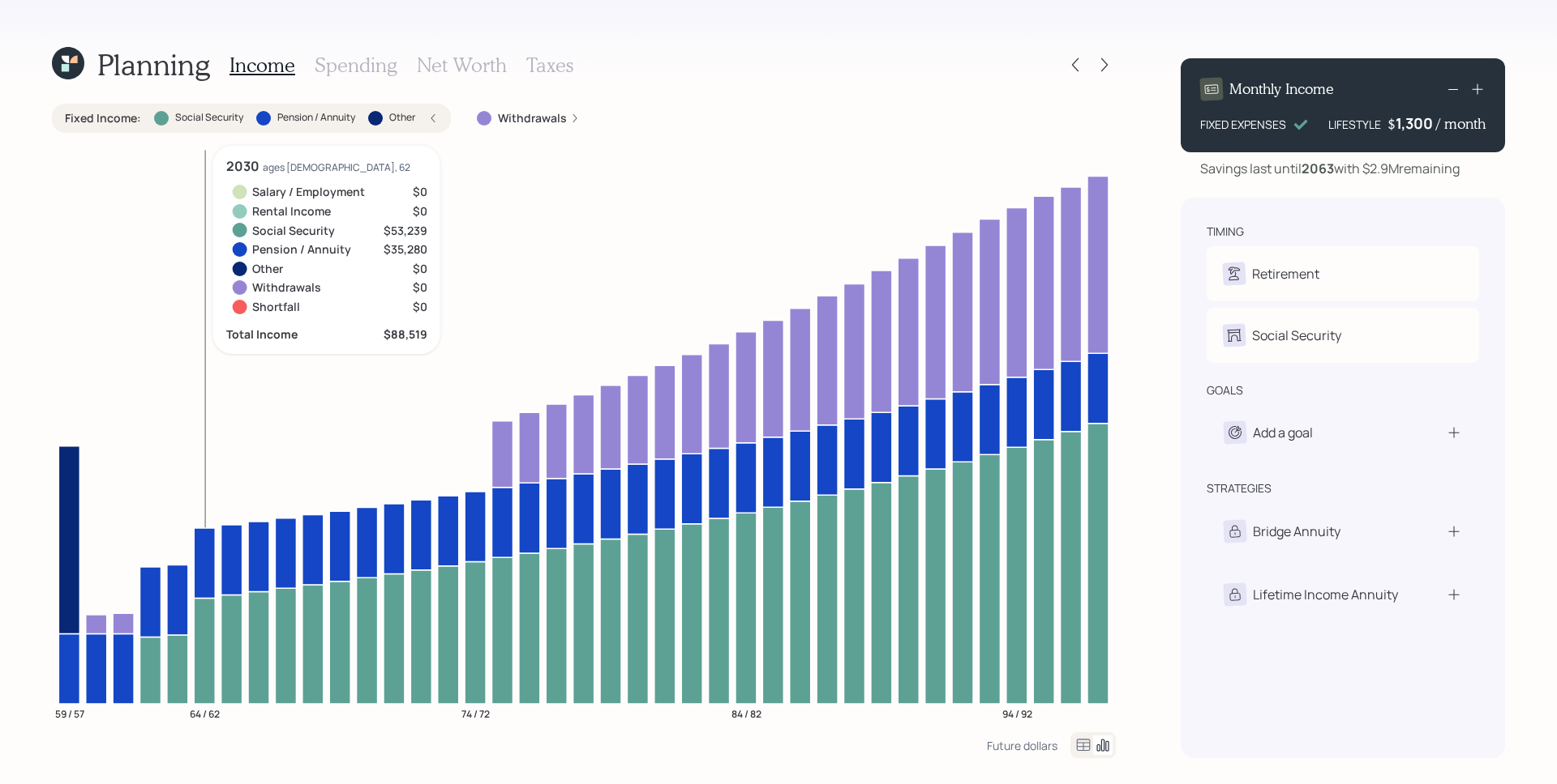
click at [206, 644] on icon at bounding box center [204, 651] width 21 height 107
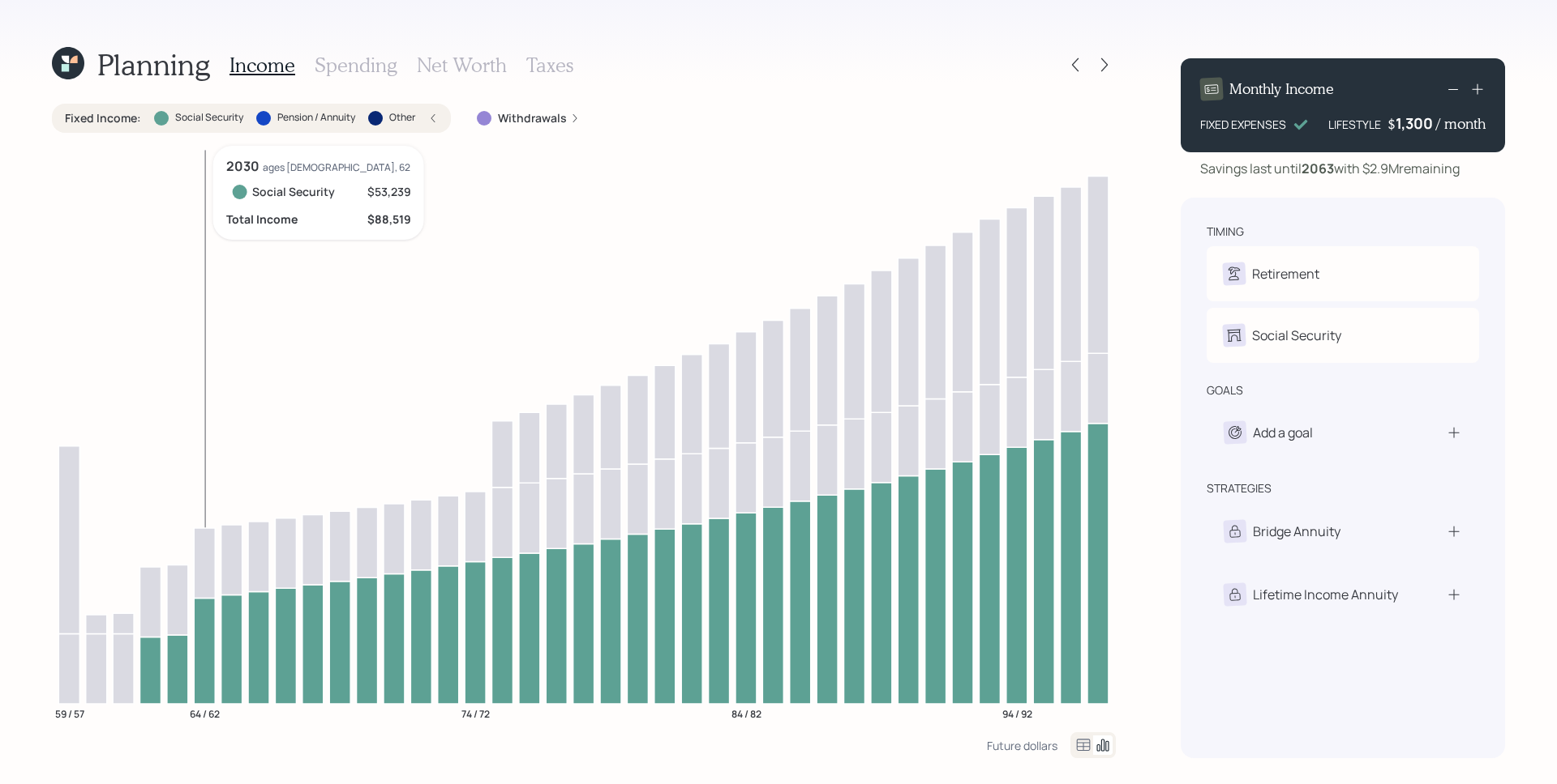
click at [209, 626] on icon at bounding box center [204, 651] width 21 height 107
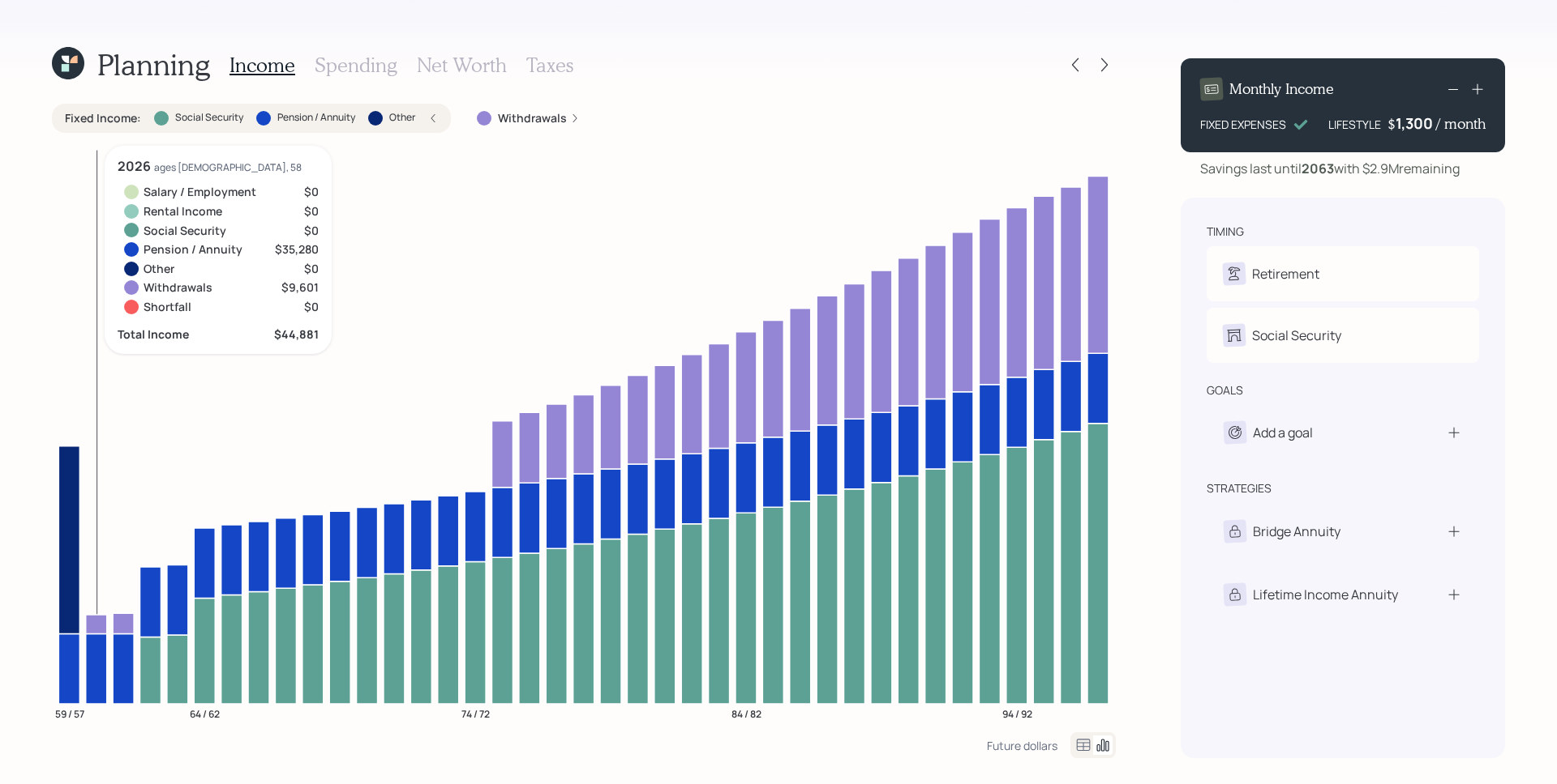
click at [86, 620] on icon at bounding box center [96, 625] width 21 height 20
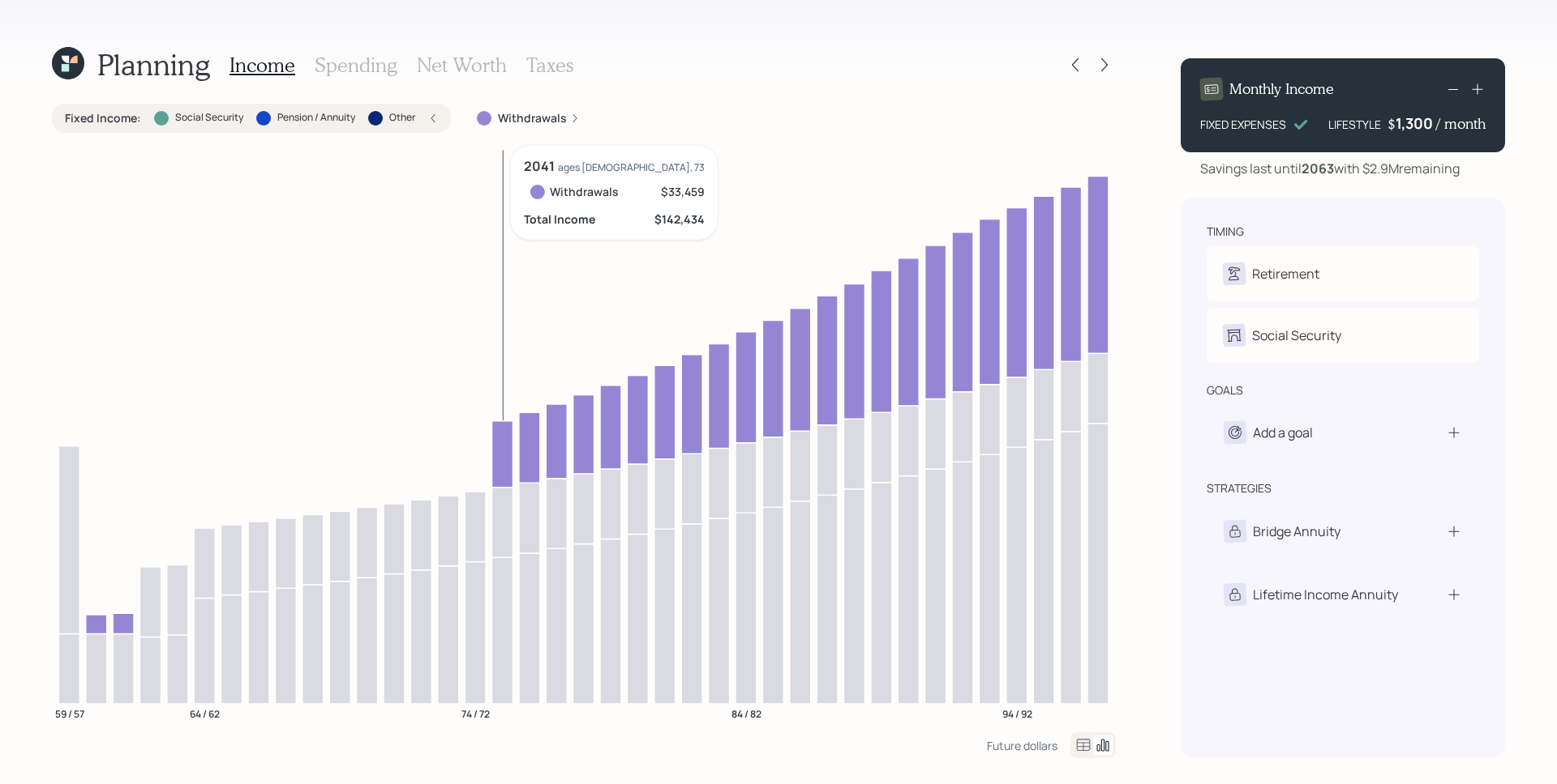
click at [496, 437] on icon at bounding box center [501, 454] width 21 height 66
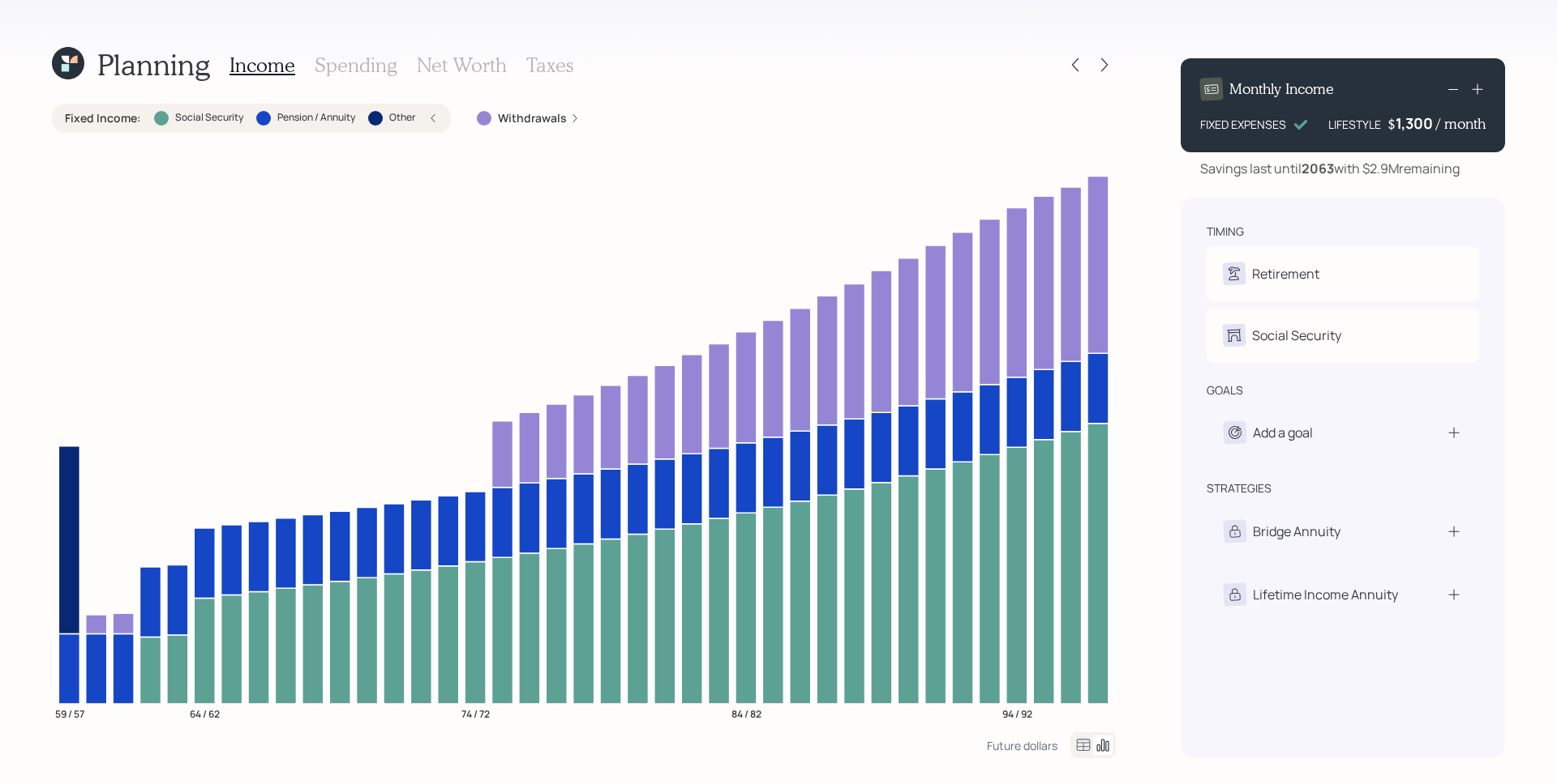
click at [572, 125] on div "Withdrawals" at bounding box center [528, 118] width 103 height 16
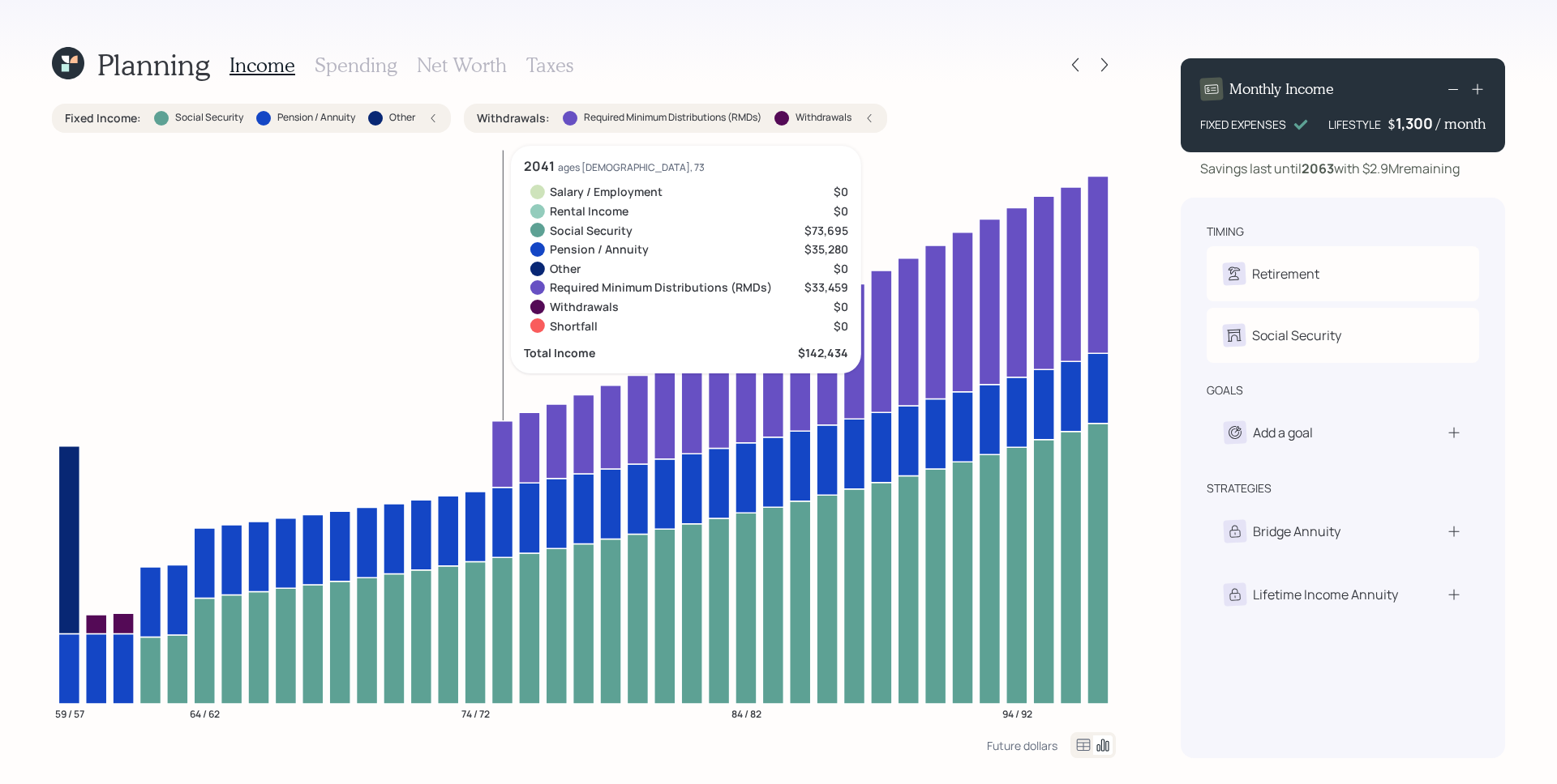
click at [495, 453] on icon at bounding box center [501, 454] width 21 height 66
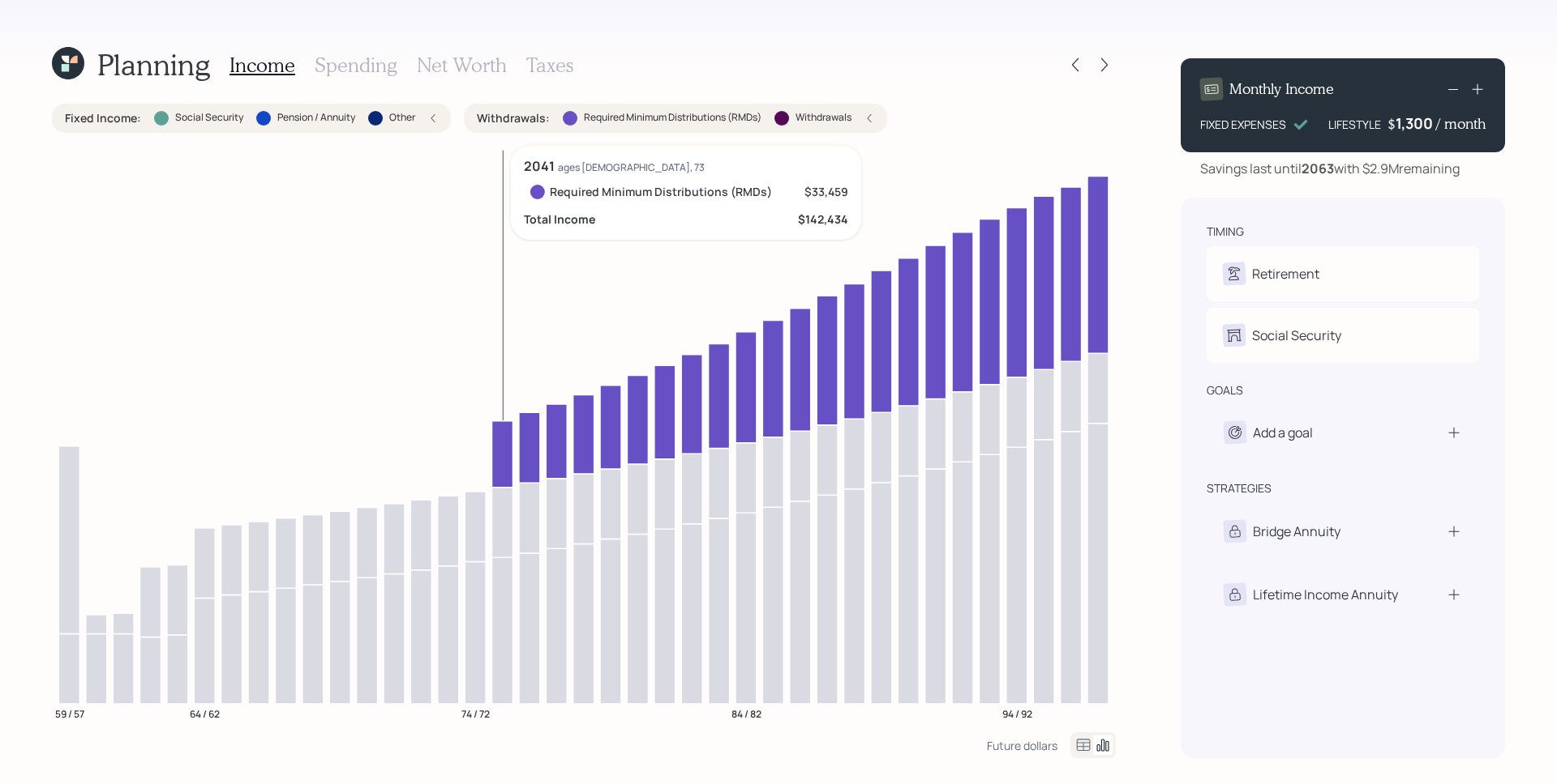
click at [495, 453] on icon at bounding box center [501, 454] width 21 height 66
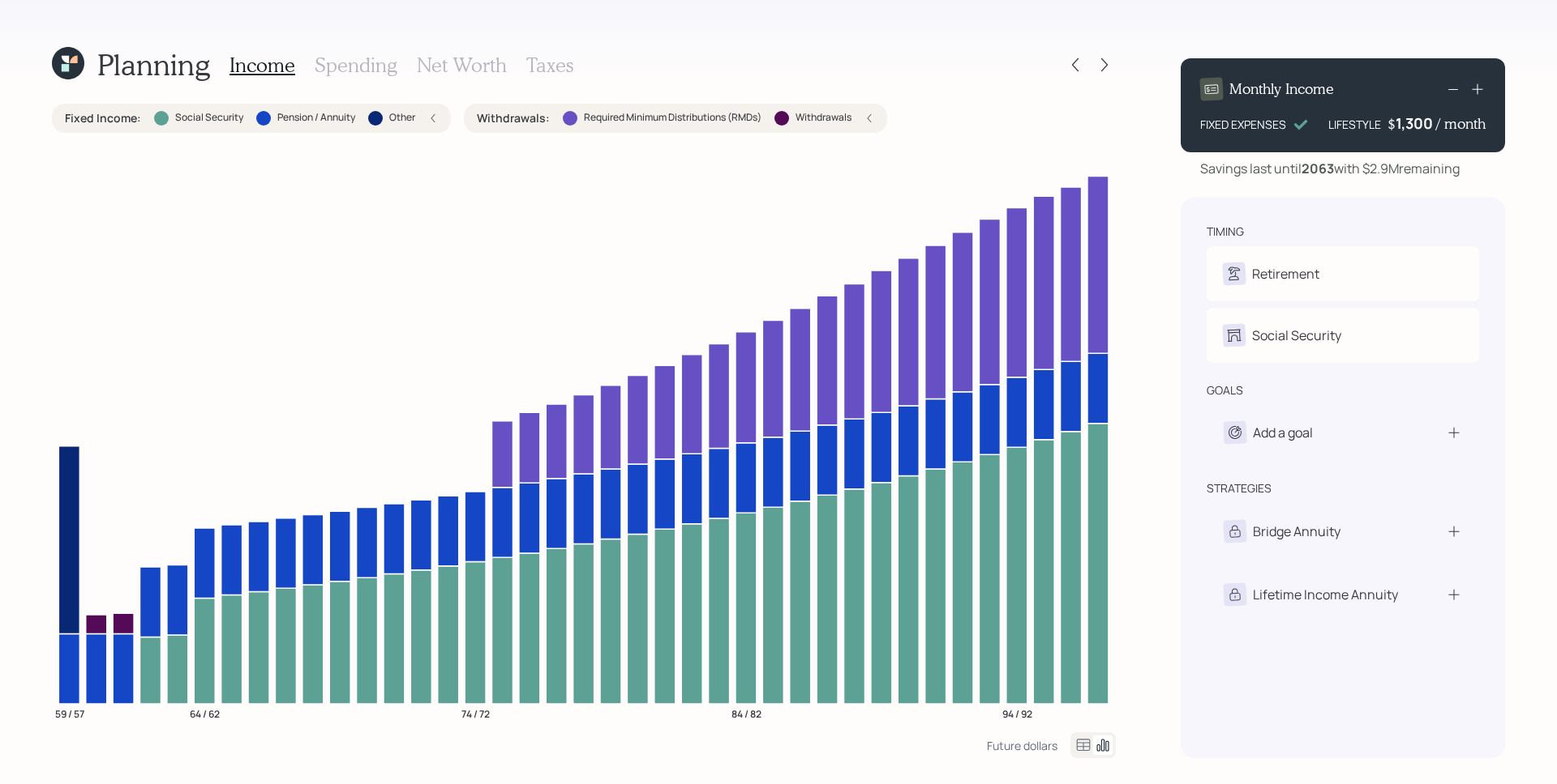
click at [437, 114] on div "Fixed Income : Social Security Pension / Annuity Other" at bounding box center [252, 118] width 399 height 29
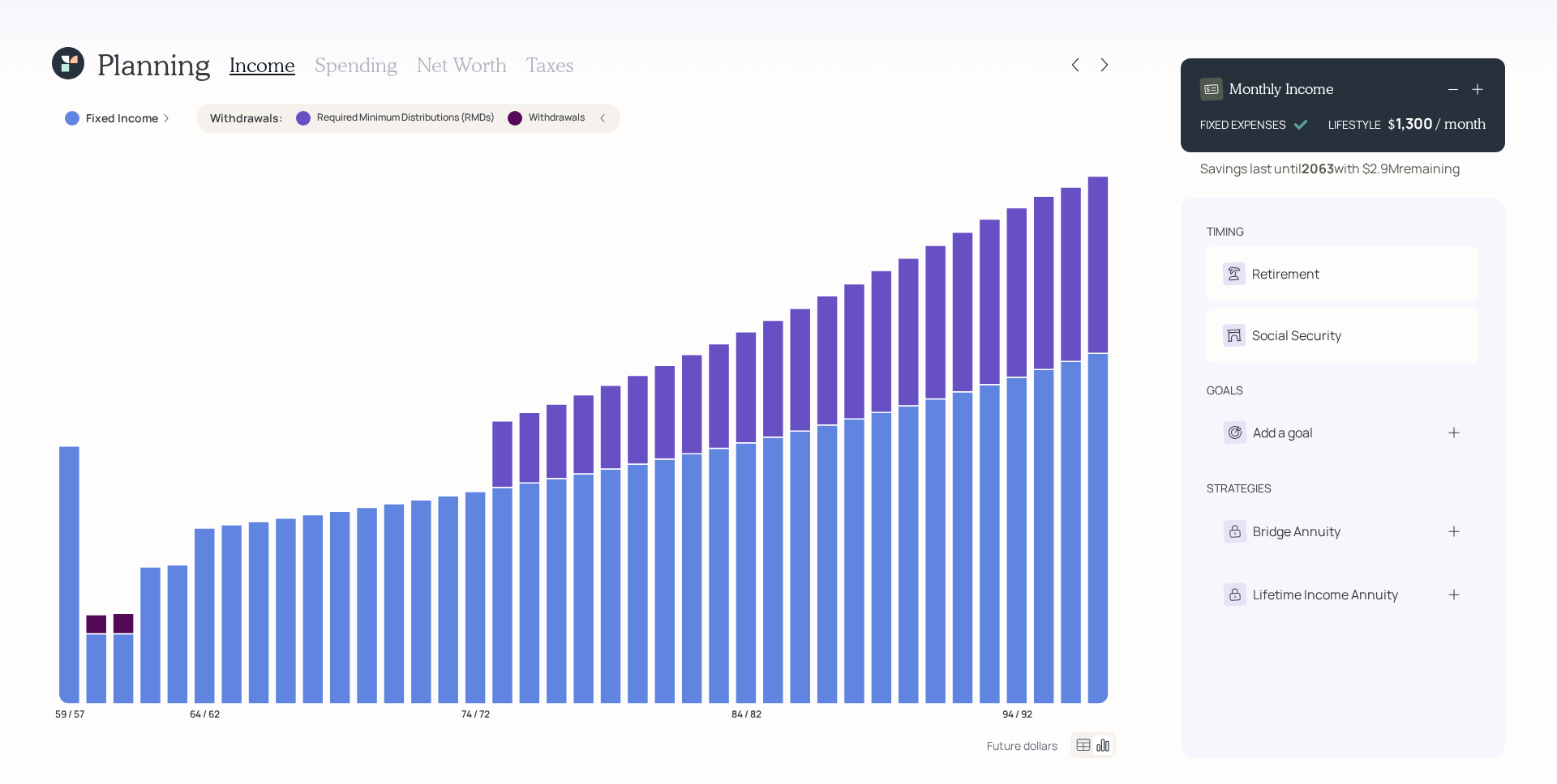
click at [577, 118] on label "Withdrawals" at bounding box center [557, 118] width 56 height 14
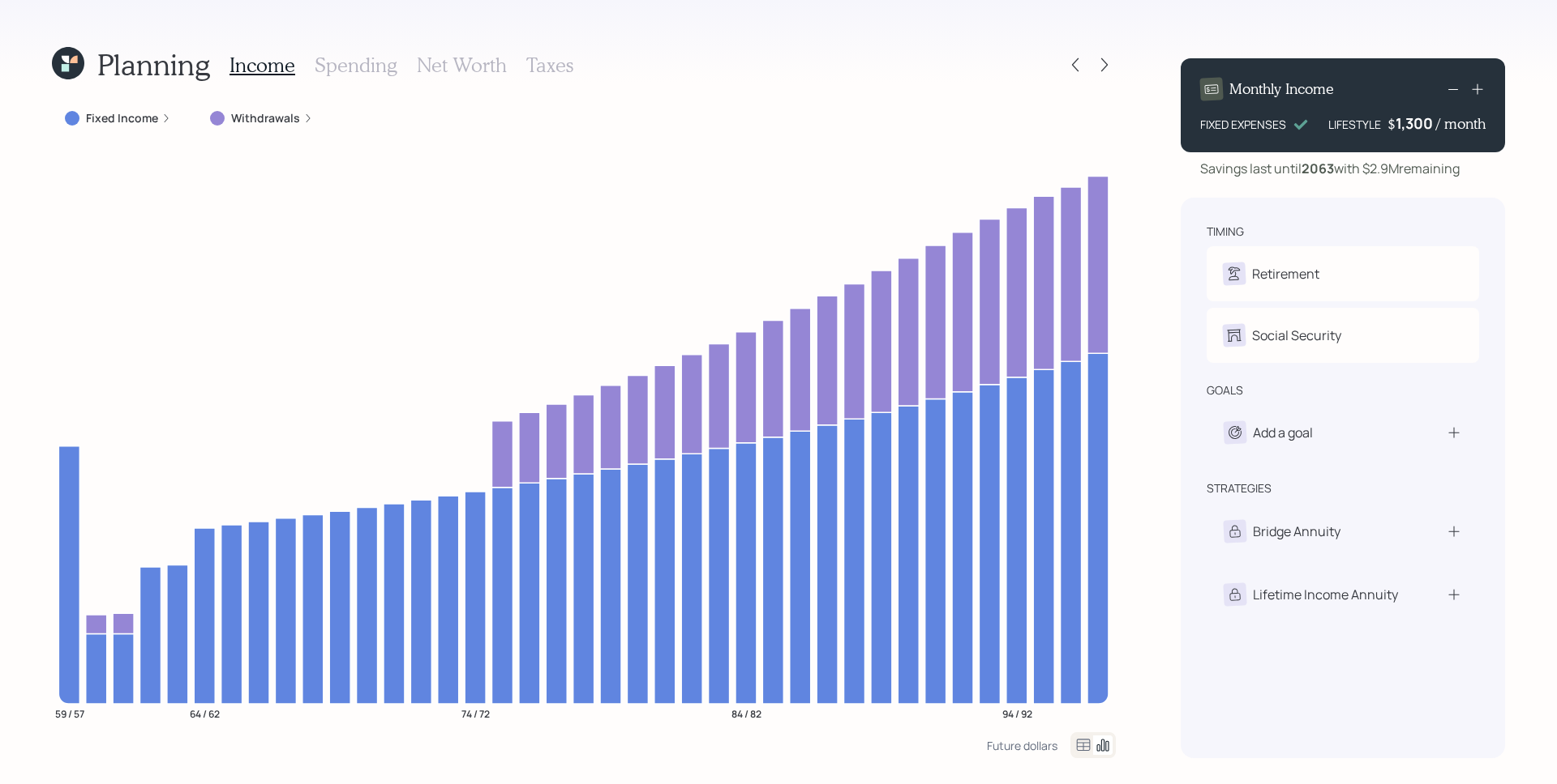
click at [143, 119] on label "Fixed Income" at bounding box center [122, 118] width 72 height 16
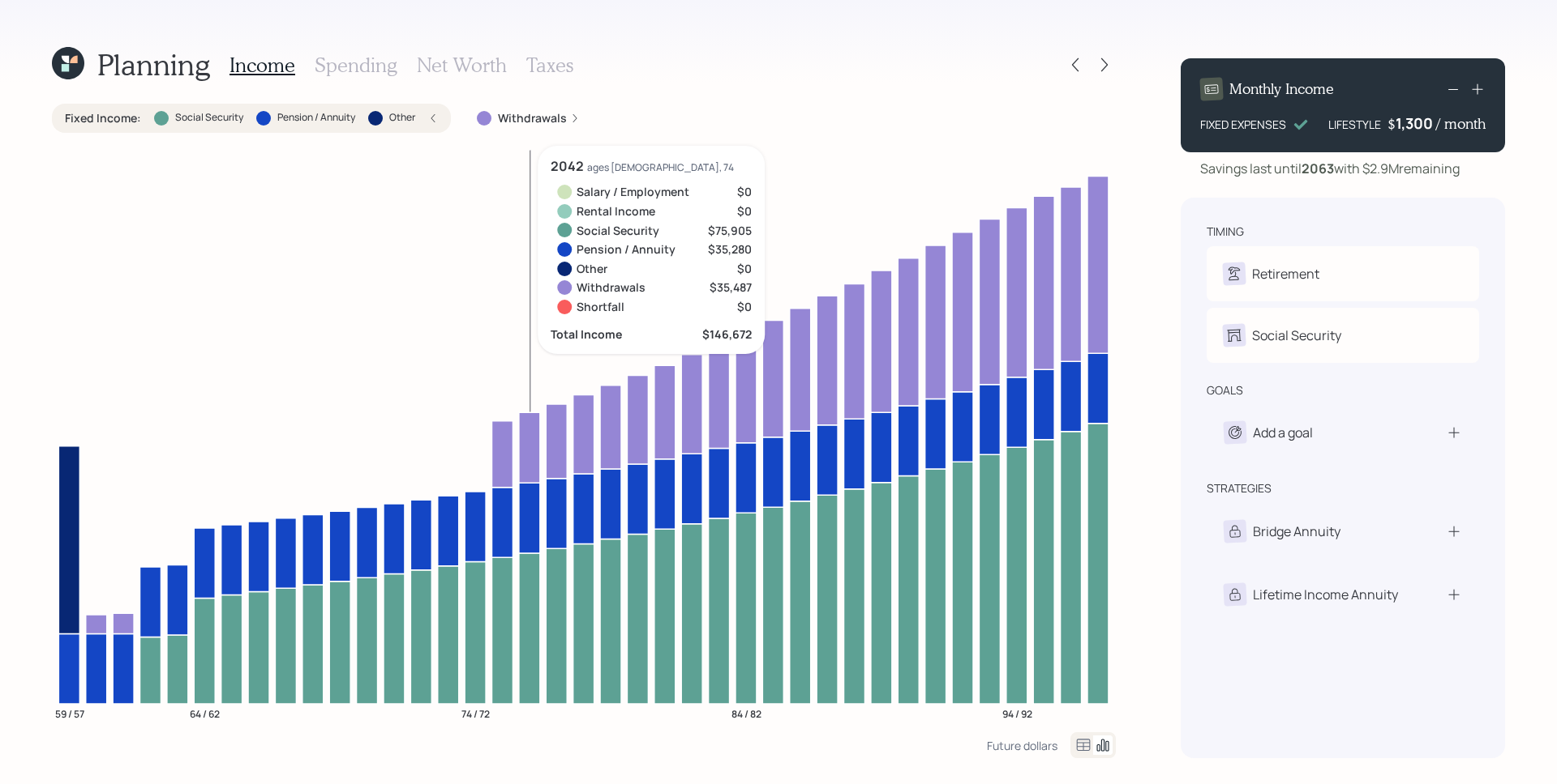
click at [526, 580] on icon at bounding box center [530, 627] width 21 height 151
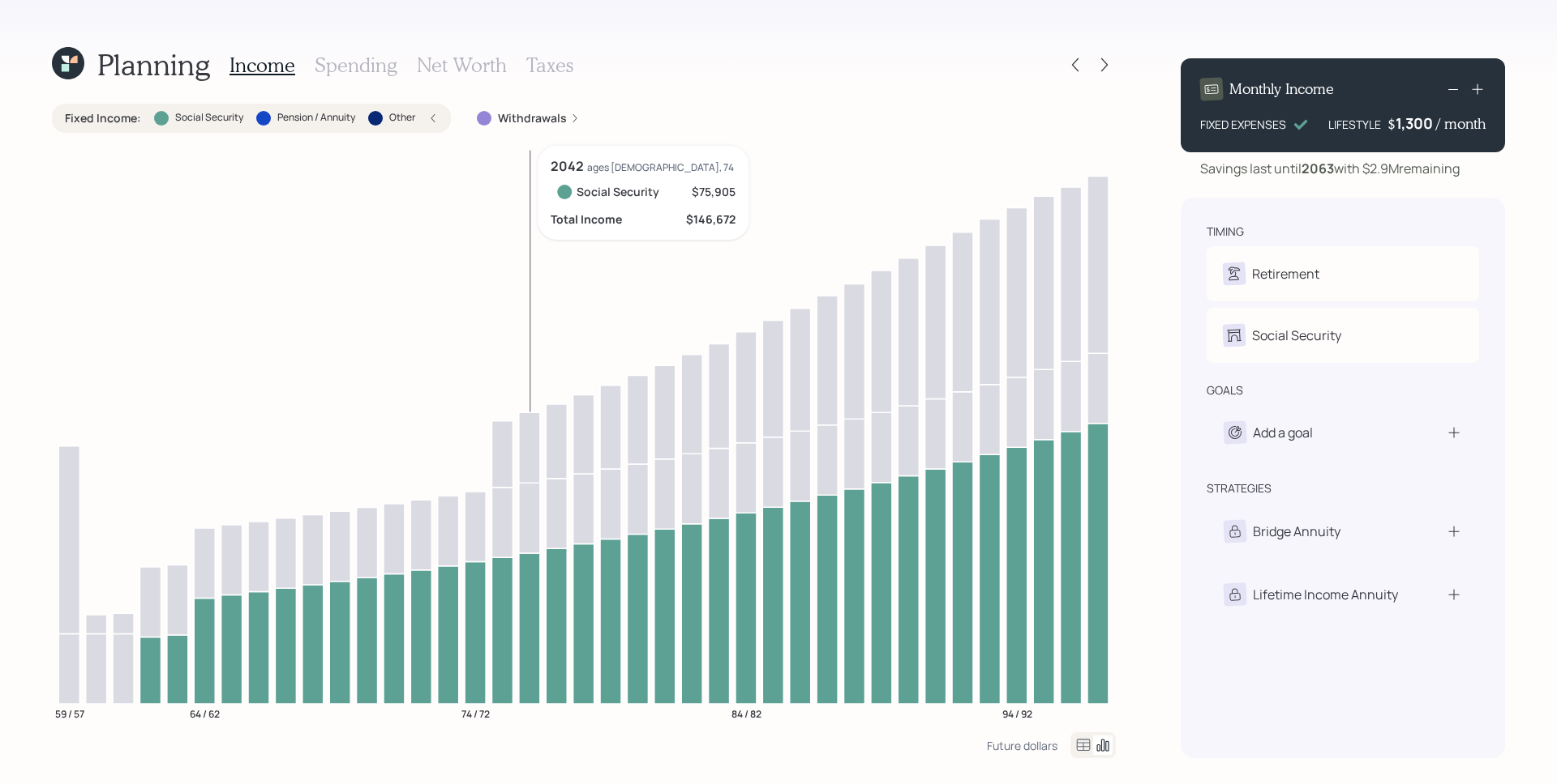
click at [526, 580] on icon at bounding box center [530, 627] width 21 height 151
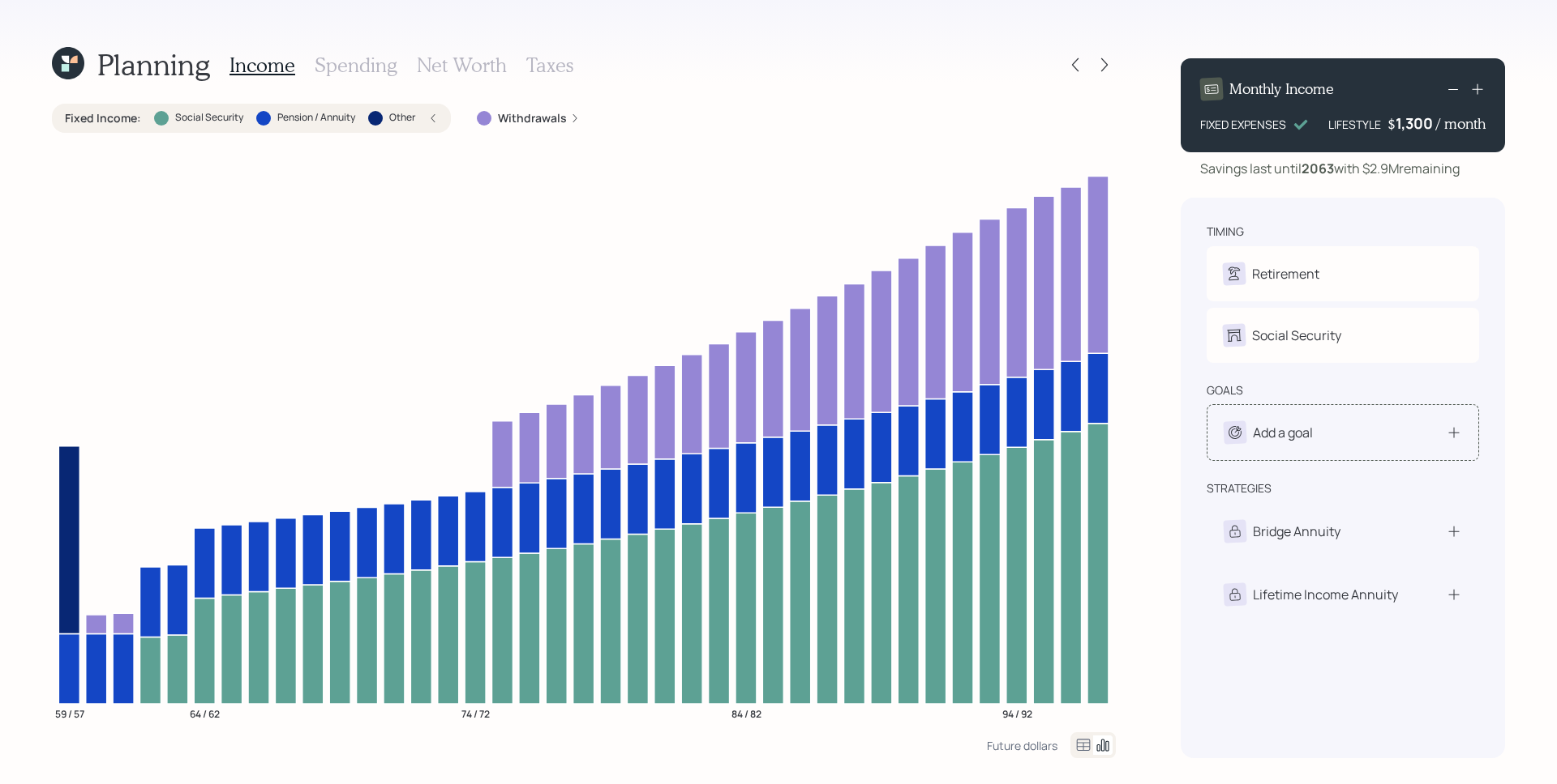
click at [1375, 436] on div "Add a goal" at bounding box center [1343, 432] width 239 height 23
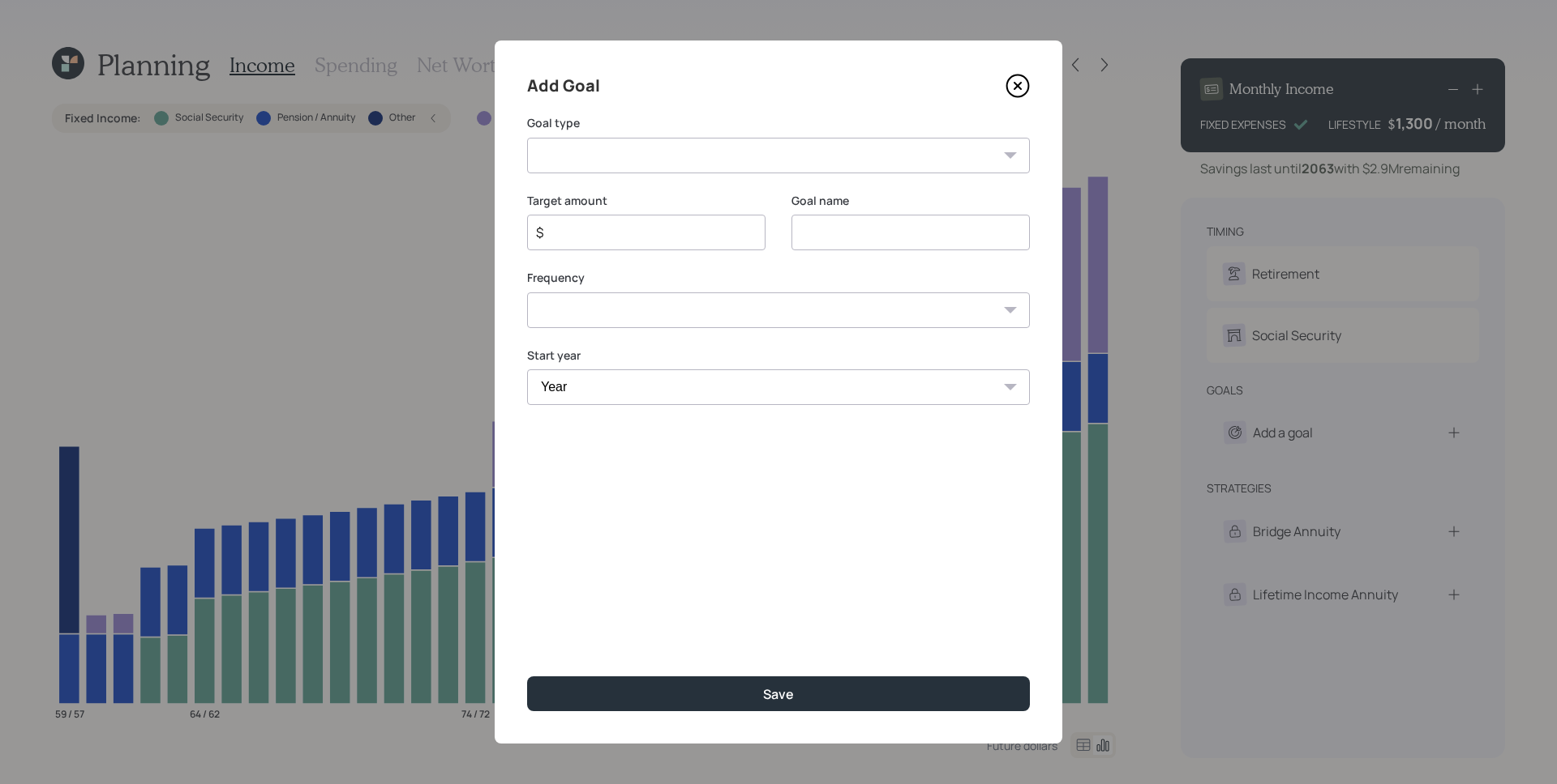
click at [685, 165] on select "Create an emergency fund Donate to charity Purchase a home Make a purchase Supp…" at bounding box center [778, 156] width 503 height 36
select select "vacation"
click at [527, 138] on select "Create an emergency fund Donate to charity Purchase a home Make a purchase Supp…" at bounding box center [778, 156] width 503 height 36
type input "Plan for travel"
click at [651, 239] on input "$" at bounding box center [640, 232] width 211 height 20
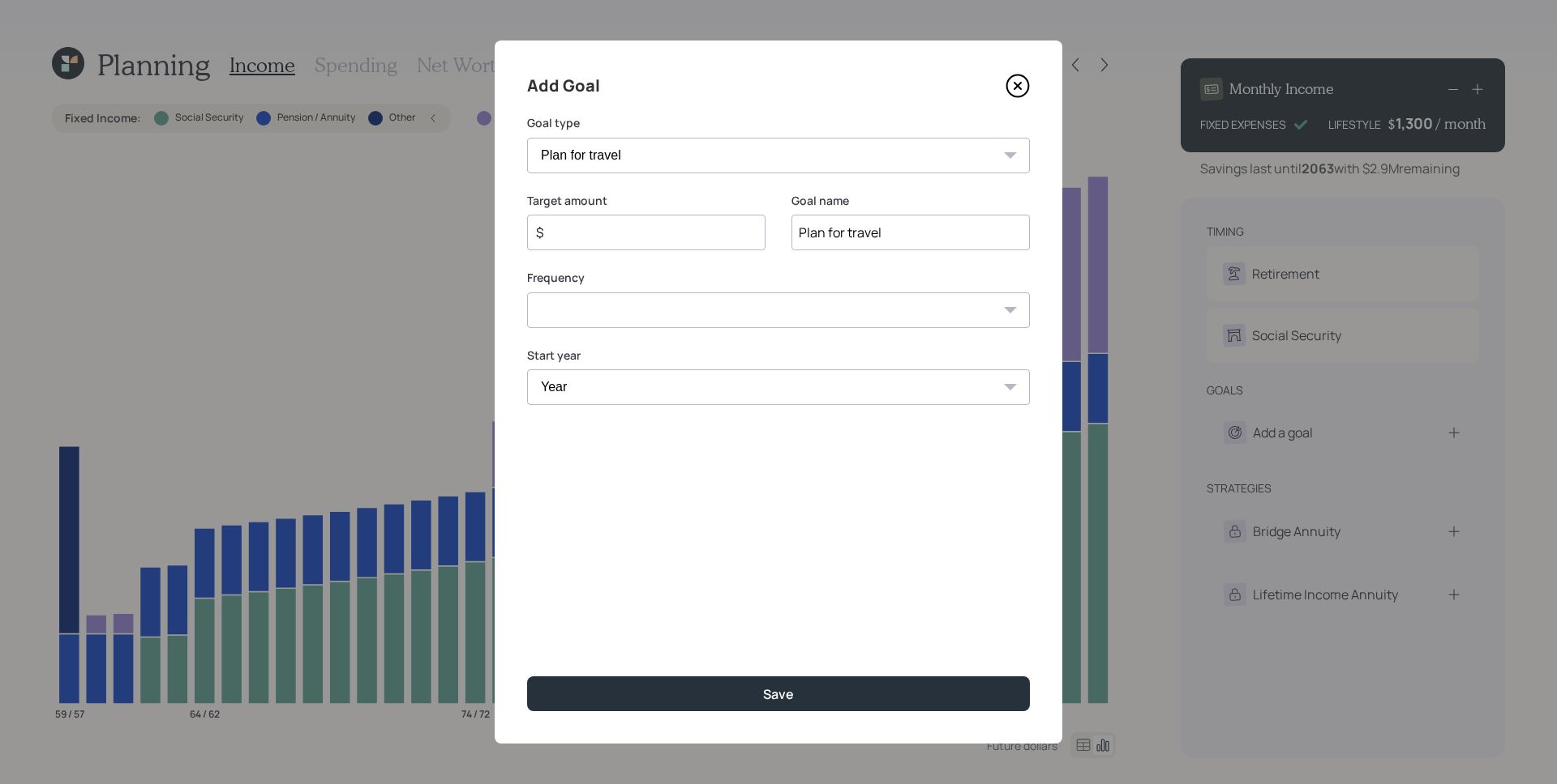
click at [651, 239] on input "$" at bounding box center [640, 232] width 211 height 20
click at [1021, 90] on icon at bounding box center [1017, 86] width 25 height 25
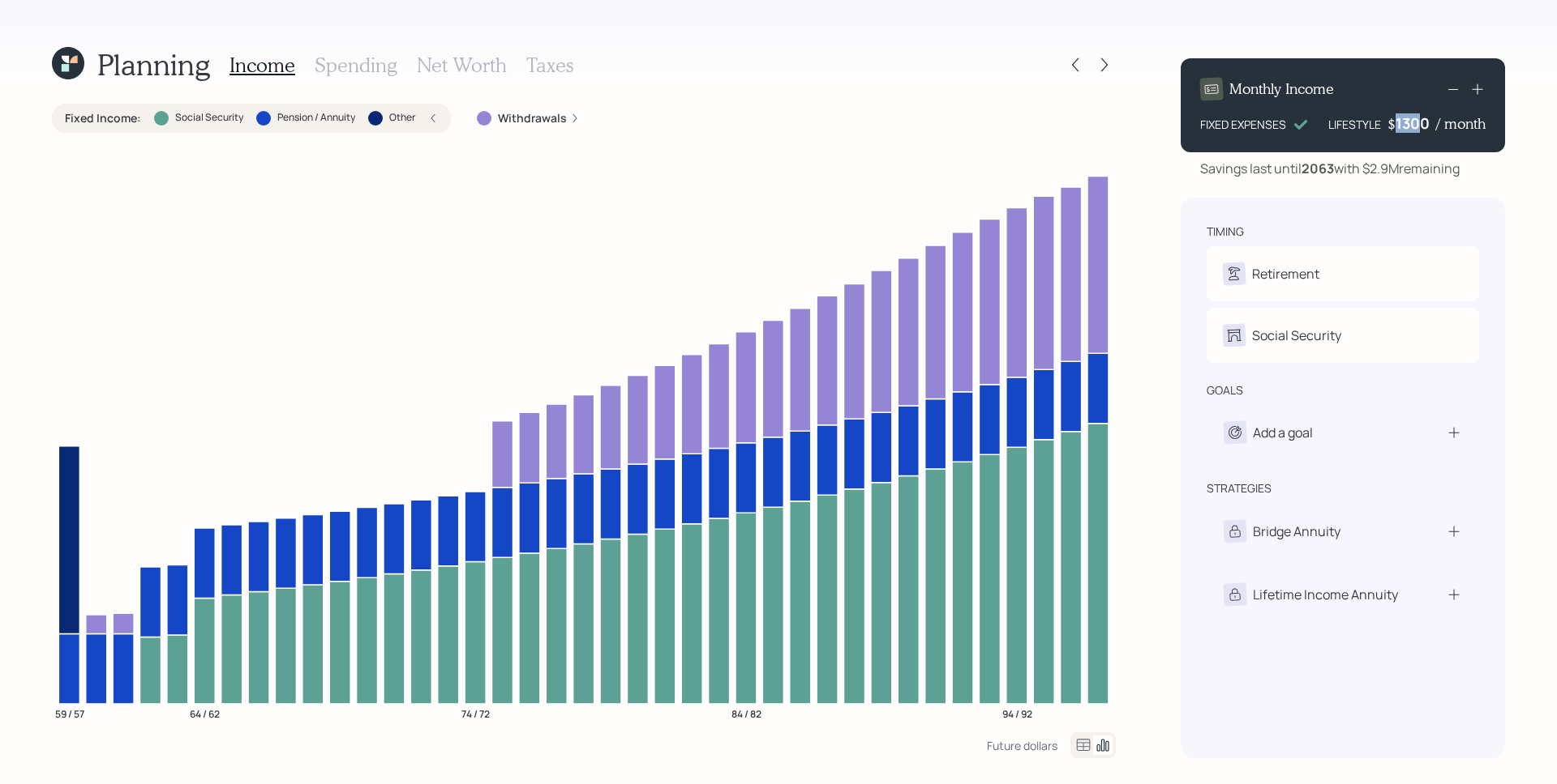
drag, startPoint x: 1395, startPoint y: 118, endPoint x: 1423, endPoint y: 123, distance: 28.4
click at [1423, 123] on div "1300" at bounding box center [1415, 123] width 41 height 20
drag, startPoint x: 1362, startPoint y: 182, endPoint x: 1409, endPoint y: 143, distance: 61.1
click at [1364, 182] on div "Monthly Income FIXED EXPENSES LIFESTYLE $ 1300 / month Savings last until [DATE…" at bounding box center [1342, 401] width 324 height 713
click at [1481, 89] on icon at bounding box center [1477, 89] width 10 height 10
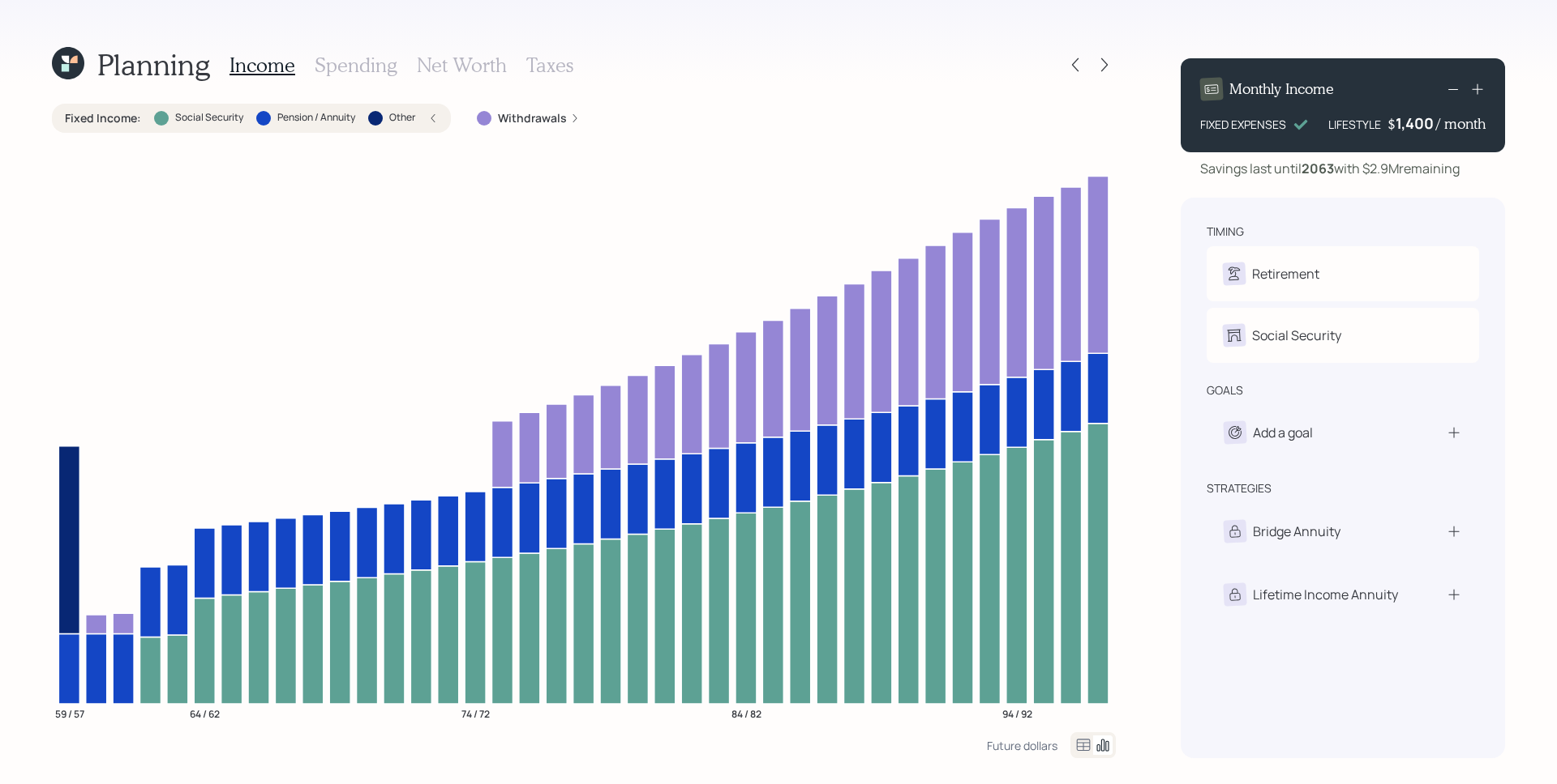
click at [1481, 89] on icon at bounding box center [1477, 89] width 10 height 10
click at [1479, 90] on icon at bounding box center [1477, 89] width 16 height 16
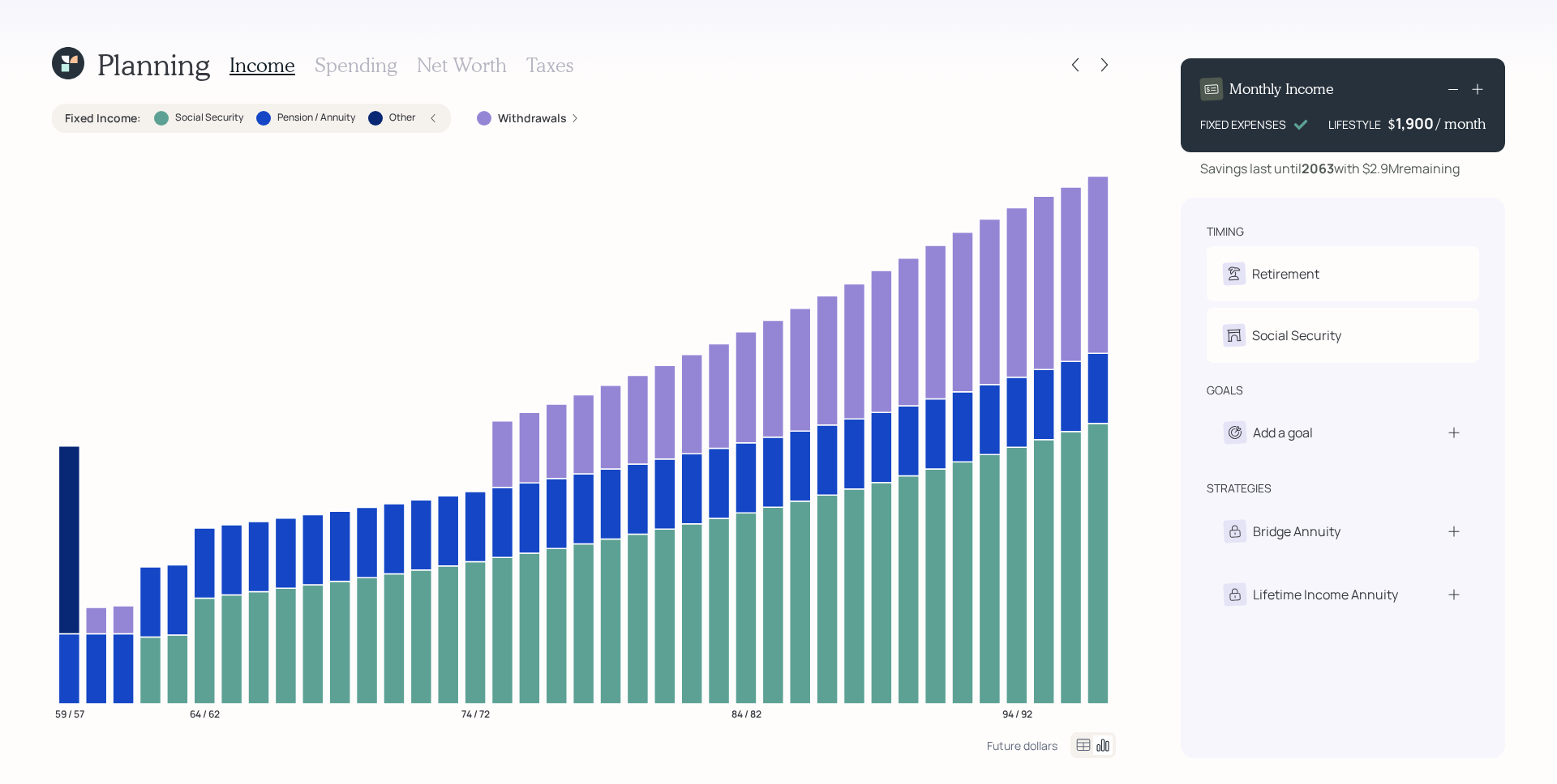
click at [1479, 90] on icon at bounding box center [1477, 89] width 16 height 16
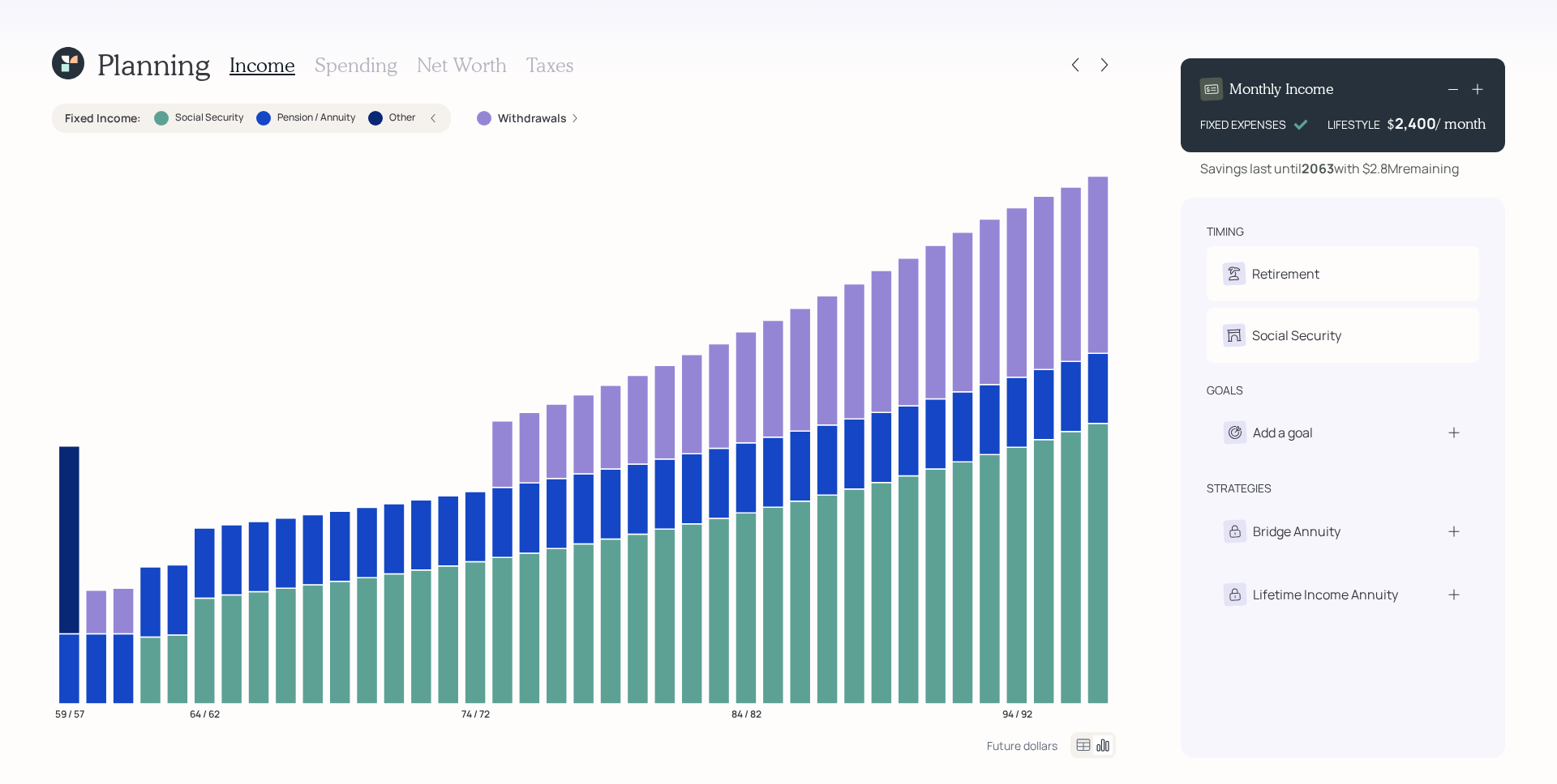
click at [1479, 90] on icon at bounding box center [1477, 89] width 16 height 16
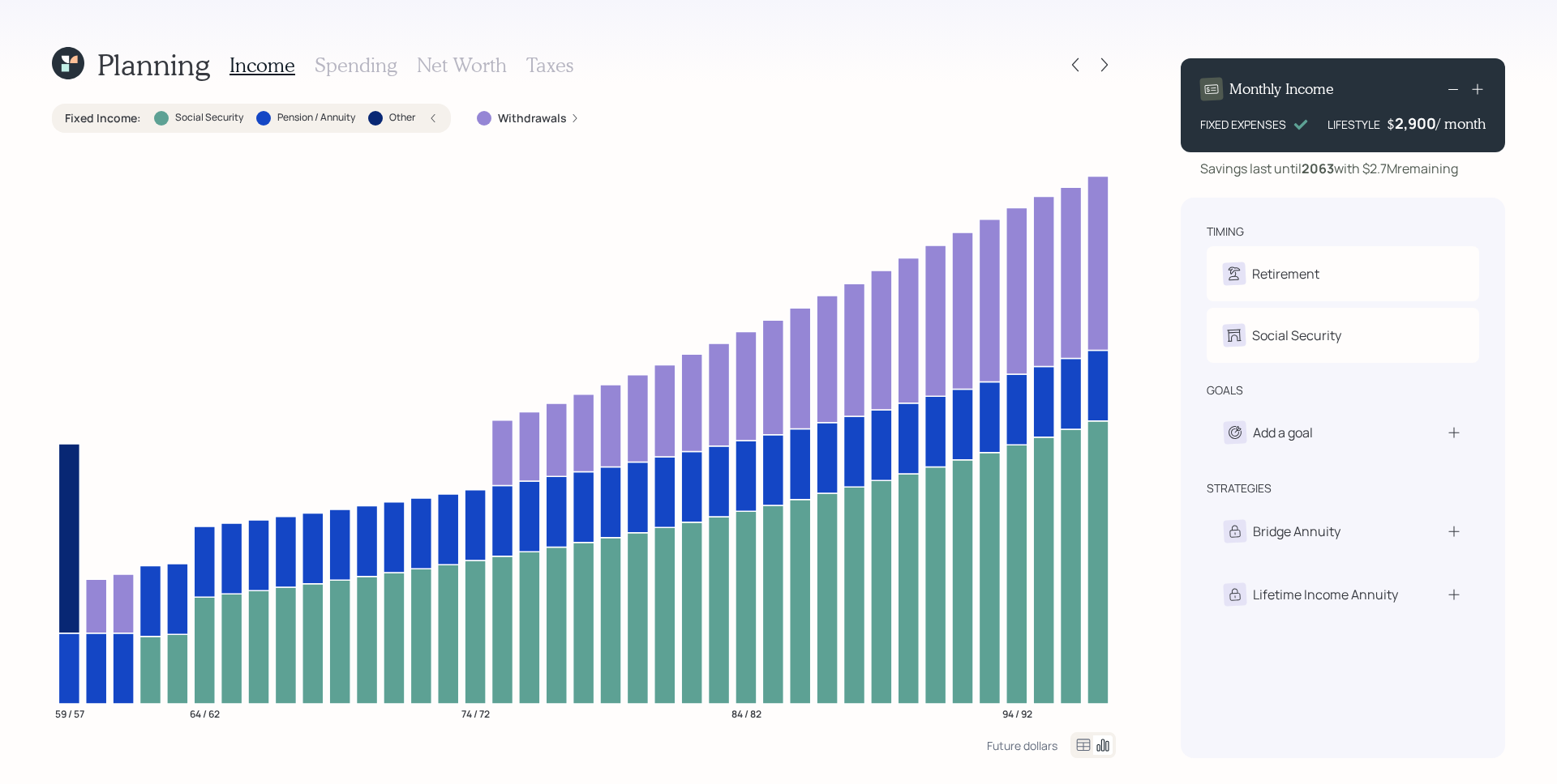
click at [1479, 90] on icon at bounding box center [1477, 89] width 16 height 16
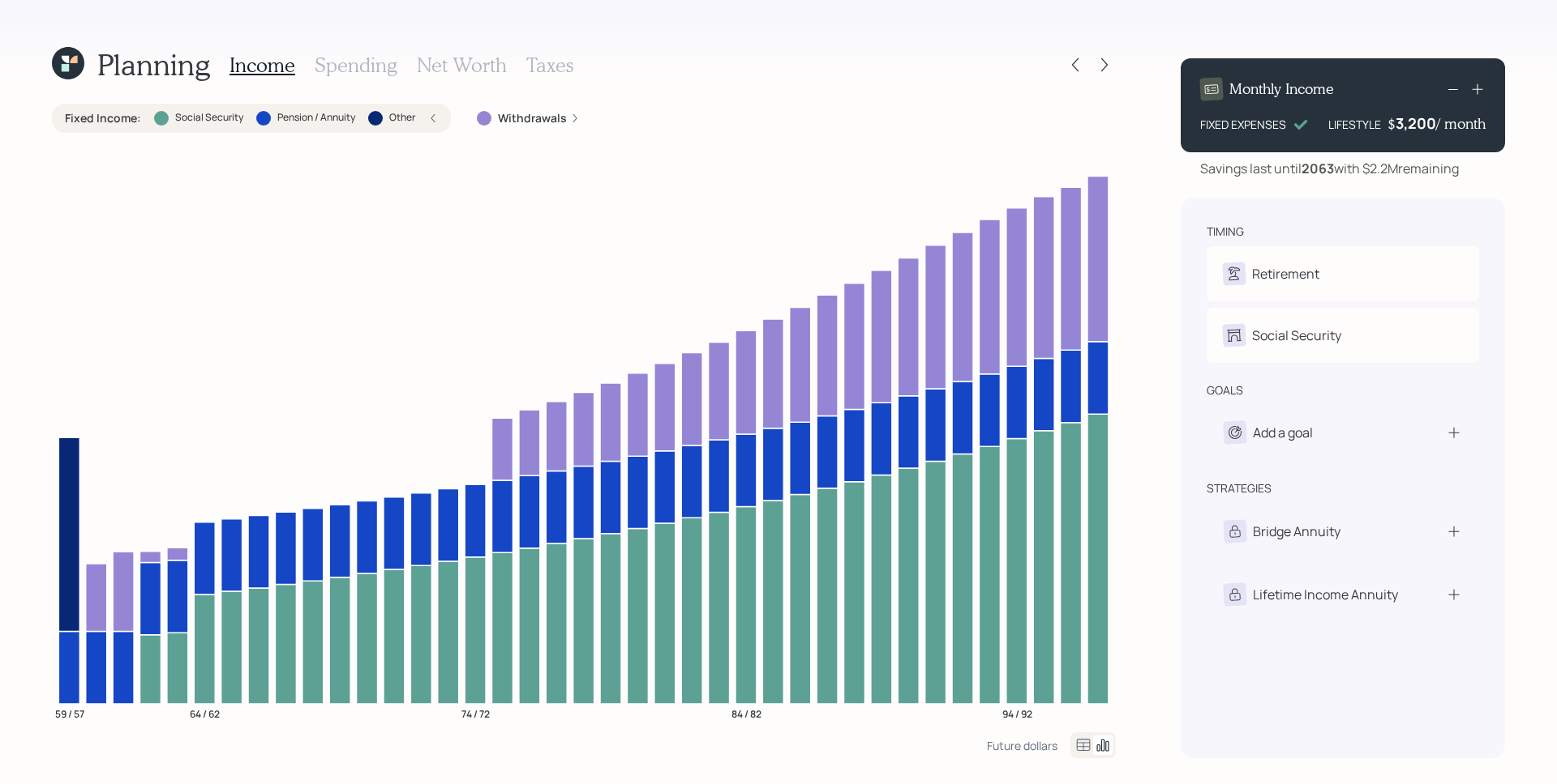
click at [1479, 90] on icon at bounding box center [1477, 89] width 16 height 16
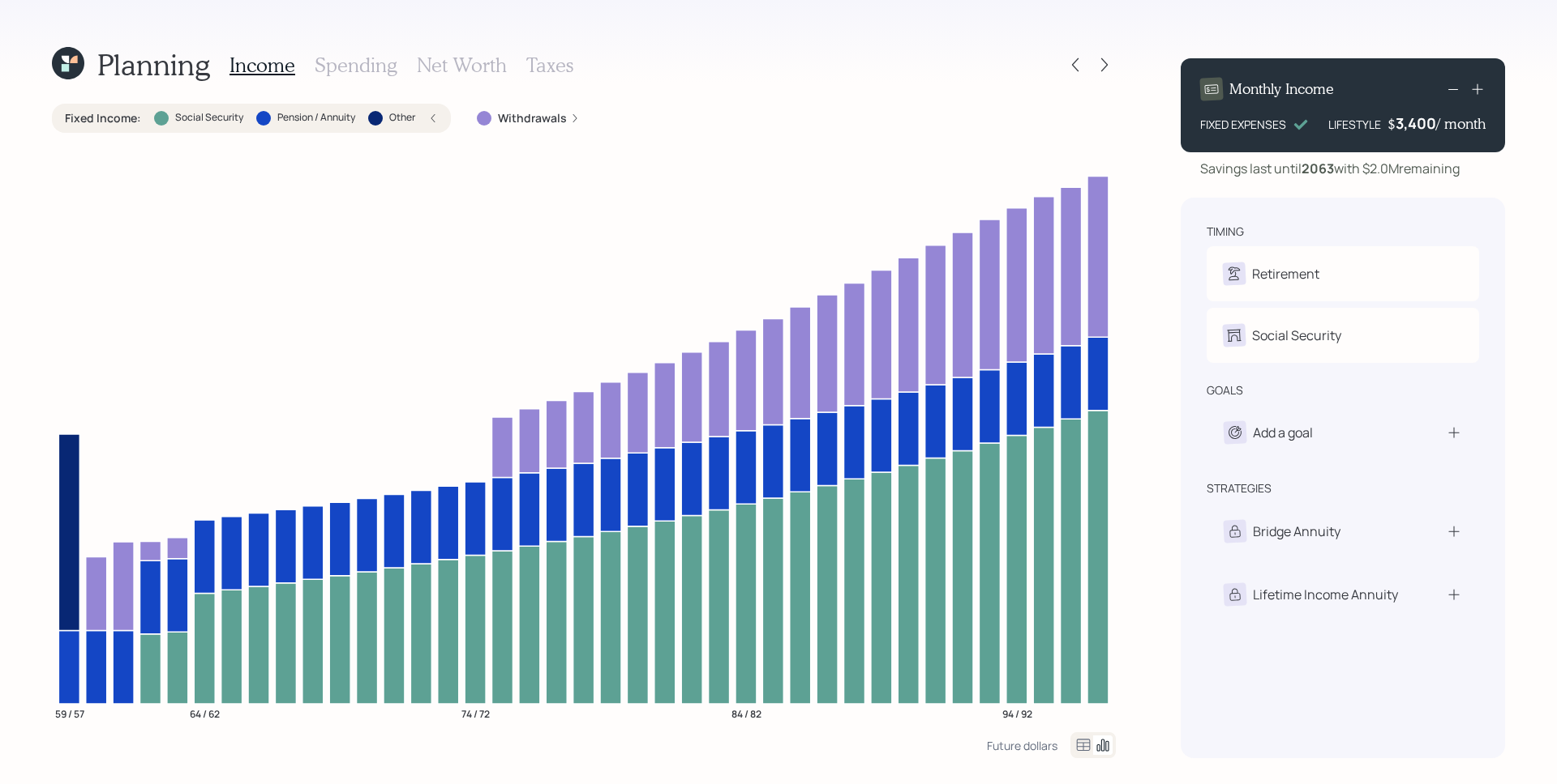
click at [1479, 90] on icon at bounding box center [1477, 89] width 16 height 16
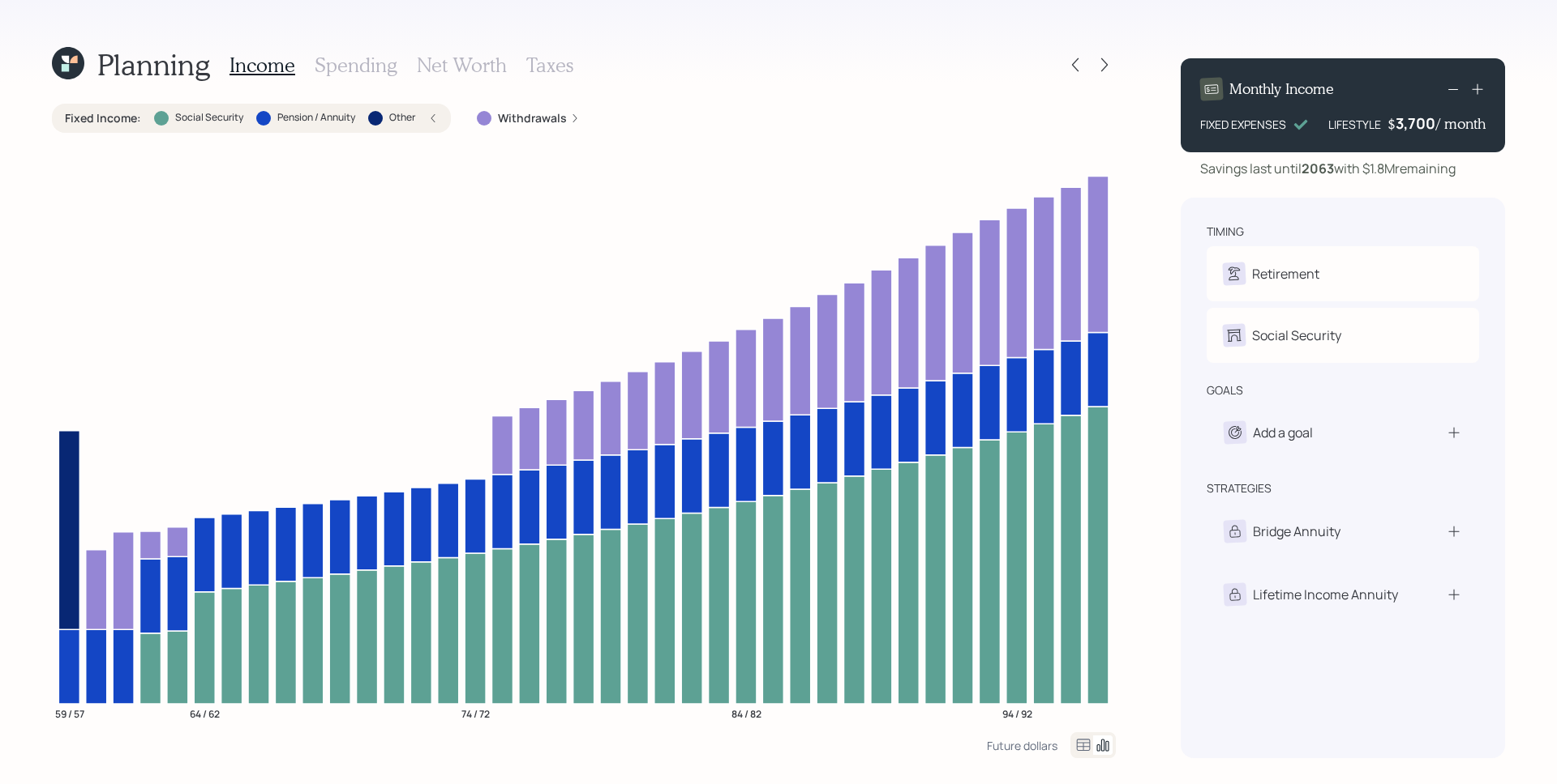
click at [1479, 90] on icon at bounding box center [1477, 89] width 16 height 16
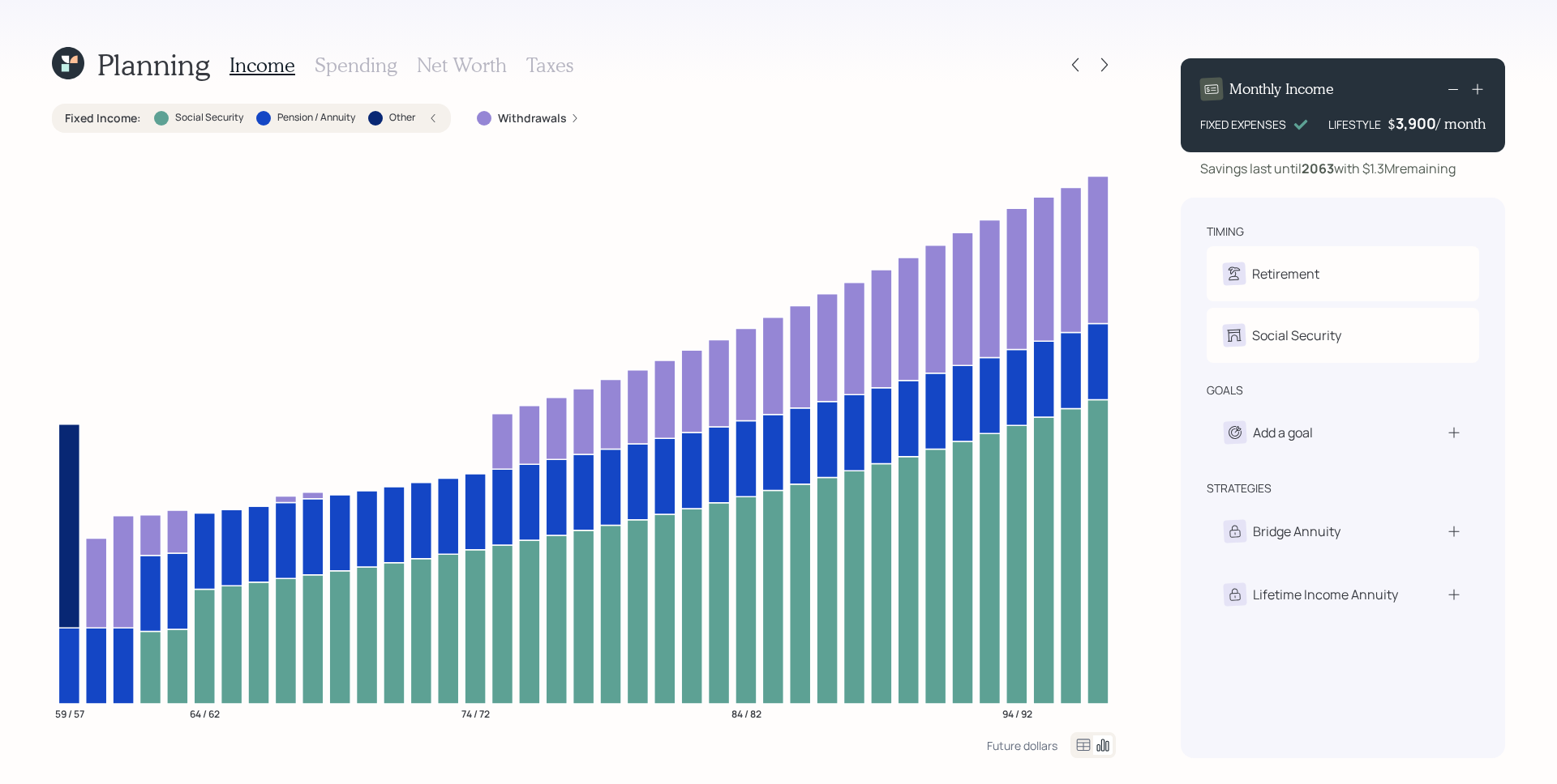
click at [1479, 90] on icon at bounding box center [1477, 89] width 16 height 16
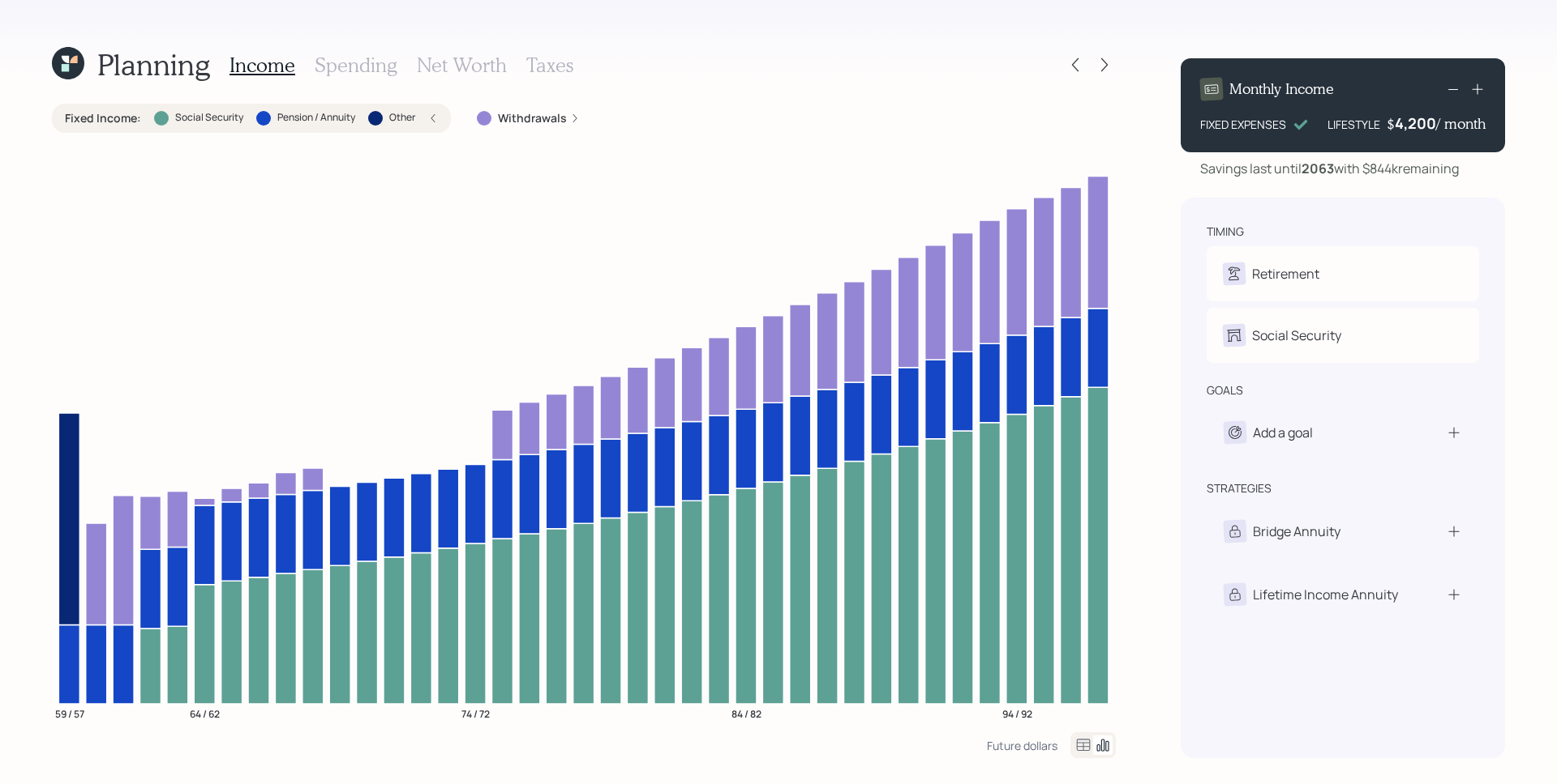
click at [1479, 90] on icon at bounding box center [1477, 89] width 16 height 16
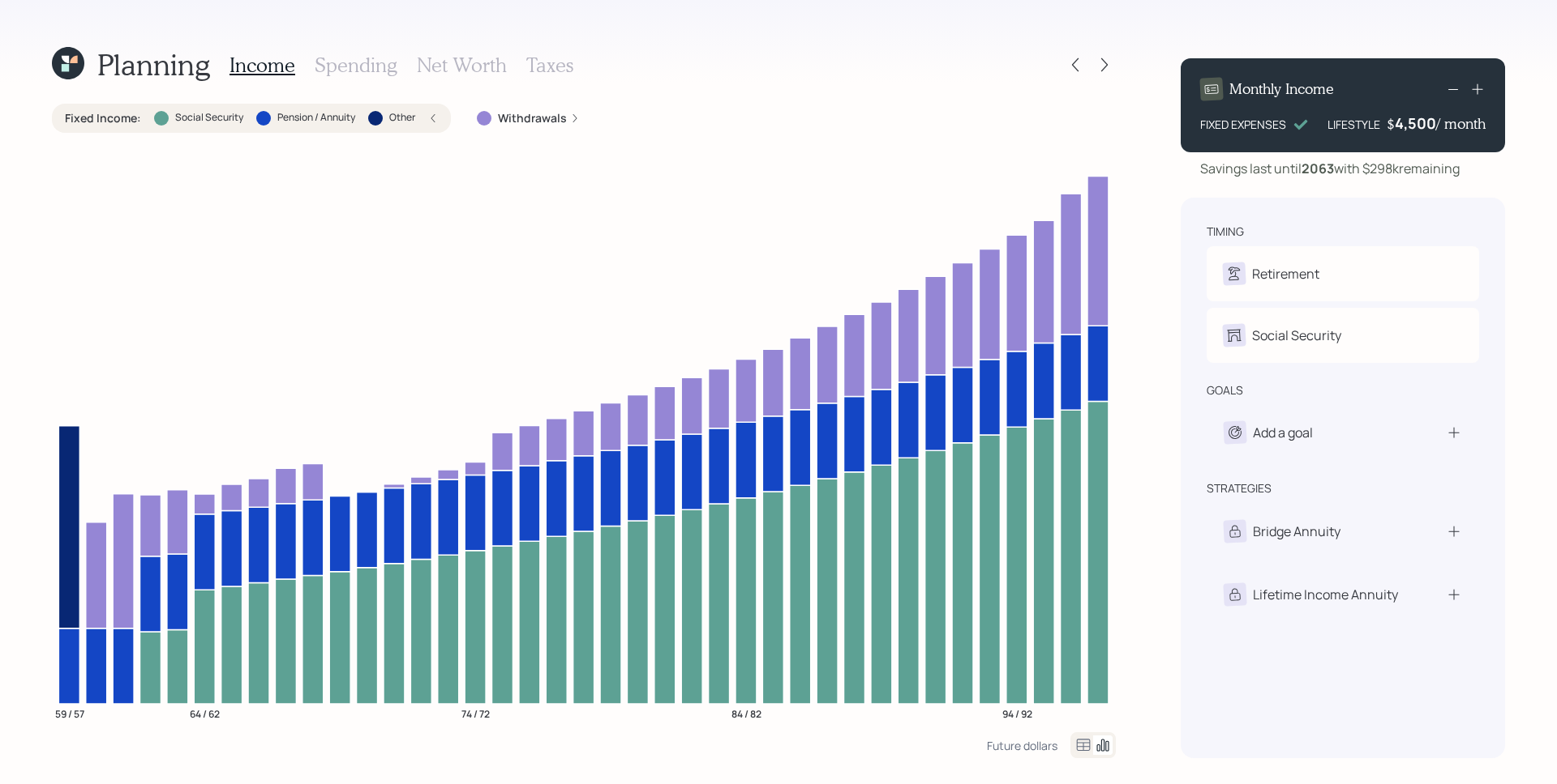
click at [1479, 90] on icon at bounding box center [1477, 89] width 16 height 16
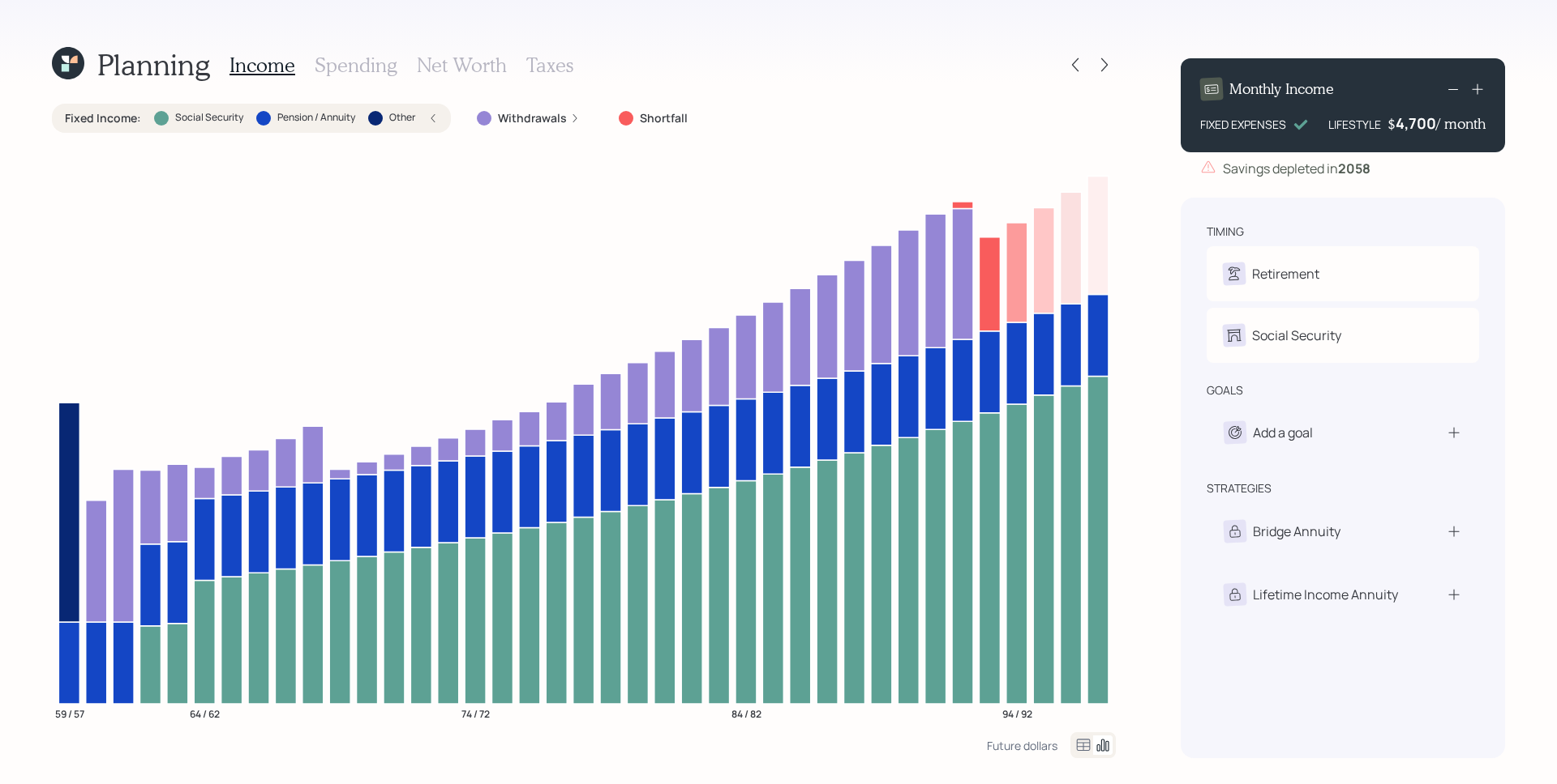
click at [1458, 83] on icon at bounding box center [1453, 89] width 20 height 20
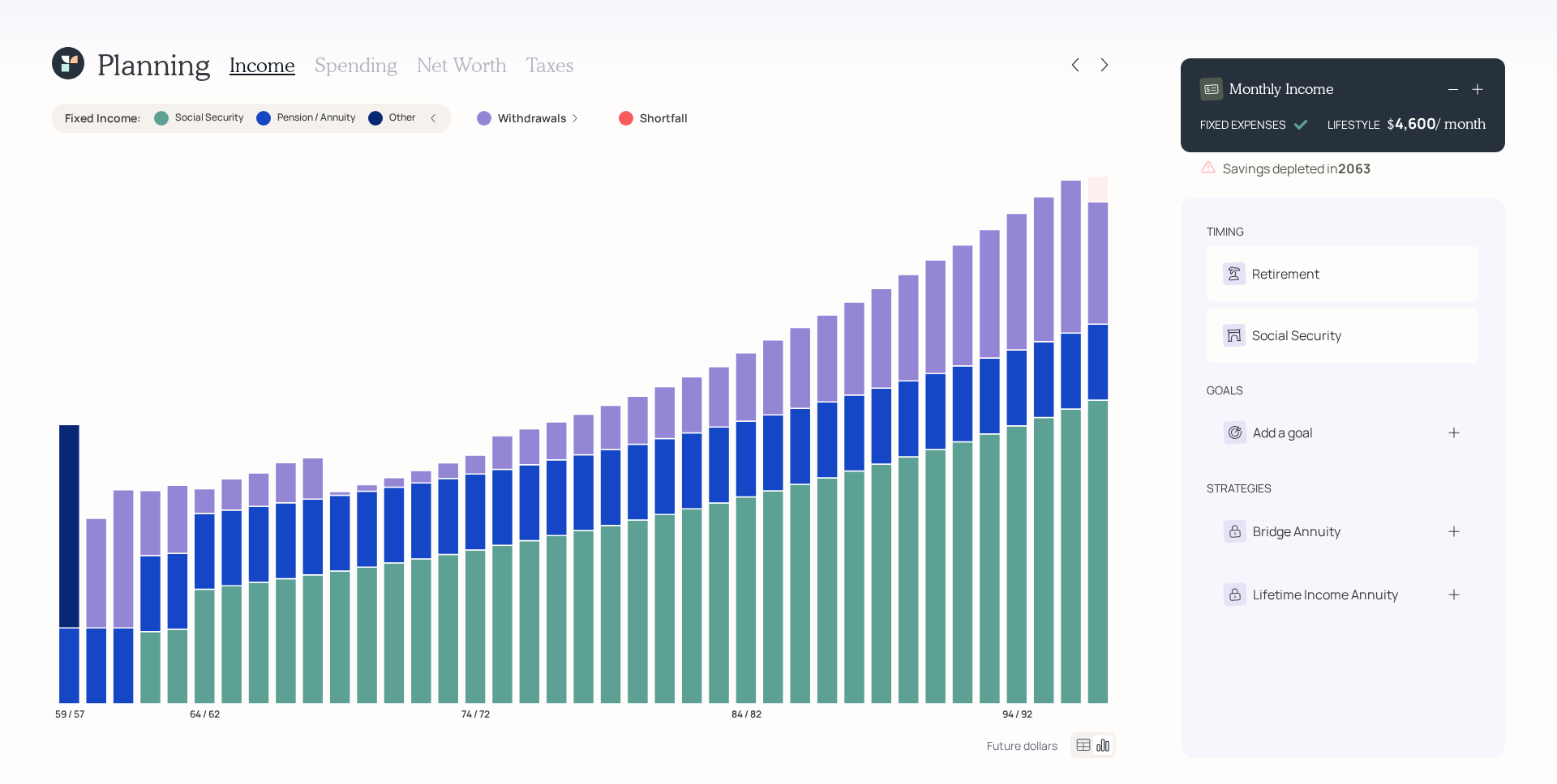
click at [1422, 134] on div "Monthly Income FIXED EXPENSES LIFESTYLE $ 4,600 / month" at bounding box center [1342, 105] width 324 height 94
click at [1427, 124] on div "4600" at bounding box center [1415, 123] width 41 height 20
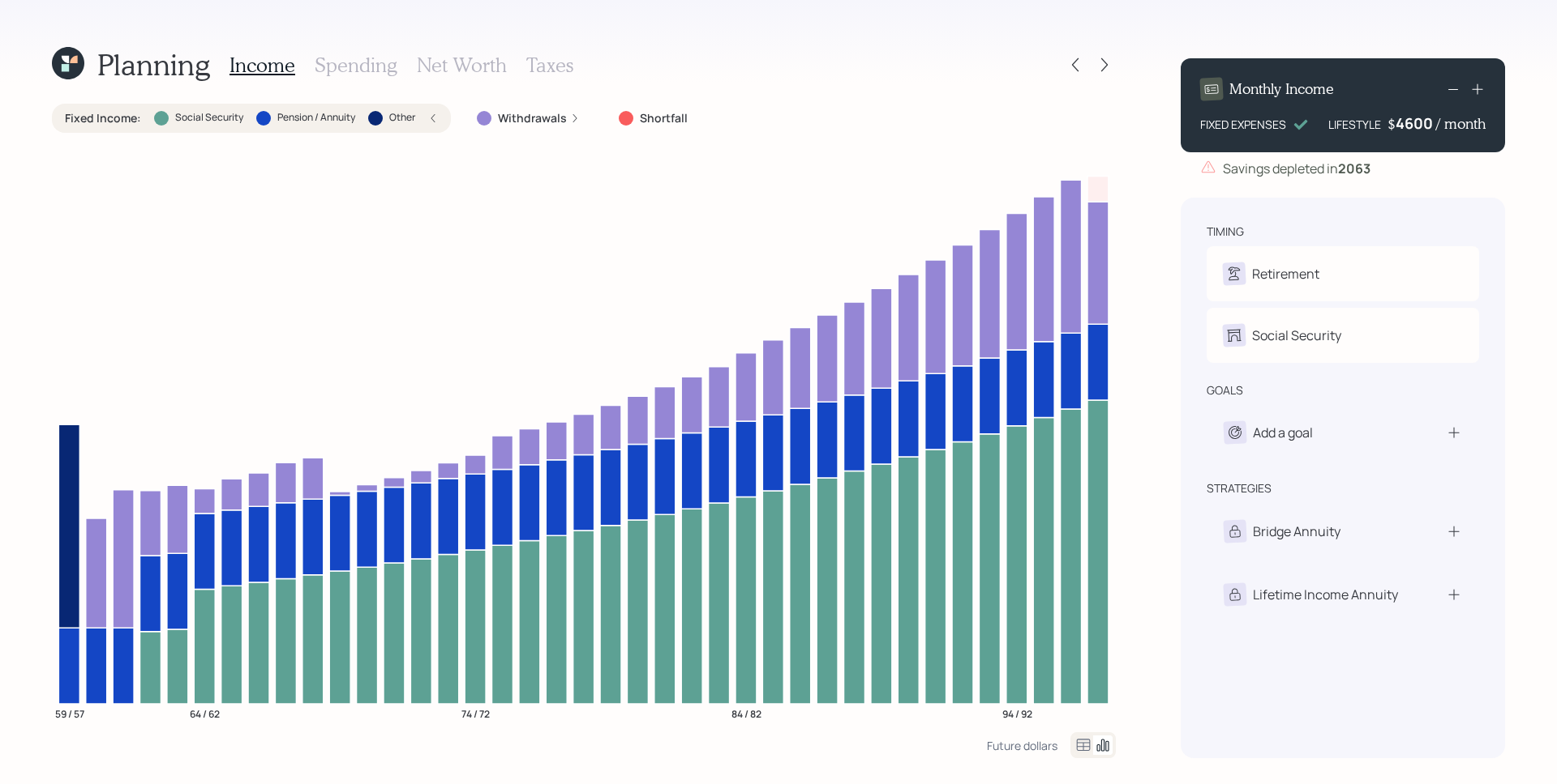
click at [1419, 122] on div "4600" at bounding box center [1415, 123] width 41 height 20
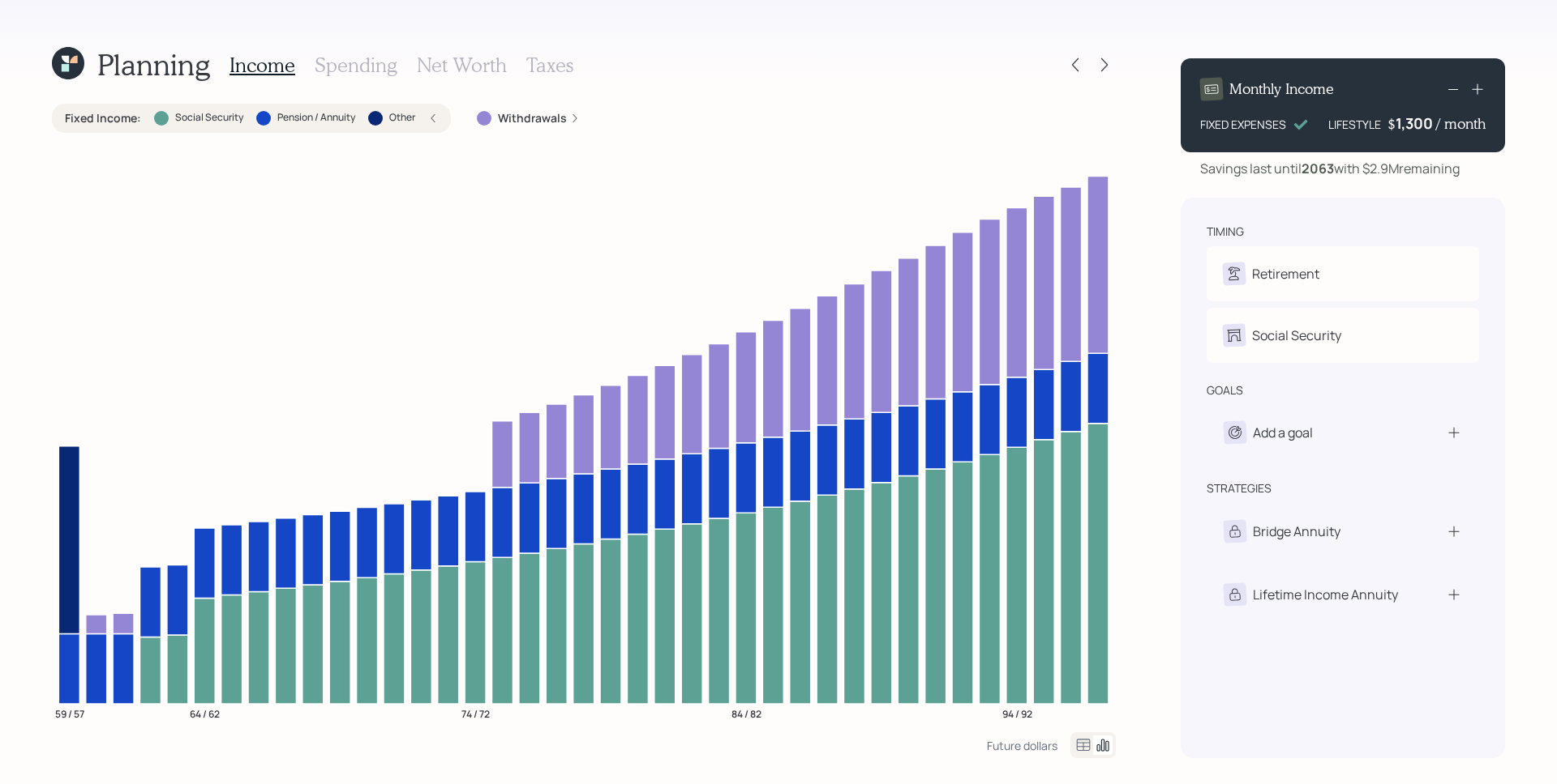
click at [1411, 120] on div "1,300" at bounding box center [1415, 123] width 41 height 20
click at [1411, 120] on div "1300" at bounding box center [1415, 123] width 41 height 20
drag, startPoint x: 1380, startPoint y: 183, endPoint x: 1388, endPoint y: 182, distance: 8.1
click at [1380, 183] on div "Monthly Income FIXED EXPENSES LIFESTYLE $ 2,300 / month Savings last until [DAT…" at bounding box center [1342, 401] width 324 height 713
click at [1411, 130] on div "2,300" at bounding box center [1415, 123] width 41 height 20
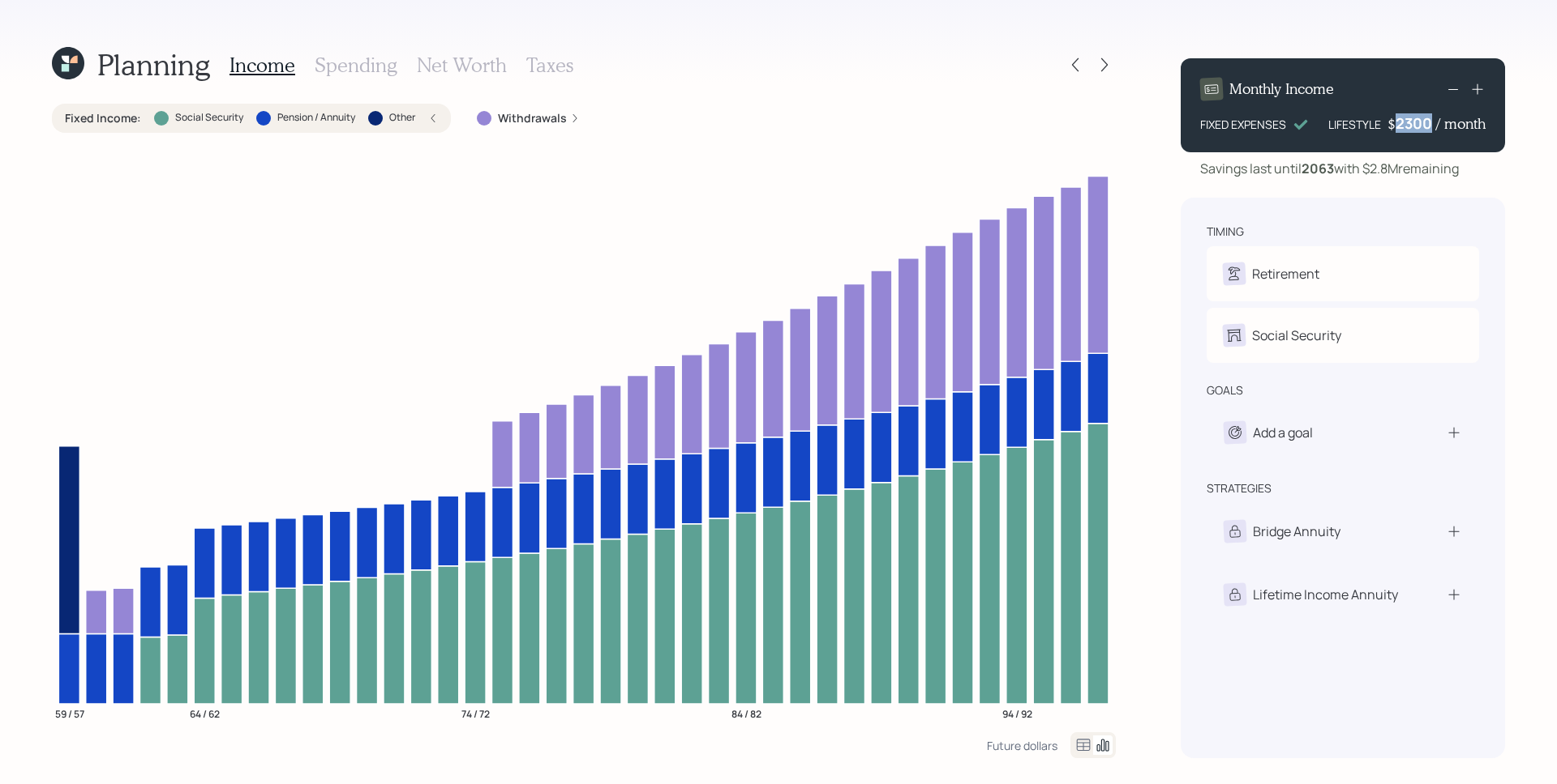
click at [1411, 130] on div "2300" at bounding box center [1415, 123] width 41 height 20
click at [1266, 187] on div "Monthly Income FIXED EXPENSES LIFESTYLE $ 3000 / month Savings last until [DATE…" at bounding box center [1342, 401] width 324 height 713
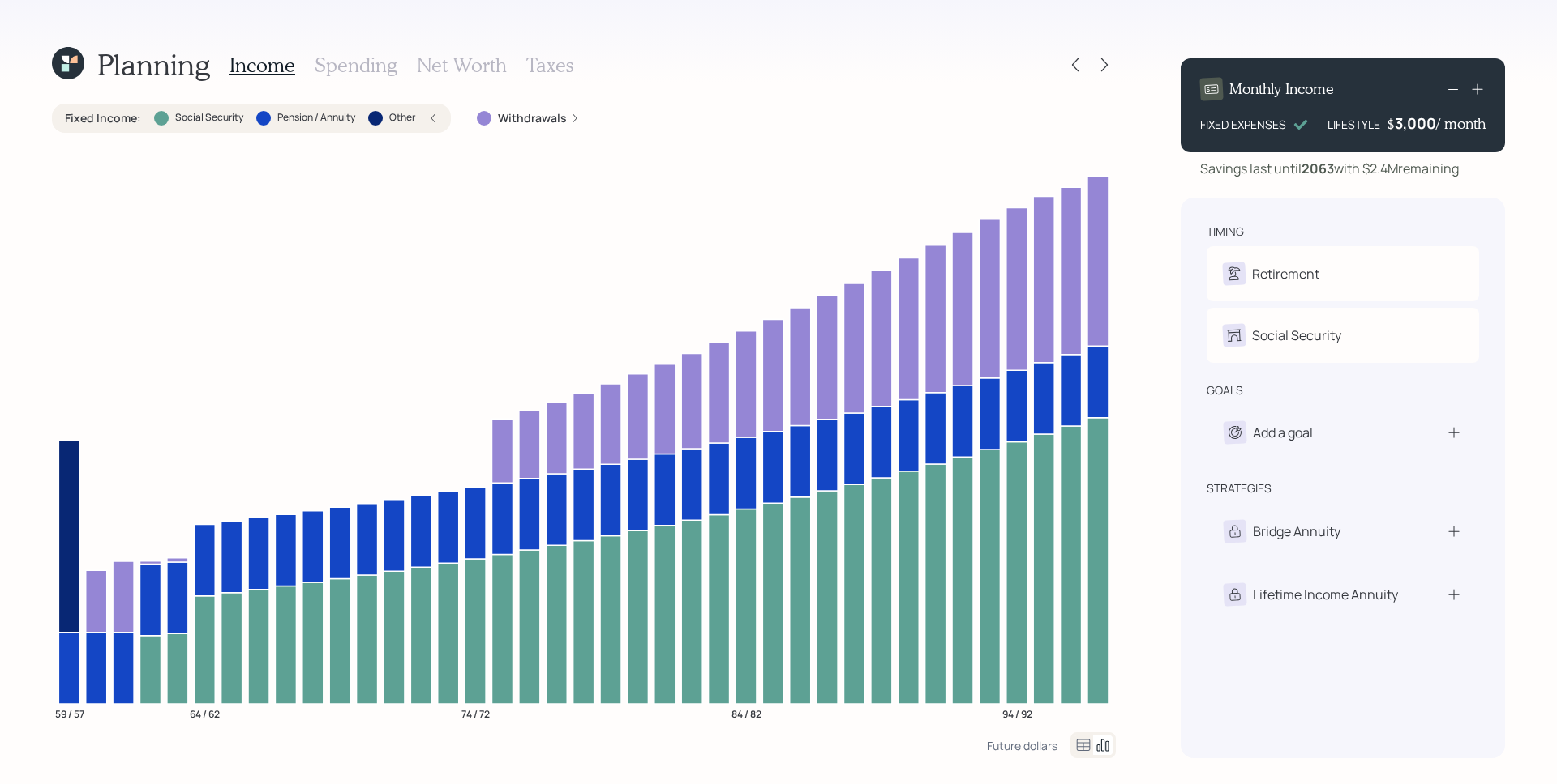
click at [1446, 96] on icon at bounding box center [1453, 89] width 20 height 20
click at [1450, 92] on icon at bounding box center [1453, 89] width 20 height 20
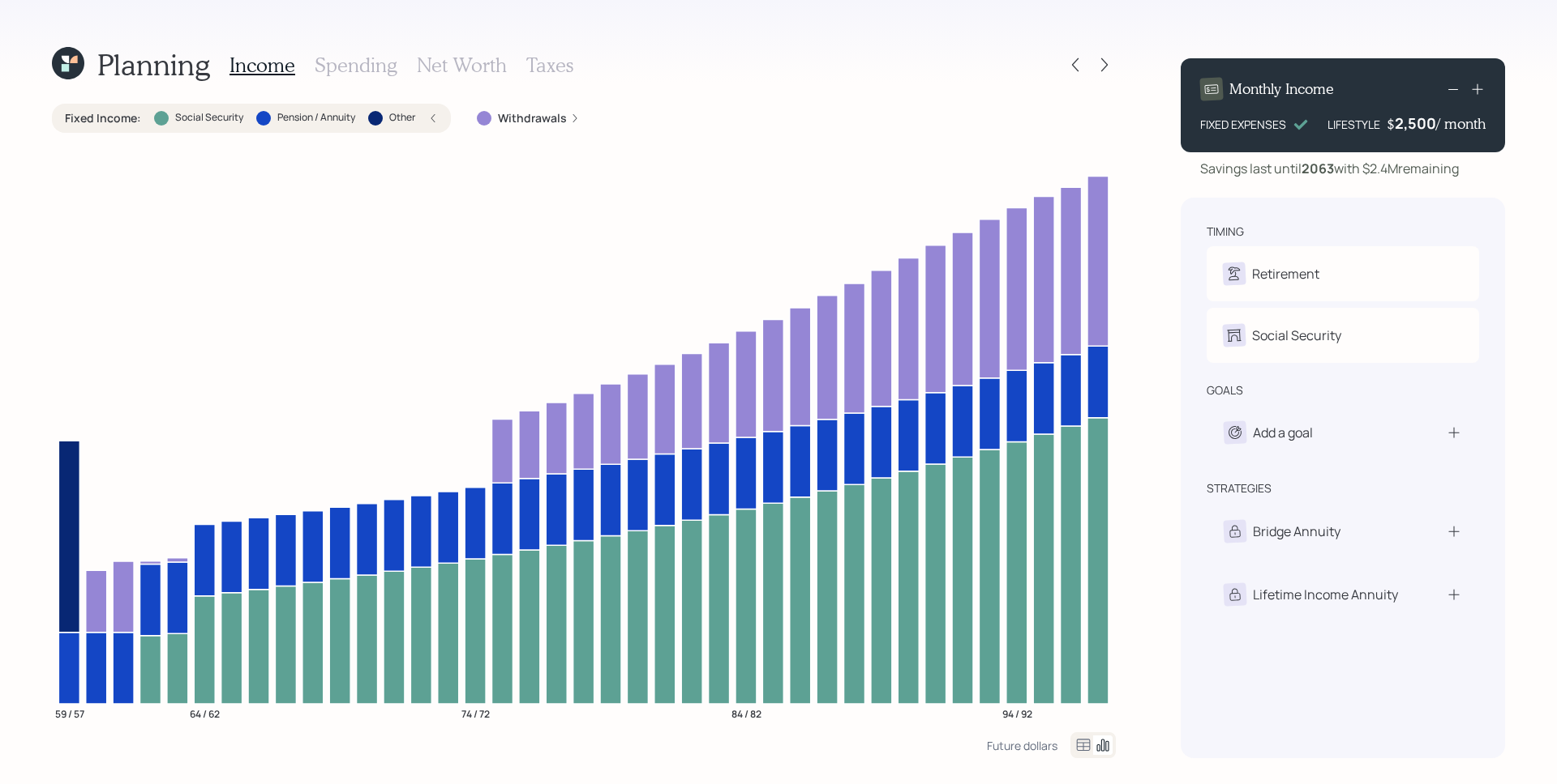
click at [1450, 92] on icon at bounding box center [1453, 89] width 20 height 20
click at [1450, 90] on icon at bounding box center [1453, 89] width 20 height 20
click at [1473, 88] on icon at bounding box center [1477, 89] width 16 height 16
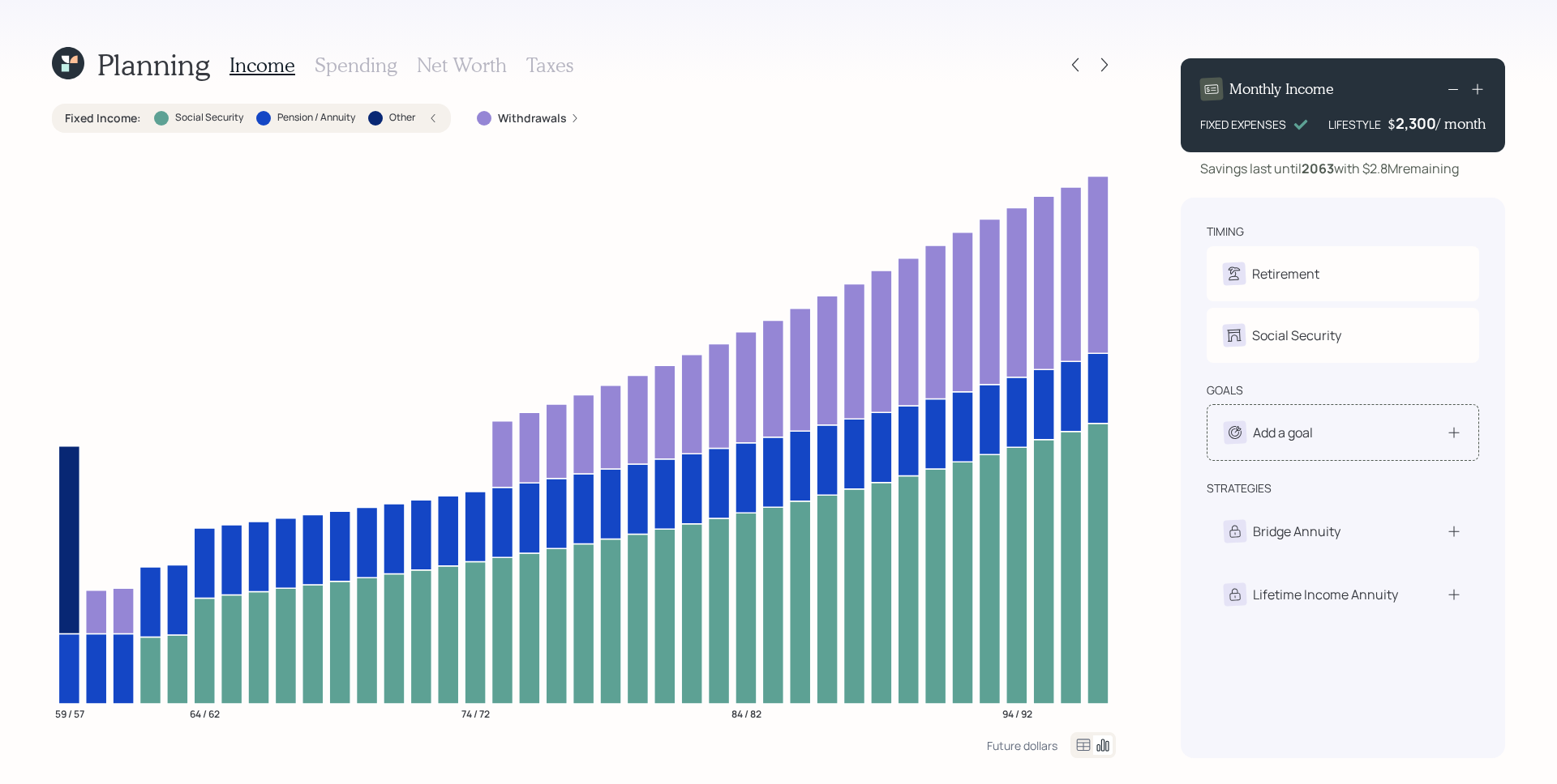
click at [1376, 447] on div "Add a goal" at bounding box center [1342, 432] width 272 height 57
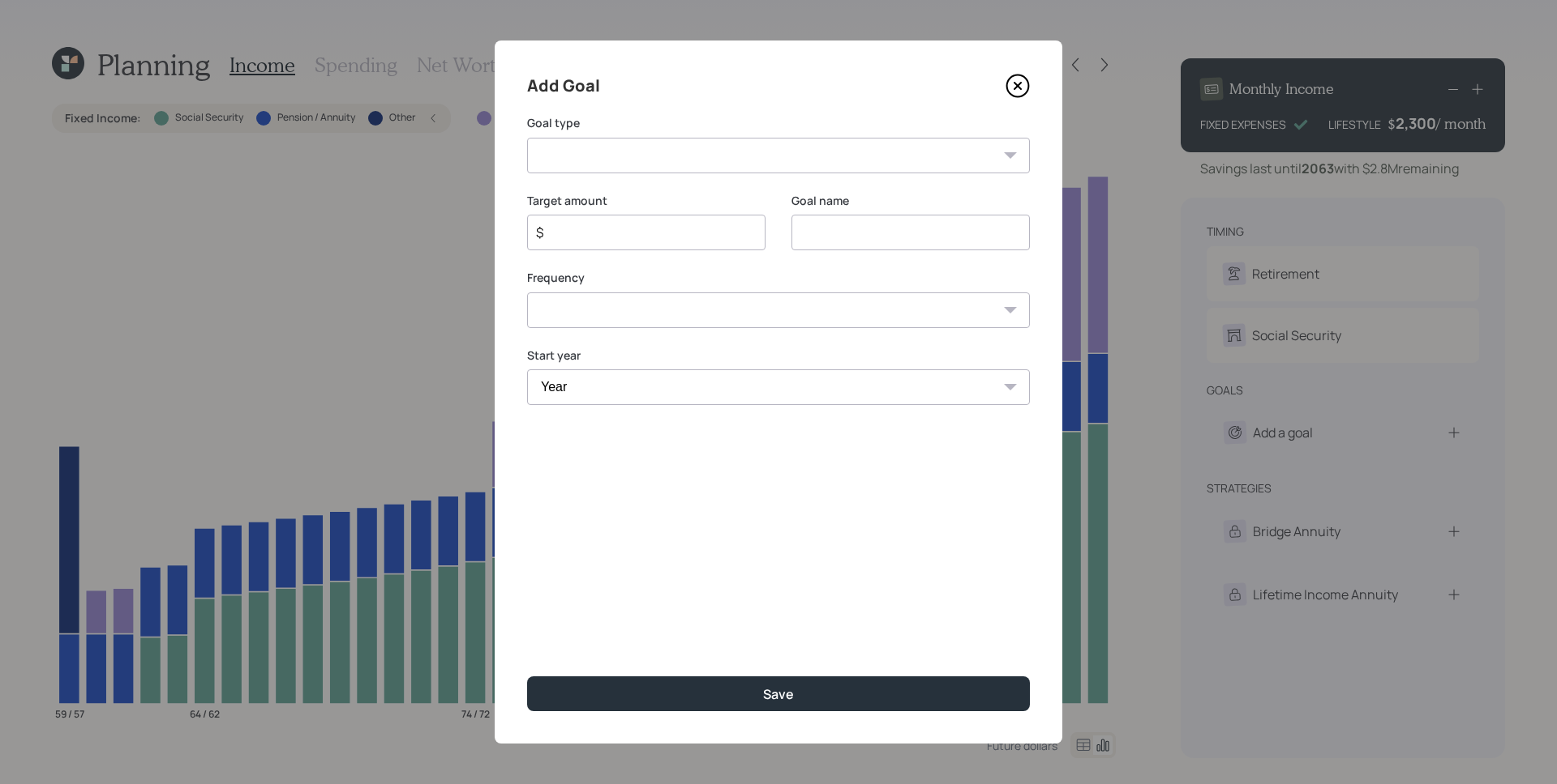
click at [835, 164] on select "Create an emergency fund Donate to charity Purchase a home Make a purchase Supp…" at bounding box center [778, 156] width 503 height 36
select select "vacation"
click at [527, 138] on select "Create an emergency fund Donate to charity Purchase a home Make a purchase Supp…" at bounding box center [778, 156] width 503 height 36
type input "Plan for travel"
click at [678, 231] on input "$" at bounding box center [640, 232] width 211 height 20
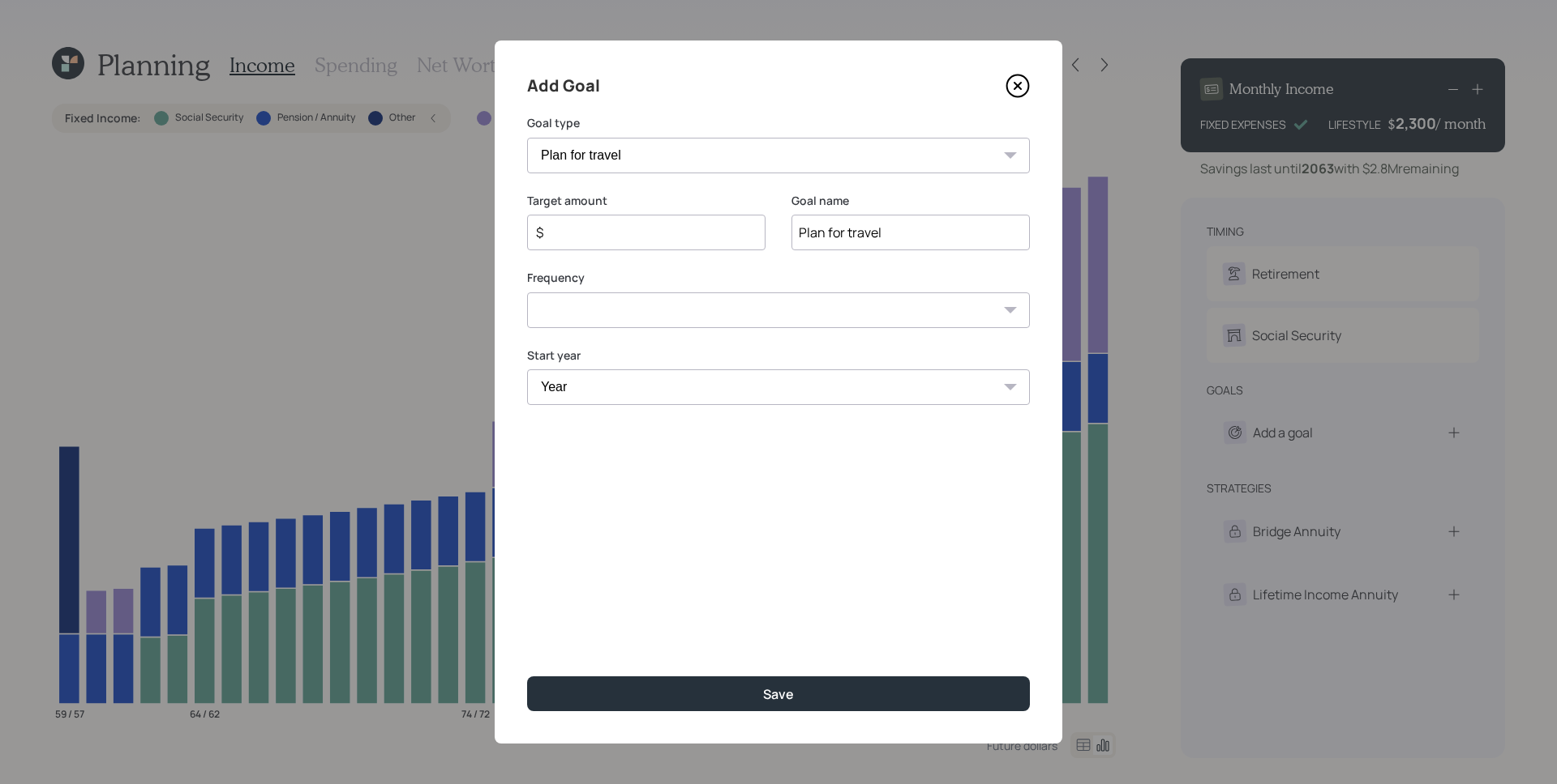
click at [678, 231] on input "$" at bounding box center [640, 232] width 211 height 20
type input "$ 3,000"
click at [734, 320] on select "One time Every 1 year Every 2 years Every 3 years Every 4 years Every 5 years E…" at bounding box center [778, 310] width 503 height 36
select select "1"
click at [527, 292] on select "One time Every 1 year Every 2 years Every 3 years Every 4 years Every 5 years E…" at bounding box center [778, 310] width 503 height 36
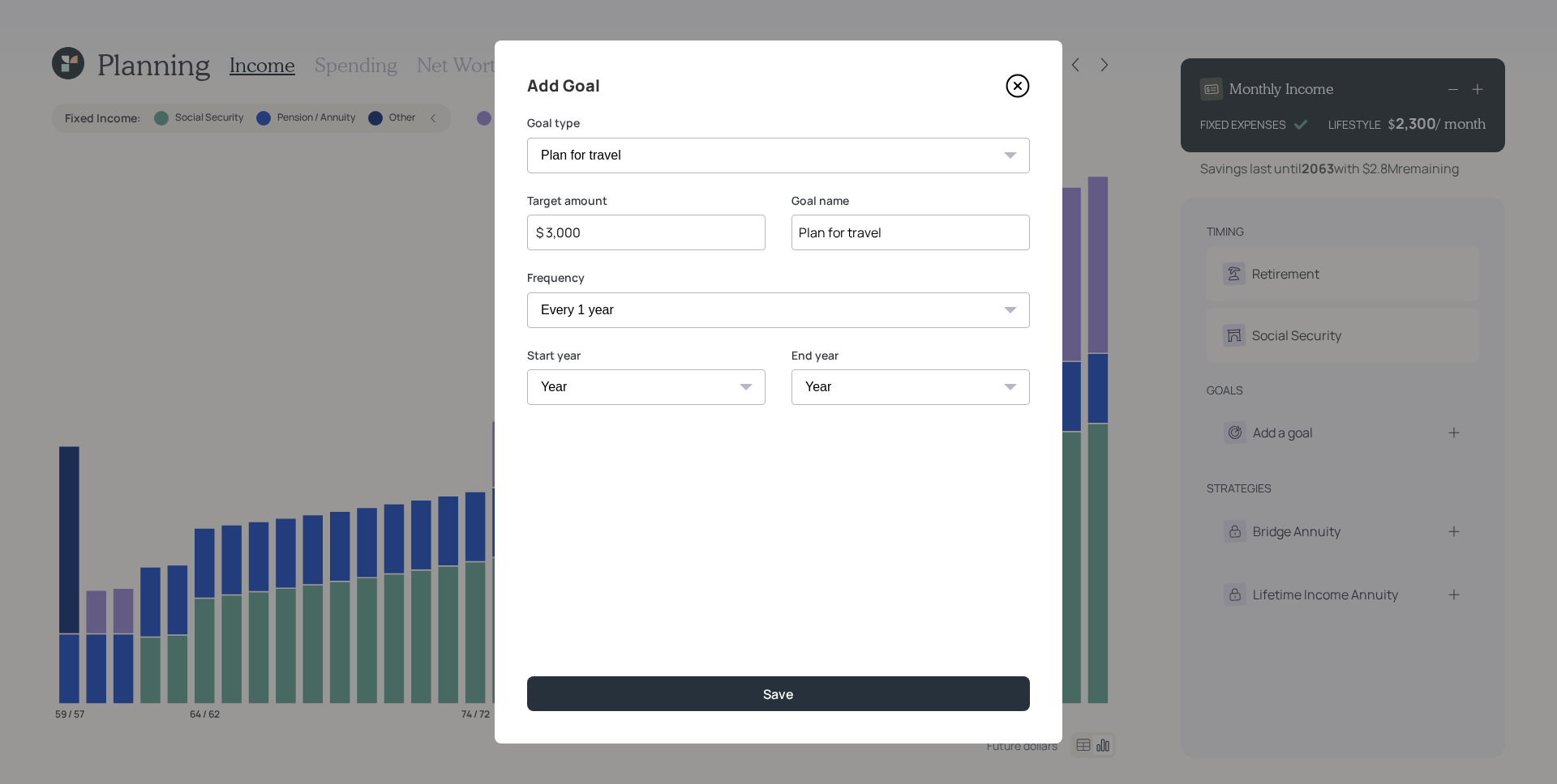
click at [690, 390] on select "Year [DATE] 2026 2027 2028 2029 2030 2031 2032 2033 2034 2035 2036 2037 2038 20…" at bounding box center [646, 388] width 239 height 36
select select "2025"
click at [527, 370] on select "Year [DATE] 2026 2027 2028 2029 2030 2031 2032 2033 2034 2035 2036 2037 2038 20…" at bounding box center [646, 388] width 239 height 36
click at [714, 454] on div "Add Goal Goal type Create an emergency fund Donate to charity Purchase a home M…" at bounding box center [778, 392] width 568 height 703
click at [837, 388] on select "Year [DATE] 2026 2027 2028 2029 2030 2031 2032 2033 2034 2035 2036 2037 2038 20…" at bounding box center [911, 388] width 239 height 36
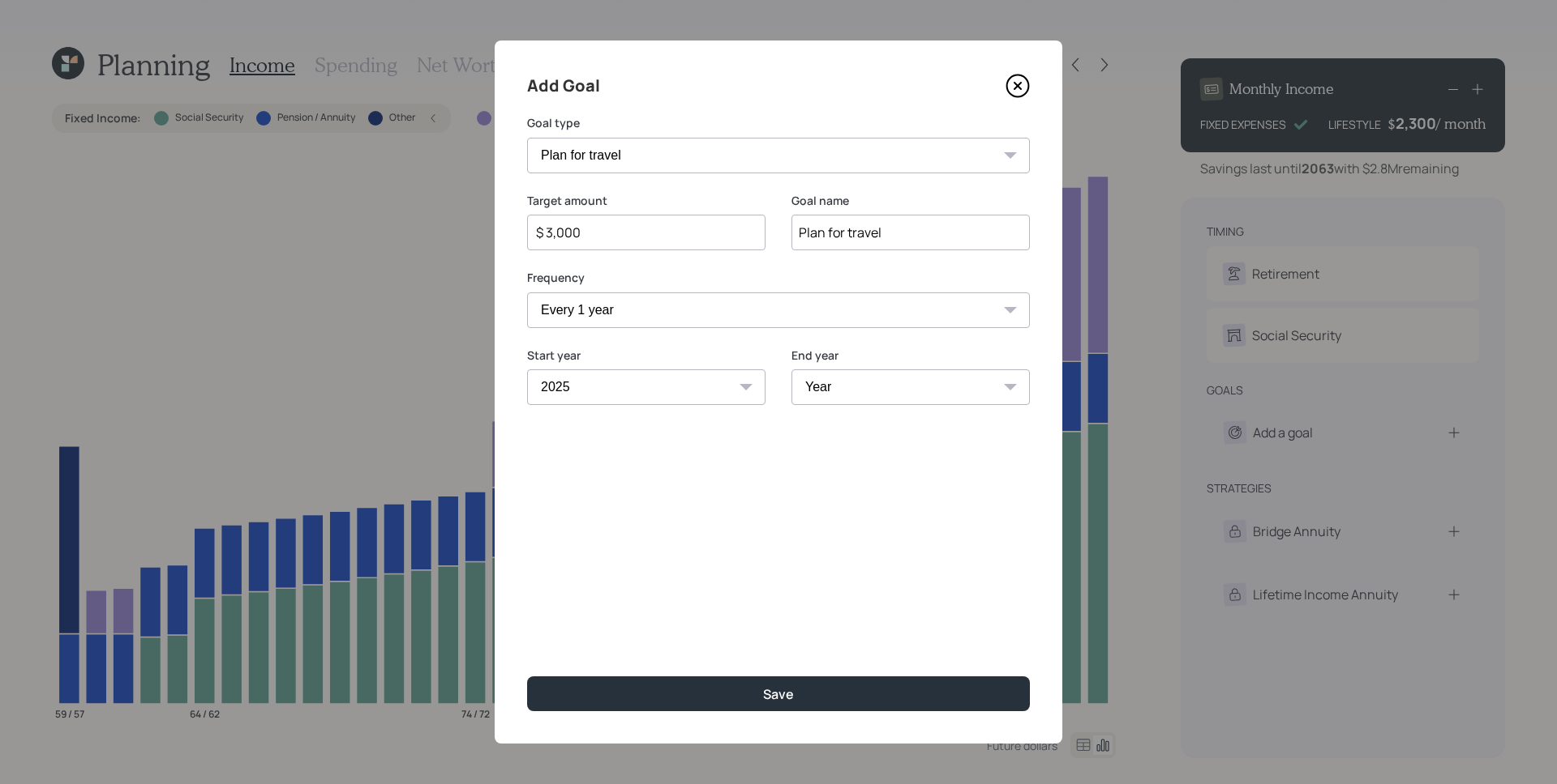
select select "2060"
click at [791, 370] on select "Year [DATE] 2026 2027 2028 2029 2030 2031 2032 2033 2034 2035 2036 2037 2038 20…" at bounding box center [911, 388] width 239 height 36
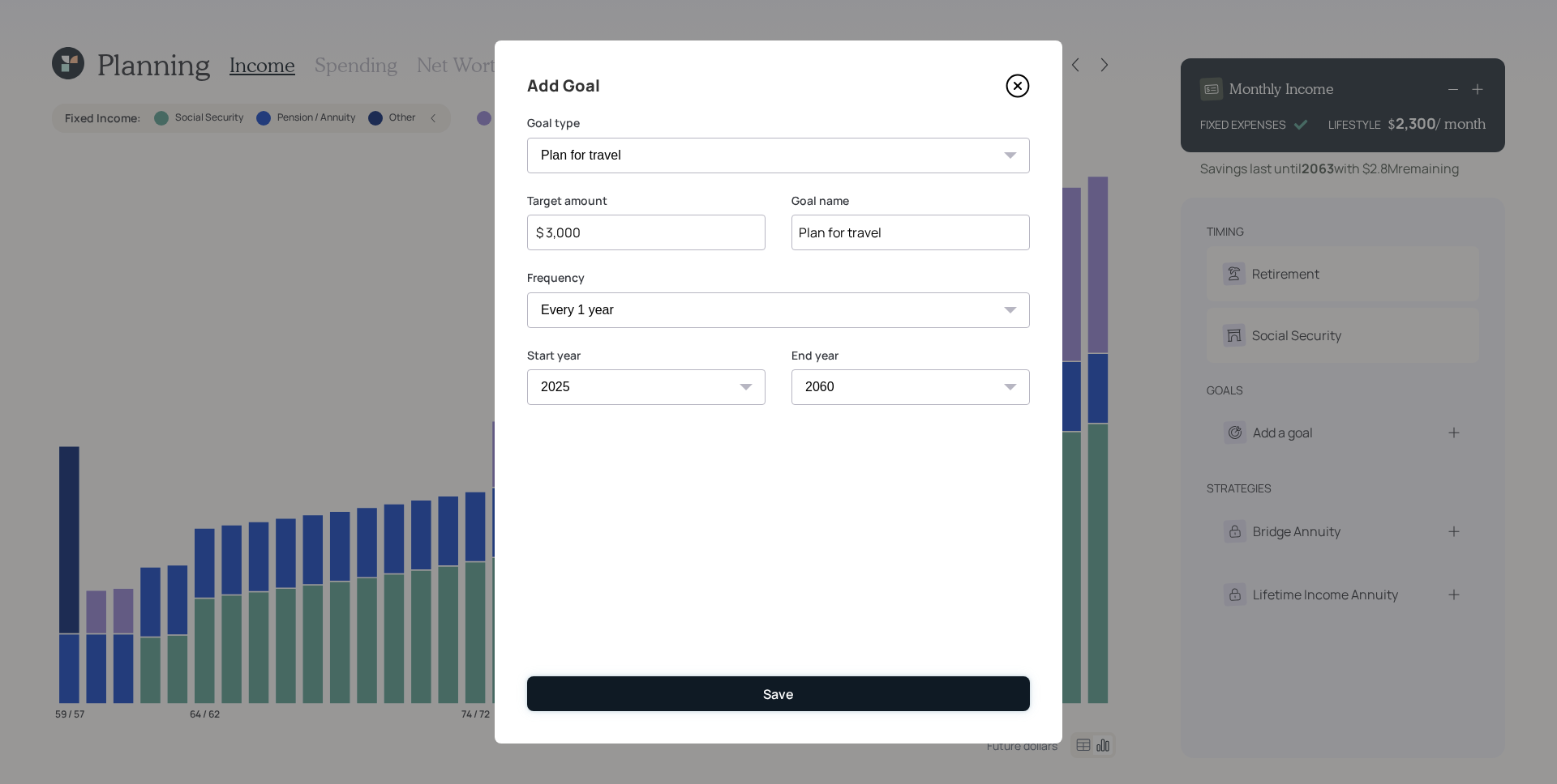
click at [746, 689] on button "Save" at bounding box center [778, 694] width 503 height 35
type input "$"
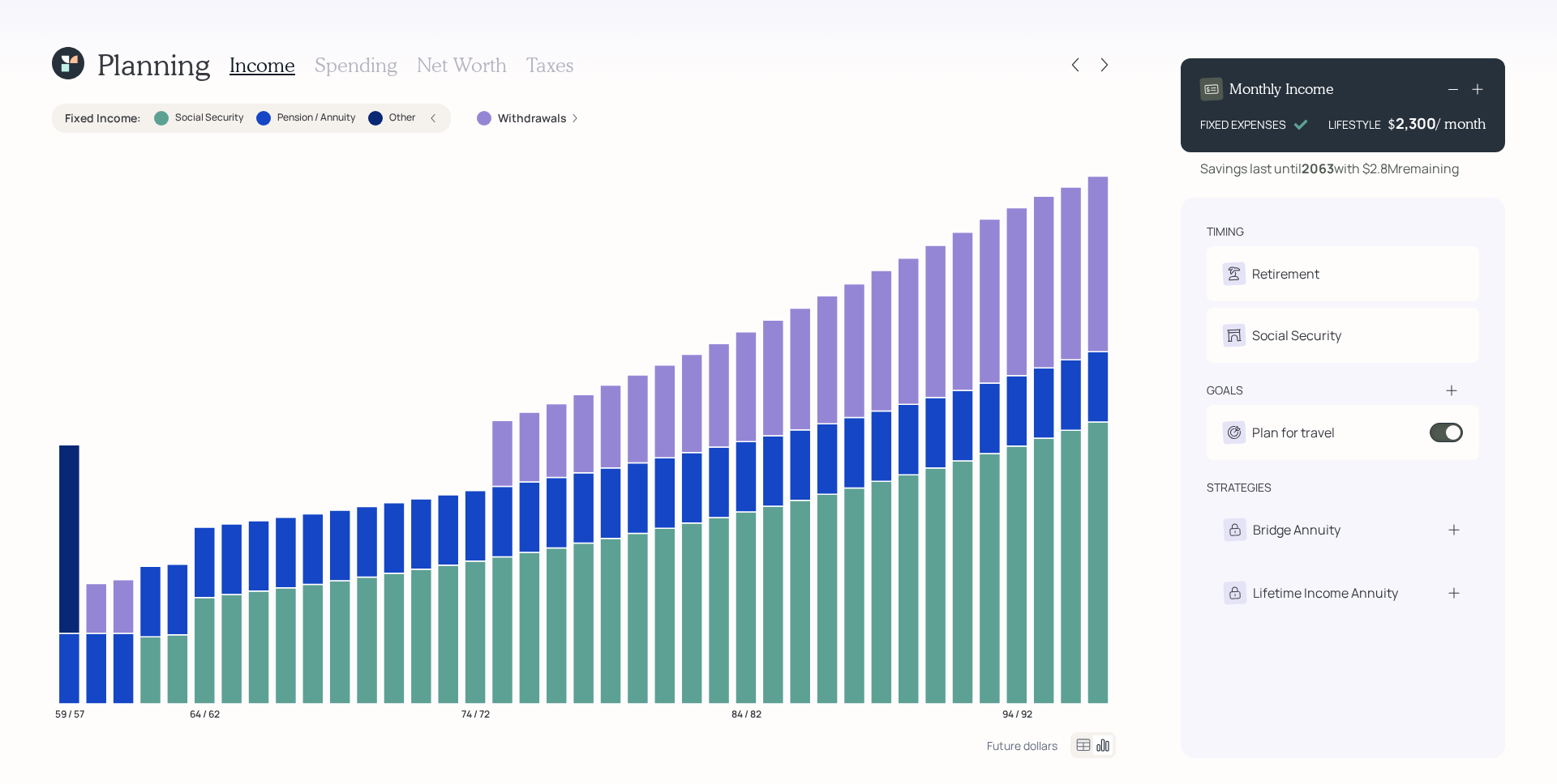
click at [369, 55] on h3 "Spending" at bounding box center [356, 66] width 83 height 24
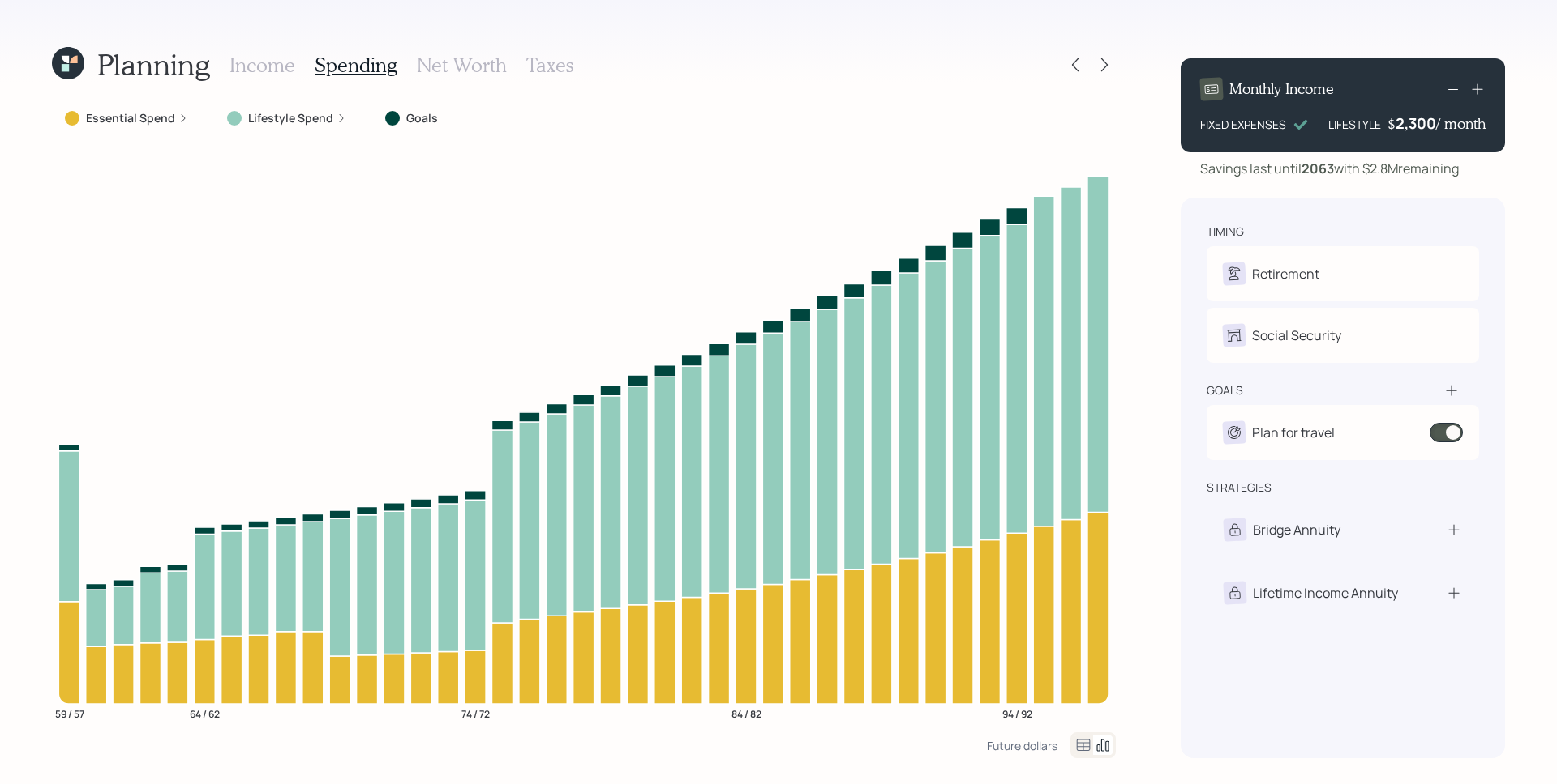
click at [158, 121] on label "Essential Spend" at bounding box center [130, 118] width 90 height 16
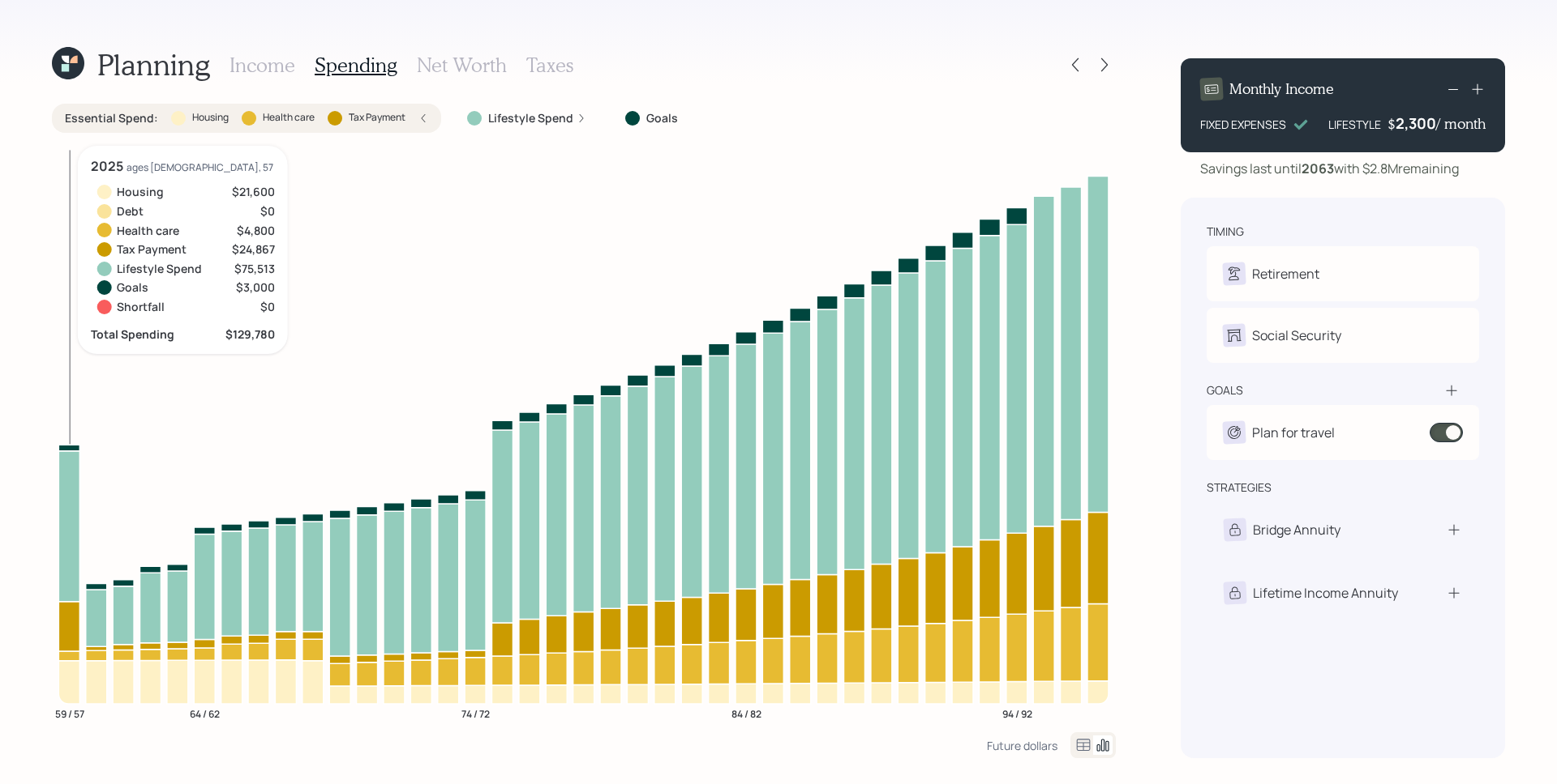
click at [72, 677] on icon at bounding box center [68, 682] width 21 height 43
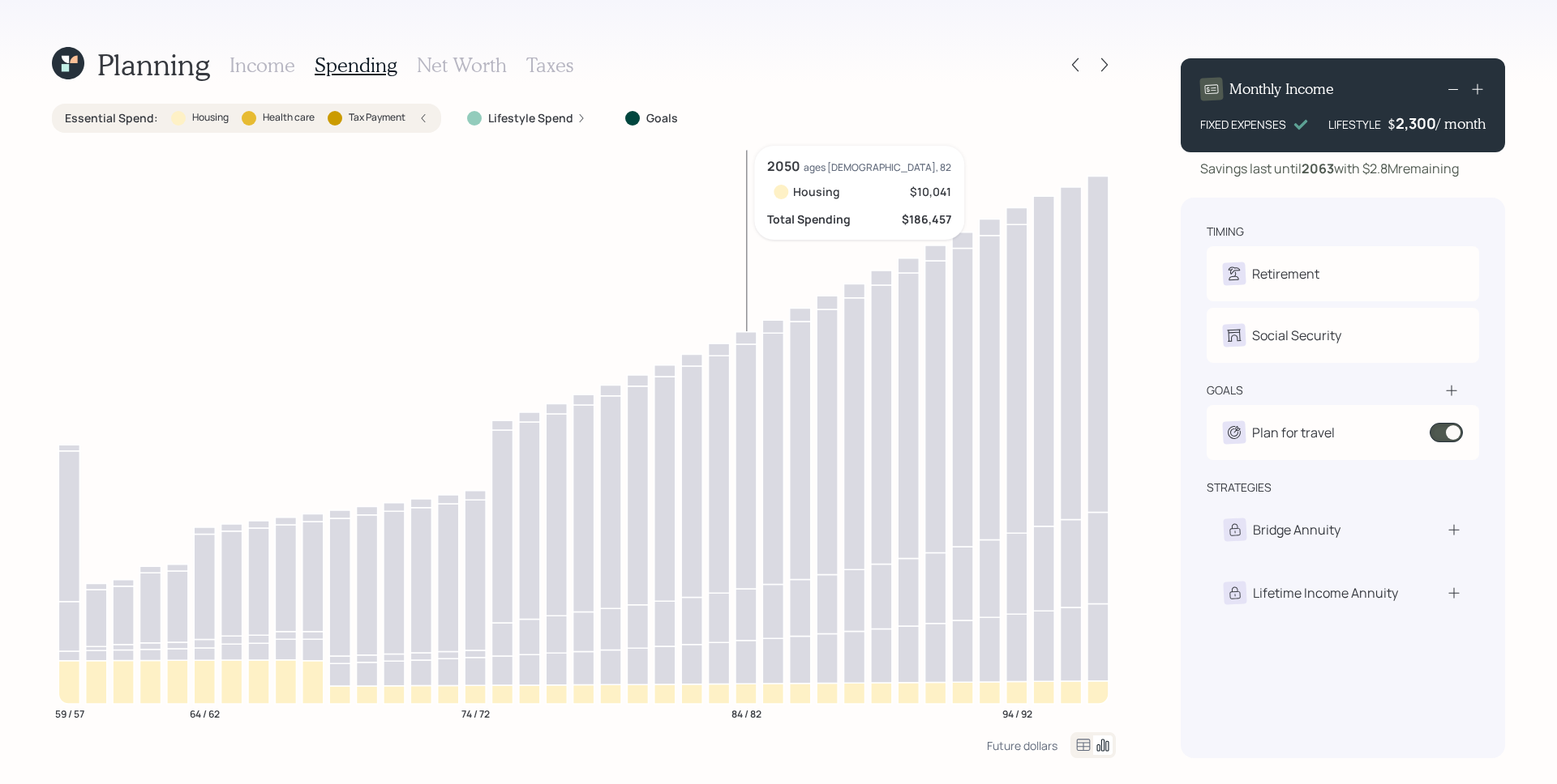
click at [737, 698] on icon at bounding box center [745, 695] width 21 height 20
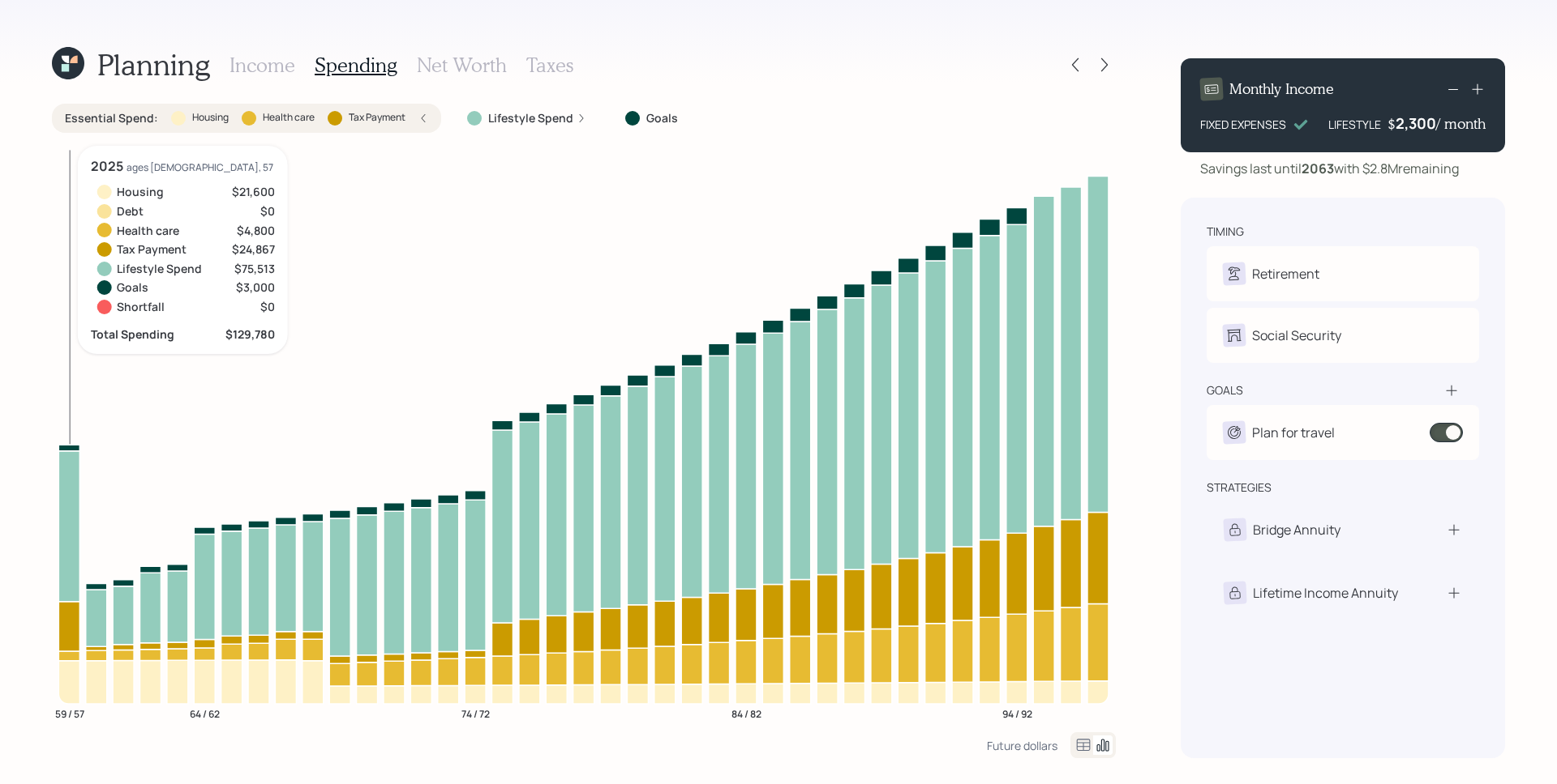
click at [68, 657] on icon at bounding box center [68, 656] width 21 height 9
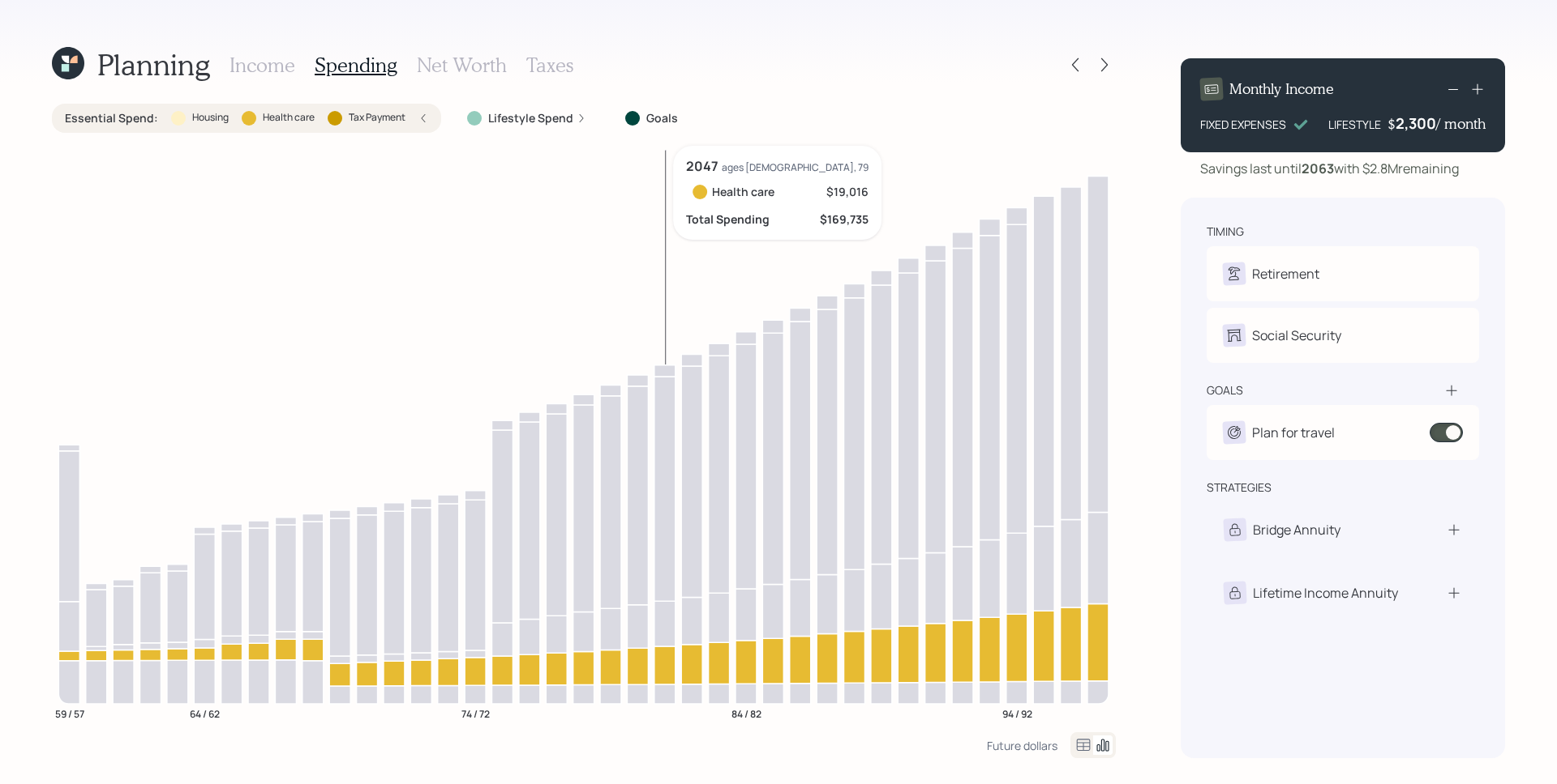
click at [664, 652] on icon at bounding box center [664, 666] width 21 height 38
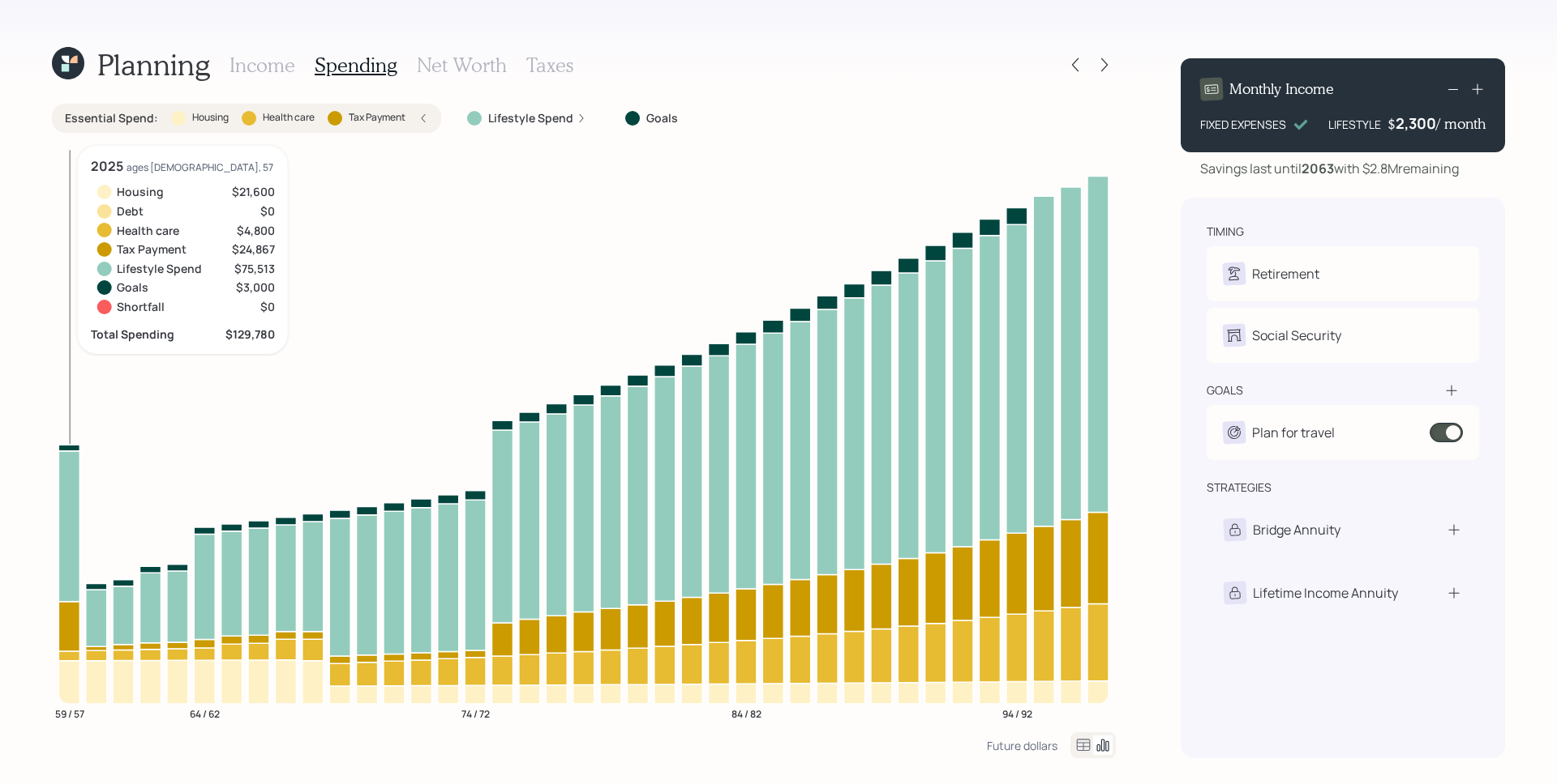
click at [69, 628] on icon at bounding box center [68, 626] width 21 height 49
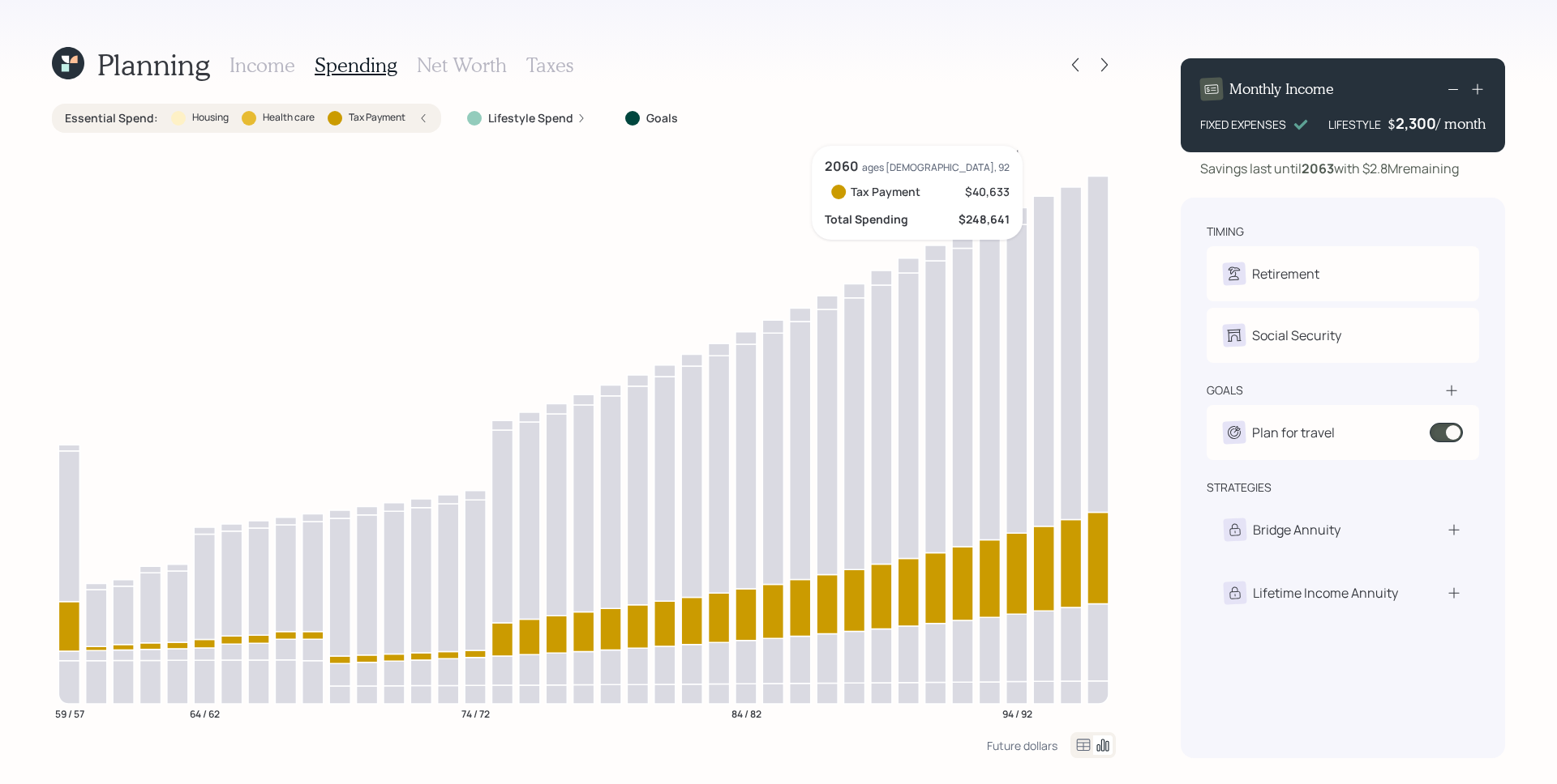
click at [1027, 569] on icon at bounding box center [1016, 574] width 21 height 81
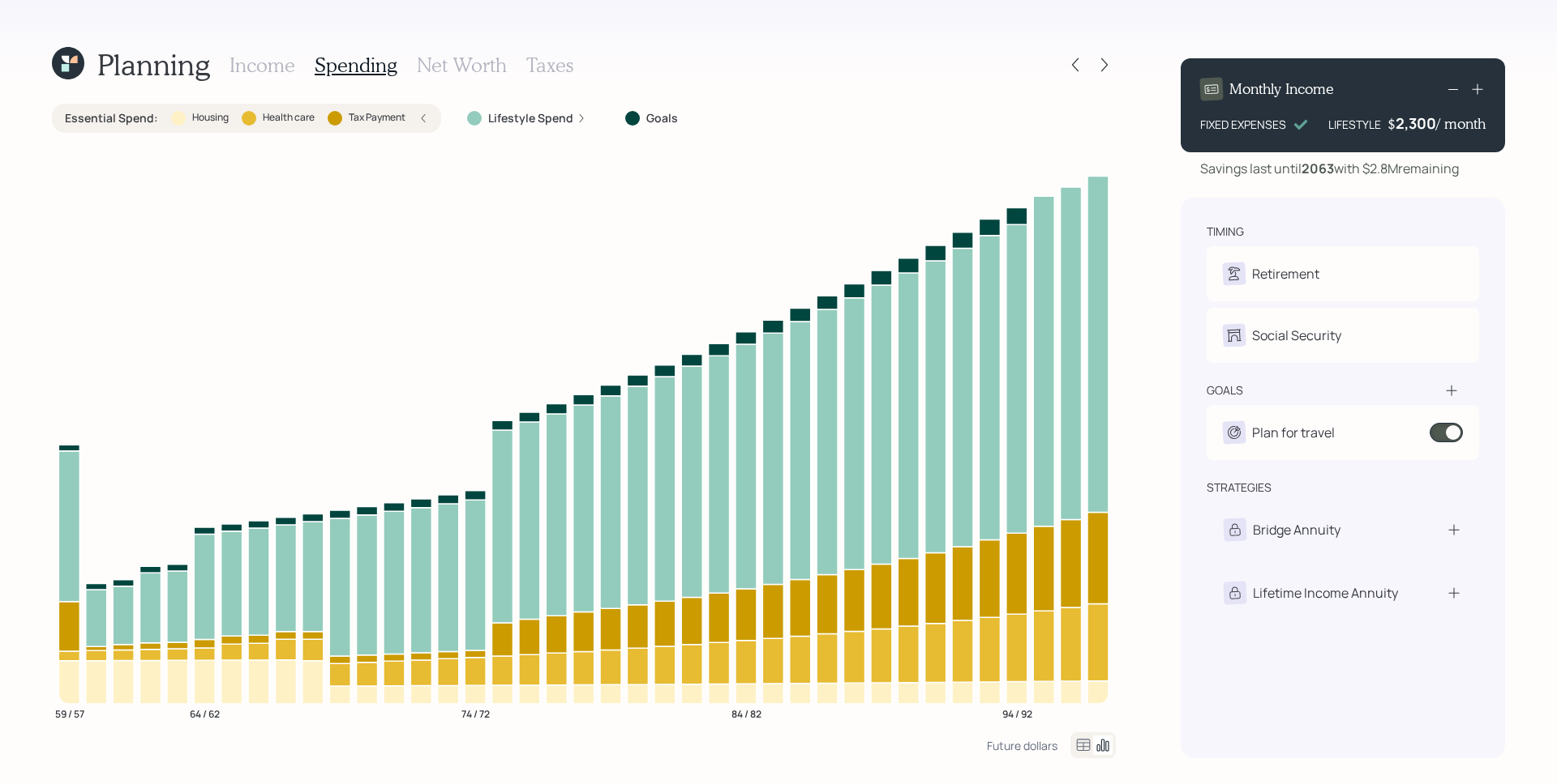
click at [559, 124] on label "Lifestyle Spend" at bounding box center [530, 118] width 85 height 16
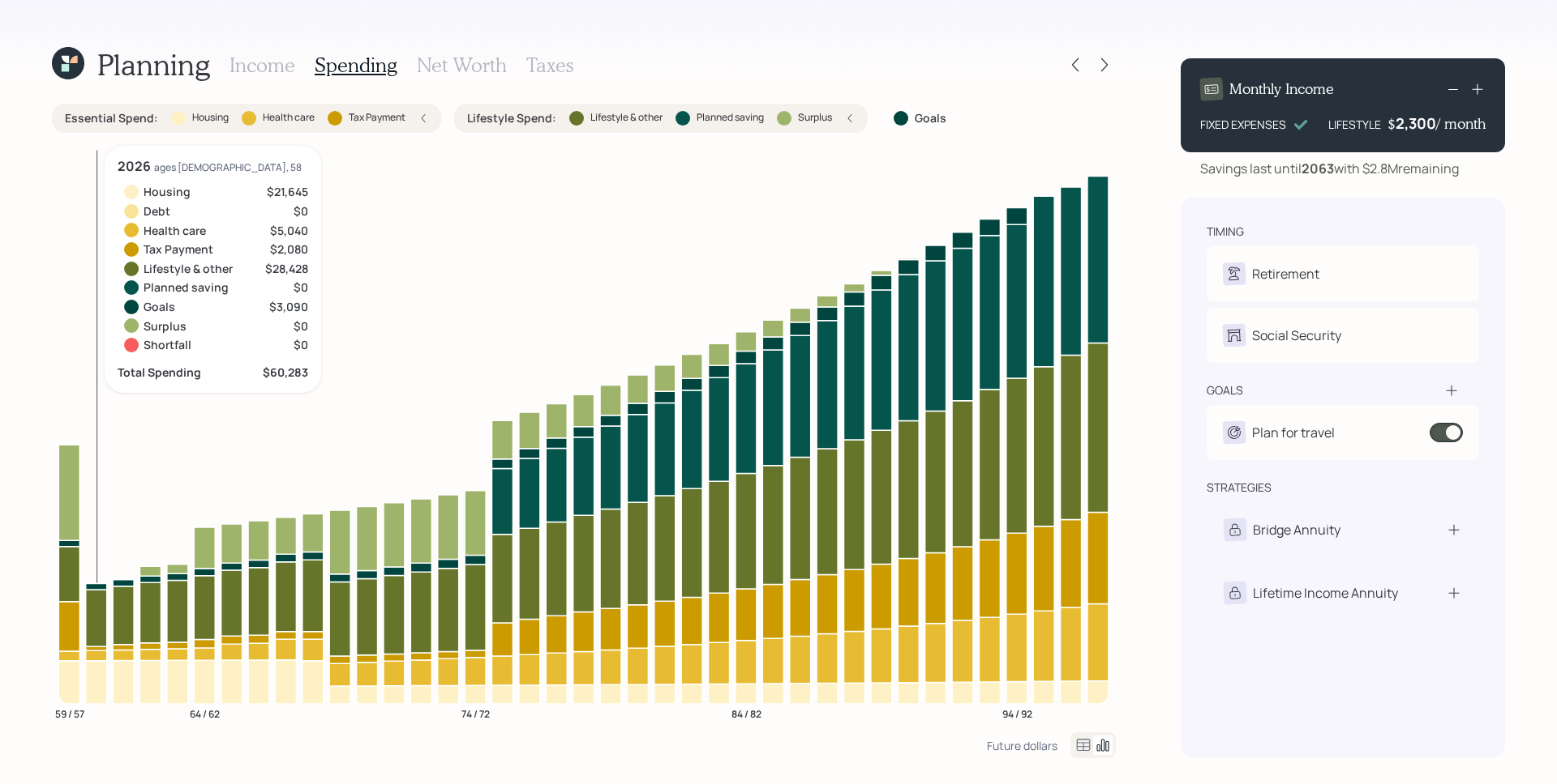
click at [104, 615] on icon at bounding box center [96, 618] width 21 height 57
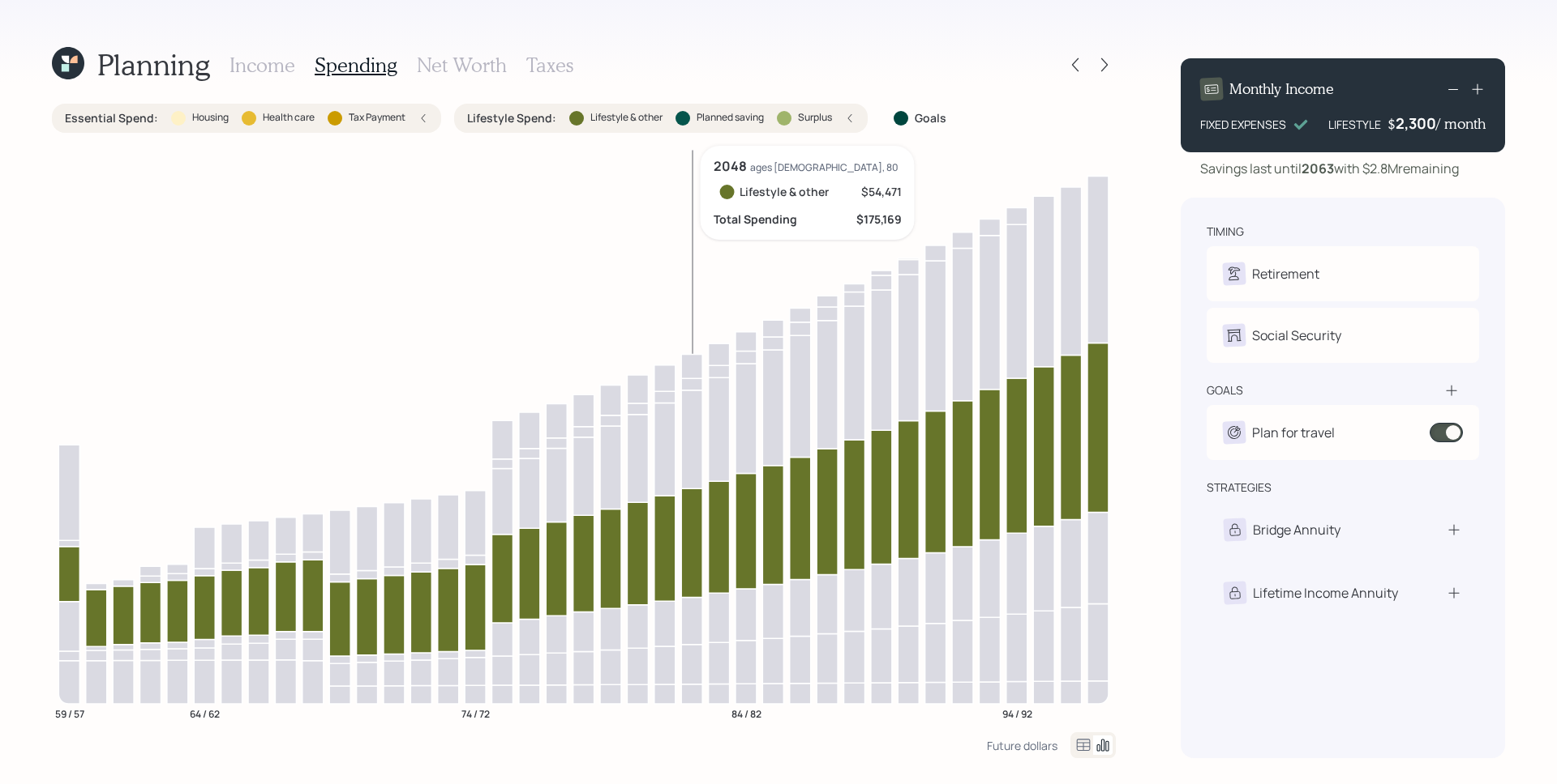
click at [691, 574] on icon at bounding box center [692, 542] width 21 height 108
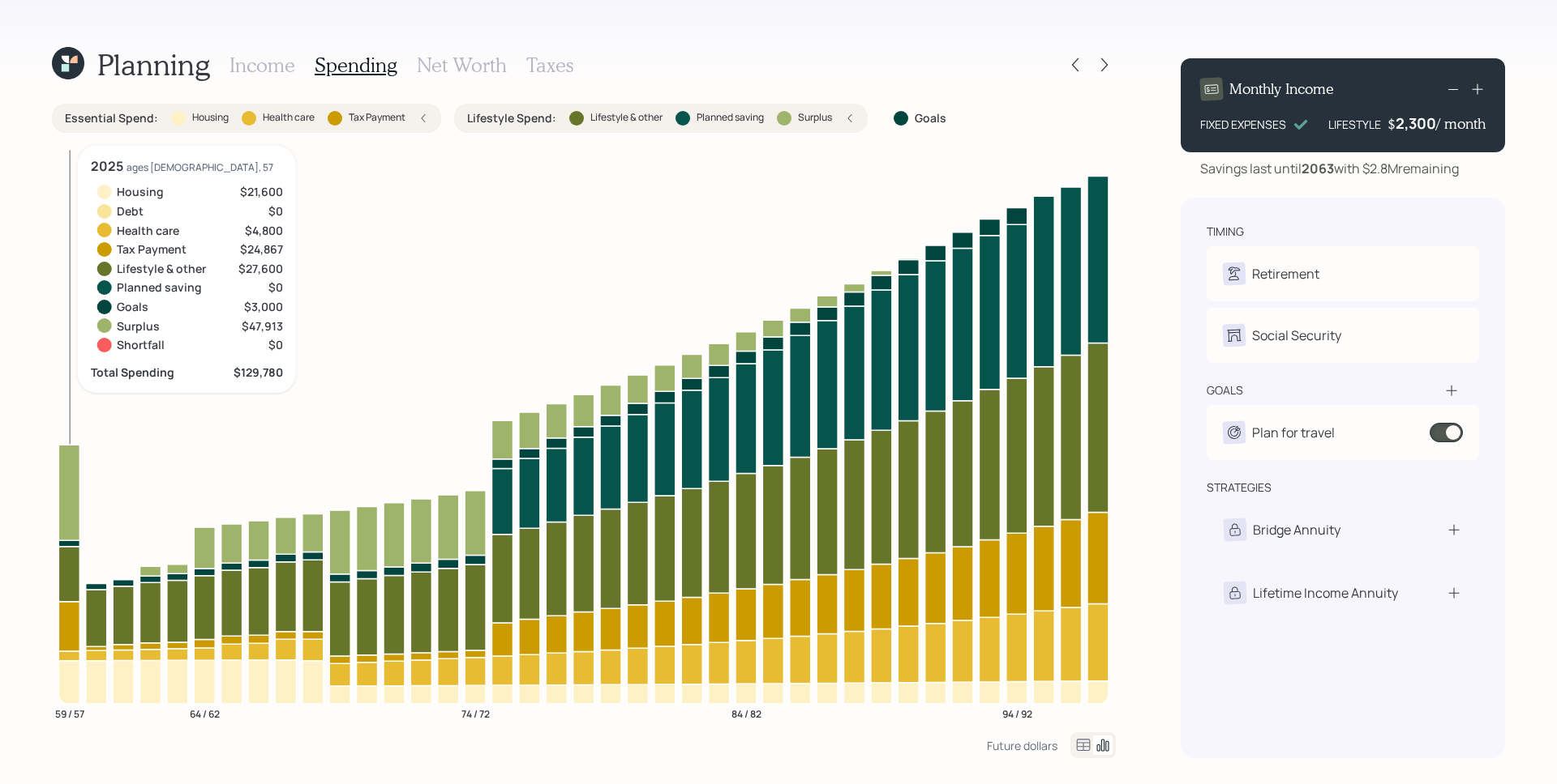
click at [61, 493] on icon at bounding box center [68, 493] width 21 height 95
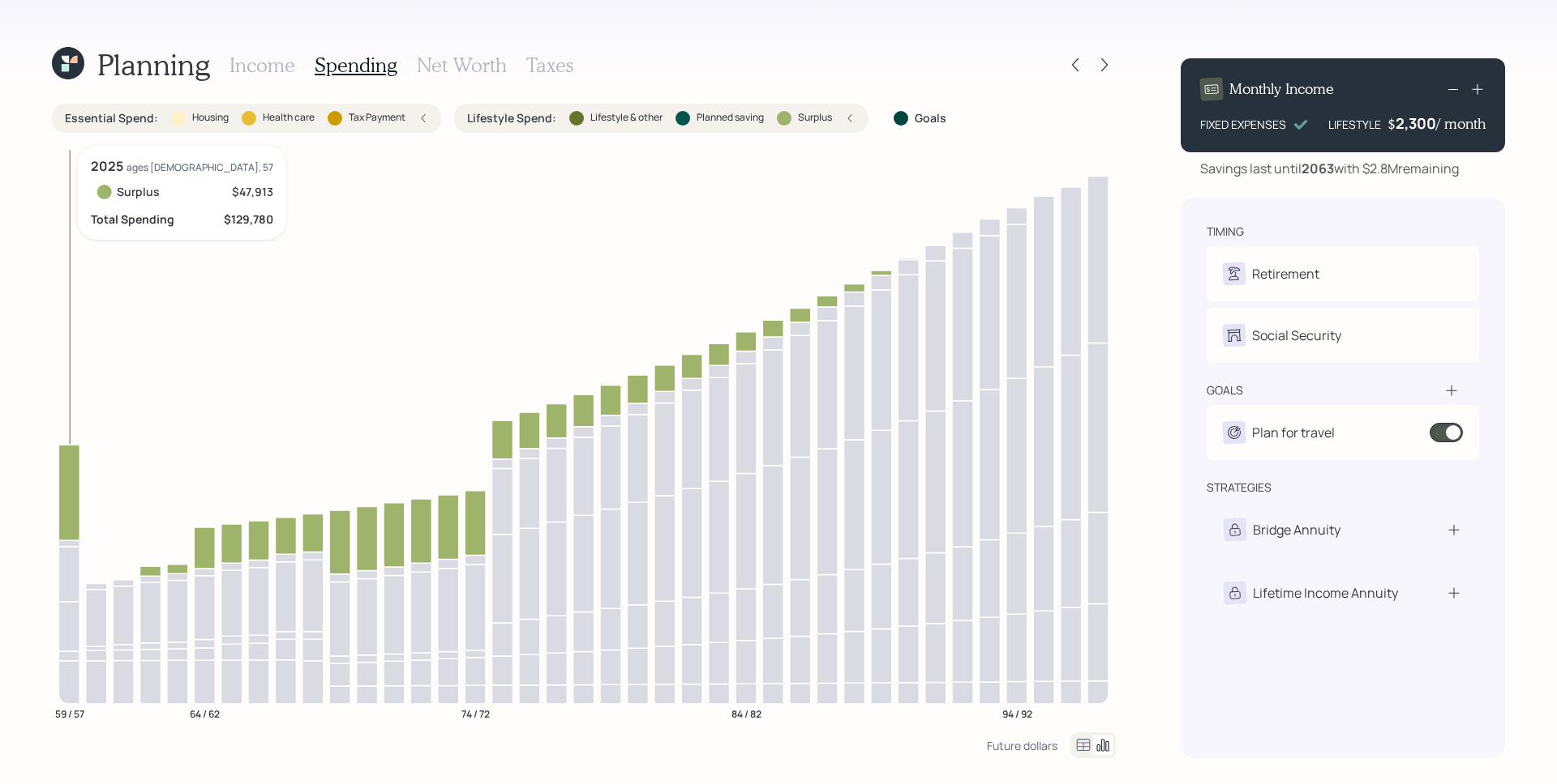
click at [67, 497] on icon at bounding box center [68, 493] width 21 height 95
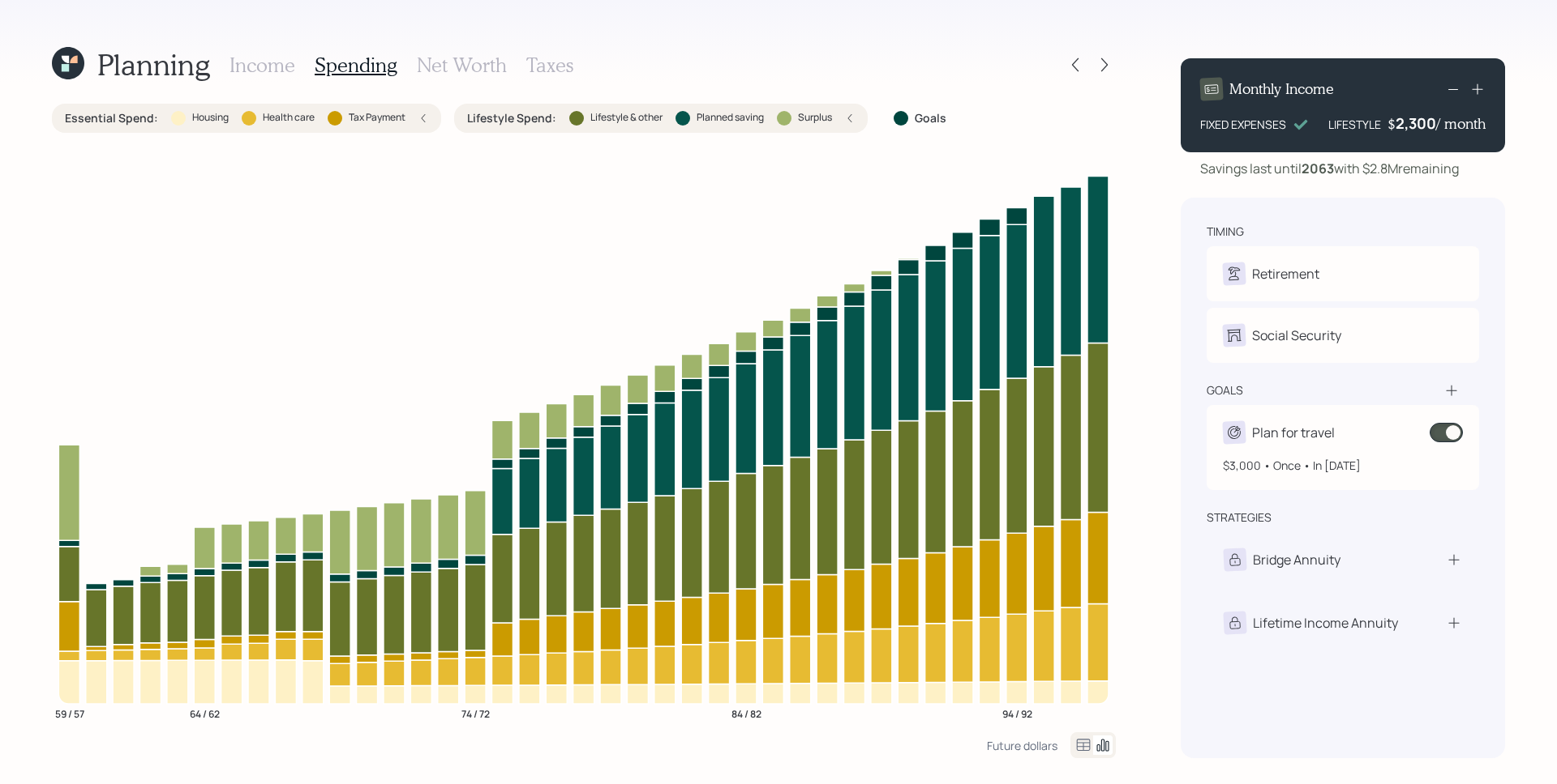
click at [1327, 445] on div "$3,000 • Once • In [DATE]" at bounding box center [1342, 458] width 240 height 30
select select "1"
select select "2060"
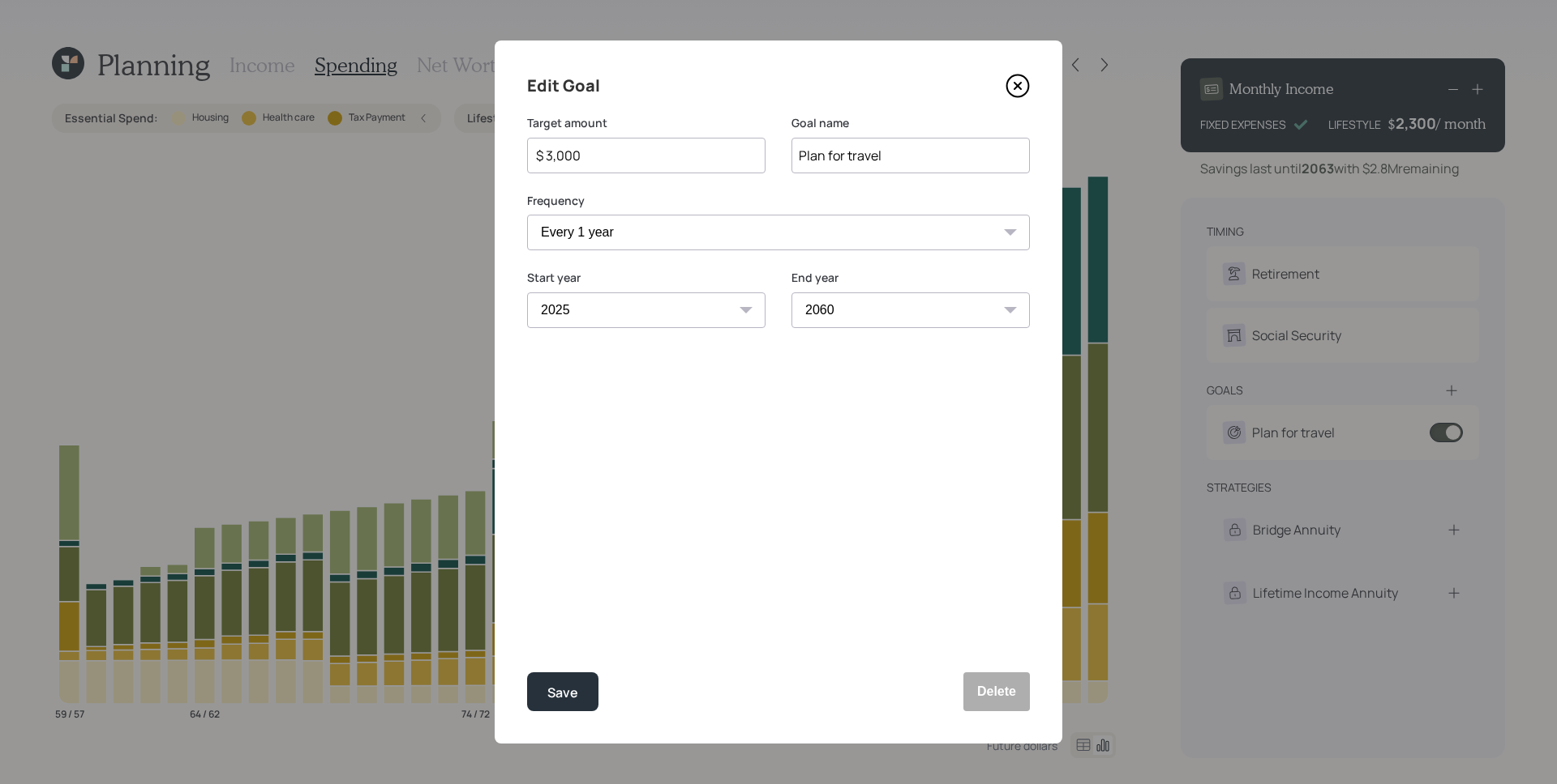
click at [661, 153] on input "$ 3,000" at bounding box center [640, 155] width 211 height 20
click at [527, 672] on button "Save" at bounding box center [563, 692] width 72 height 39
type input "$ 3,000"
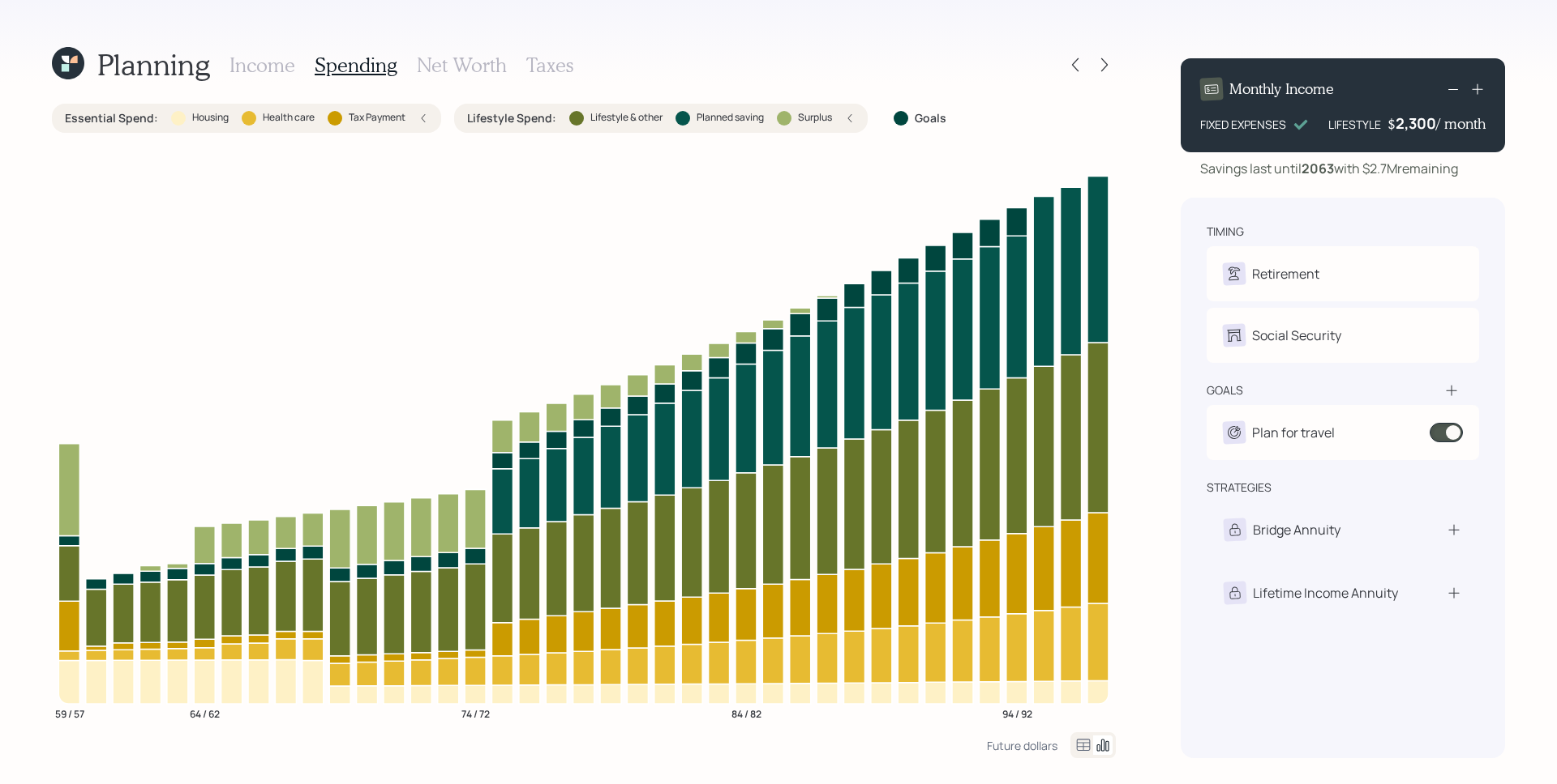
click at [281, 58] on h3 "Income" at bounding box center [262, 66] width 66 height 24
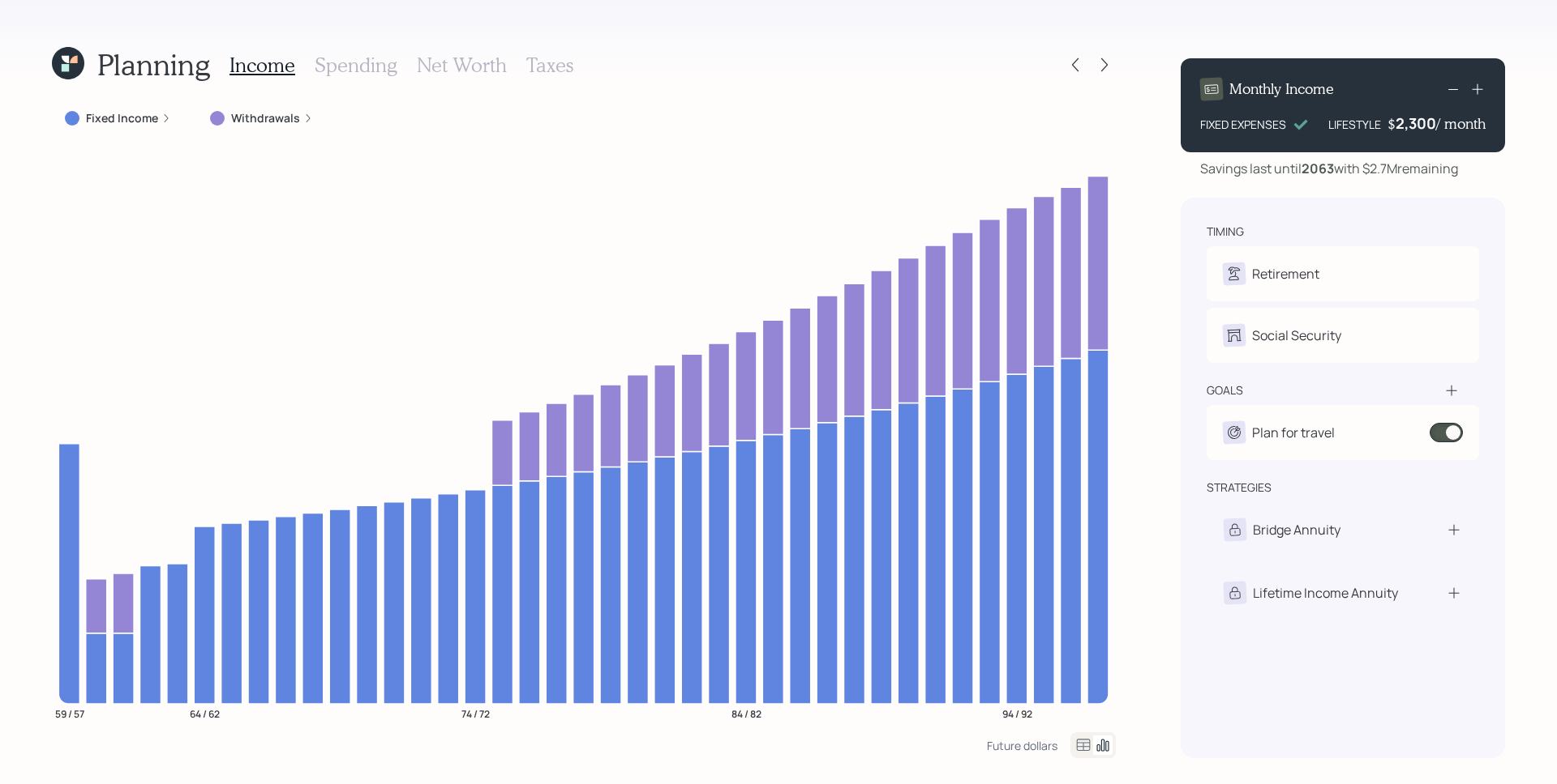
click at [345, 66] on h3 "Spending" at bounding box center [356, 66] width 83 height 24
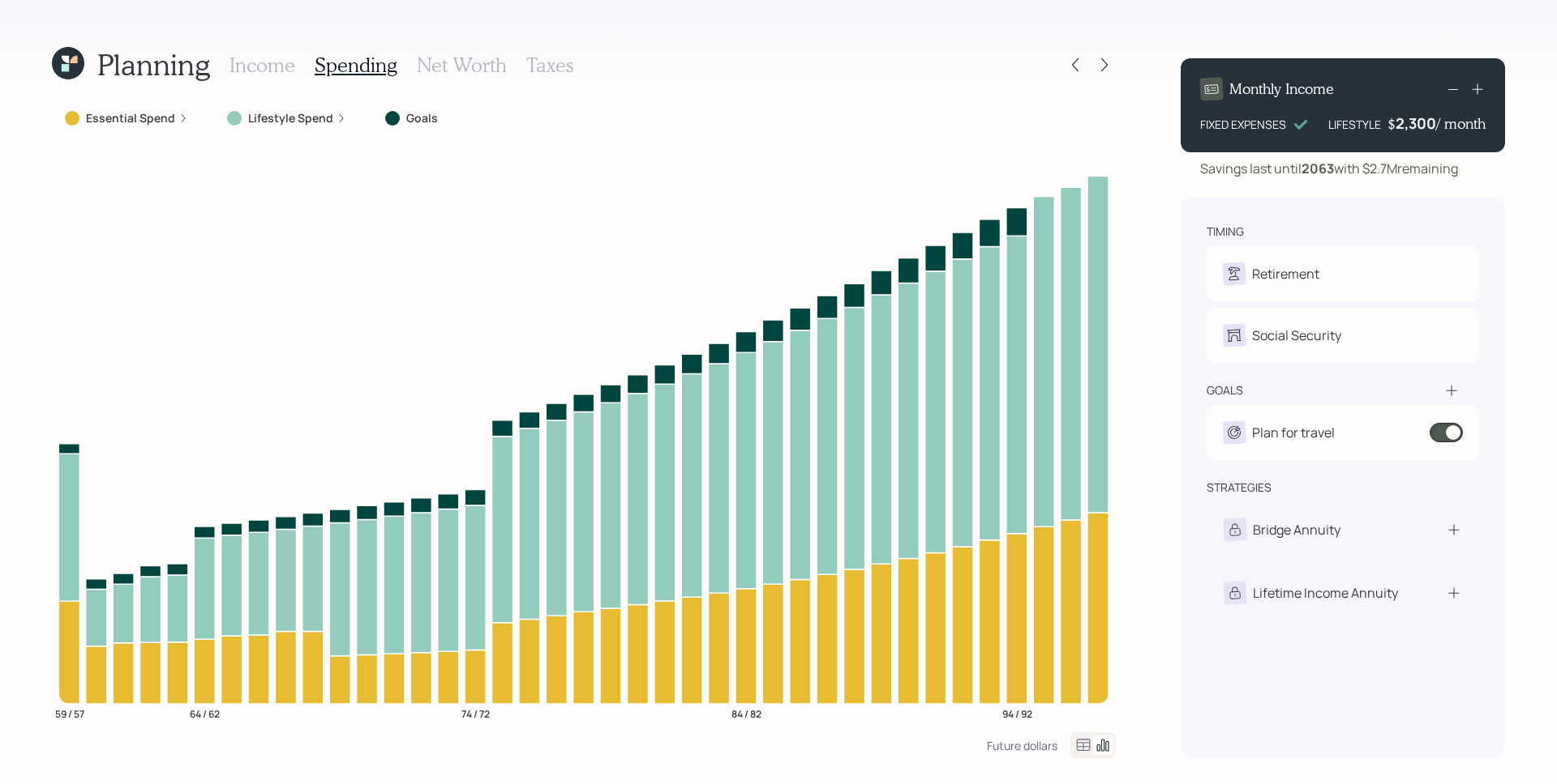
drag, startPoint x: 291, startPoint y: 115, endPoint x: 283, endPoint y: 145, distance: 31.0
click at [292, 115] on label "Lifestyle Spend" at bounding box center [291, 118] width 85 height 16
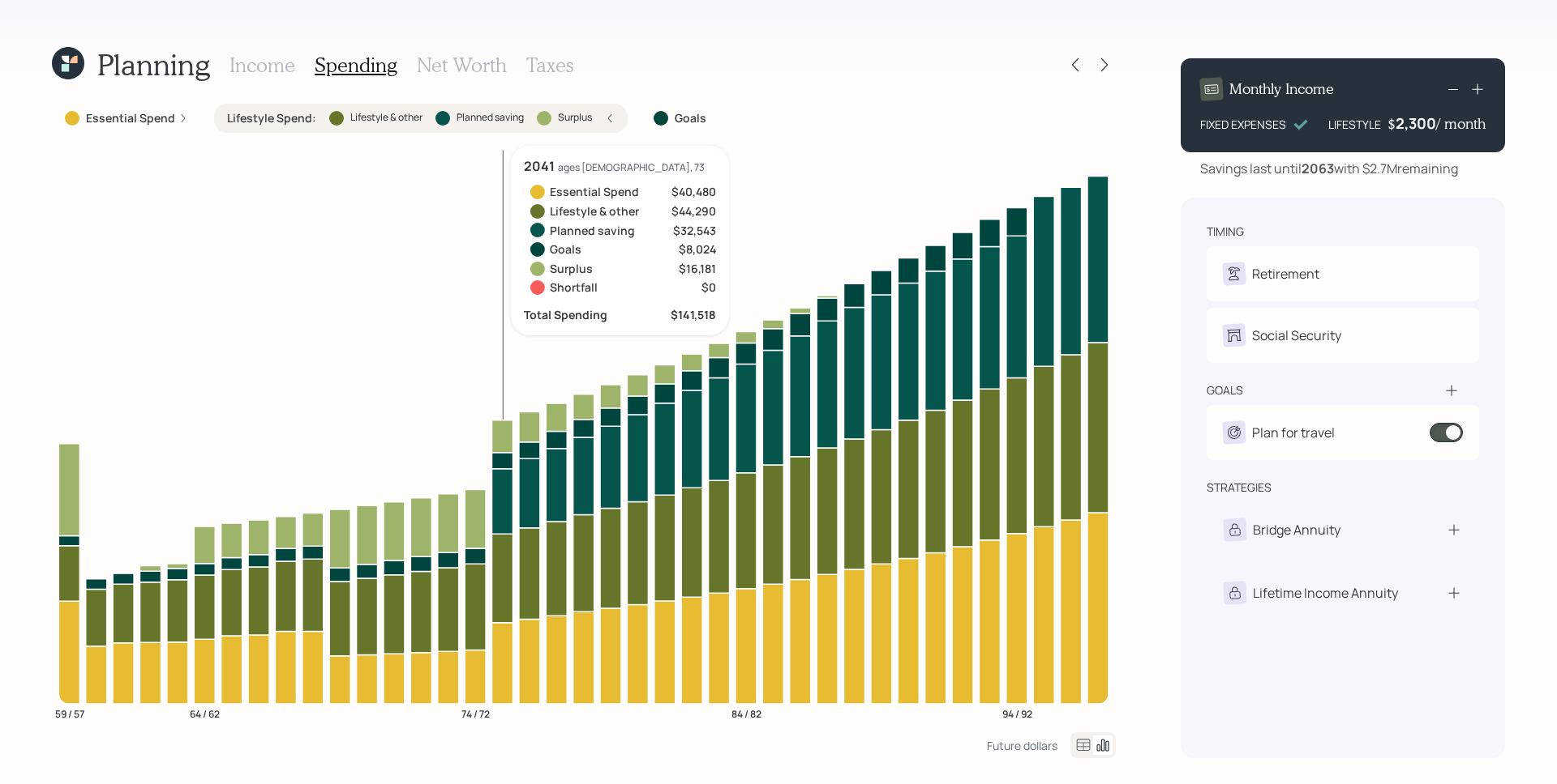
click at [498, 497] on icon at bounding box center [501, 501] width 21 height 66
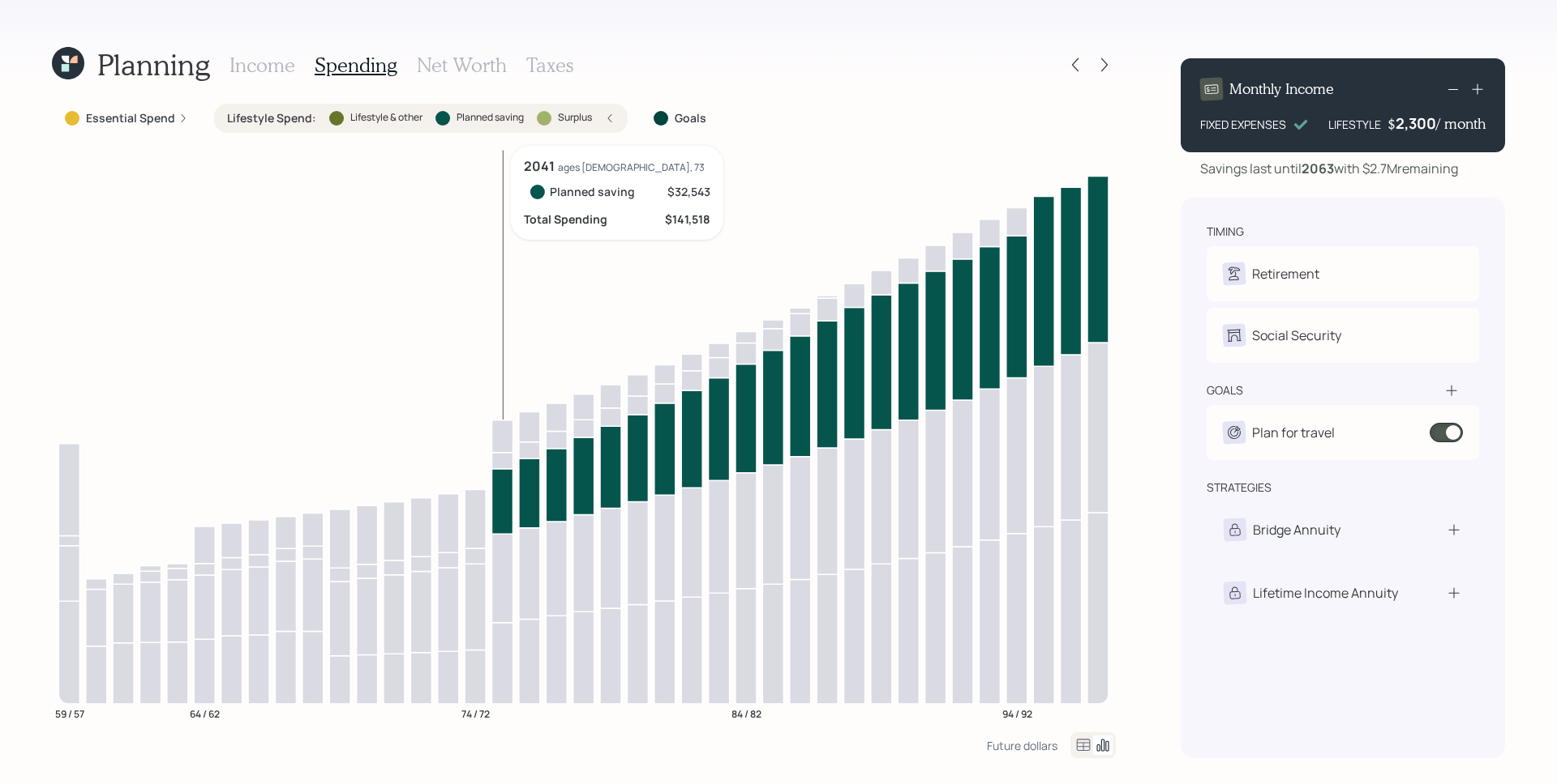
click at [500, 493] on icon at bounding box center [501, 501] width 21 height 66
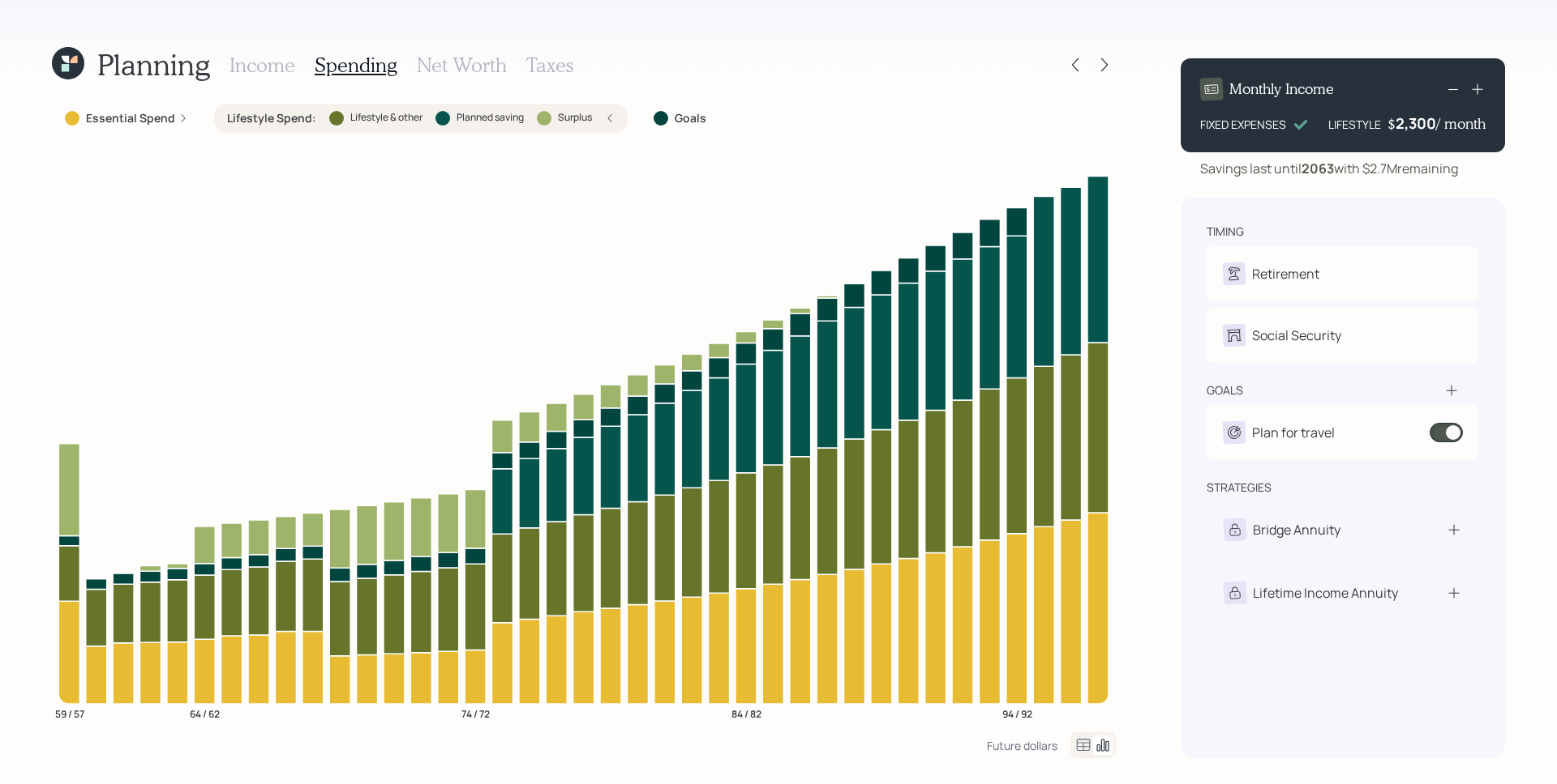
click at [459, 72] on h3 "Net Worth" at bounding box center [462, 66] width 90 height 24
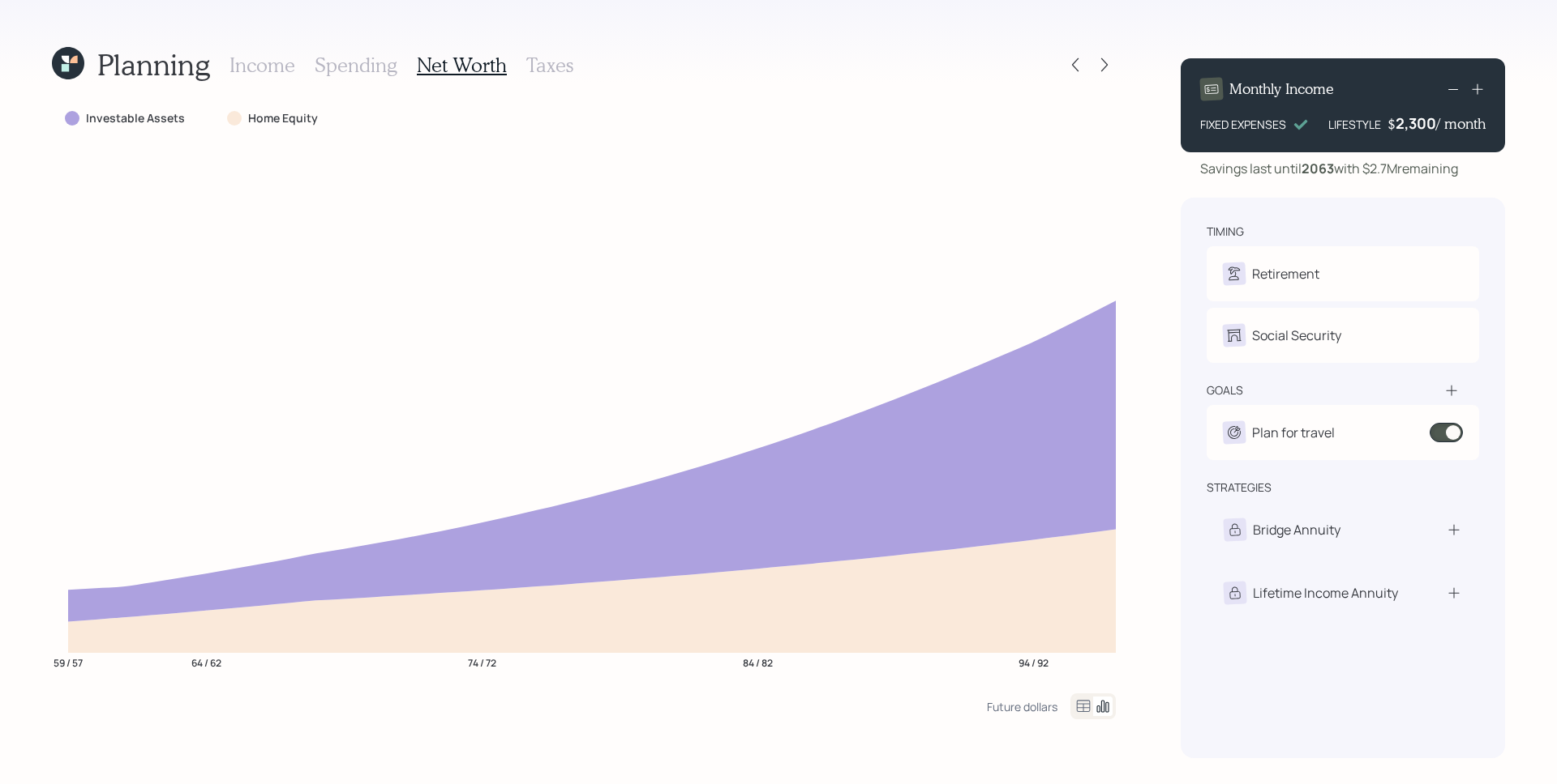
click at [1445, 391] on icon at bounding box center [1451, 390] width 16 height 16
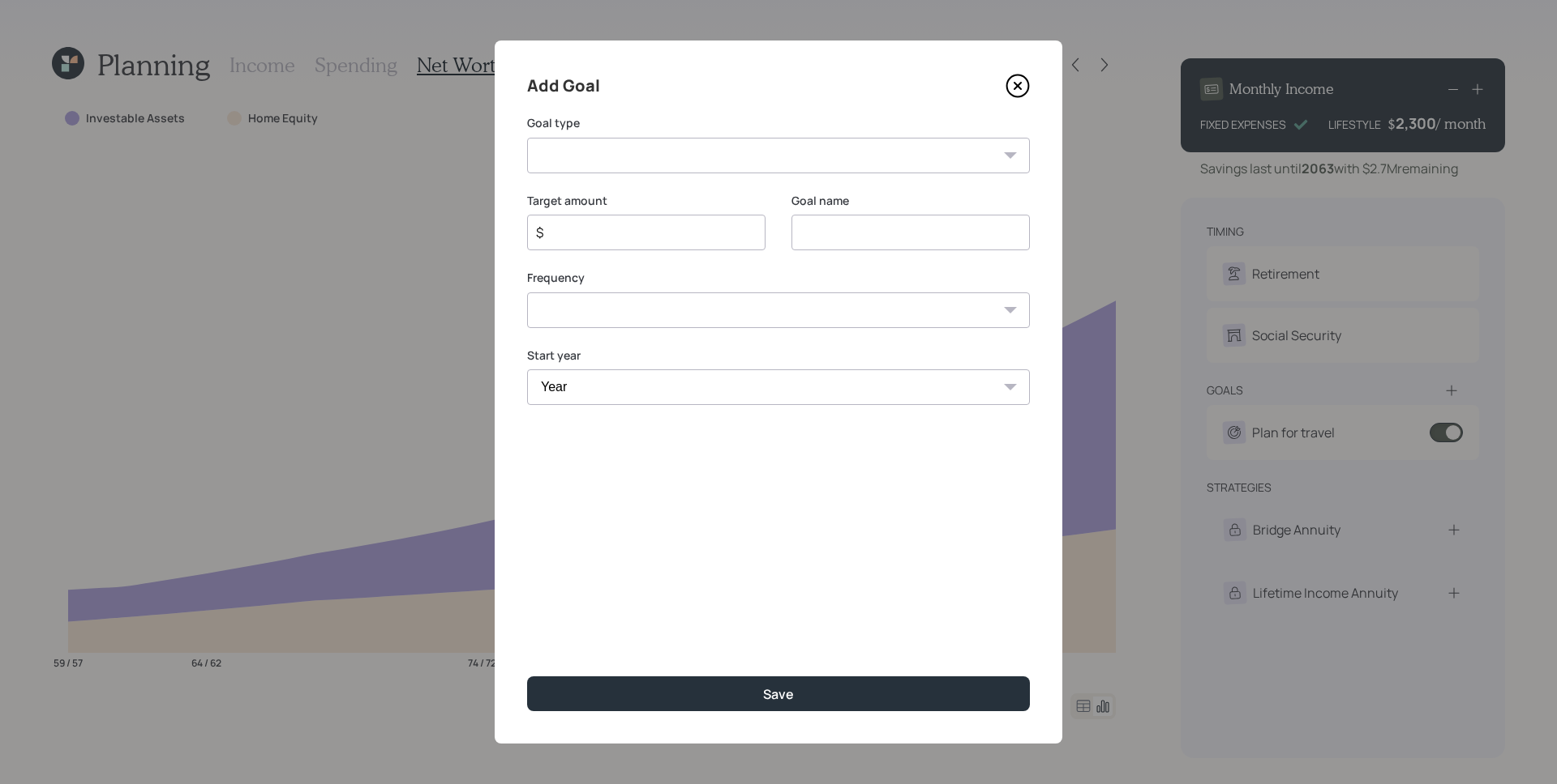
click at [802, 141] on select "Create an emergency fund Donate to charity Purchase a home Make a purchase Supp…" at bounding box center [778, 156] width 503 height 36
select select "vacation"
click at [527, 138] on select "Create an emergency fund Donate to charity Purchase a home Make a purchase Supp…" at bounding box center [778, 156] width 503 height 36
click at [861, 236] on input "Plan for travel" at bounding box center [911, 233] width 239 height 36
click at [860, 236] on input "Plan for travel" at bounding box center [911, 233] width 239 height 36
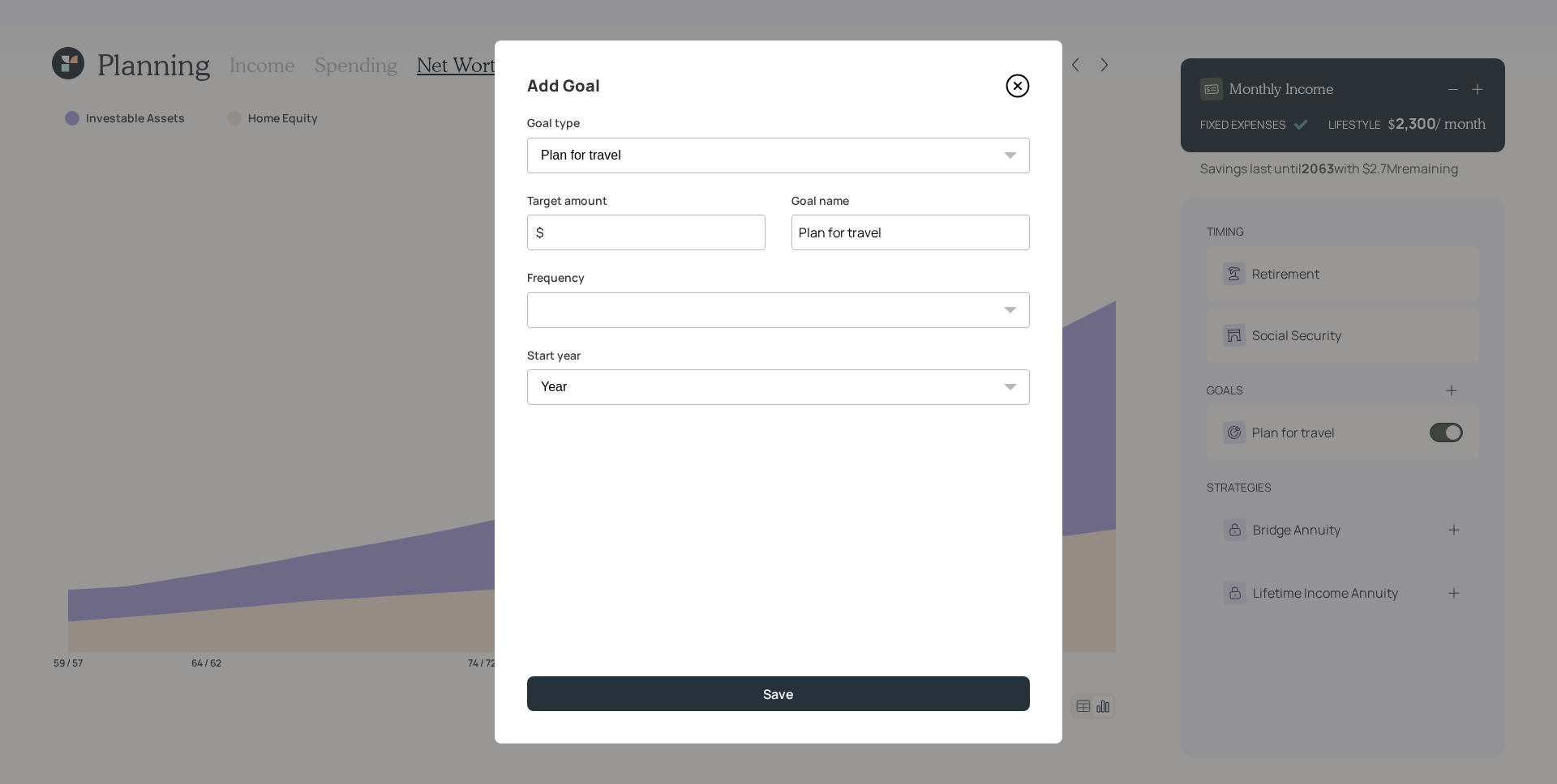
click at [860, 236] on input "Plan for travel" at bounding box center [911, 233] width 239 height 36
type input "Plan for Cruise"
click at [602, 232] on input "$" at bounding box center [640, 232] width 211 height 20
type input "$ 5,000"
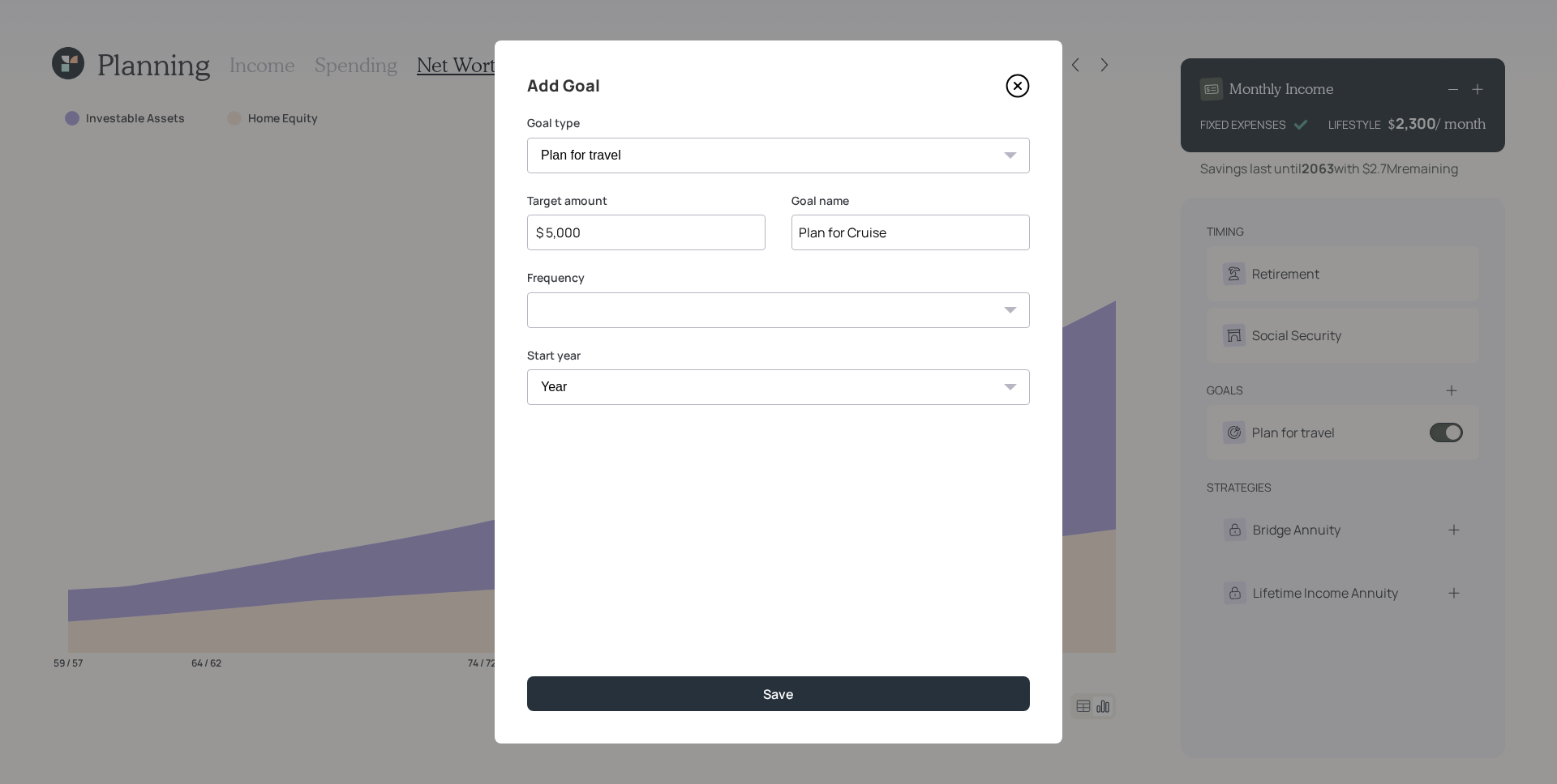
click at [603, 314] on select "One time Every 1 year Every 2 years Every 3 years Every 4 years Every 5 years E…" at bounding box center [778, 310] width 503 height 36
select select "1"
click at [527, 292] on select "One time Every 1 year Every 2 years Every 3 years Every 4 years Every 5 years E…" at bounding box center [778, 310] width 503 height 36
click at [611, 309] on select "One time Every 1 year Every 2 years Every 3 years Every 4 years Every 5 years E…" at bounding box center [778, 310] width 503 height 36
click at [527, 292] on select "One time Every 1 year Every 2 years Every 3 years Every 4 years Every 5 years E…" at bounding box center [778, 310] width 503 height 36
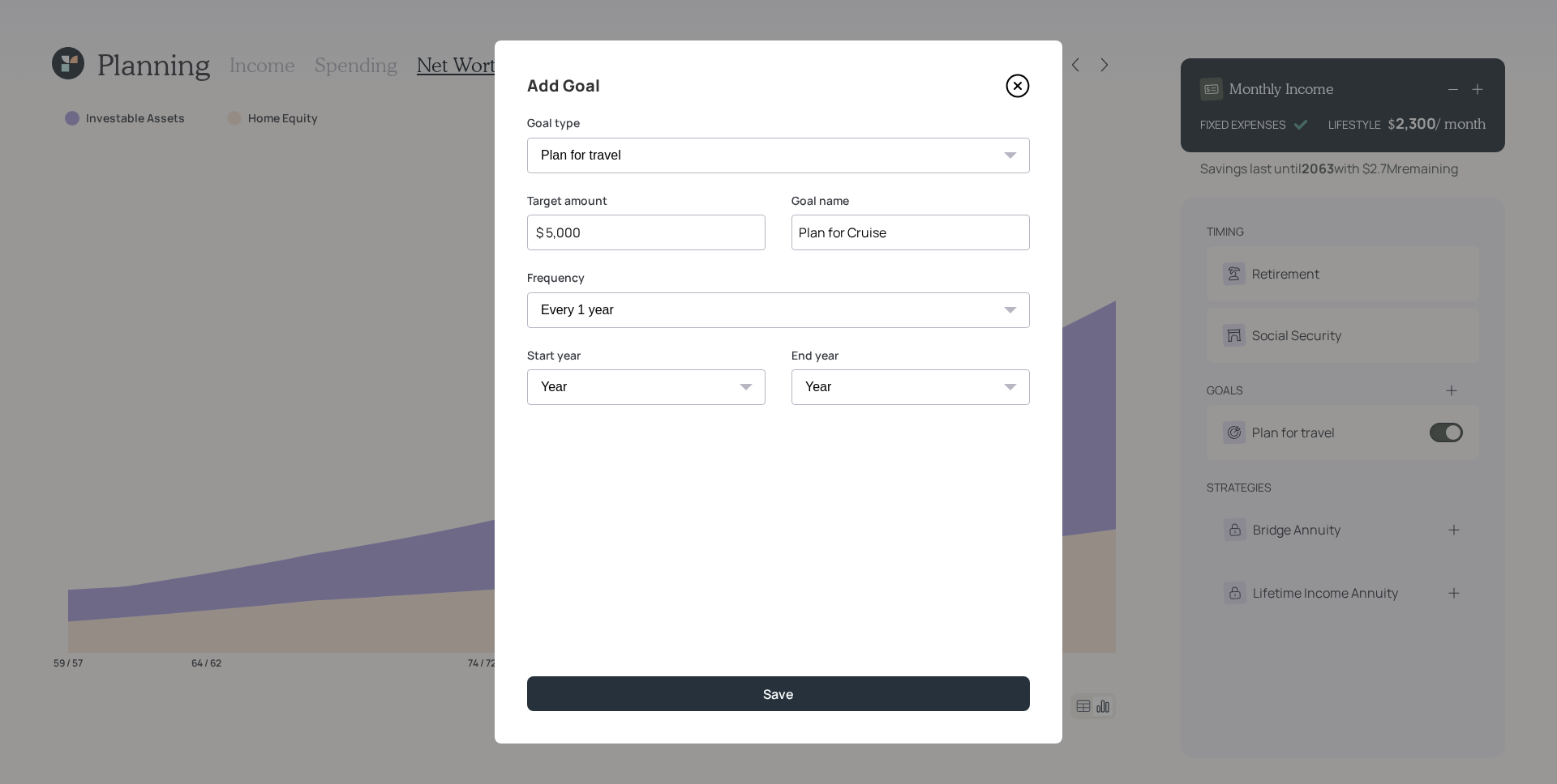
click at [626, 388] on select "Year [DATE] 2026 2027 2028 2029 2030 2031 2032 2033 2034 2035 2036 2037 2038 20…" at bounding box center [646, 388] width 239 height 36
select select "2025"
click at [527, 370] on select "Year [DATE] 2026 2027 2028 2029 2030 2031 2032 2033 2034 2035 2036 2037 2038 20…" at bounding box center [646, 388] width 239 height 36
click at [862, 389] on select "Year [DATE] 2026 2027 2028 2029 2030 2031 2032 2033 2034 2035 2036 2037 2038 20…" at bounding box center [911, 388] width 239 height 36
select select "2060"
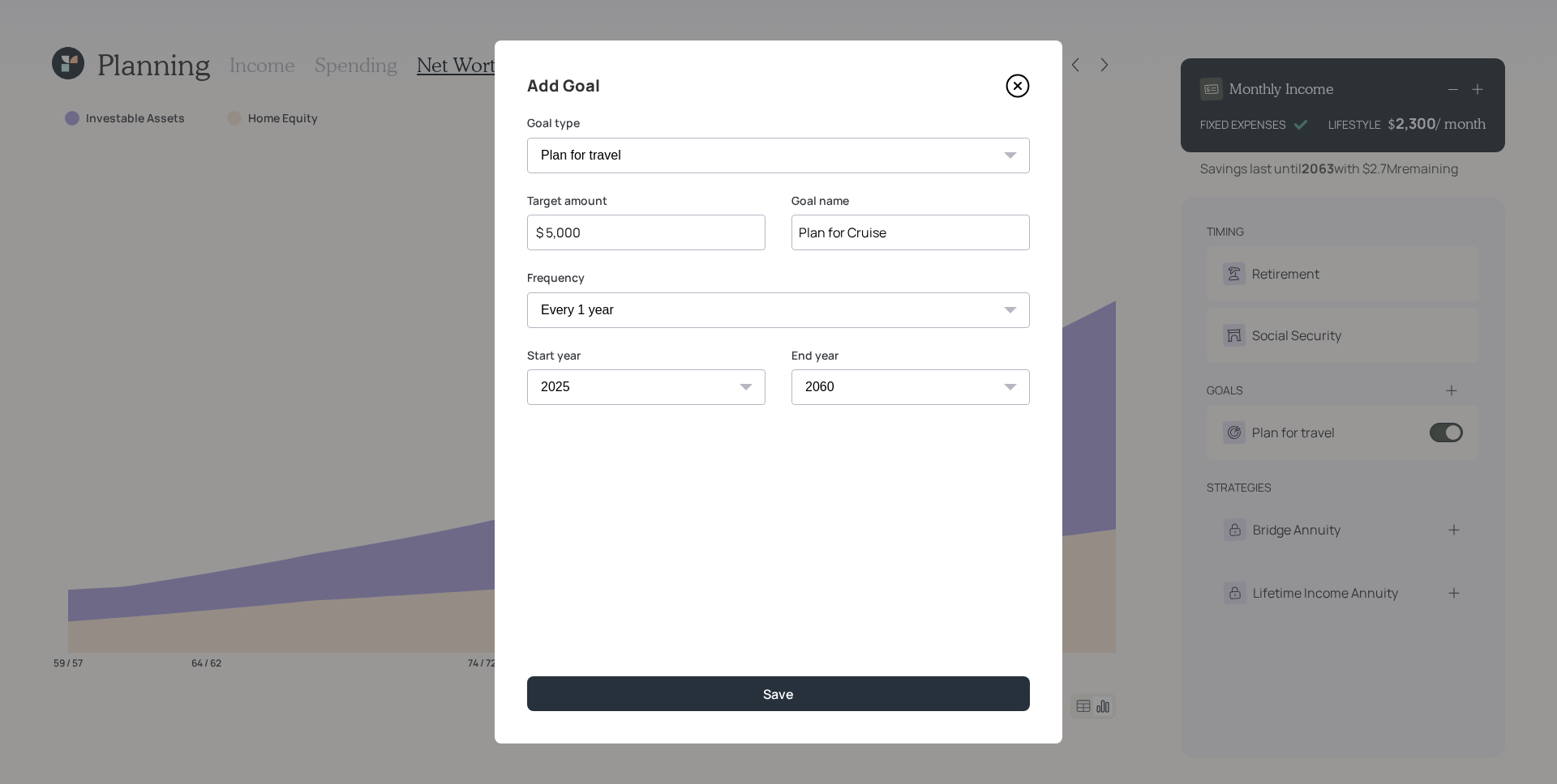
click at [791, 370] on select "Year [DATE] 2026 2027 2028 2029 2030 2031 2032 2033 2034 2035 2036 2037 2038 20…" at bounding box center [911, 388] width 239 height 36
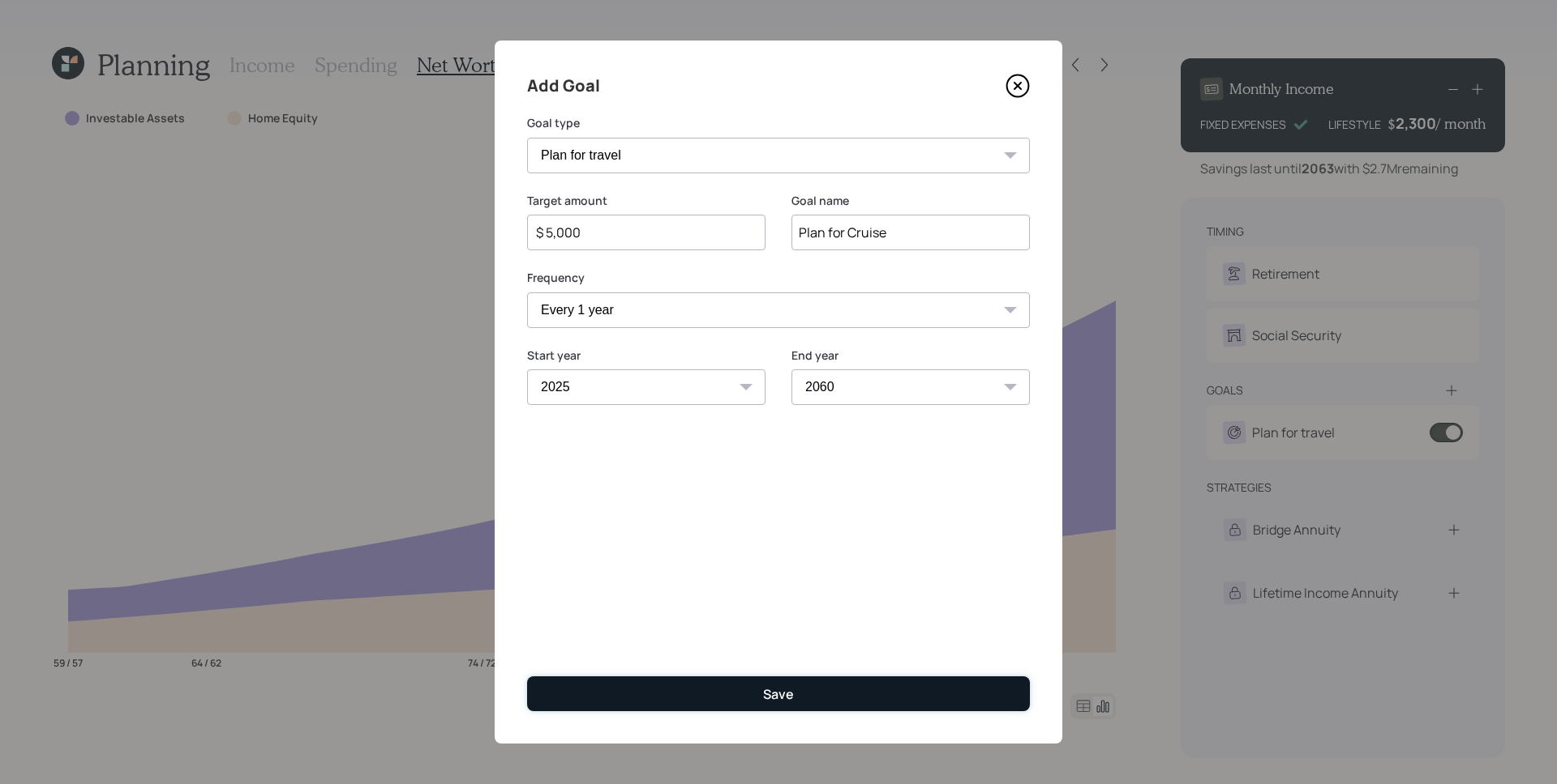
click at [825, 702] on button "Save" at bounding box center [778, 694] width 503 height 35
type input "$"
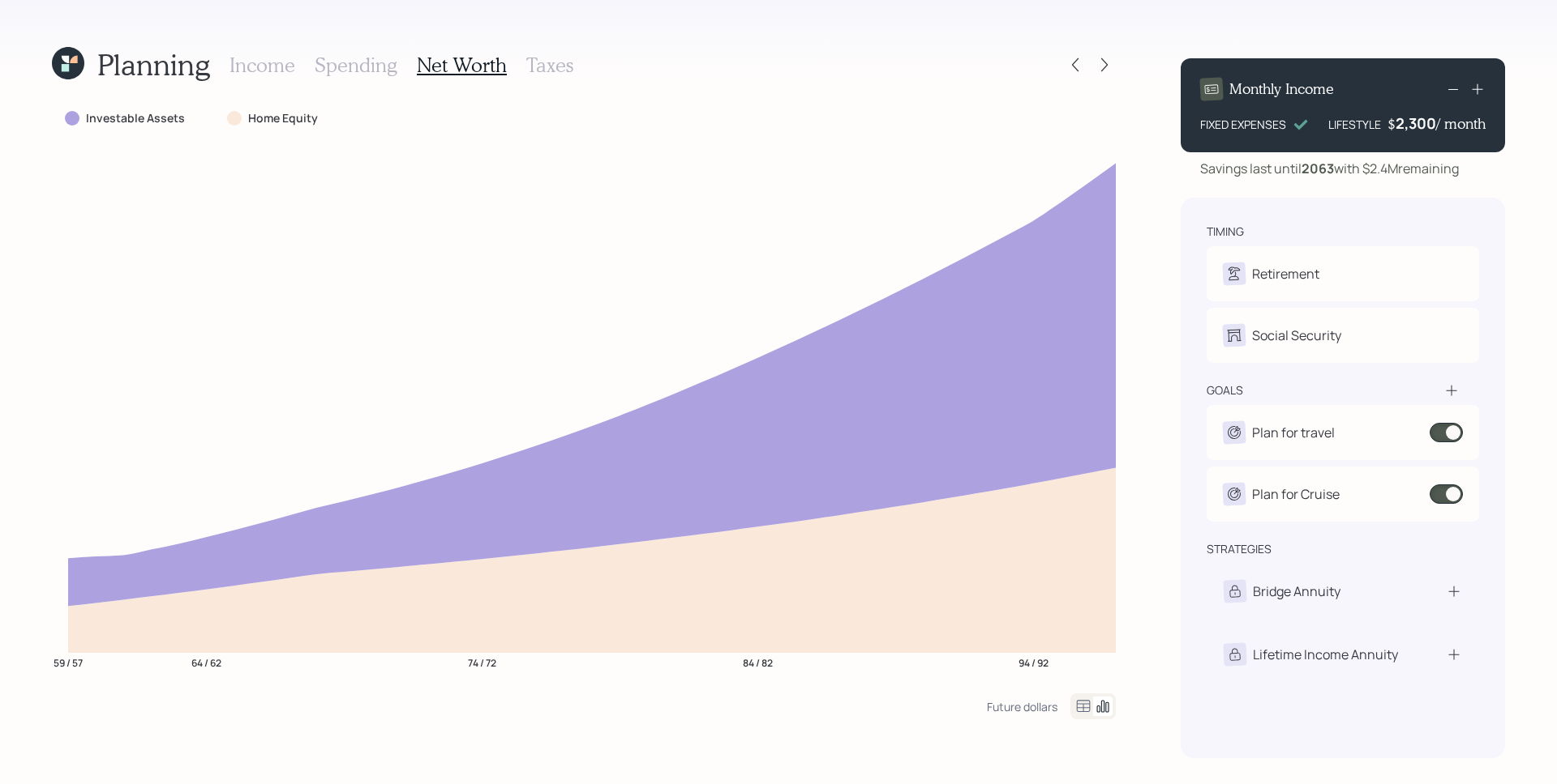
click at [229, 65] on h3 "Income" at bounding box center [262, 66] width 66 height 24
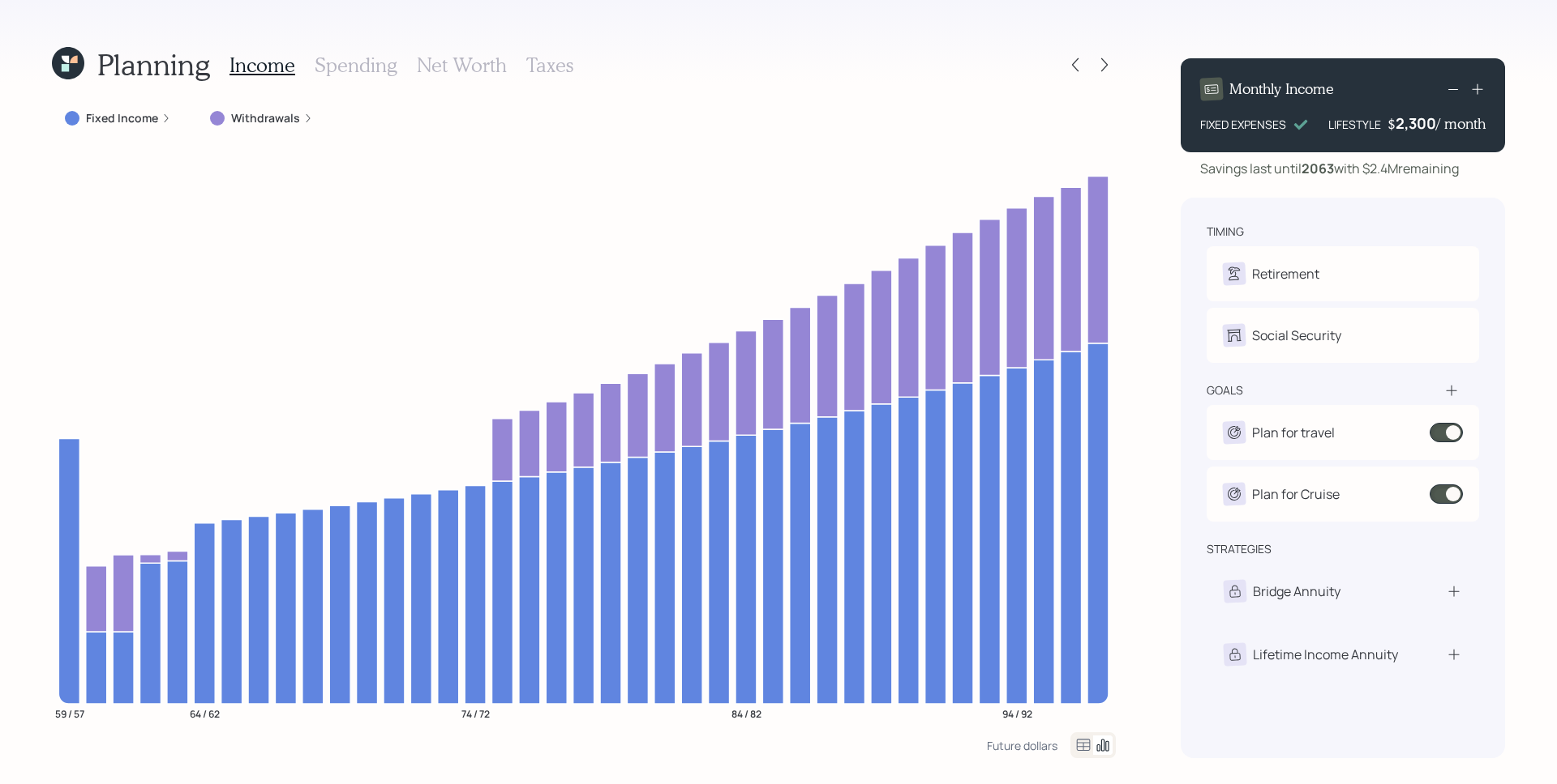
click at [460, 55] on h3 "Net Worth" at bounding box center [462, 66] width 90 height 24
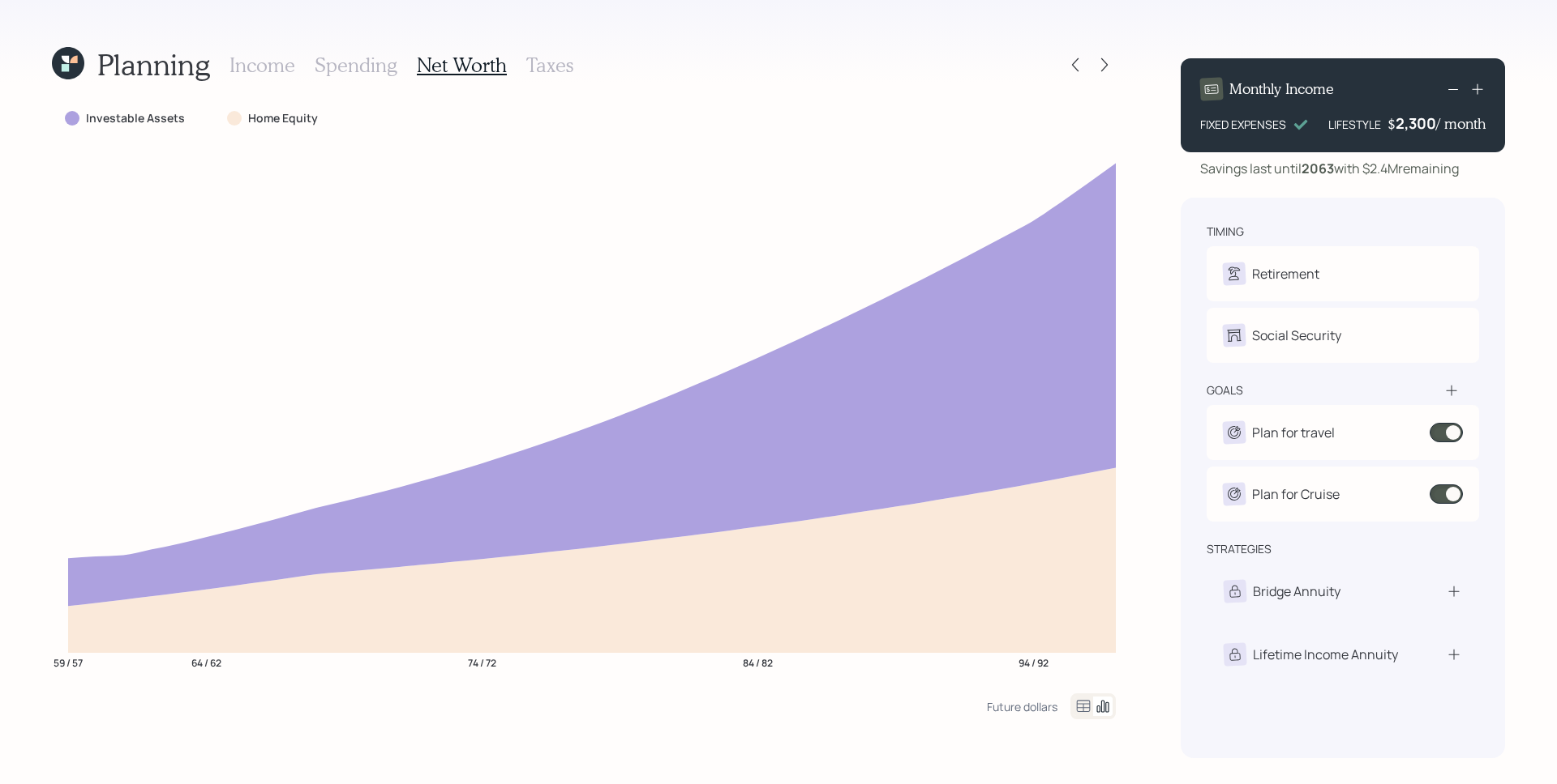
click at [286, 63] on h3 "Income" at bounding box center [262, 66] width 66 height 24
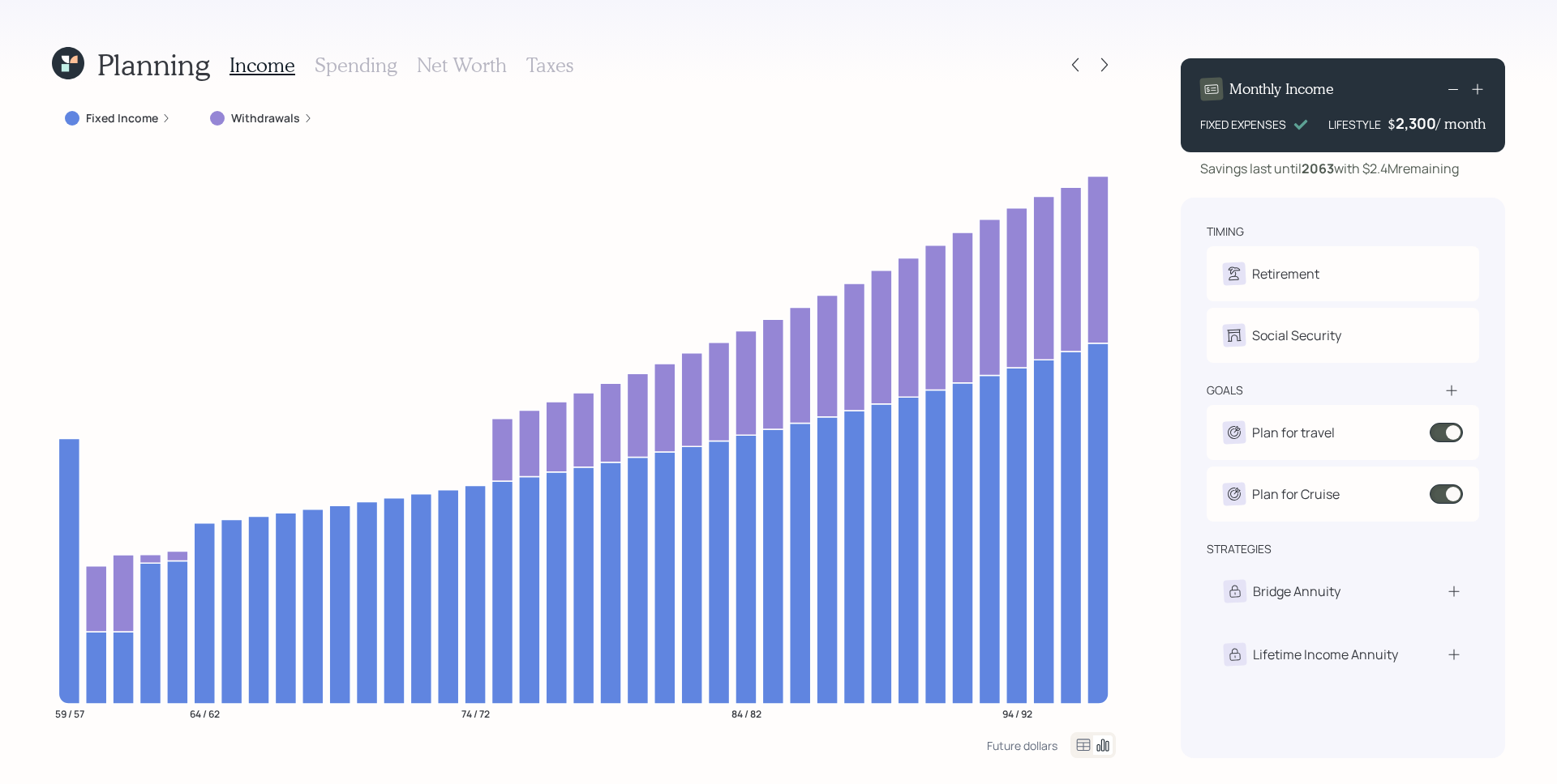
click at [1146, 302] on div "Planning Income Spending Net Worth Taxes Fixed Income Withdrawals 59 / 57 64 / …" at bounding box center [778, 392] width 1557 height 784
click at [465, 61] on h3 "Net Worth" at bounding box center [462, 66] width 90 height 24
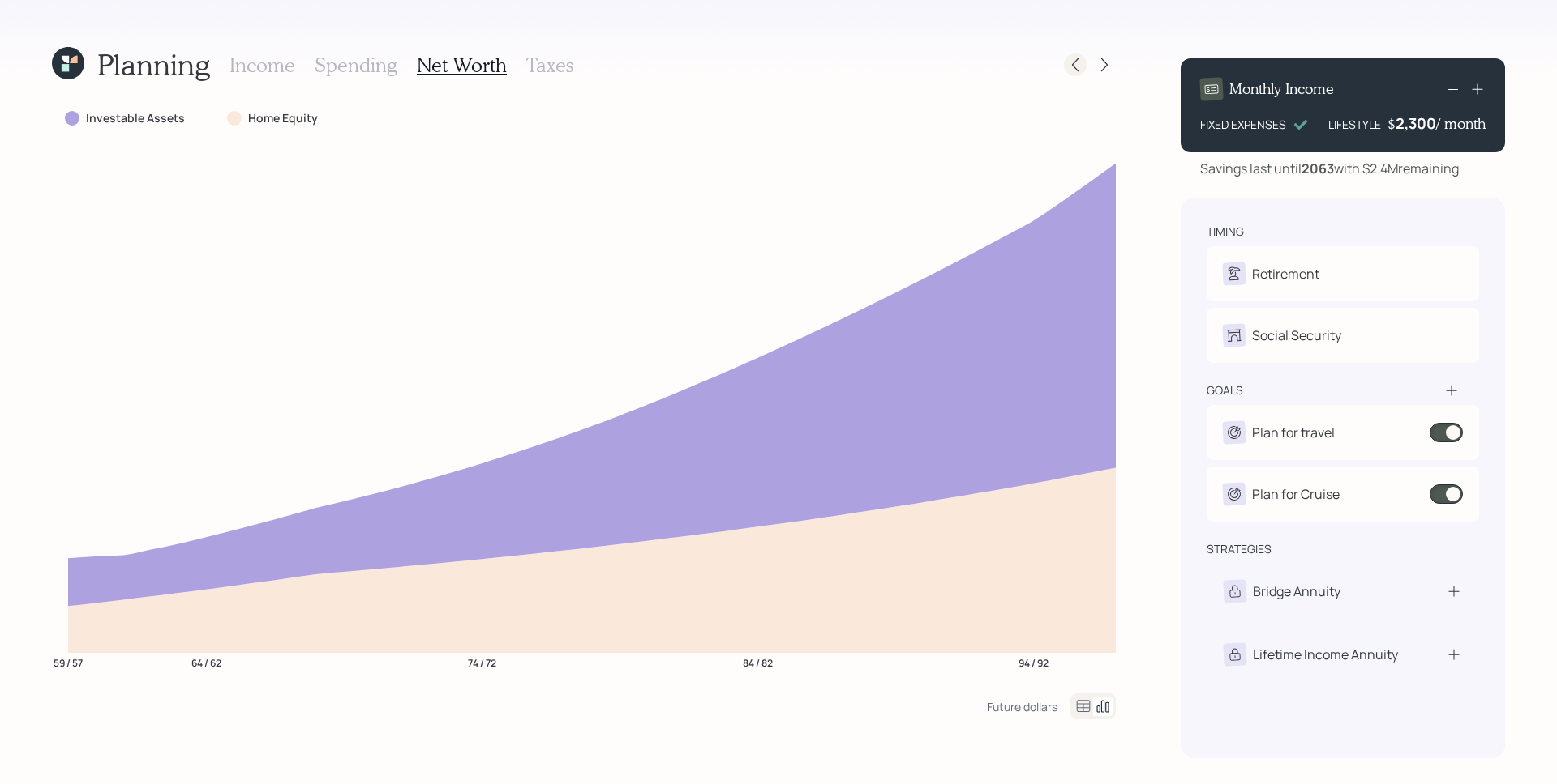
click at [1080, 64] on icon at bounding box center [1074, 65] width 16 height 16
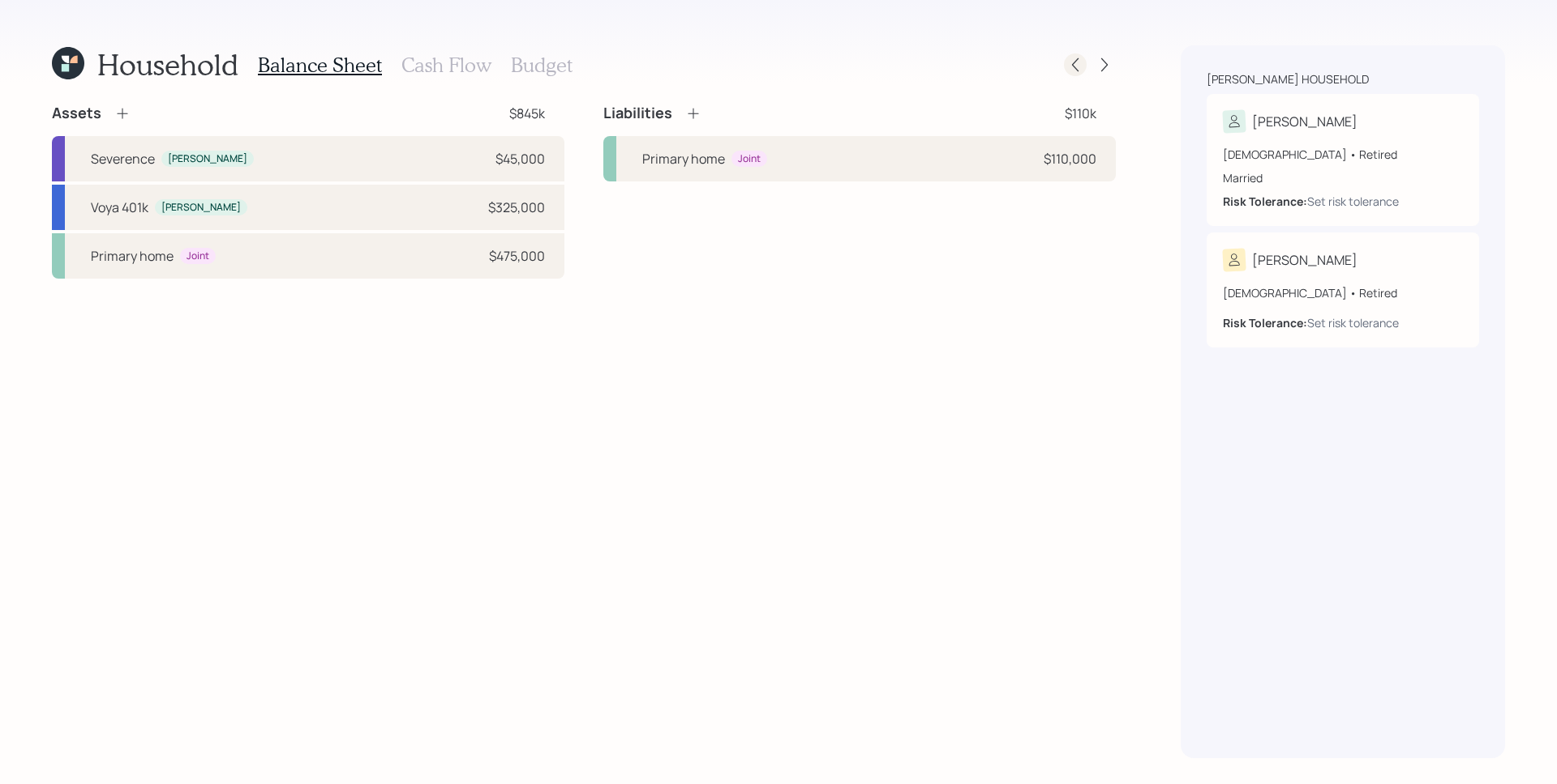
click at [1081, 64] on icon at bounding box center [1074, 65] width 16 height 16
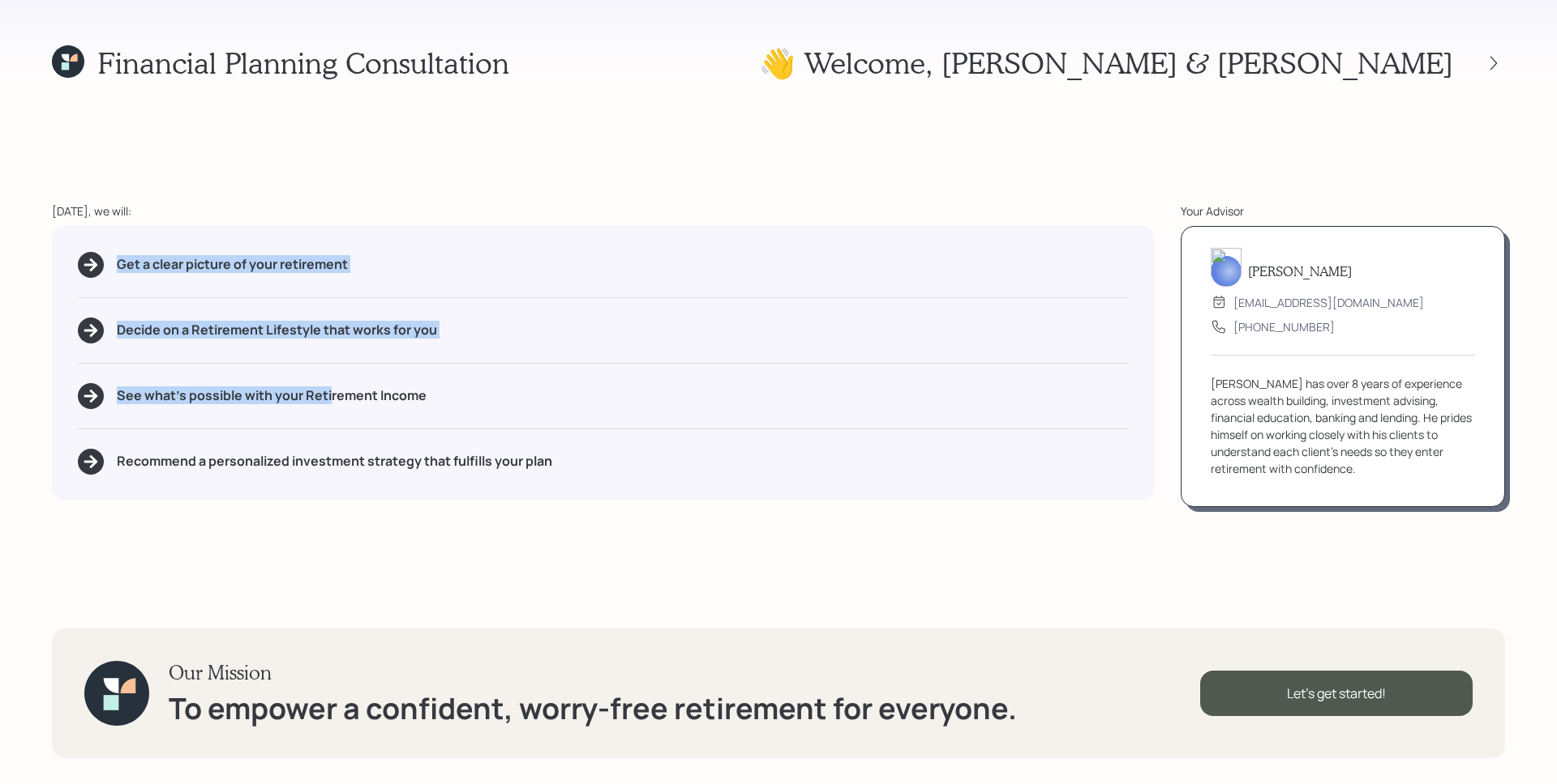
drag, startPoint x: 115, startPoint y: 256, endPoint x: 328, endPoint y: 391, distance: 252.2
click at [328, 391] on div "Get a clear picture of your retirement Decide on a Retirement Lifestyle that wo…" at bounding box center [603, 363] width 1103 height 274
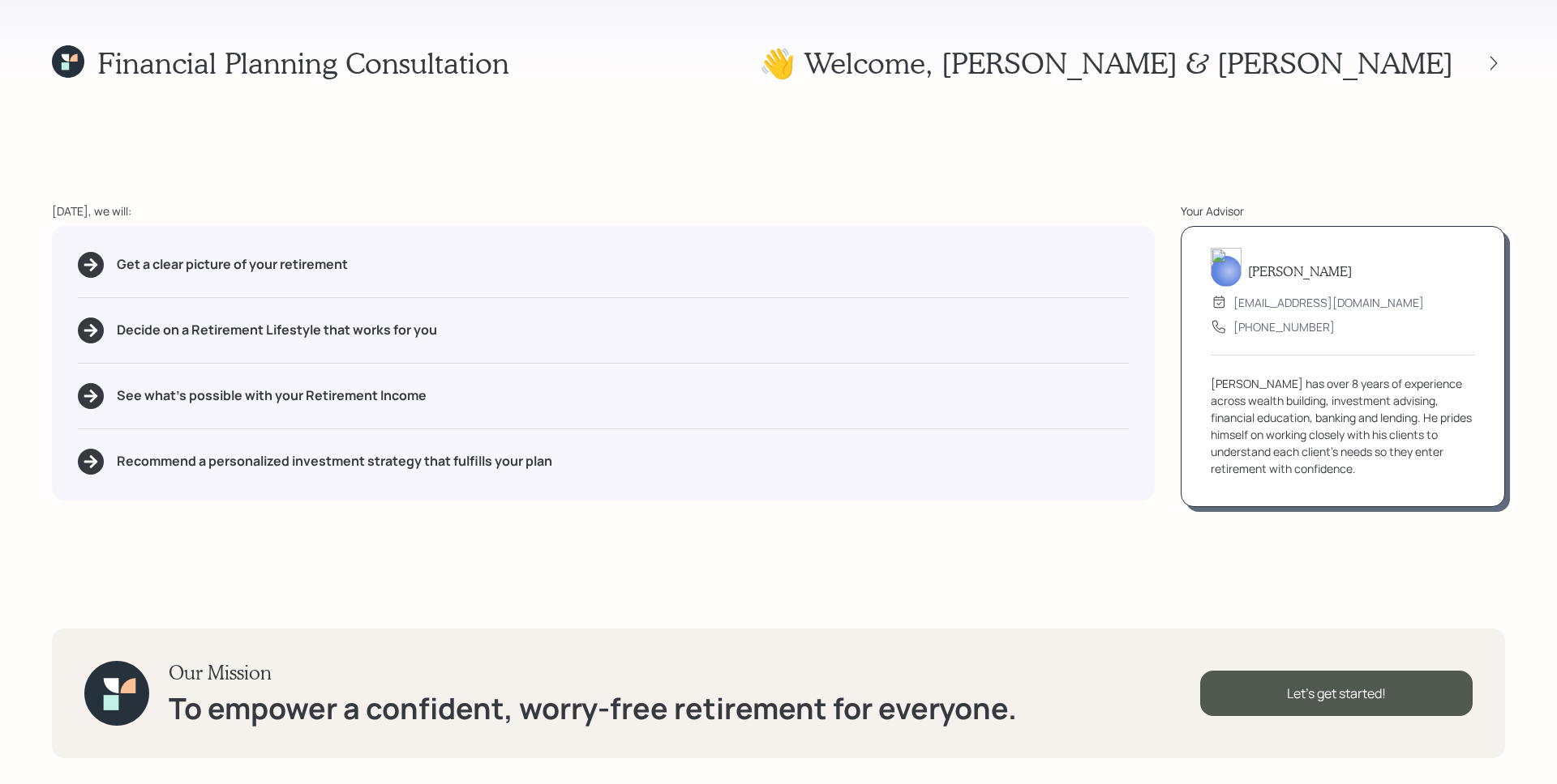
click at [346, 412] on div "Get a clear picture of your retirement Decide on a Retirement Lifestyle that wo…" at bounding box center [603, 363] width 1103 height 274
click at [69, 61] on icon at bounding box center [68, 61] width 32 height 32
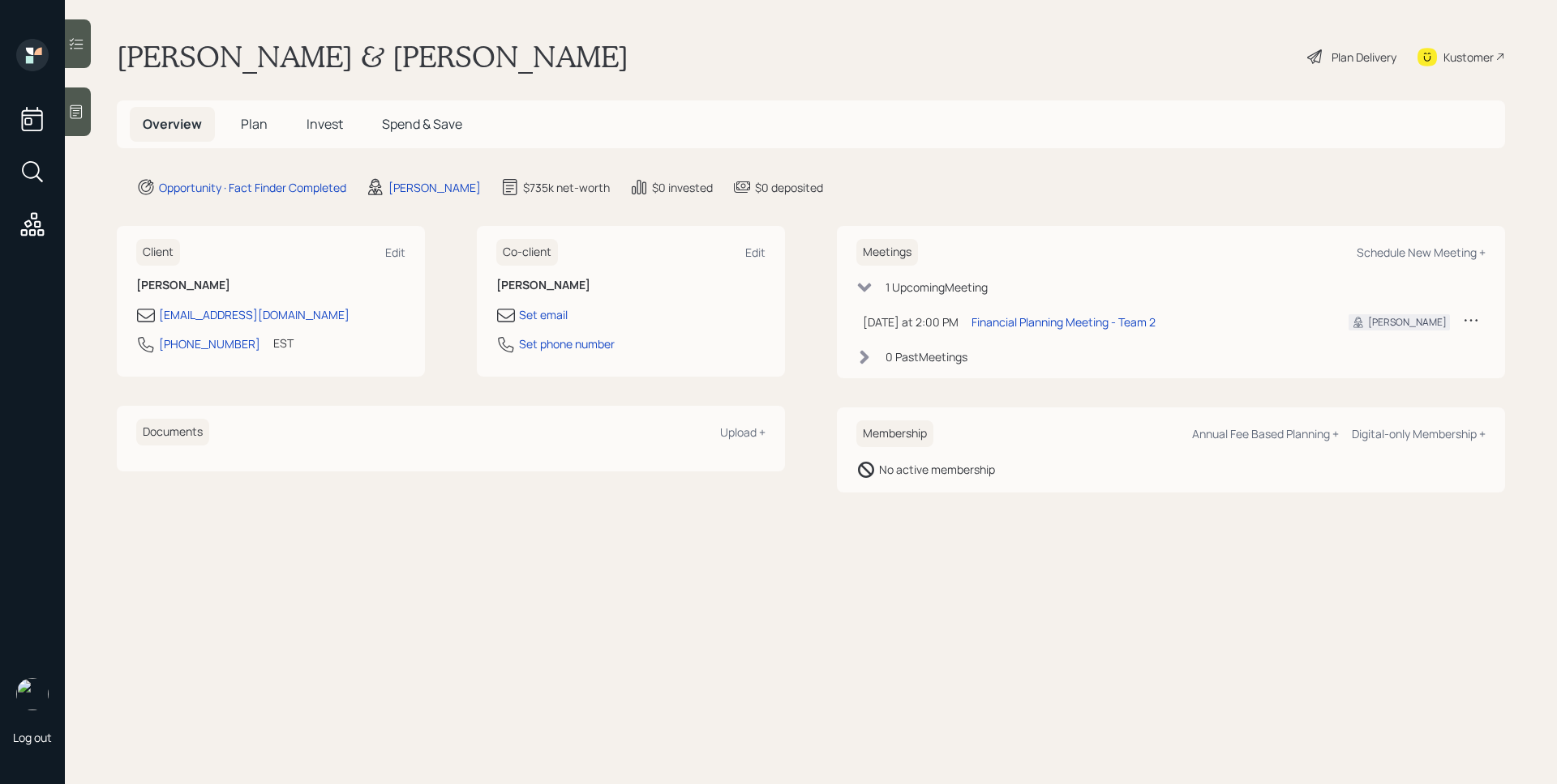
click at [251, 121] on span "Plan" at bounding box center [253, 124] width 26 height 18
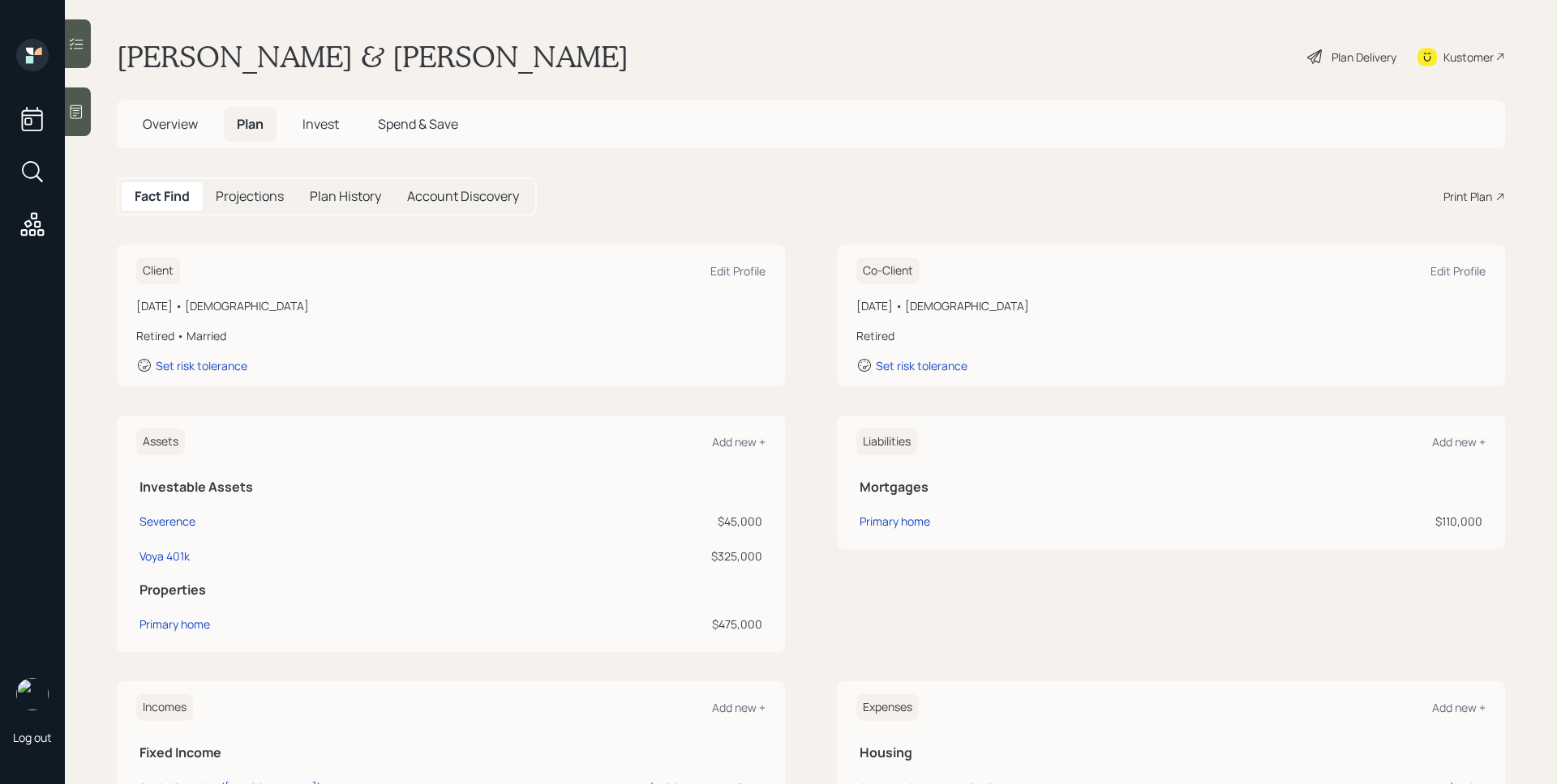
click at [141, 112] on h5 "Overview" at bounding box center [170, 124] width 81 height 35
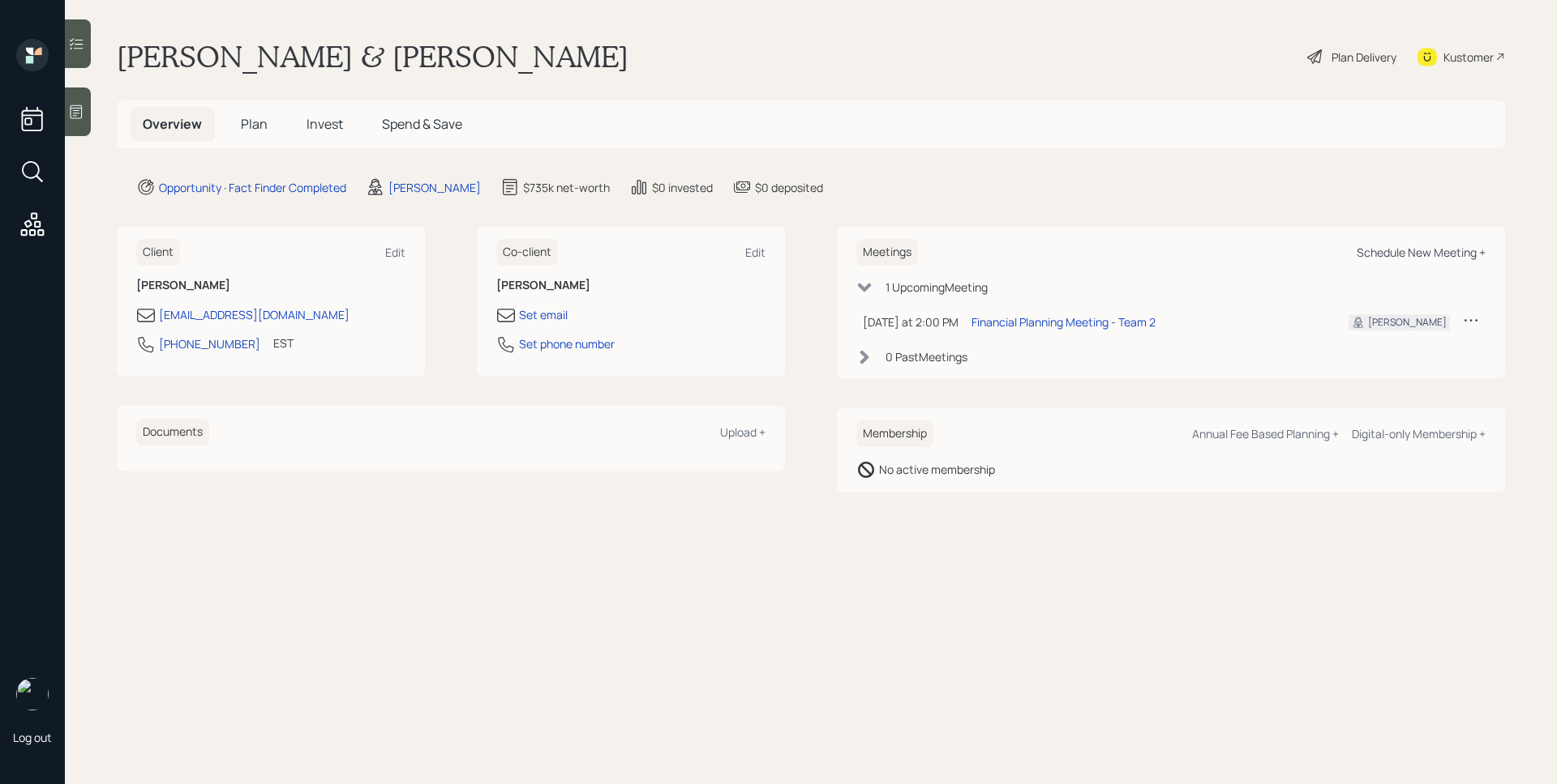
click at [1448, 256] on div "Schedule New Meeting +" at bounding box center [1421, 252] width 129 height 15
select select "d946c976-65aa-4529-ac9d-02c4f1114fc0"
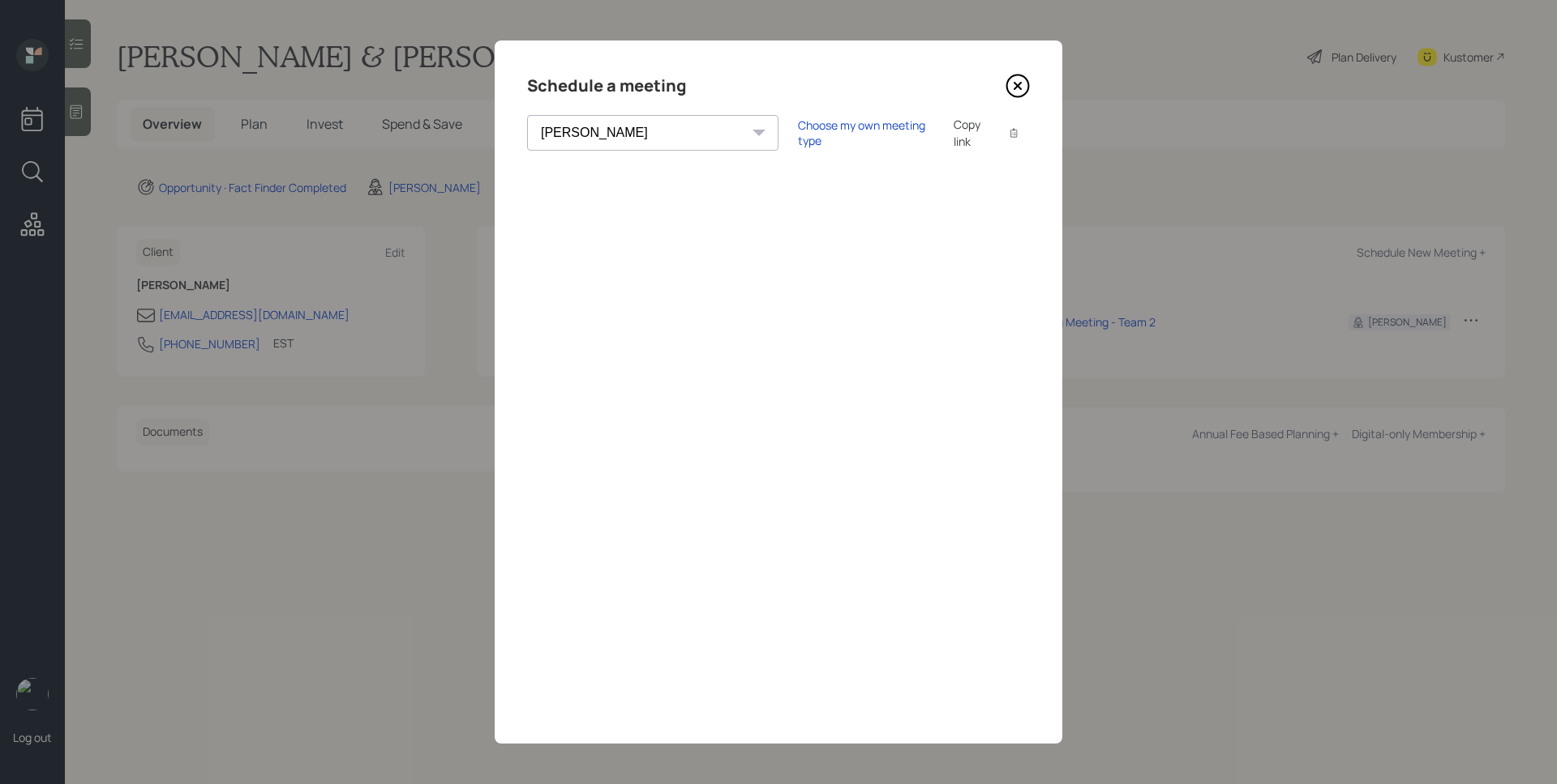
click at [1015, 84] on icon at bounding box center [1018, 86] width 7 height 7
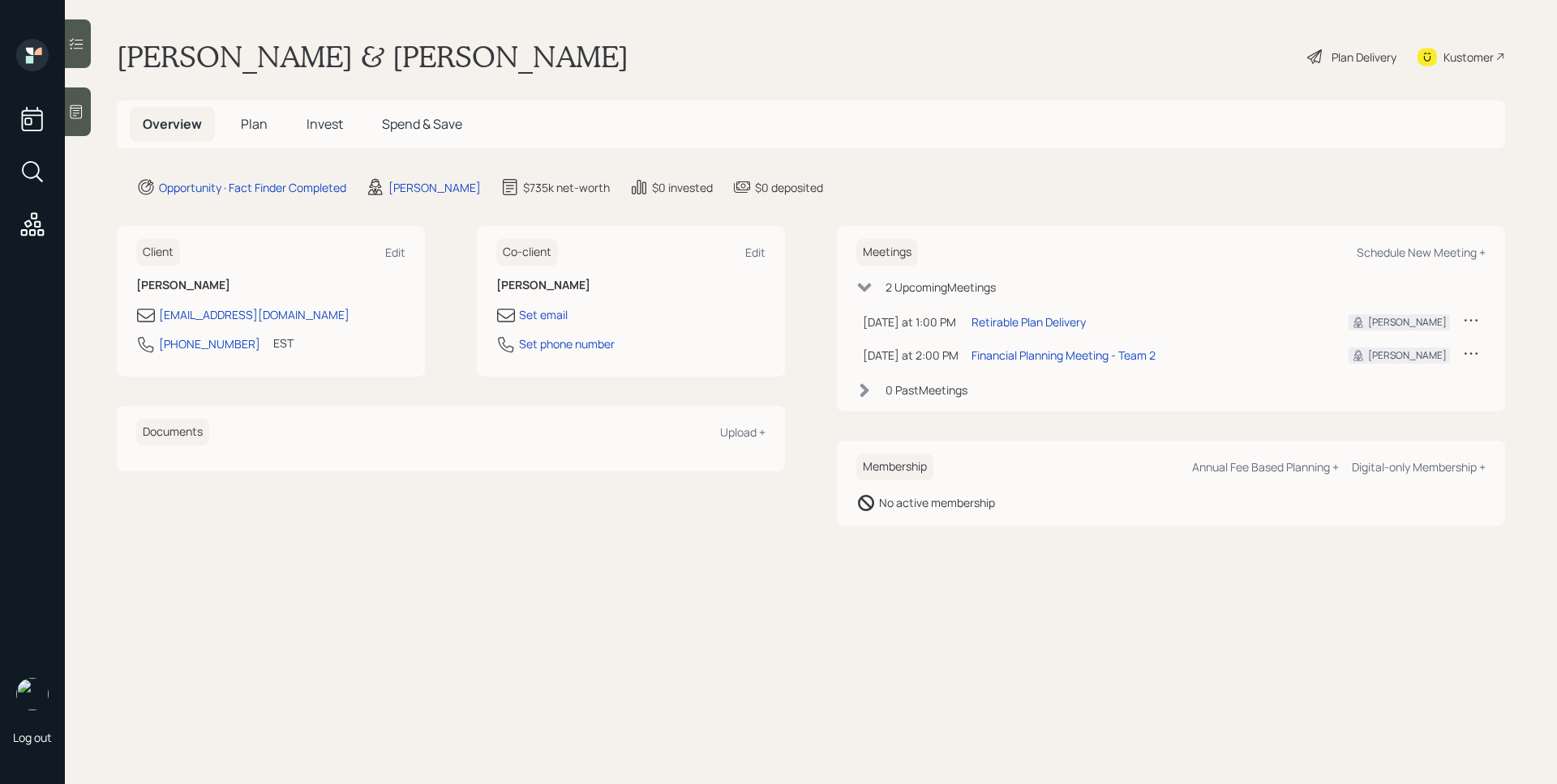
click at [256, 129] on span "Plan" at bounding box center [253, 124] width 26 height 18
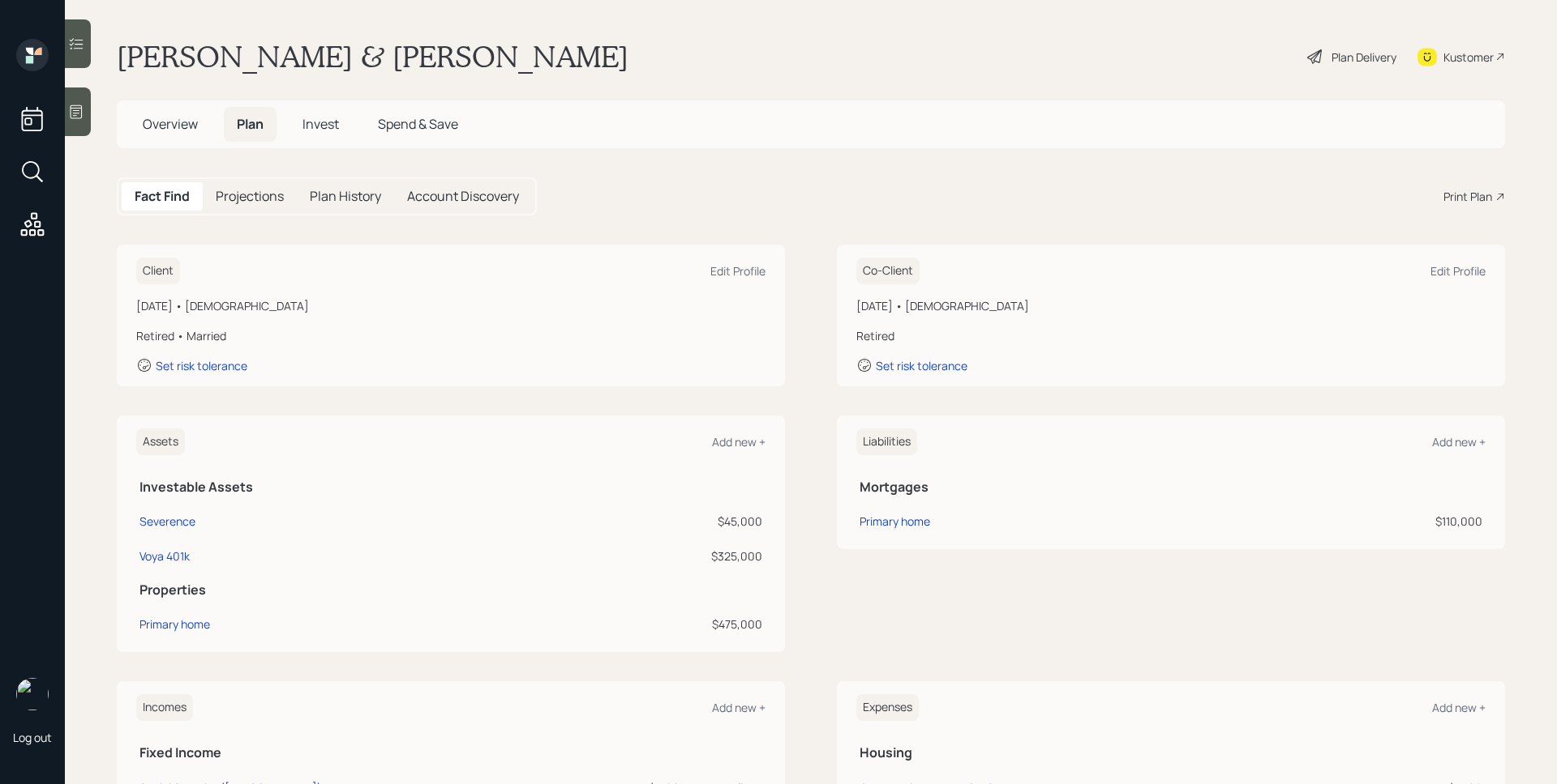
click at [1480, 182] on div "Fact Find Projections Plan History Account Discovery Print Plan" at bounding box center [811, 196] width 1388 height 38
click at [1475, 197] on div "Print Plan" at bounding box center [1467, 197] width 49 height 17
